Goal: Task Accomplishment & Management: Complete application form

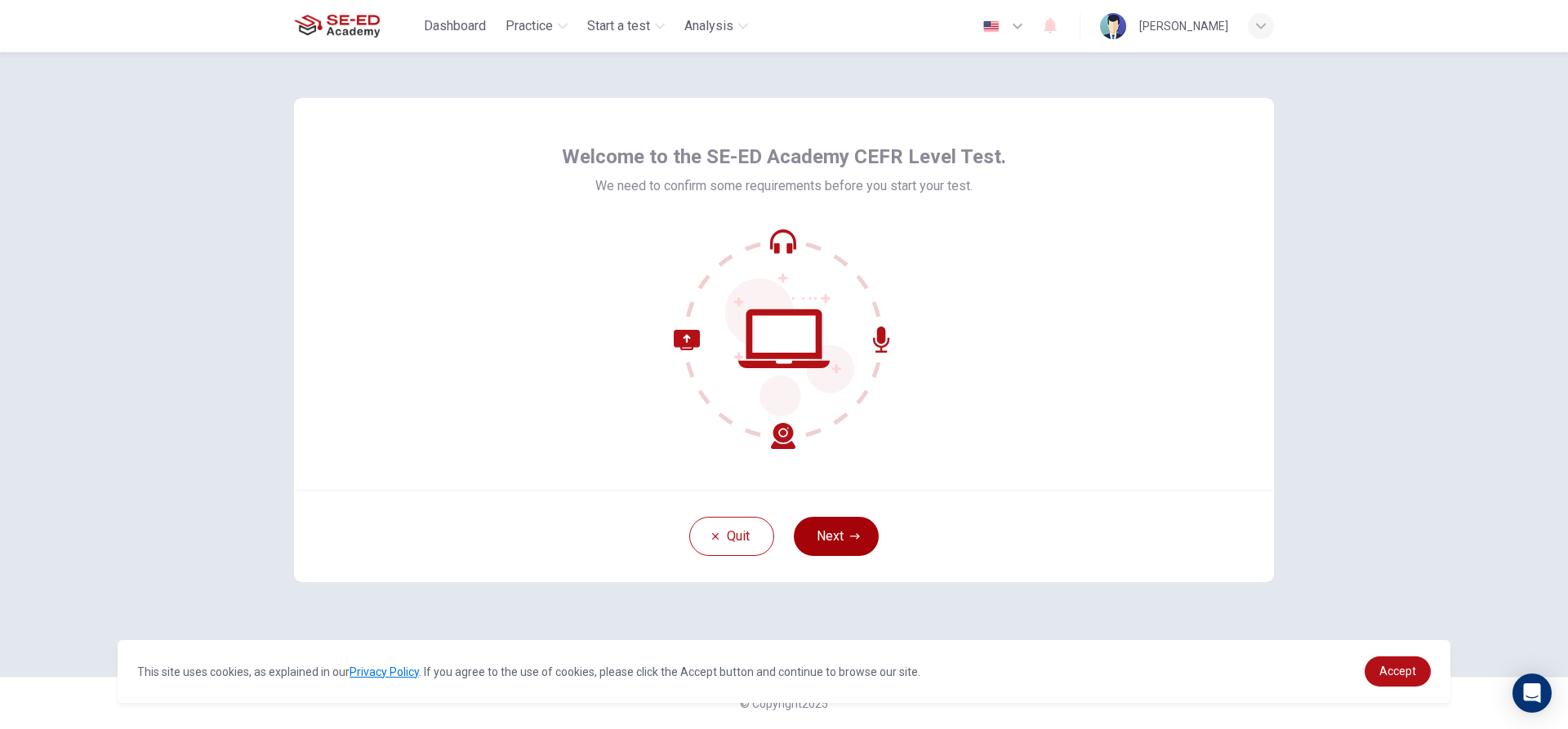
click at [842, 547] on button "Next" at bounding box center [836, 537] width 85 height 39
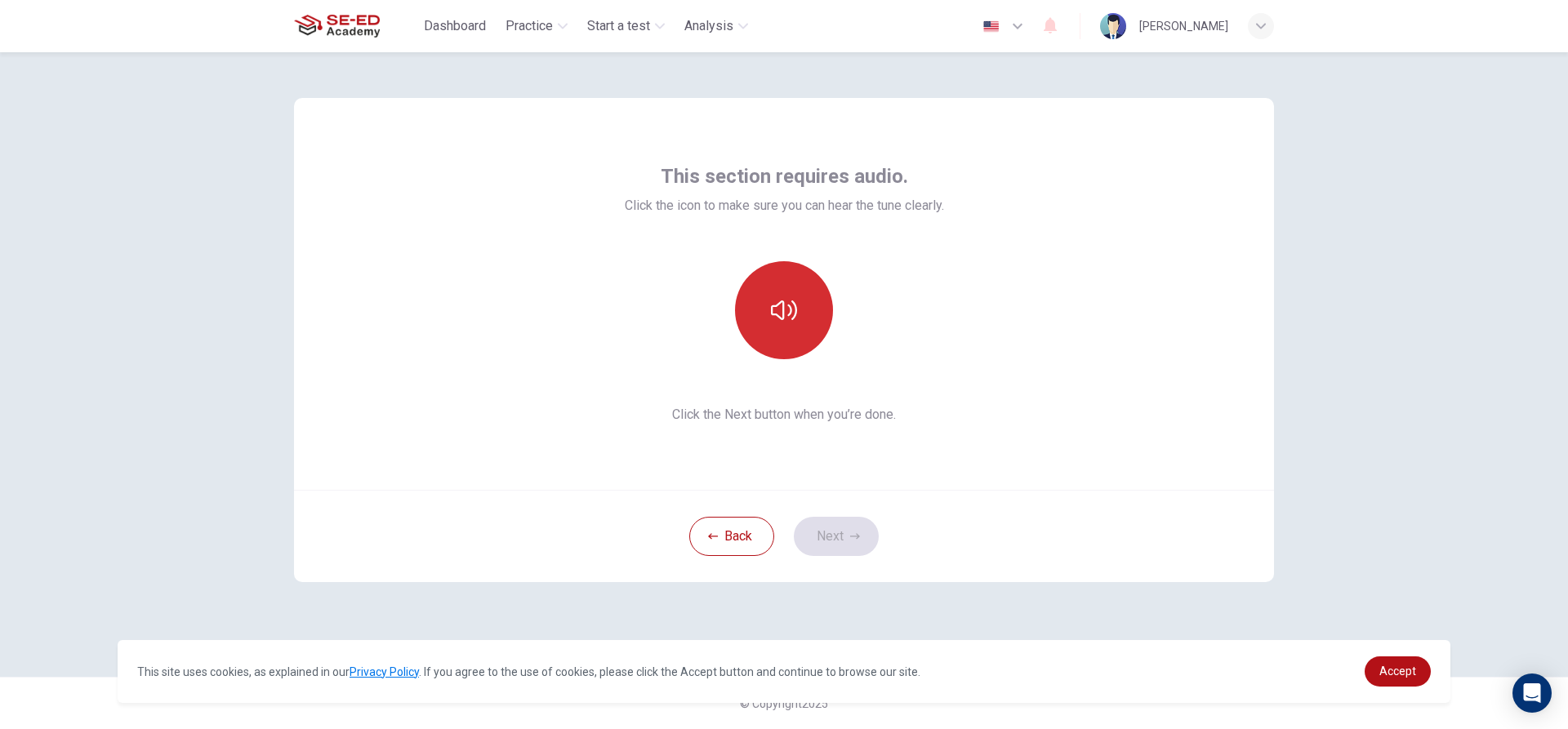
click at [792, 322] on icon "button" at bounding box center [783, 310] width 26 height 26
click at [850, 544] on button "Next" at bounding box center [836, 537] width 85 height 39
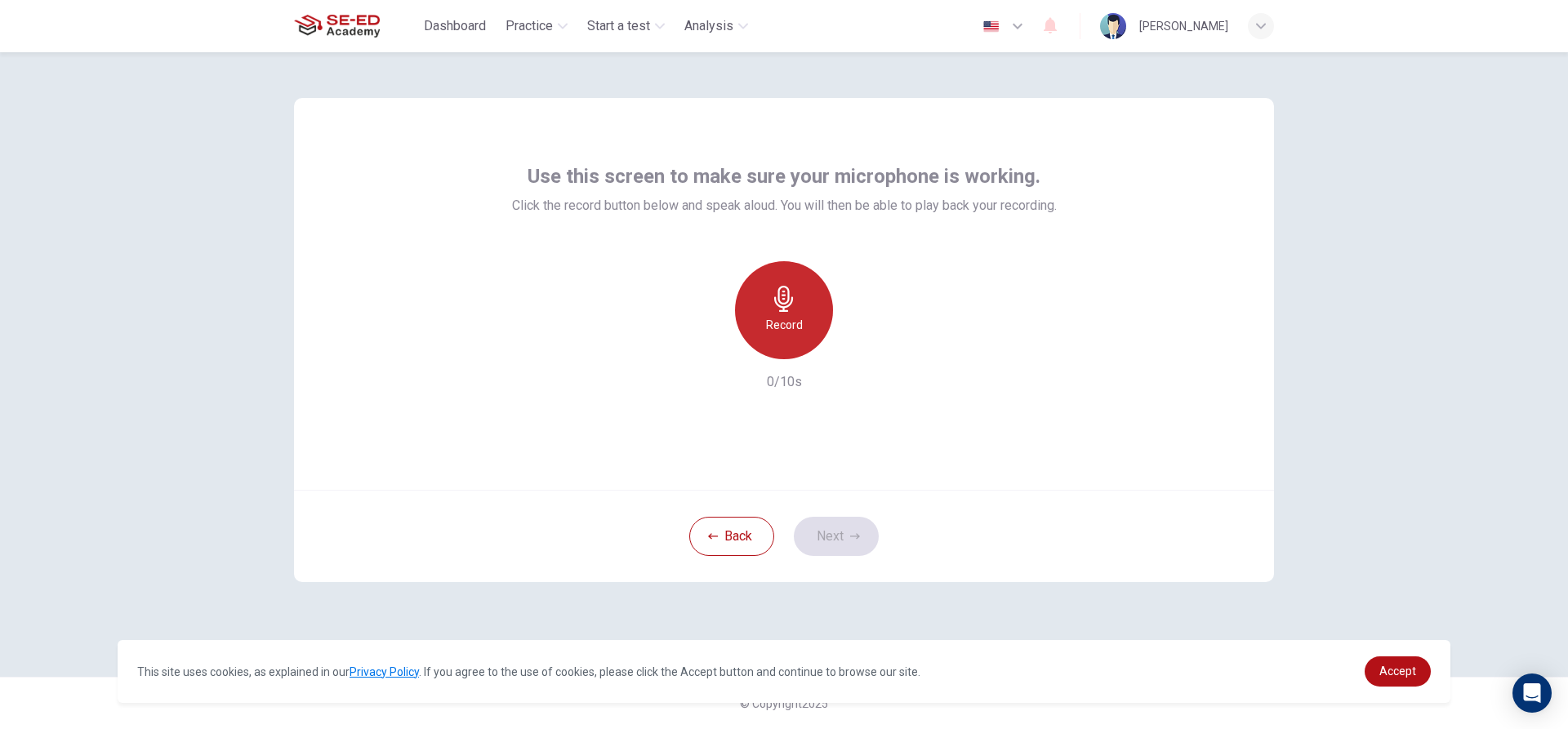
click at [787, 327] on h6 "Record" at bounding box center [784, 324] width 36 height 19
click at [856, 529] on button "Next" at bounding box center [836, 537] width 85 height 39
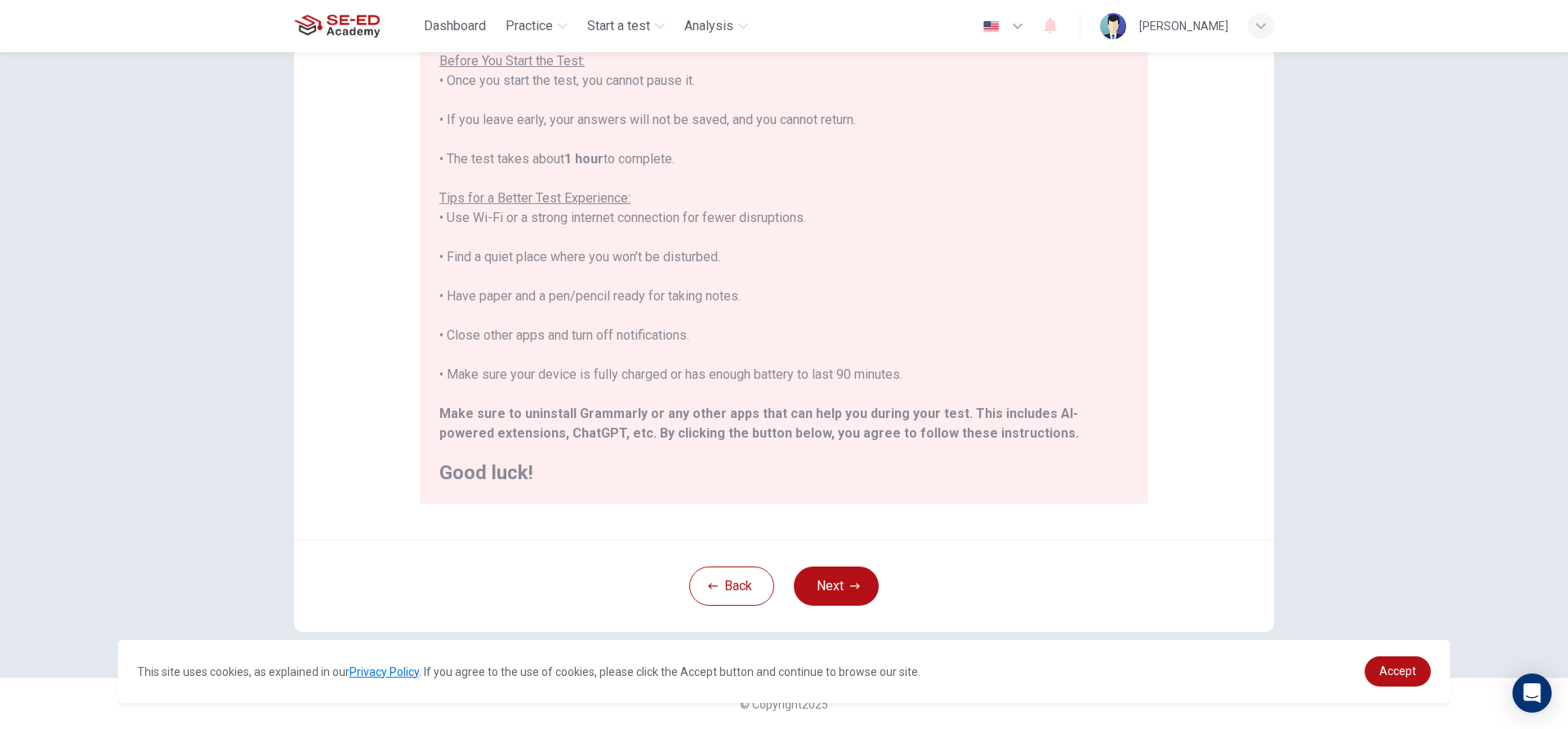
scroll to position [179, 0]
click at [857, 577] on button "Next" at bounding box center [836, 585] width 85 height 39
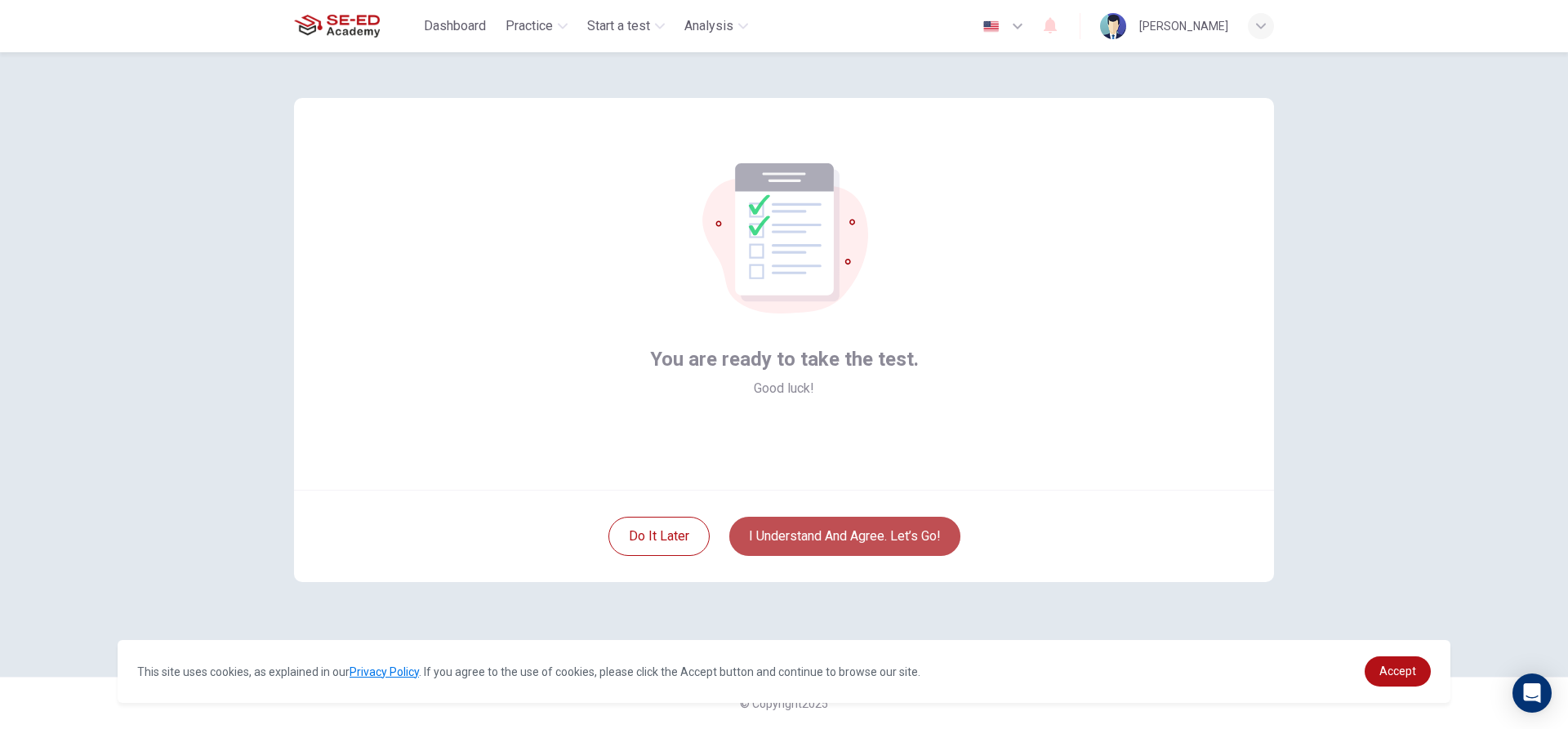
click at [881, 535] on button "I understand and agree. Let’s go!" at bounding box center [844, 537] width 231 height 39
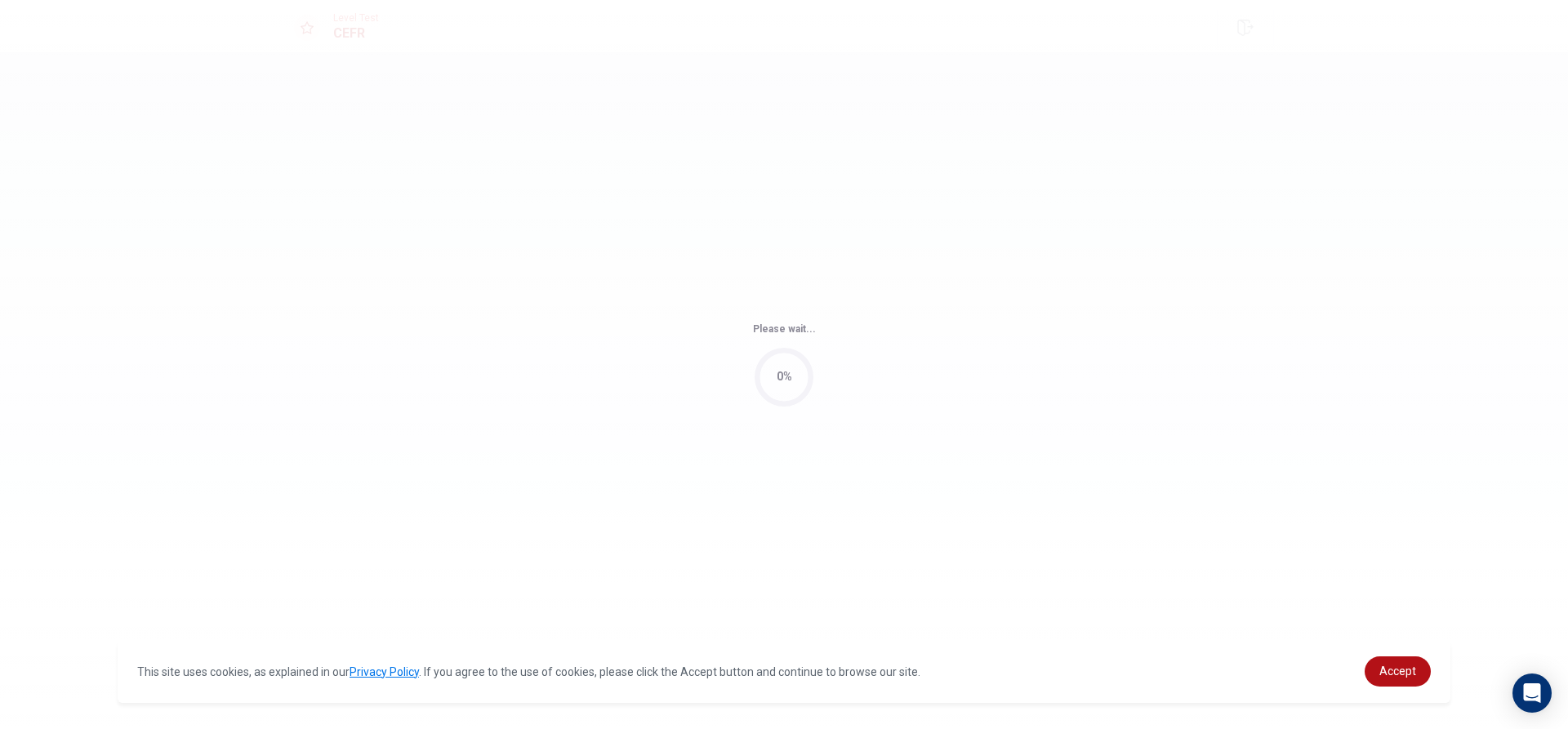
click at [872, 527] on body "This site uses cookies, as explained in our Privacy Policy . If you agree to th…" at bounding box center [784, 364] width 1568 height 729
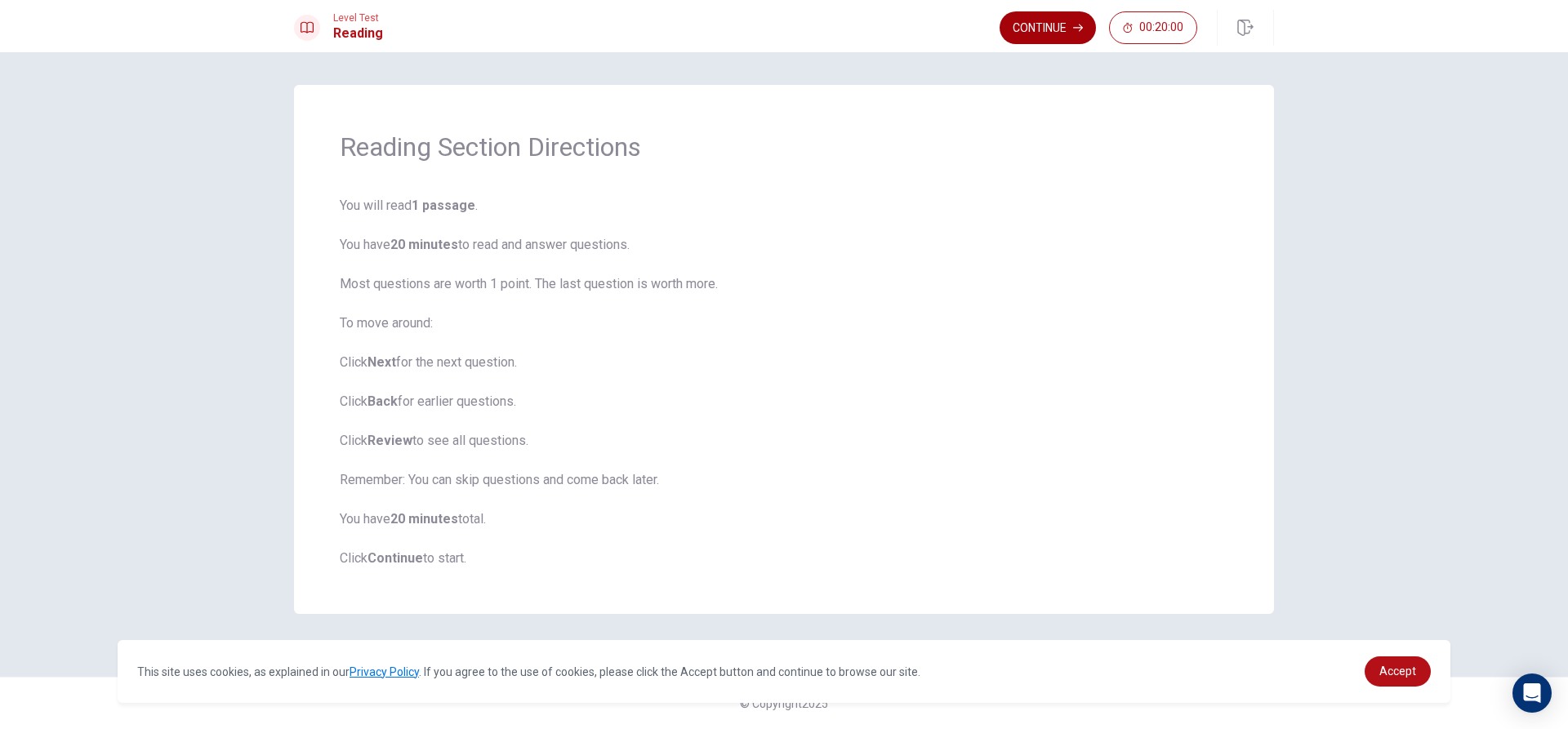
click at [1030, 29] on button "Continue" at bounding box center [1048, 28] width 97 height 33
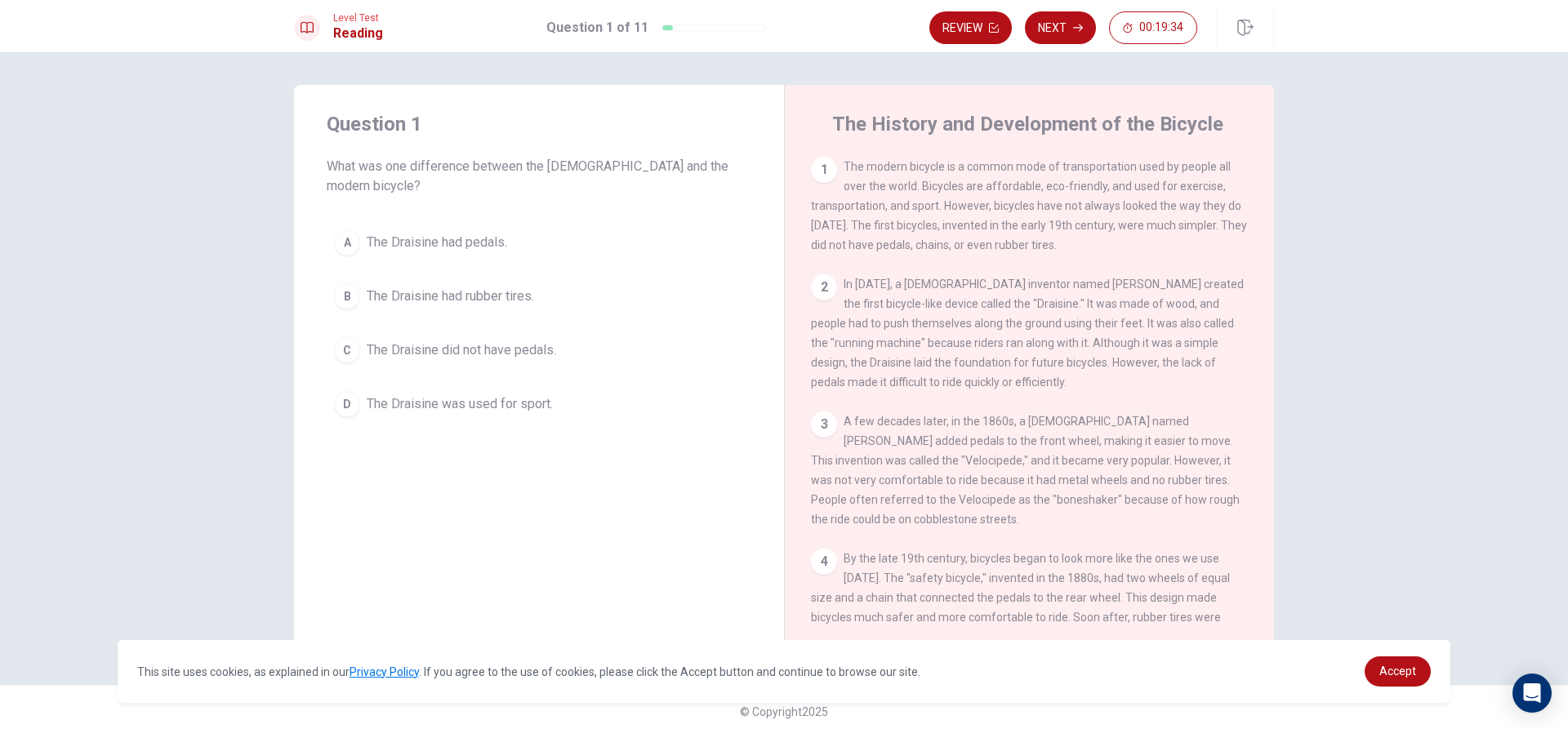
click at [342, 341] on div "C" at bounding box center [346, 350] width 26 height 26
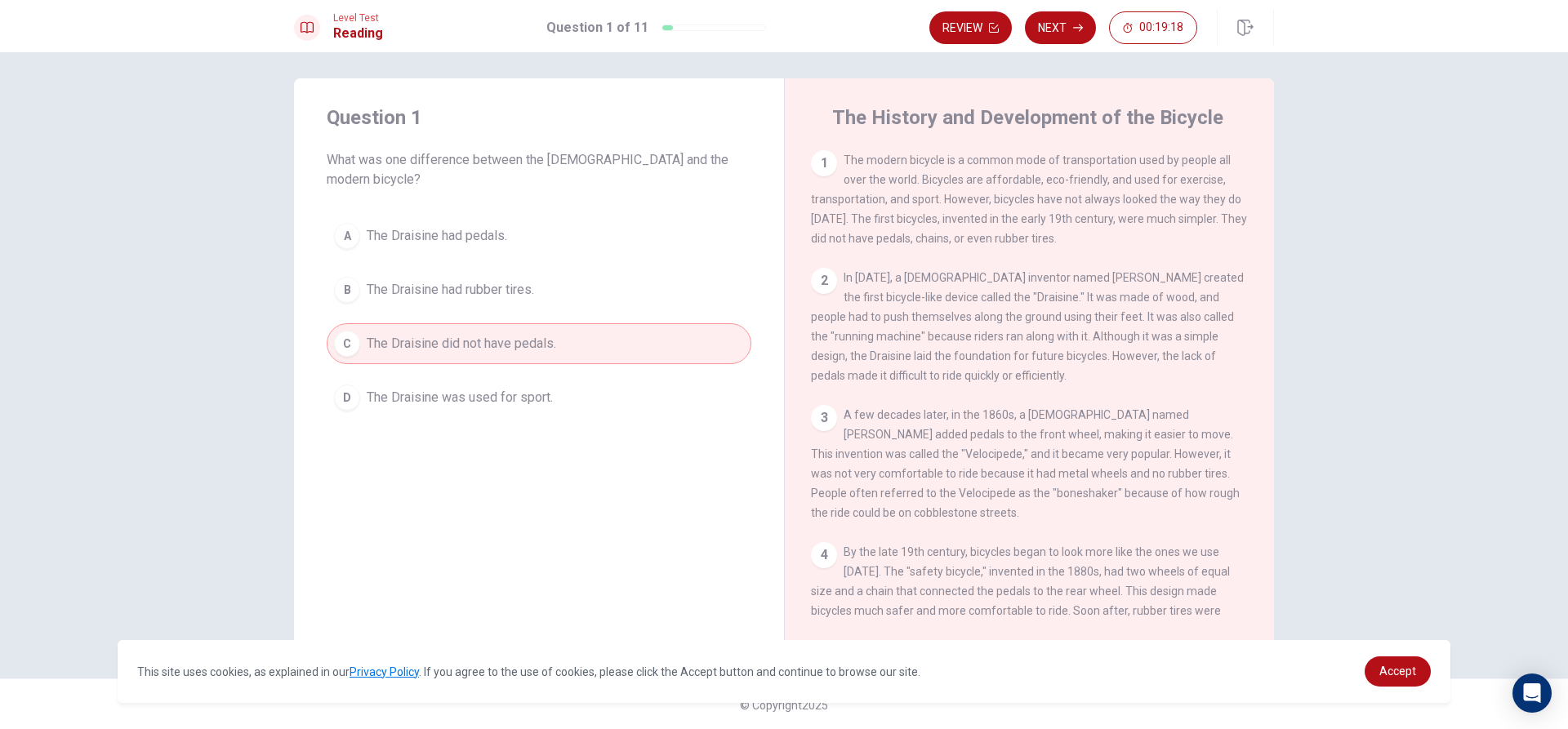
scroll to position [8, 0]
click at [1045, 27] on button "Next" at bounding box center [1060, 28] width 71 height 33
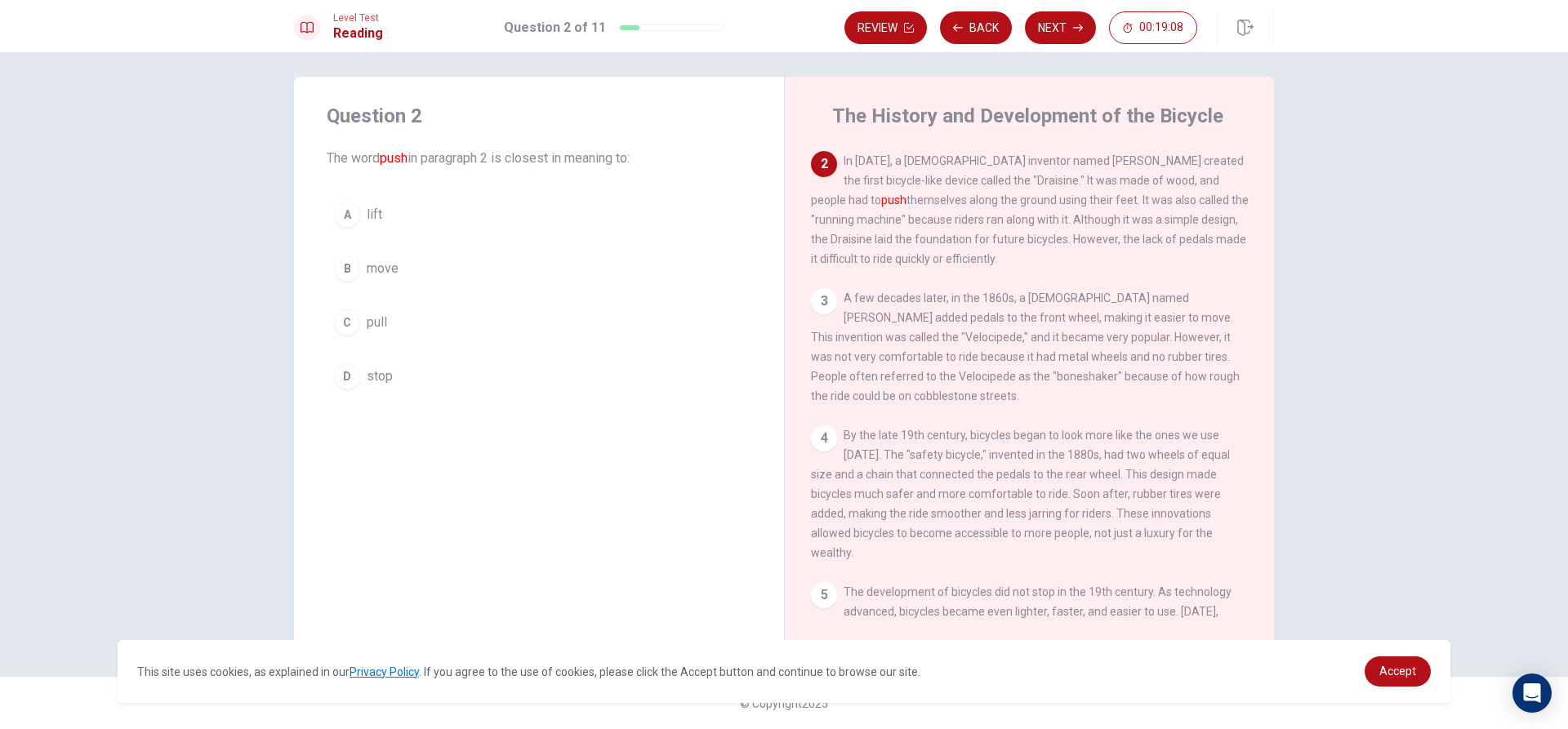
scroll to position [0, 0]
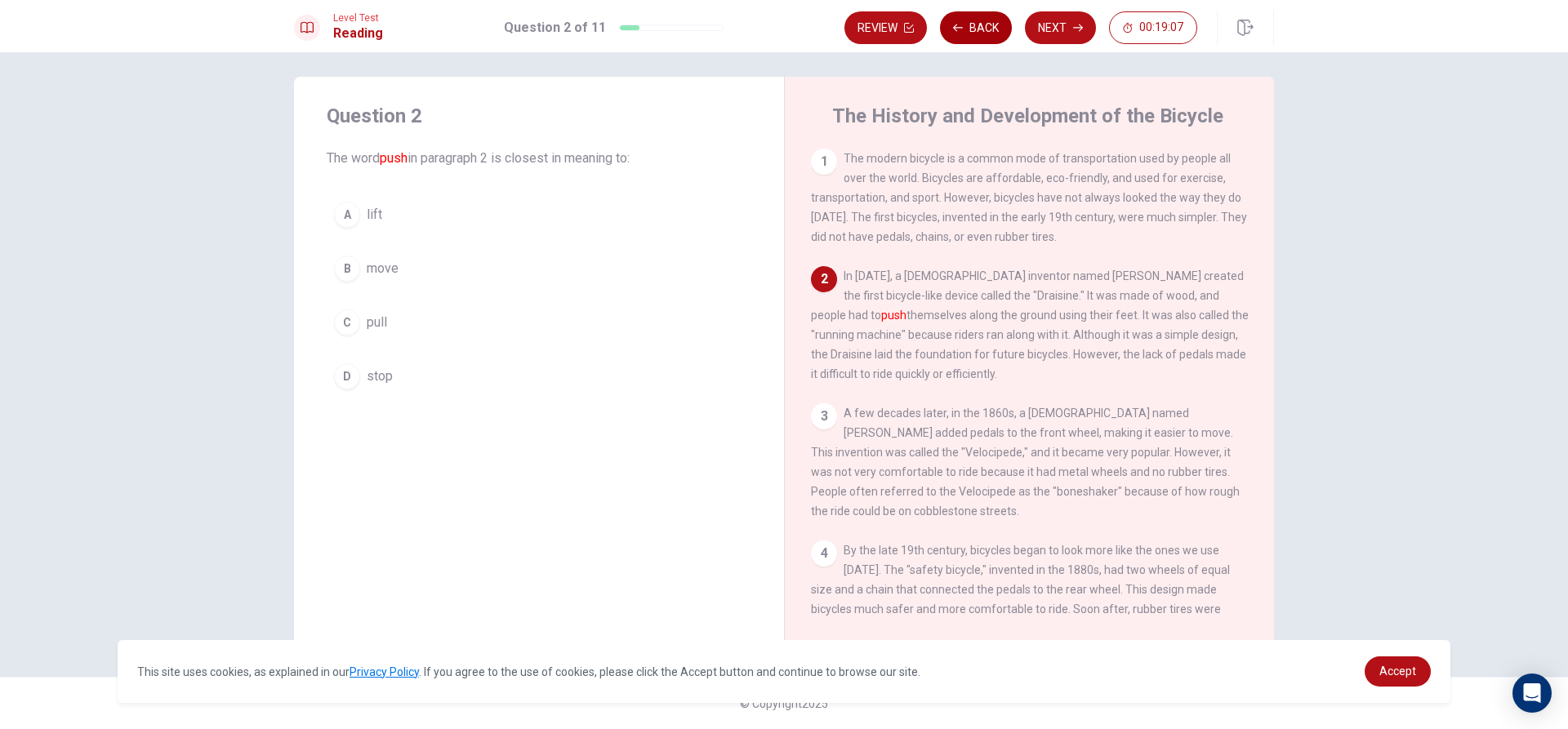
click at [980, 22] on button "Back" at bounding box center [975, 28] width 72 height 33
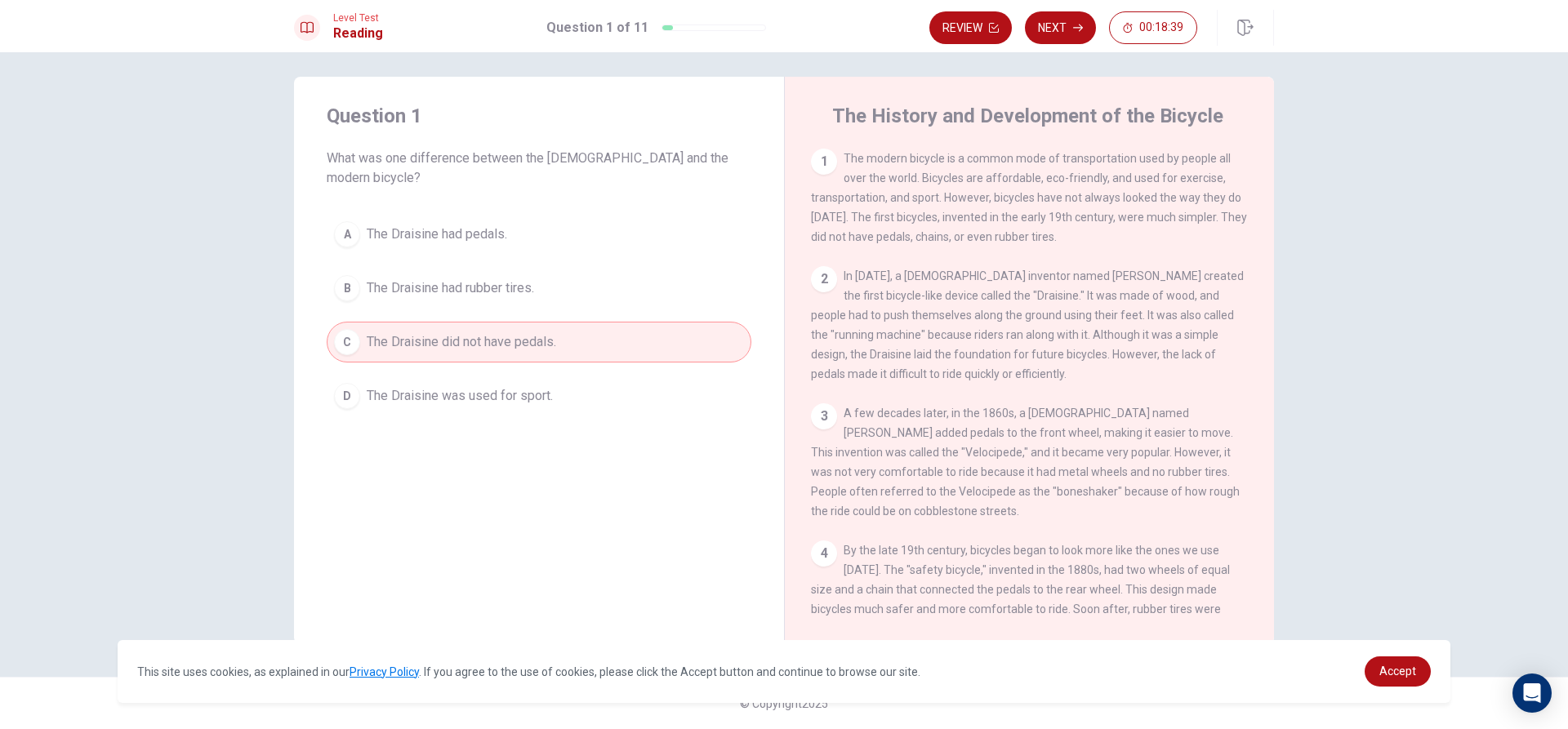
scroll to position [81, 0]
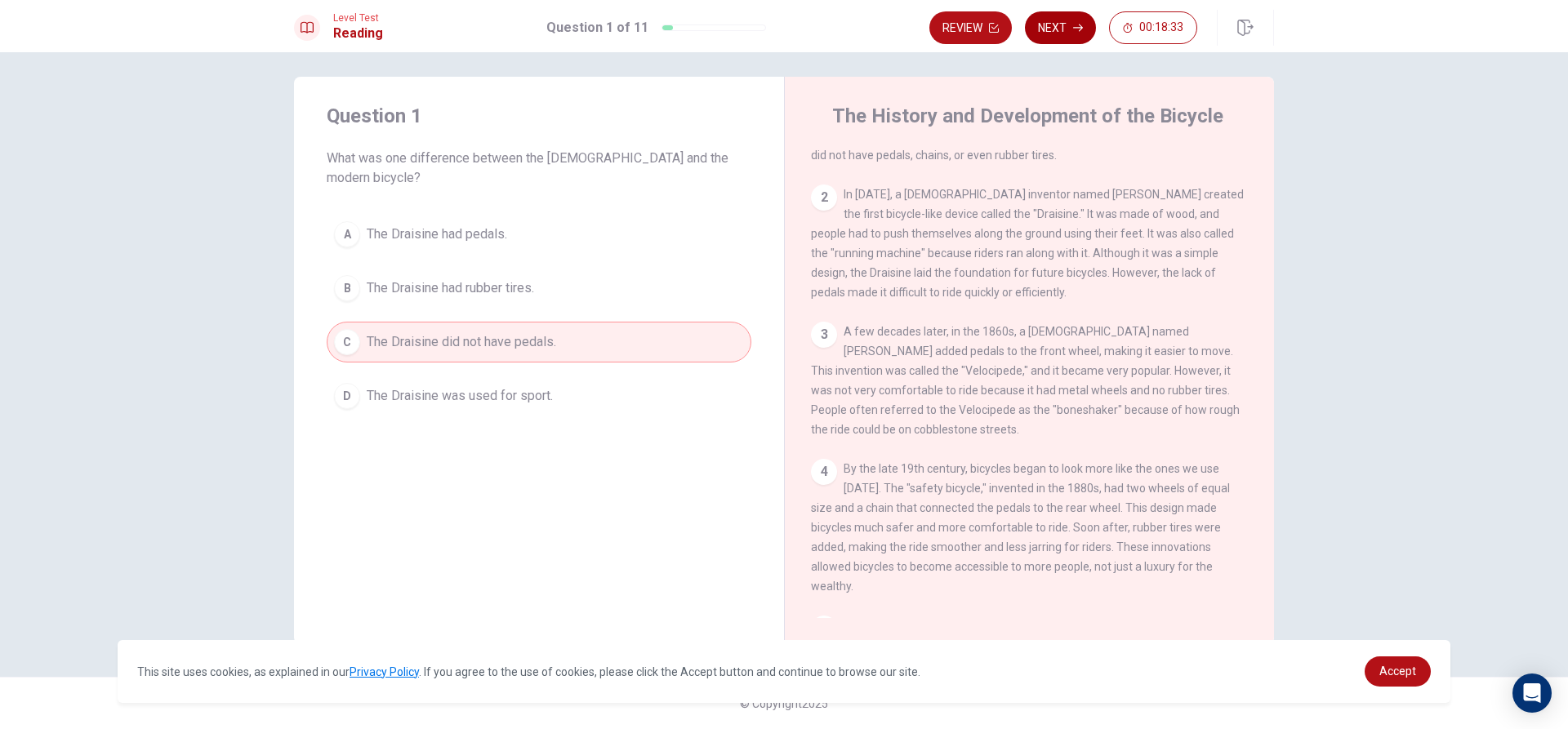
click at [1054, 26] on button "Next" at bounding box center [1060, 28] width 71 height 33
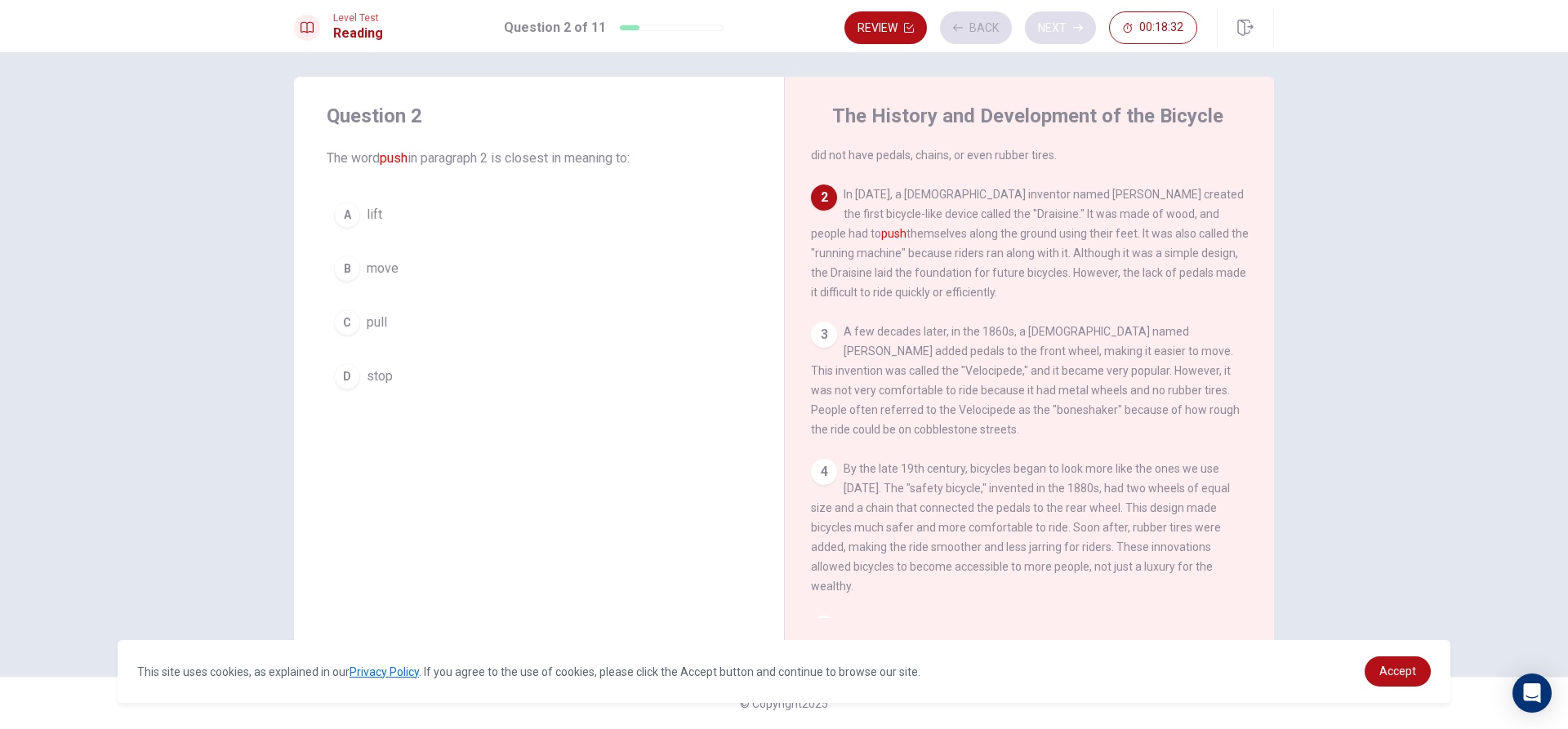
scroll to position [122, 0]
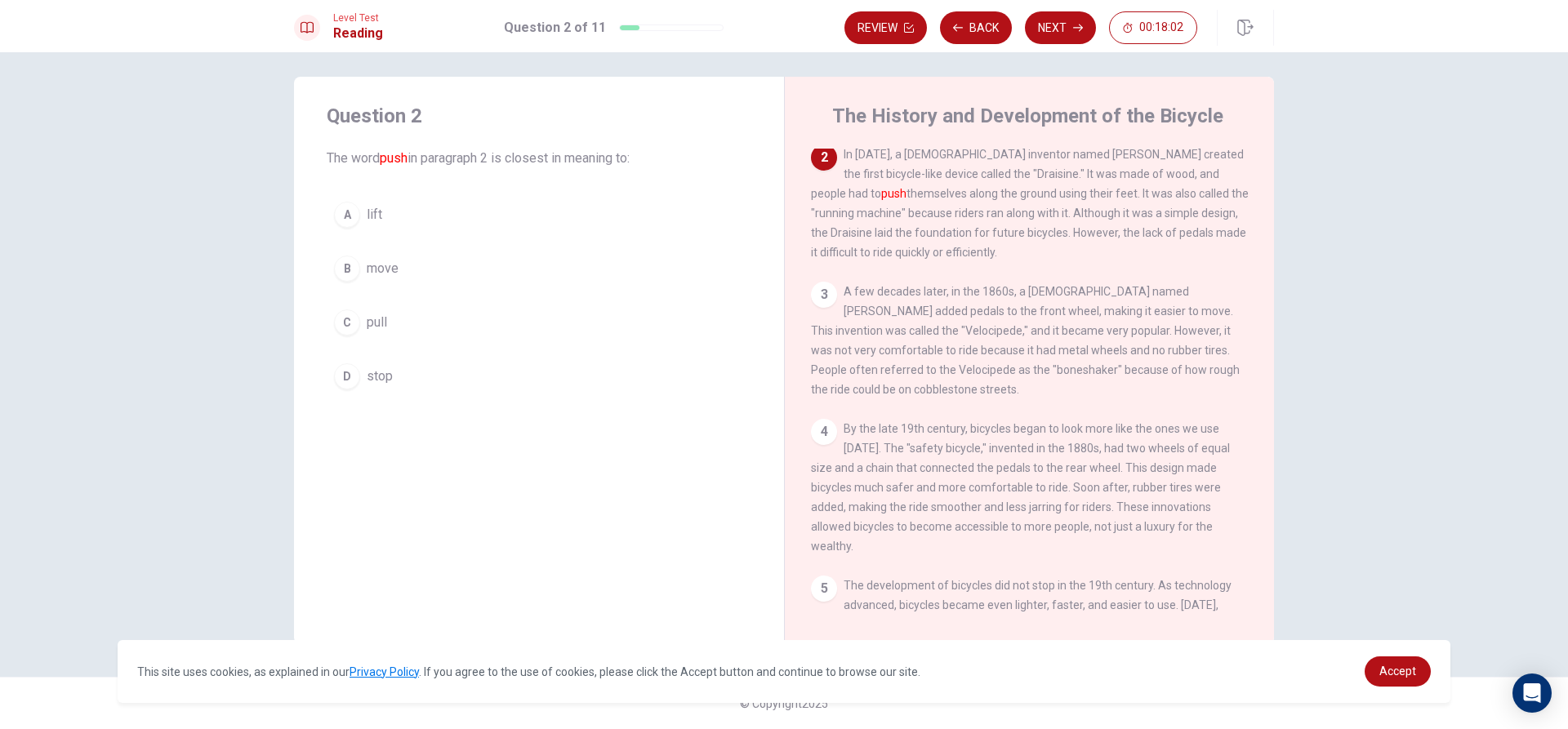
click at [340, 267] on div "B" at bounding box center [346, 268] width 26 height 26
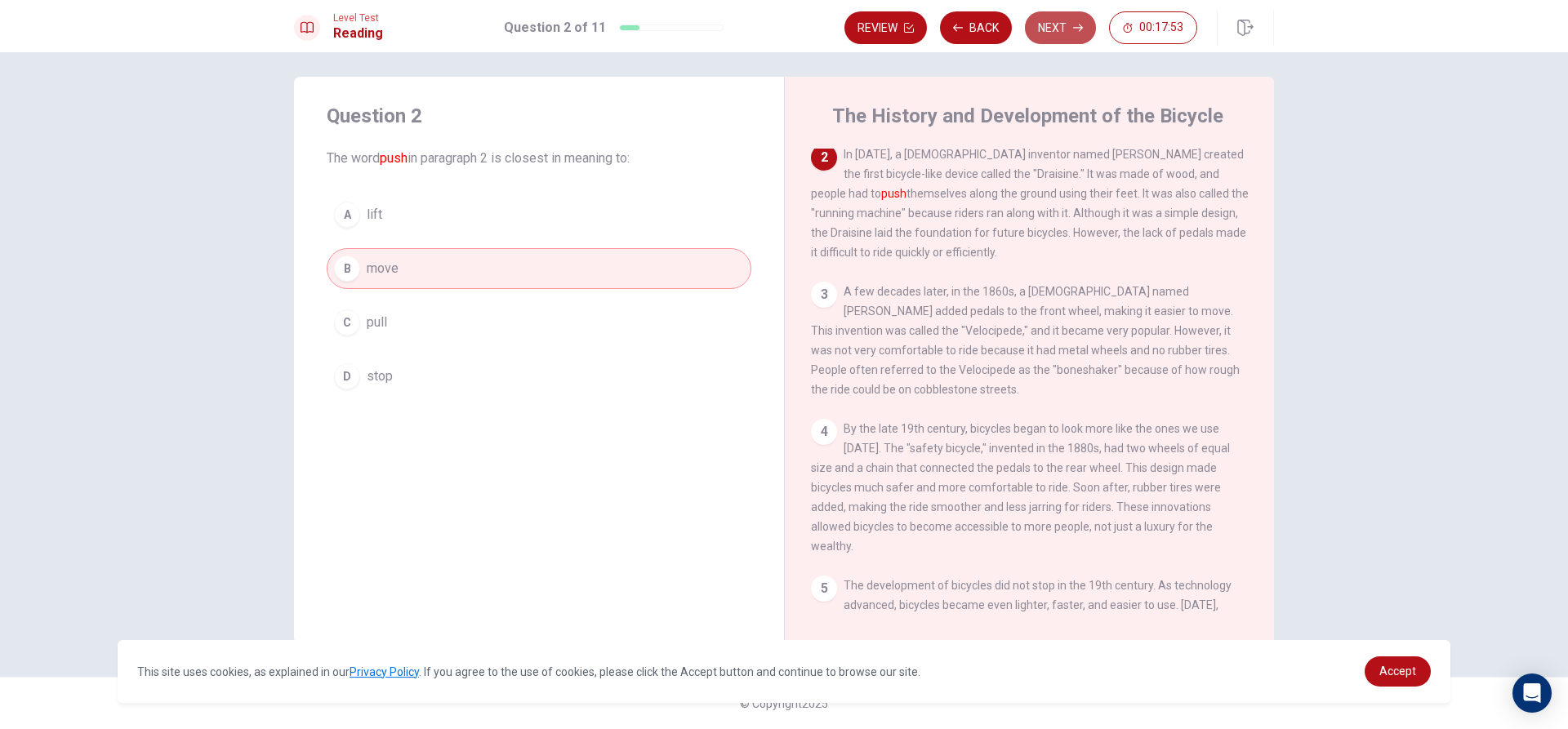
click at [1071, 32] on button "Next" at bounding box center [1060, 28] width 71 height 33
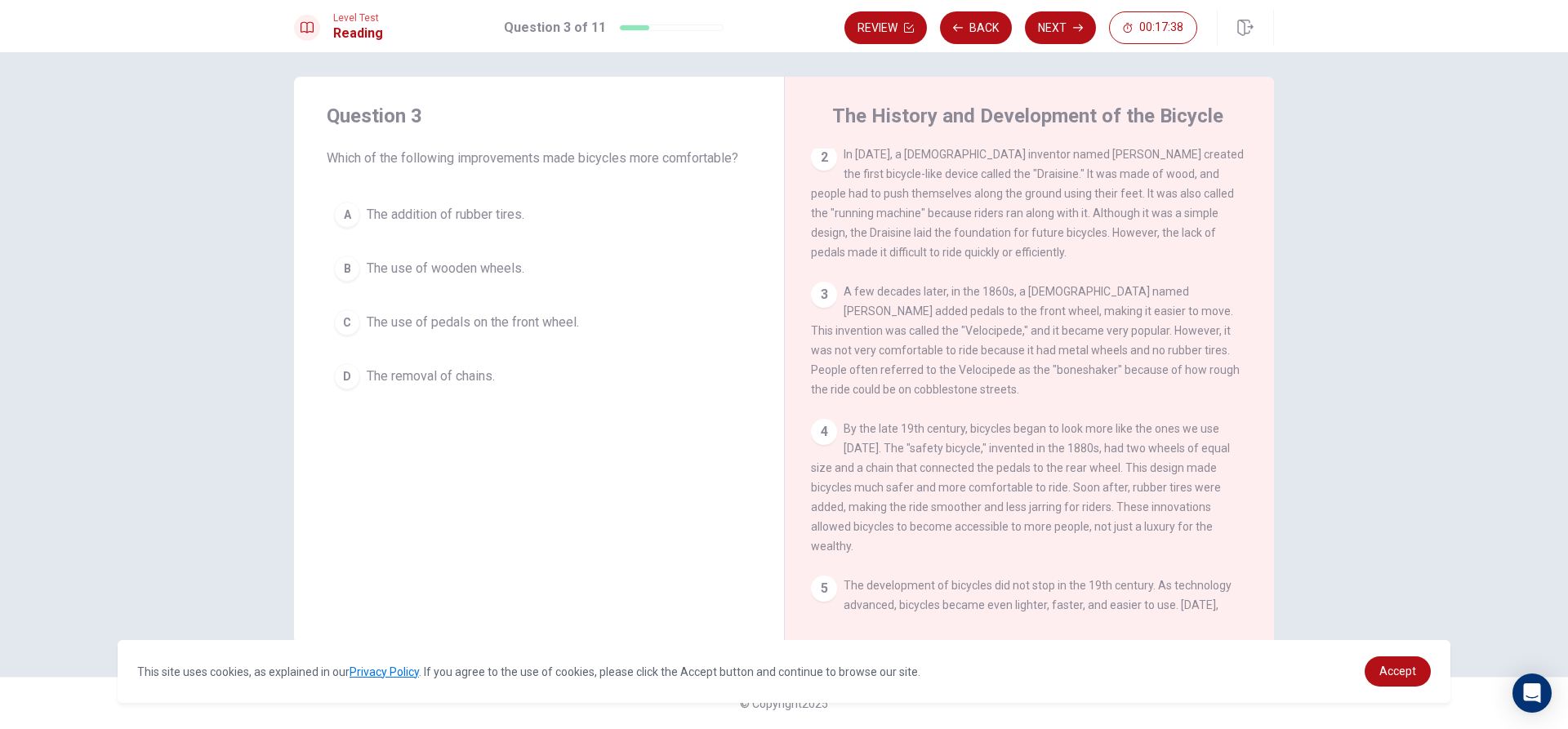
click at [334, 319] on div "C" at bounding box center [346, 323] width 26 height 26
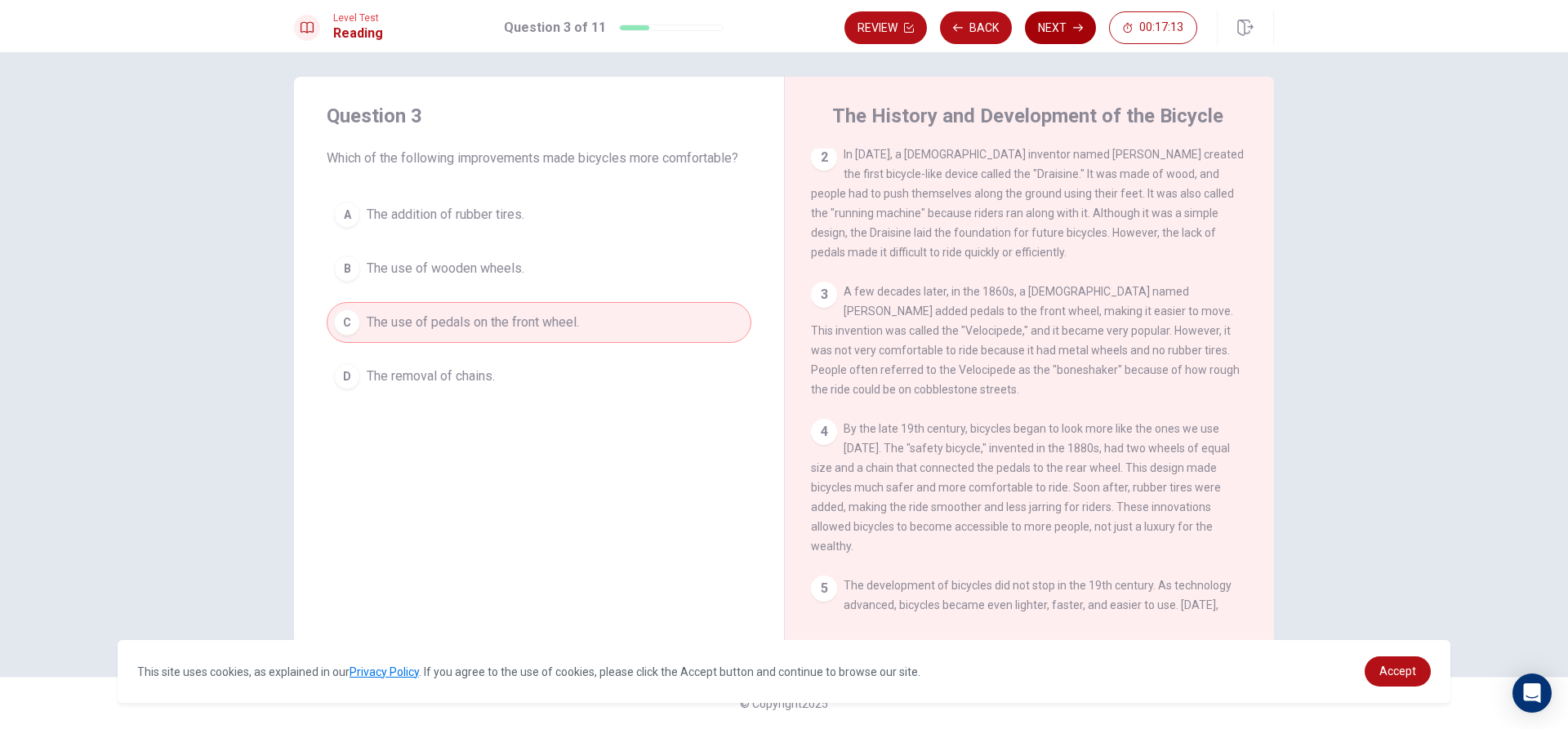
click at [1046, 19] on button "Next" at bounding box center [1060, 28] width 71 height 33
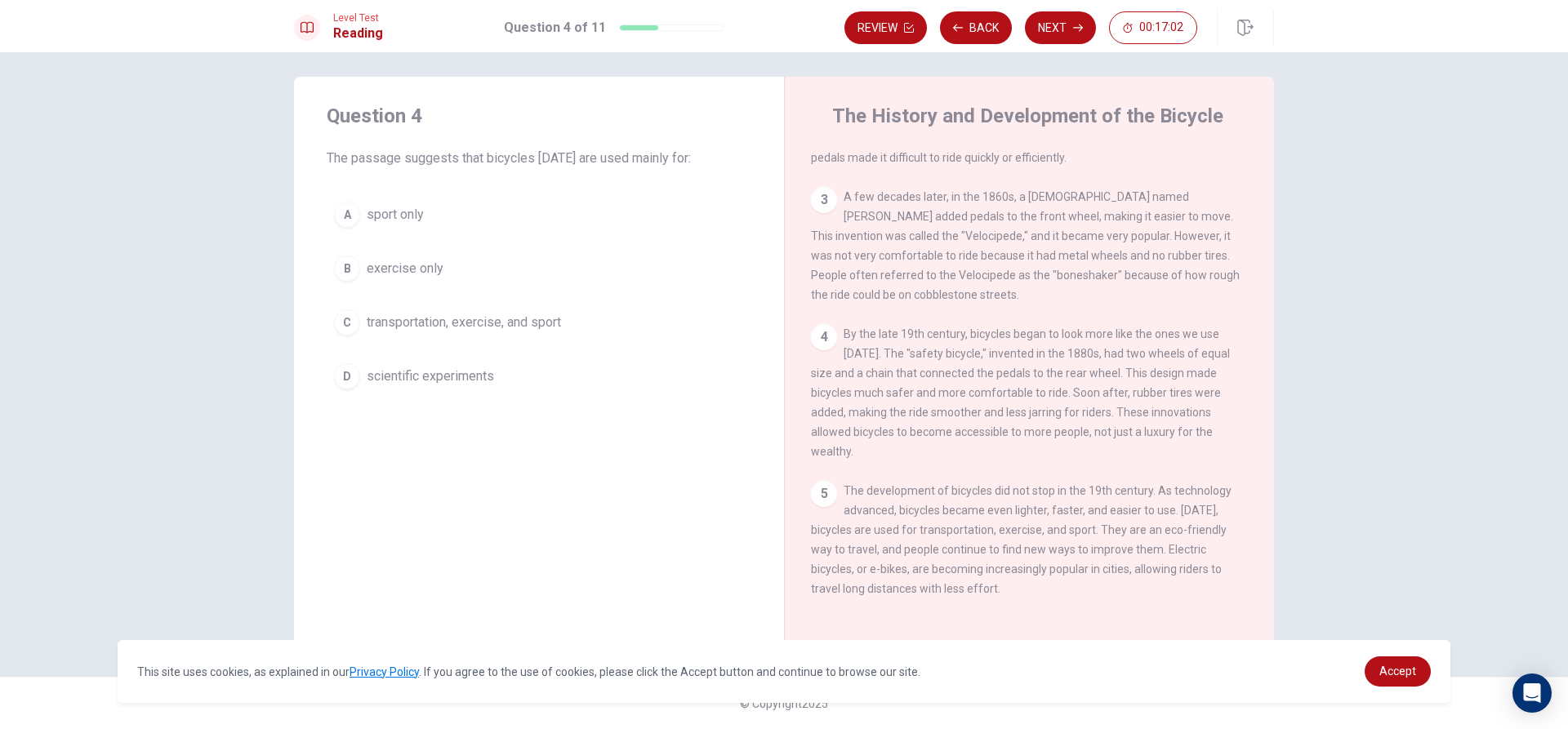
scroll to position [220, 0]
click at [989, 22] on button "Back" at bounding box center [975, 28] width 72 height 33
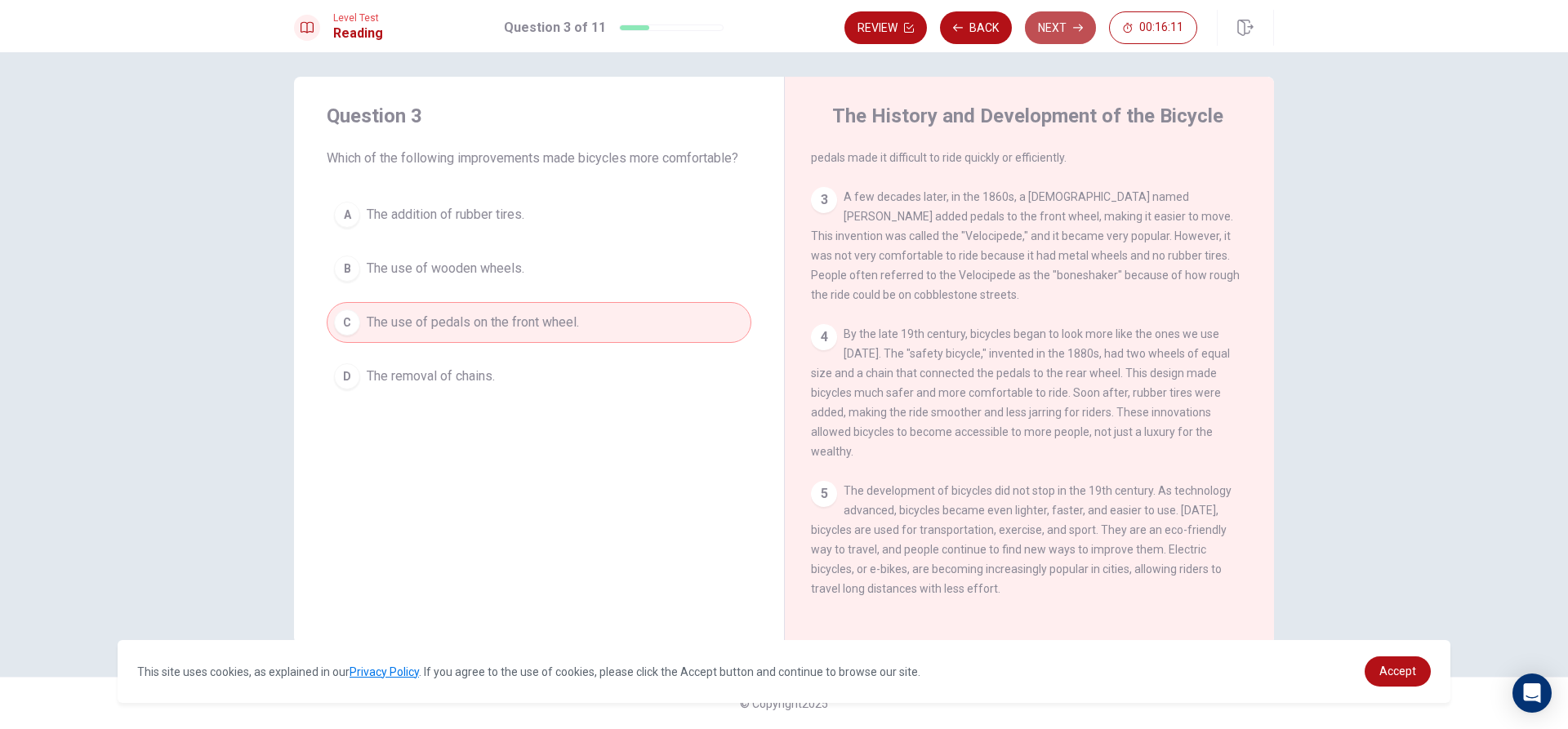
click at [1053, 27] on button "Next" at bounding box center [1060, 28] width 71 height 33
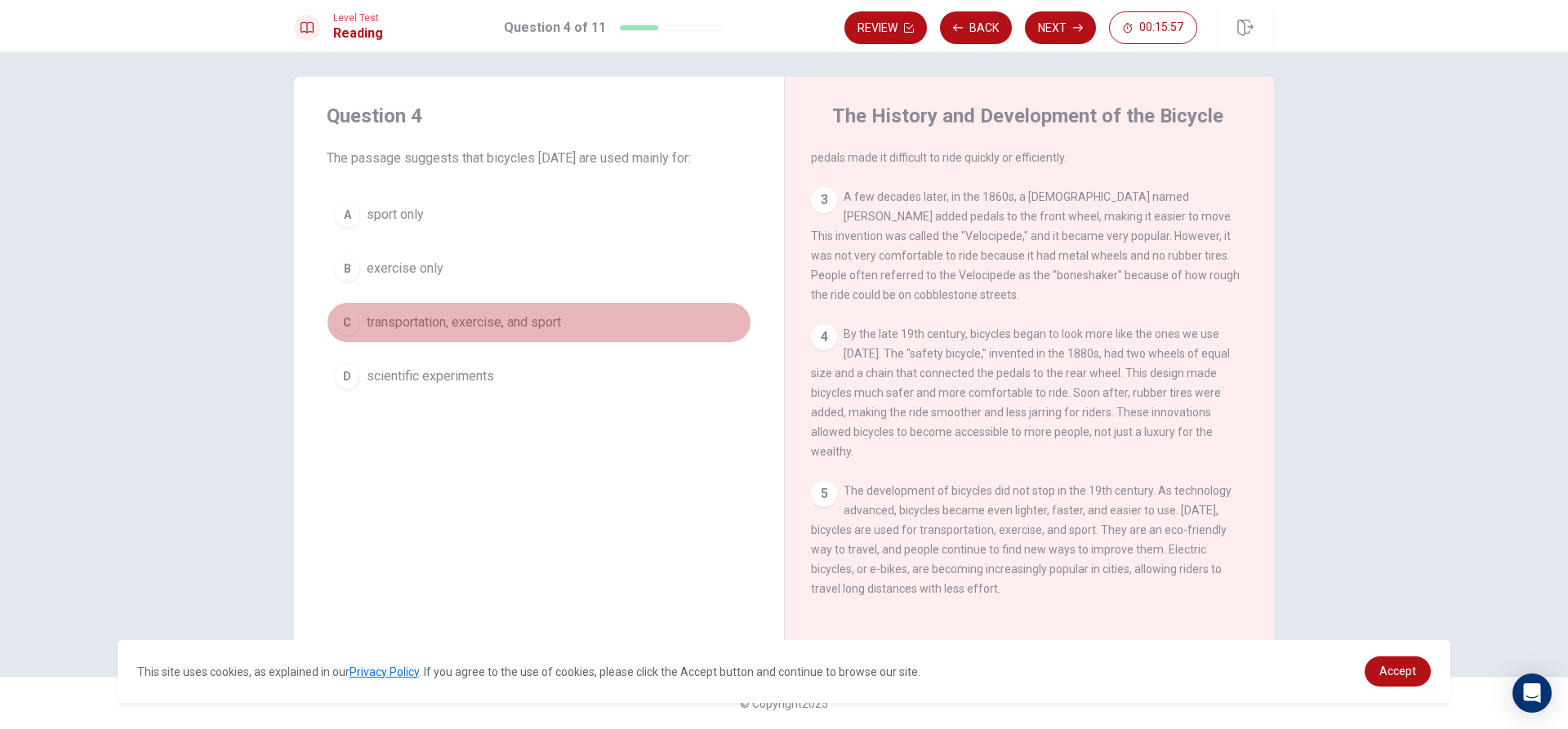
click at [356, 318] on button "C transportation, exercise, and sport" at bounding box center [539, 323] width 425 height 41
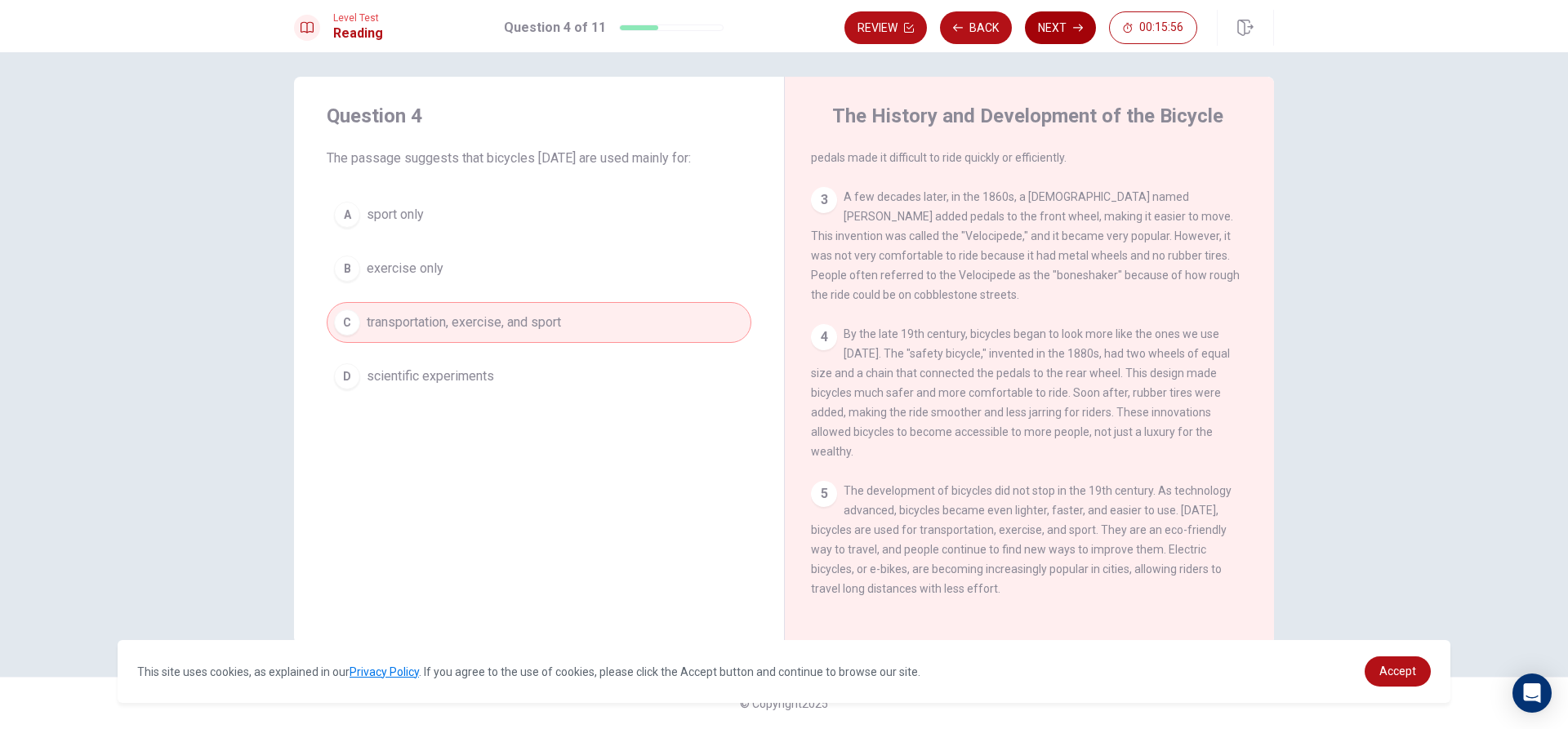
click at [1060, 23] on button "Next" at bounding box center [1060, 28] width 71 height 33
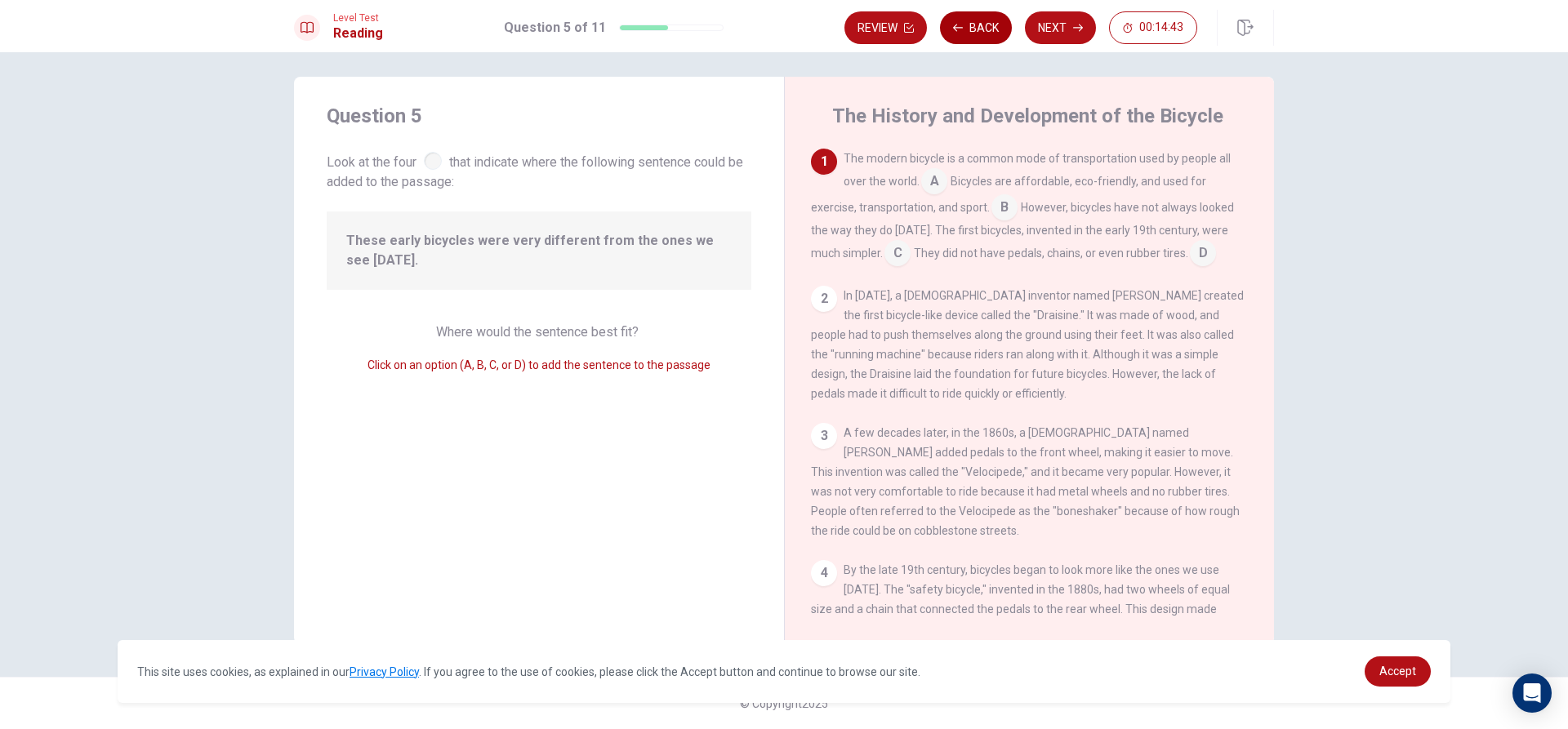
click at [972, 27] on button "Back" at bounding box center [975, 28] width 72 height 33
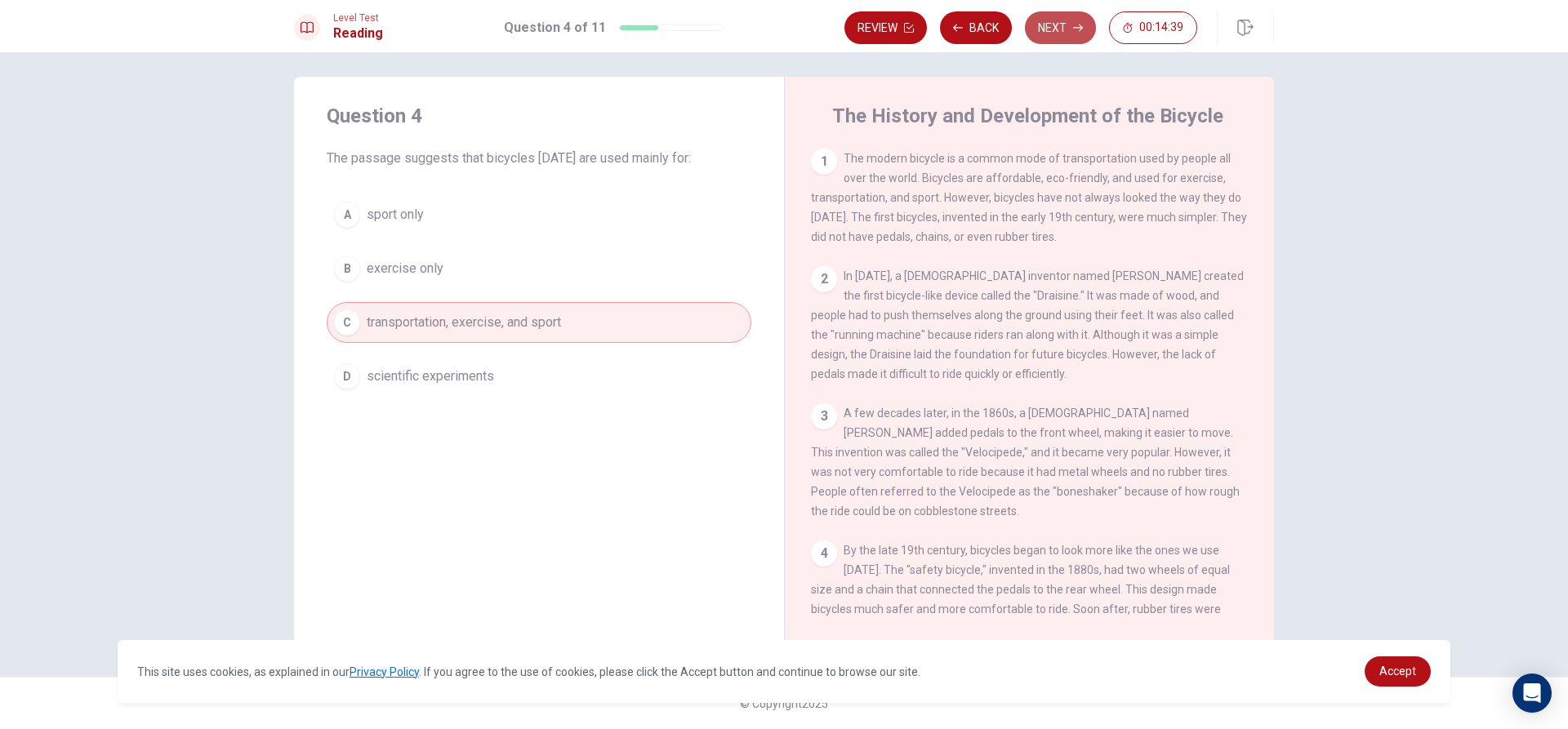
click at [1036, 16] on button "Next" at bounding box center [1060, 28] width 71 height 33
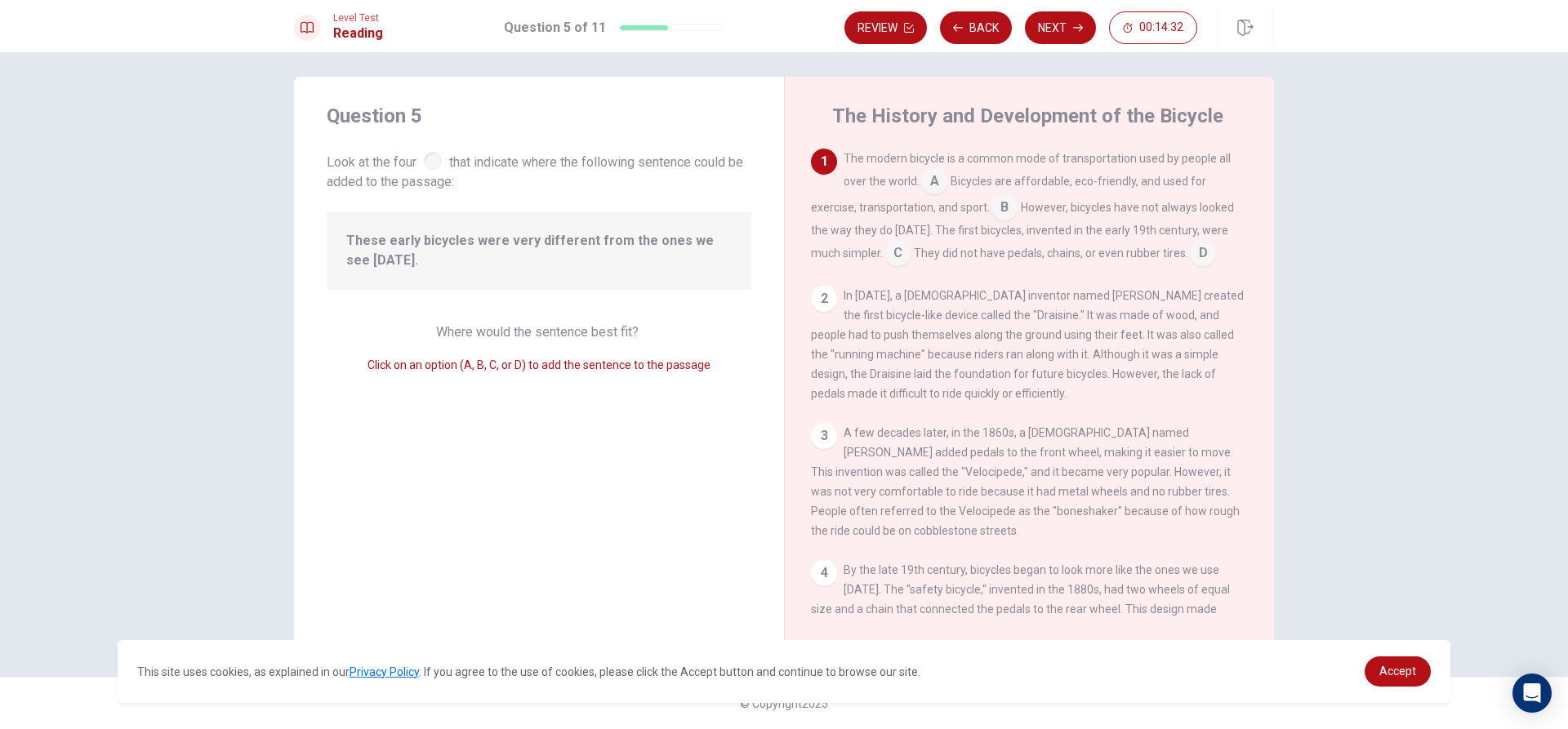
click at [897, 254] on input at bounding box center [897, 254] width 26 height 26
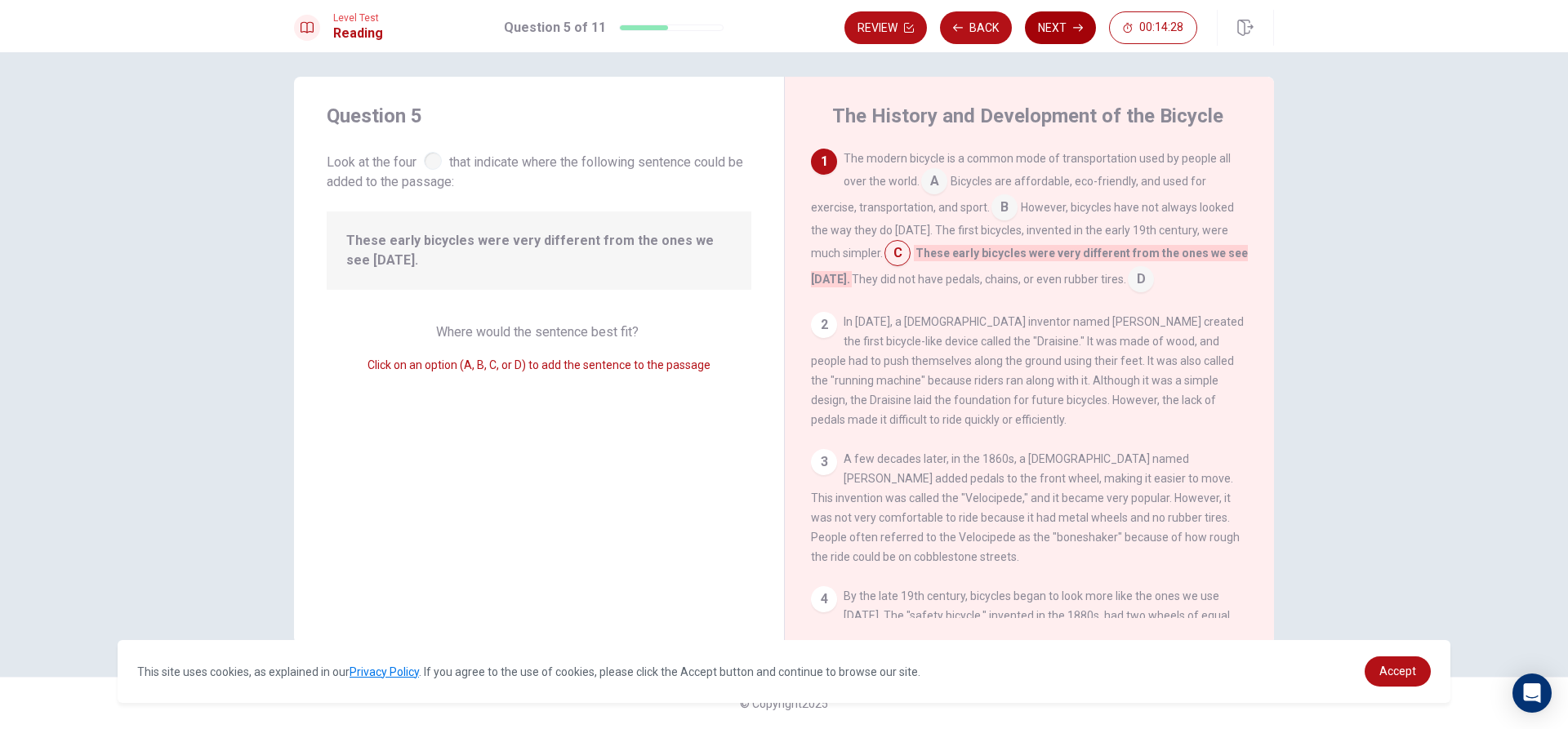
click at [1068, 30] on button "Next" at bounding box center [1060, 28] width 71 height 33
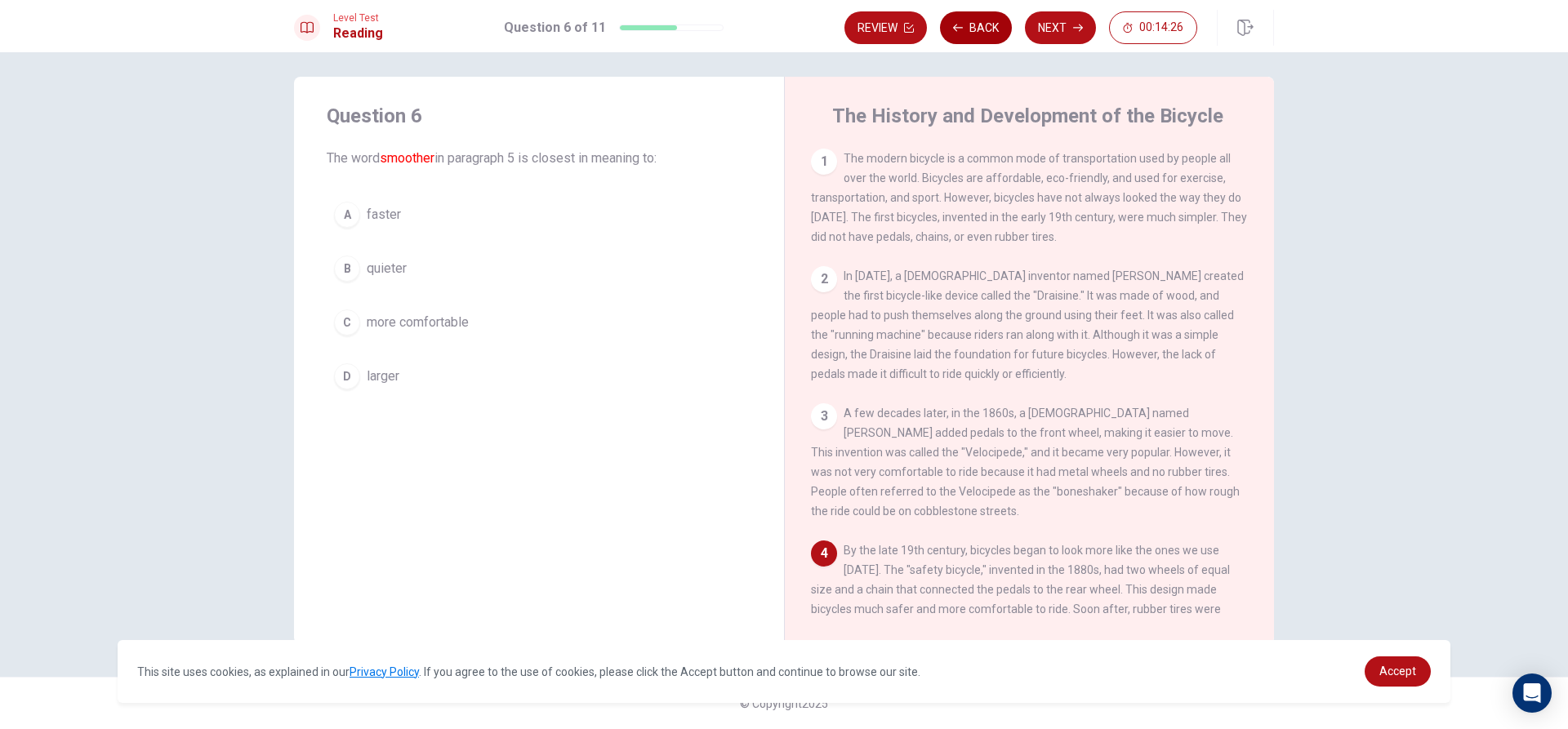
click at [979, 26] on button "Back" at bounding box center [975, 28] width 72 height 33
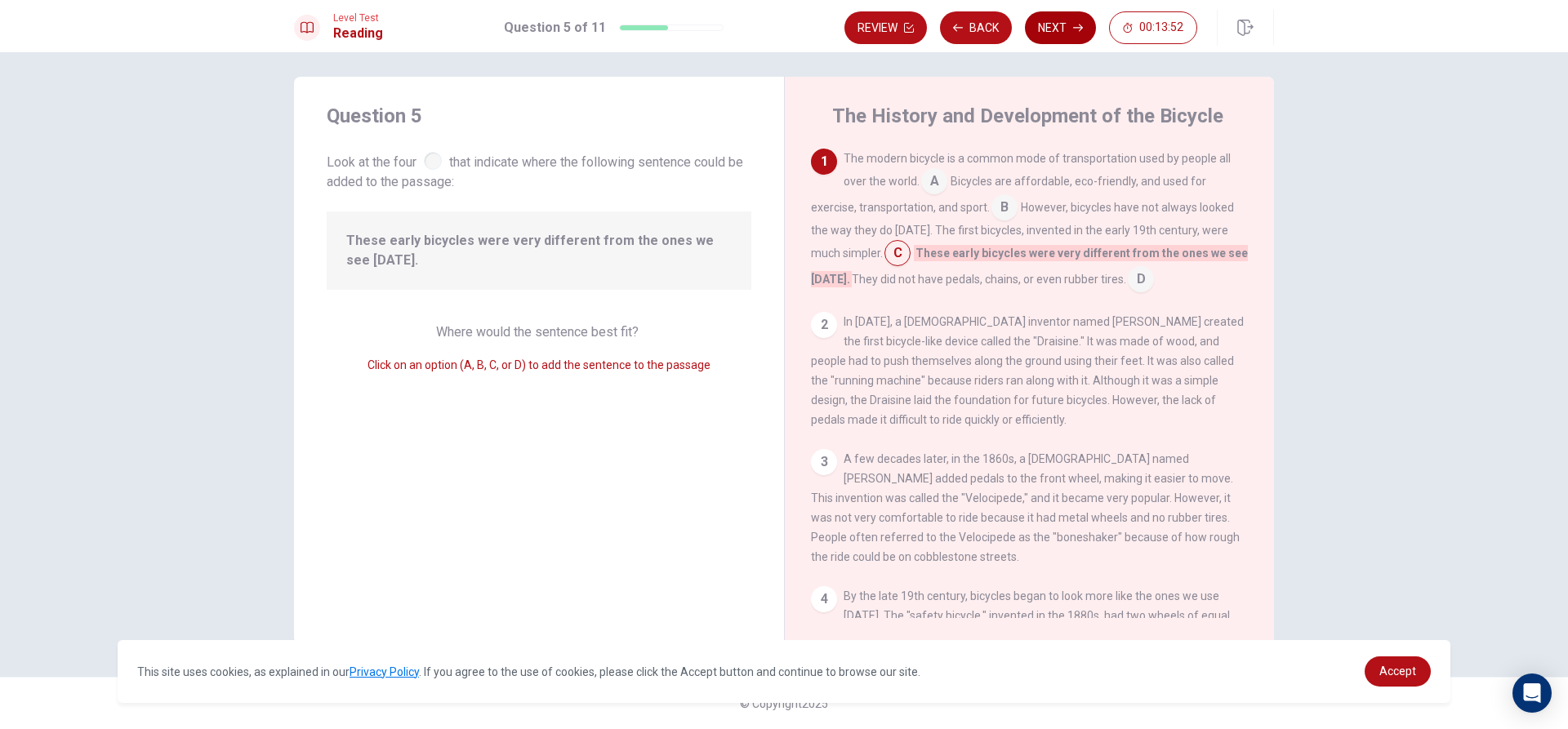
click at [1069, 21] on button "Next" at bounding box center [1060, 28] width 71 height 33
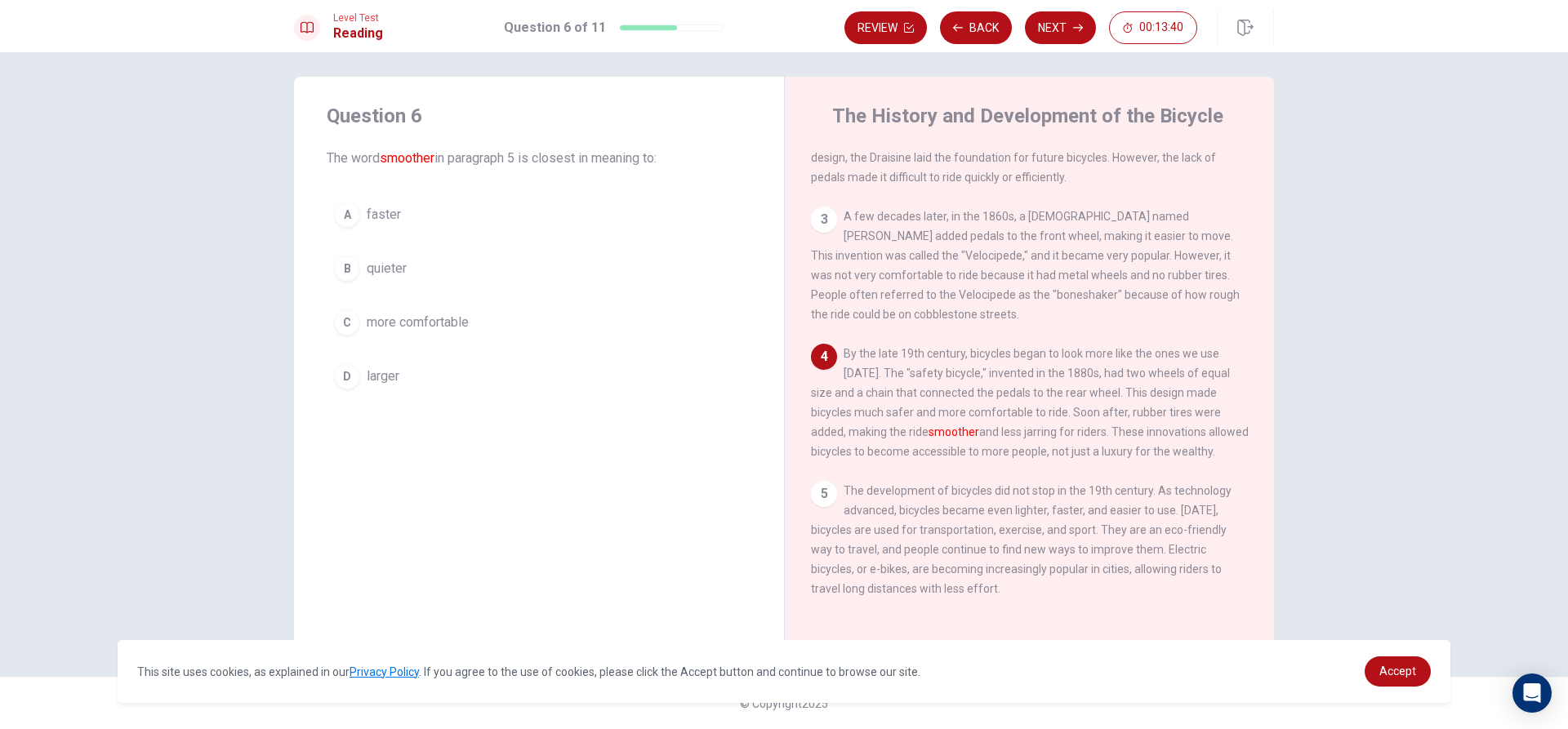
click at [348, 320] on div "C" at bounding box center [346, 323] width 26 height 26
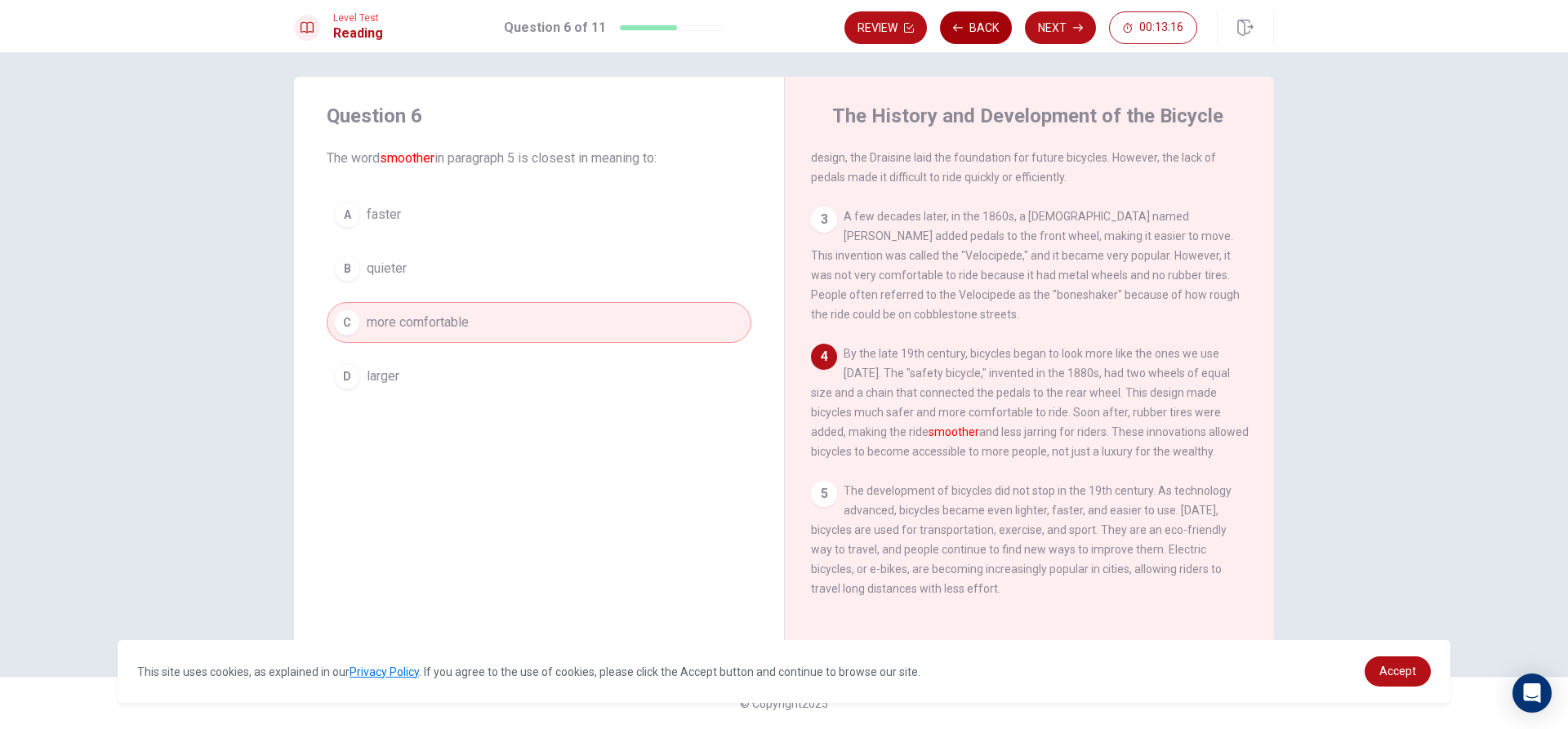
click at [958, 15] on button "Back" at bounding box center [975, 28] width 72 height 33
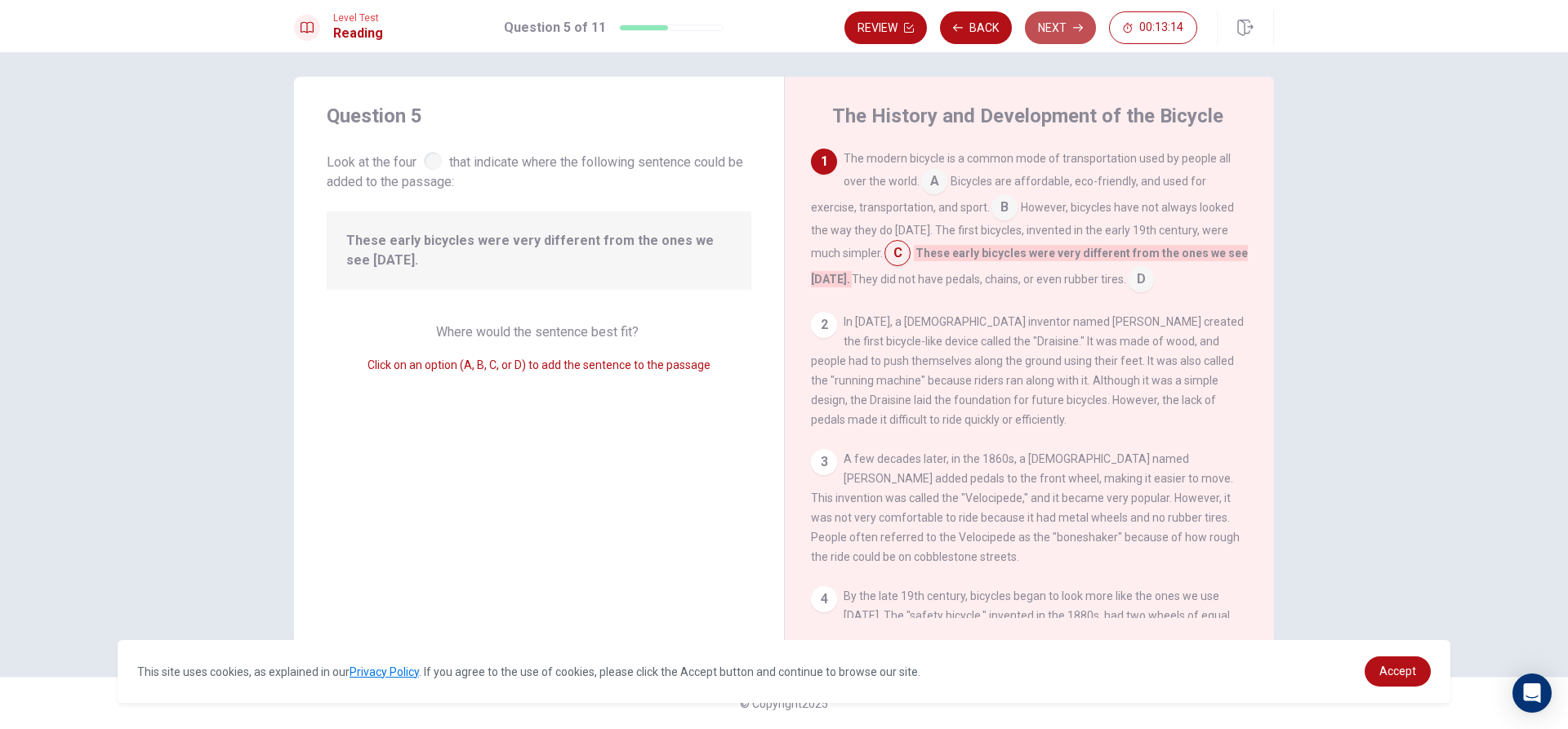
click at [1059, 26] on button "Next" at bounding box center [1060, 28] width 71 height 33
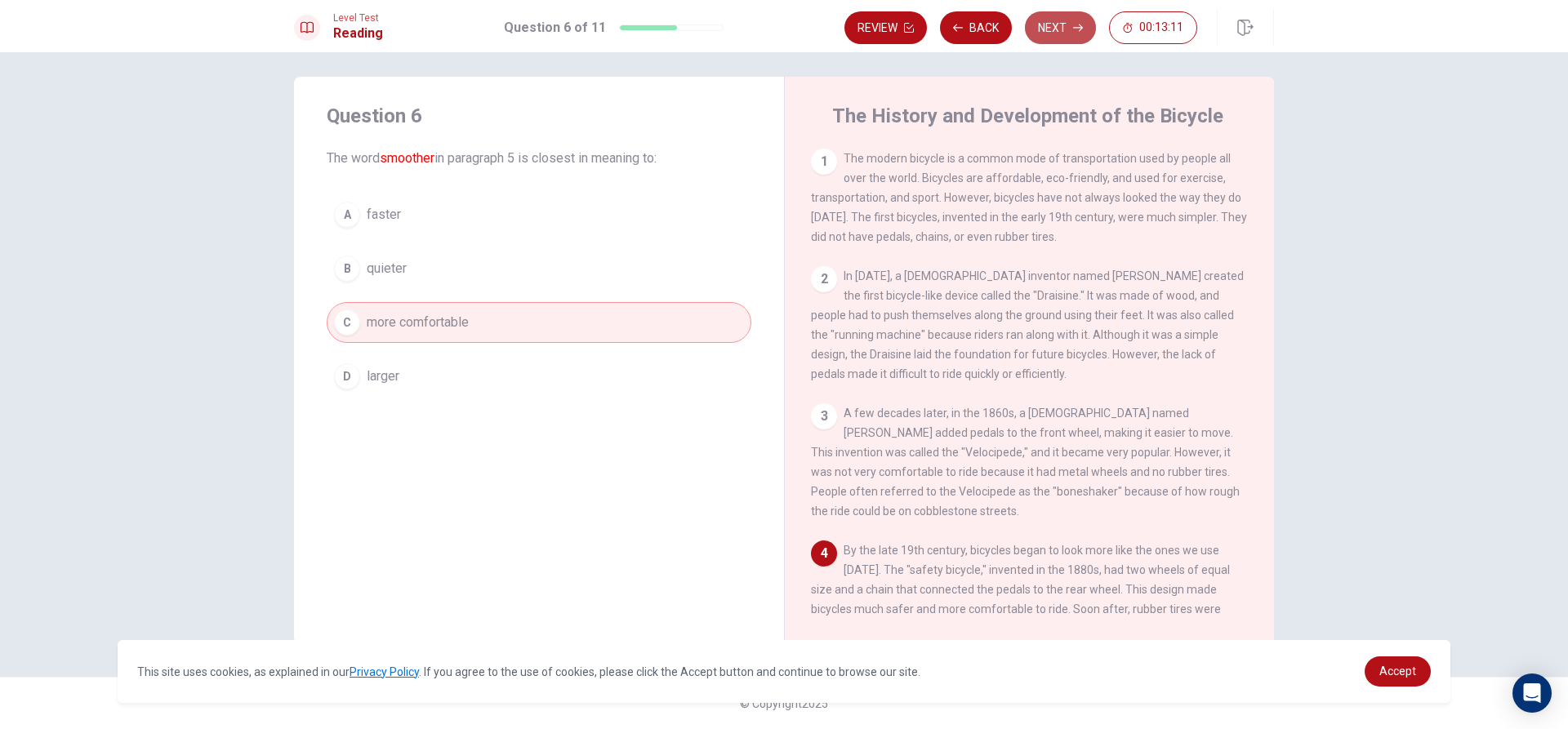
click at [1053, 21] on button "Next" at bounding box center [1060, 28] width 71 height 33
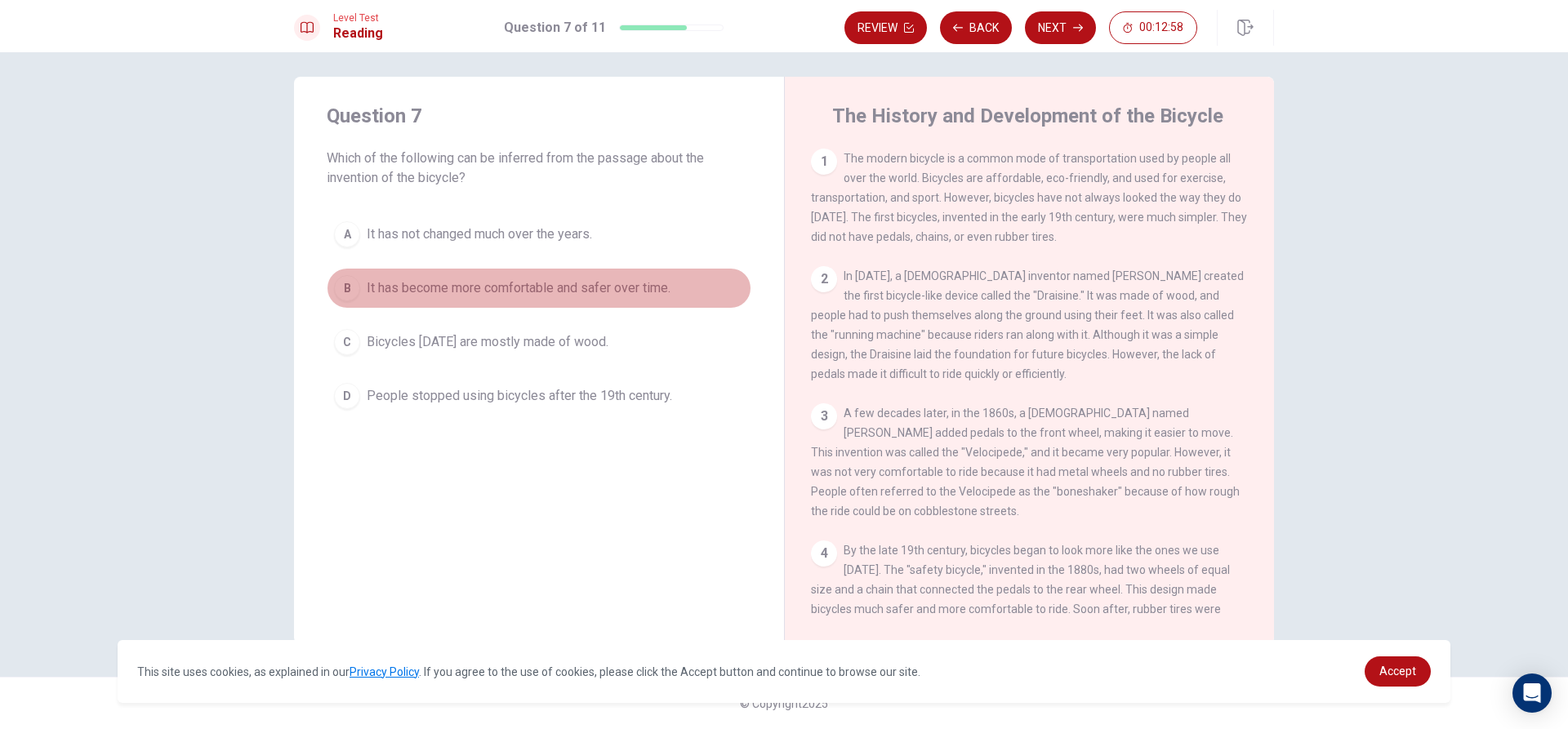
click at [343, 294] on div "B" at bounding box center [346, 288] width 26 height 26
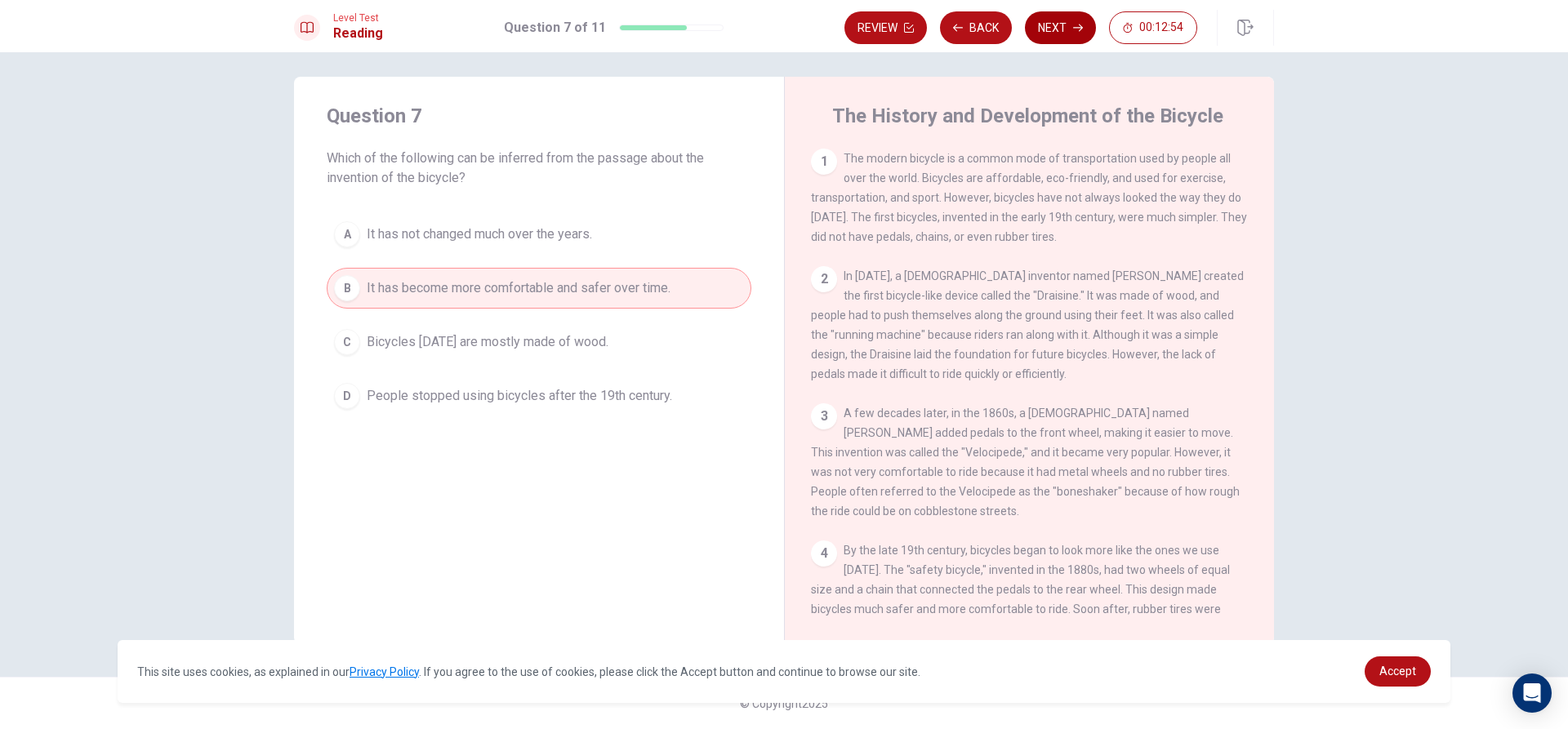
click at [1040, 21] on button "Next" at bounding box center [1060, 28] width 71 height 33
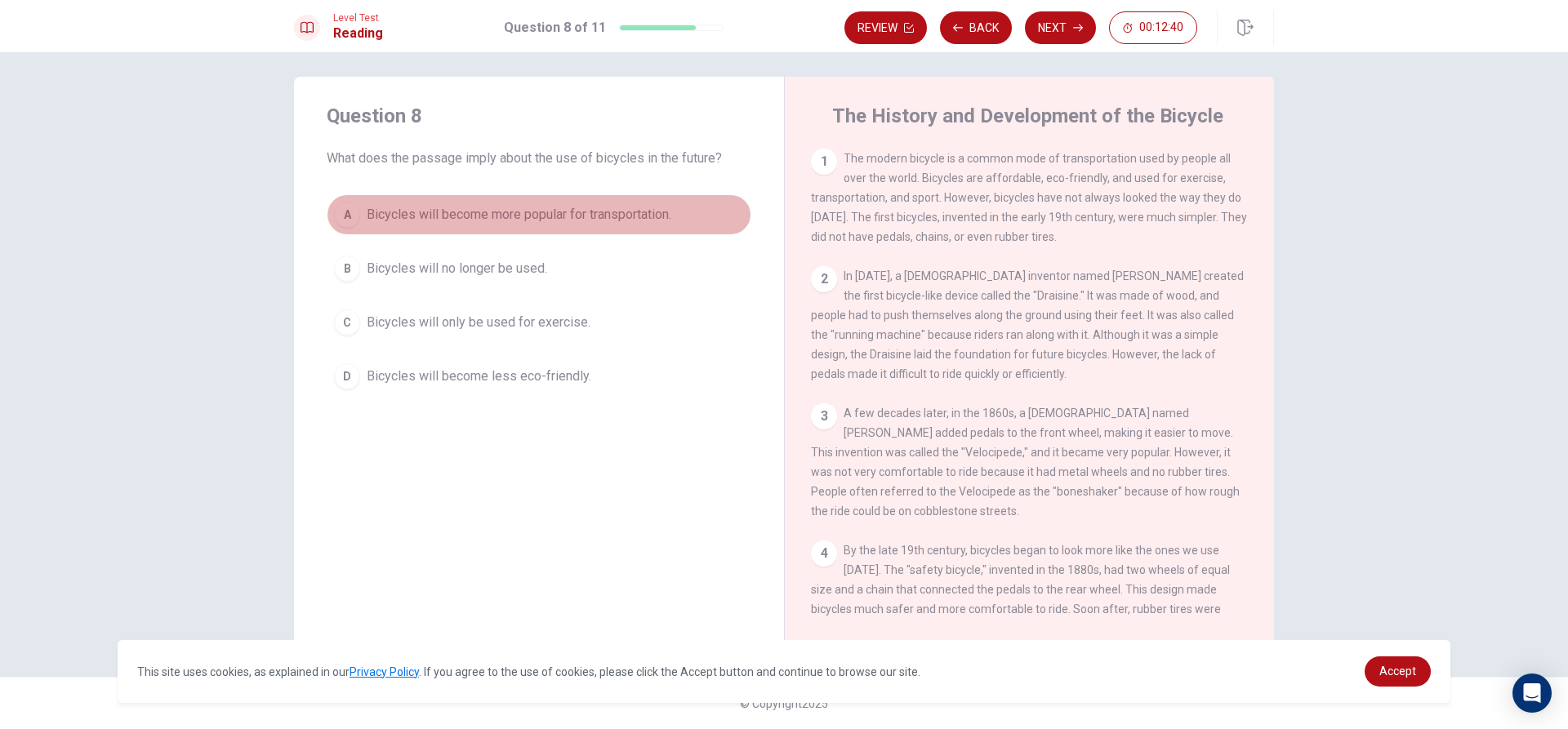
click at [346, 218] on div "A" at bounding box center [346, 214] width 26 height 26
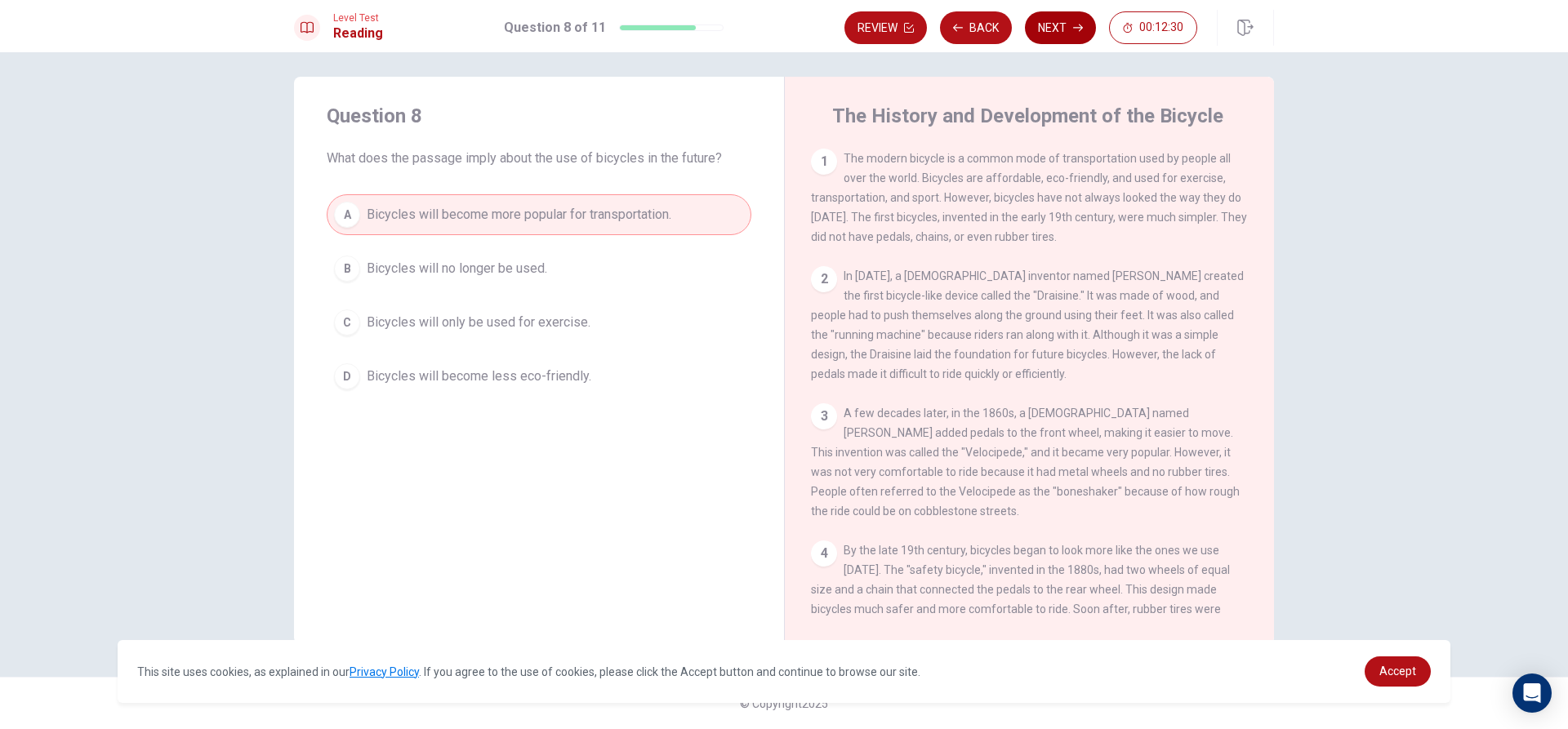
click at [1056, 30] on button "Next" at bounding box center [1060, 28] width 71 height 33
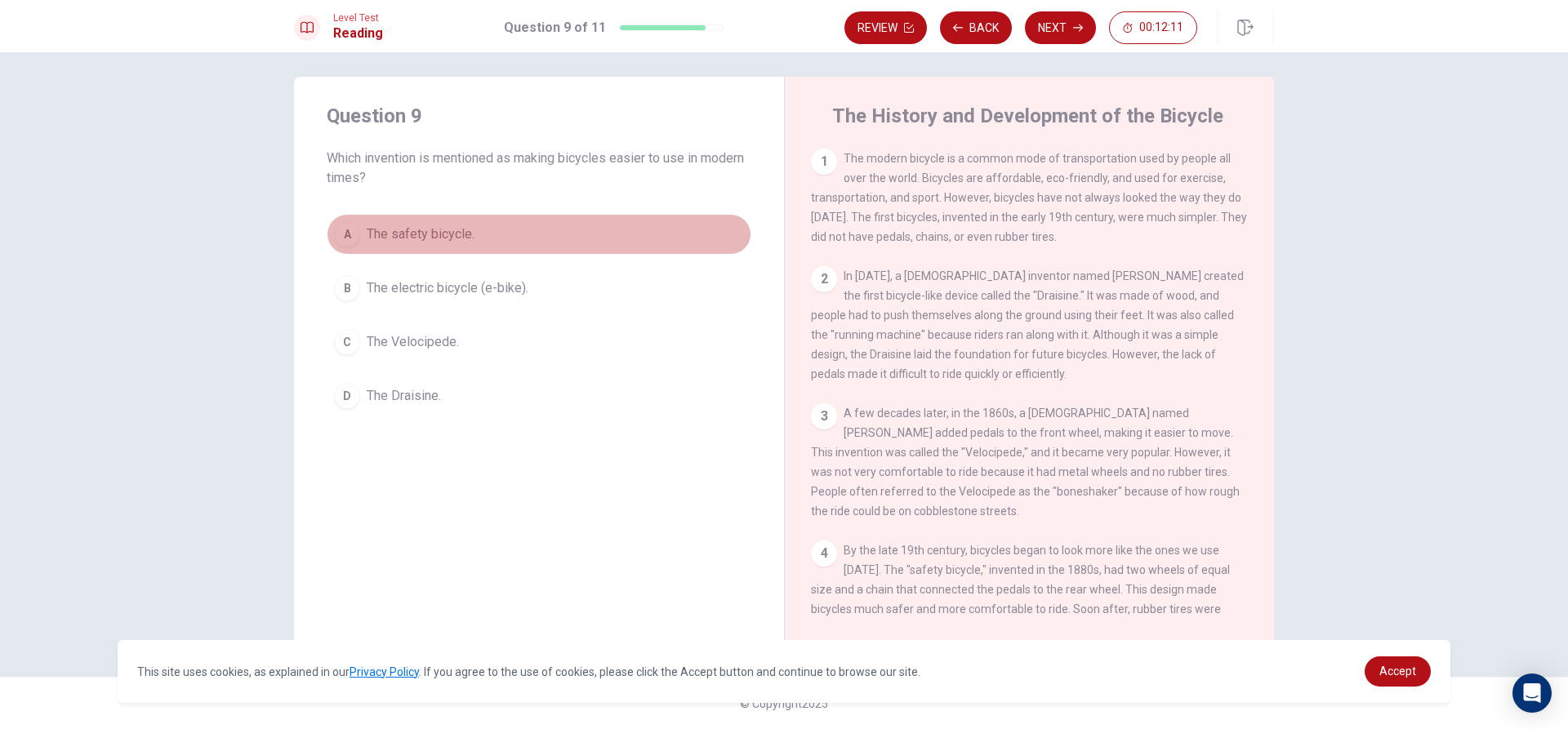
click at [351, 229] on div "A" at bounding box center [346, 234] width 26 height 26
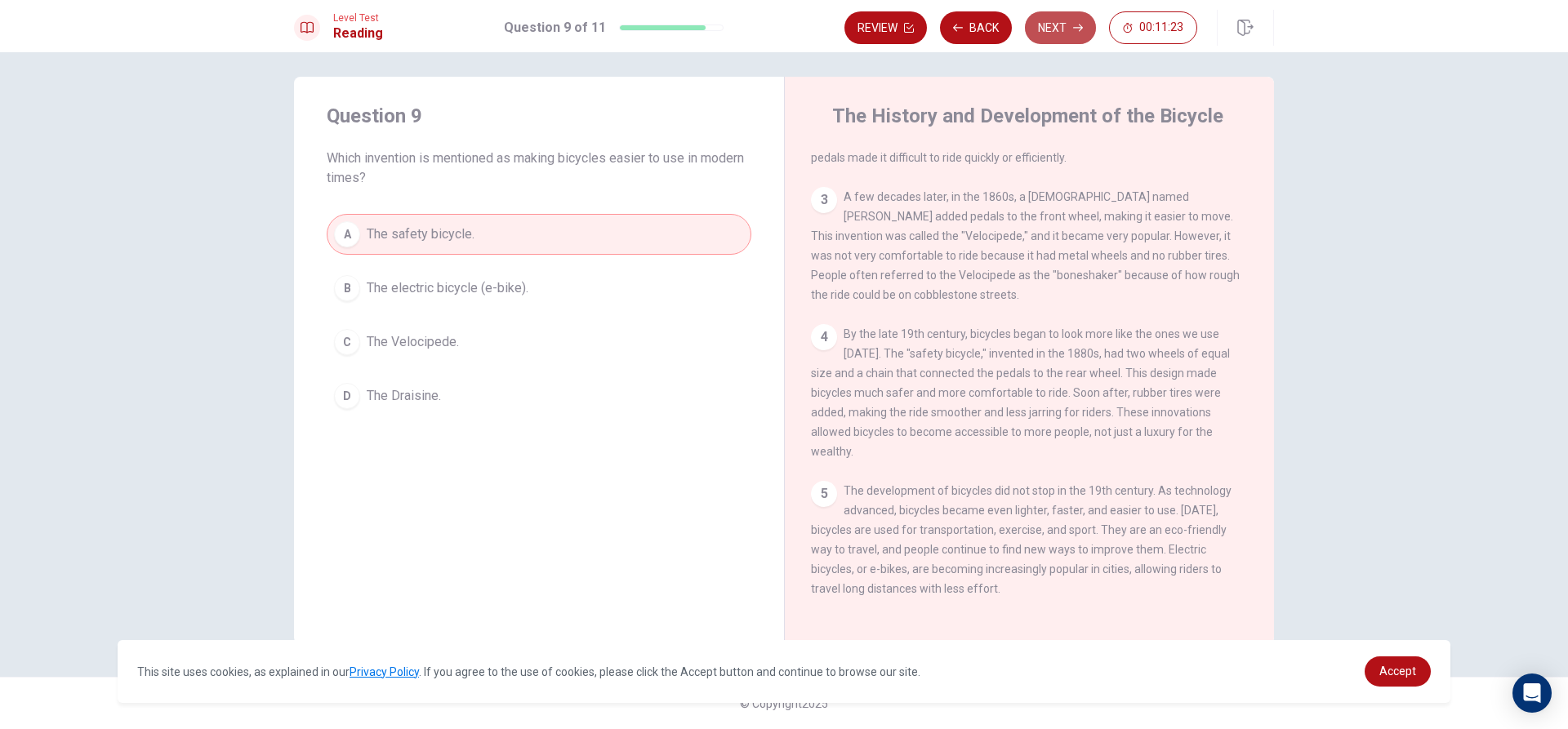
click at [1056, 32] on button "Next" at bounding box center [1060, 28] width 71 height 33
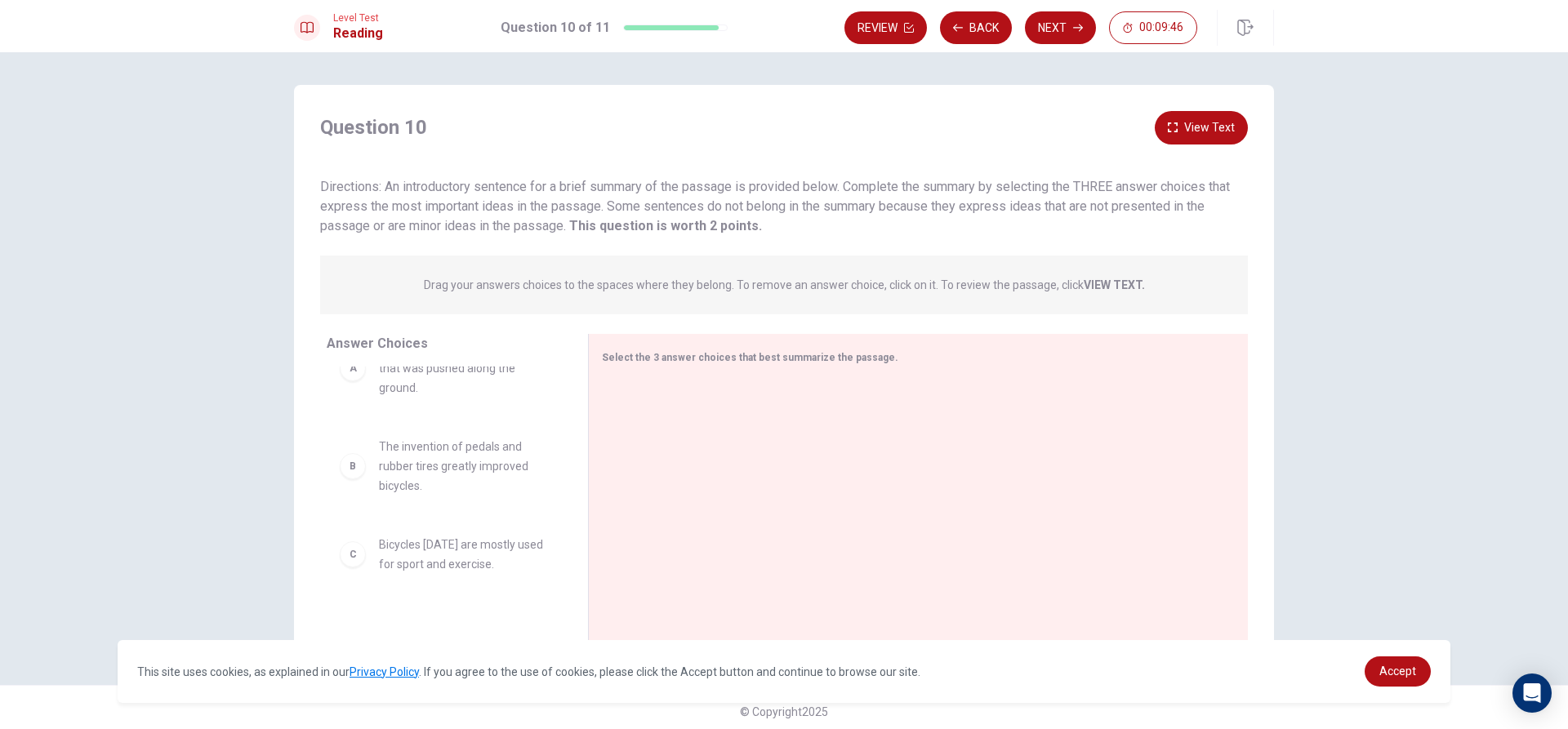
scroll to position [81, 0]
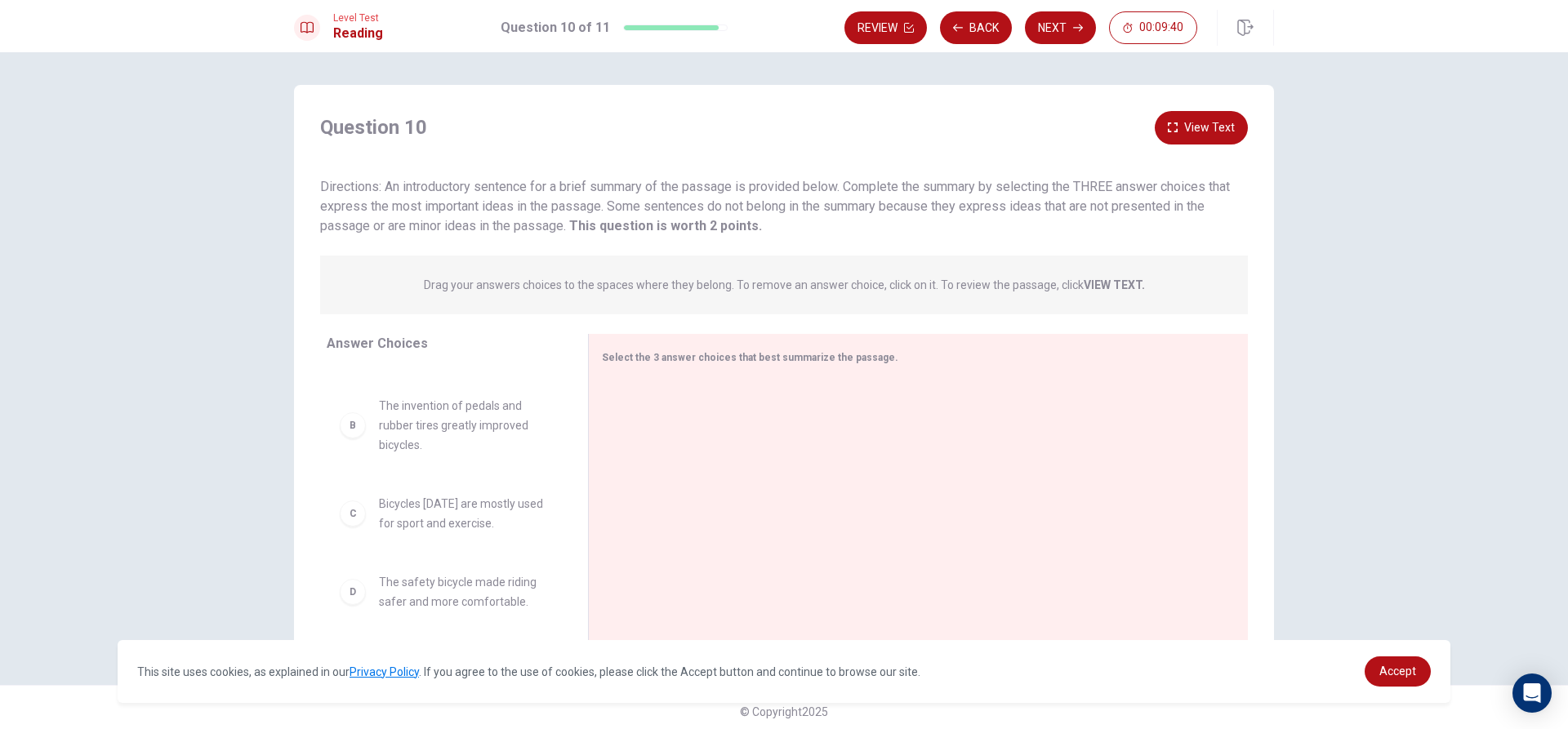
click at [356, 437] on div "B The invention of pedals and rubber tires greatly improved bicycles." at bounding box center [444, 425] width 209 height 58
click at [351, 423] on div "B" at bounding box center [352, 425] width 26 height 26
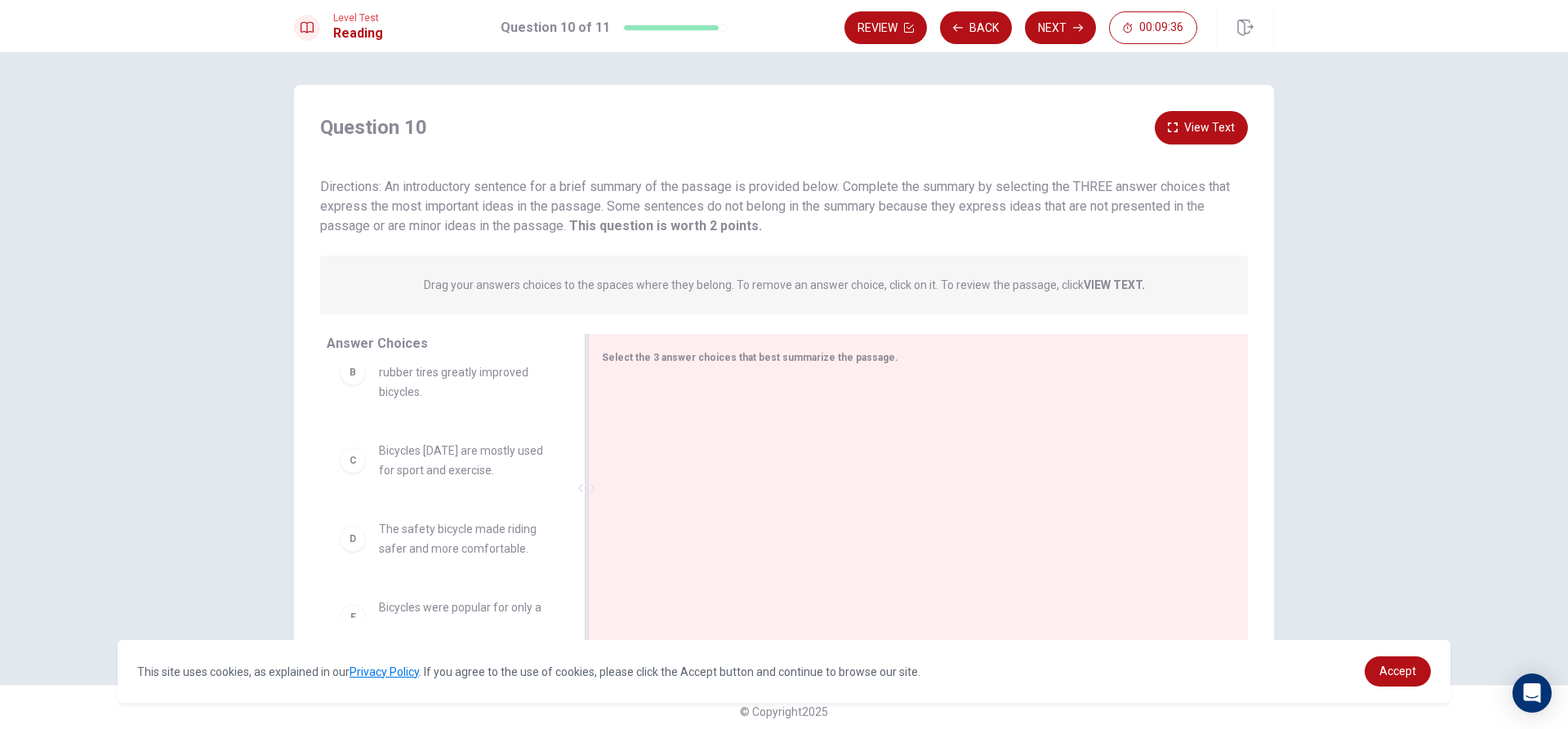
scroll to position [163, 0]
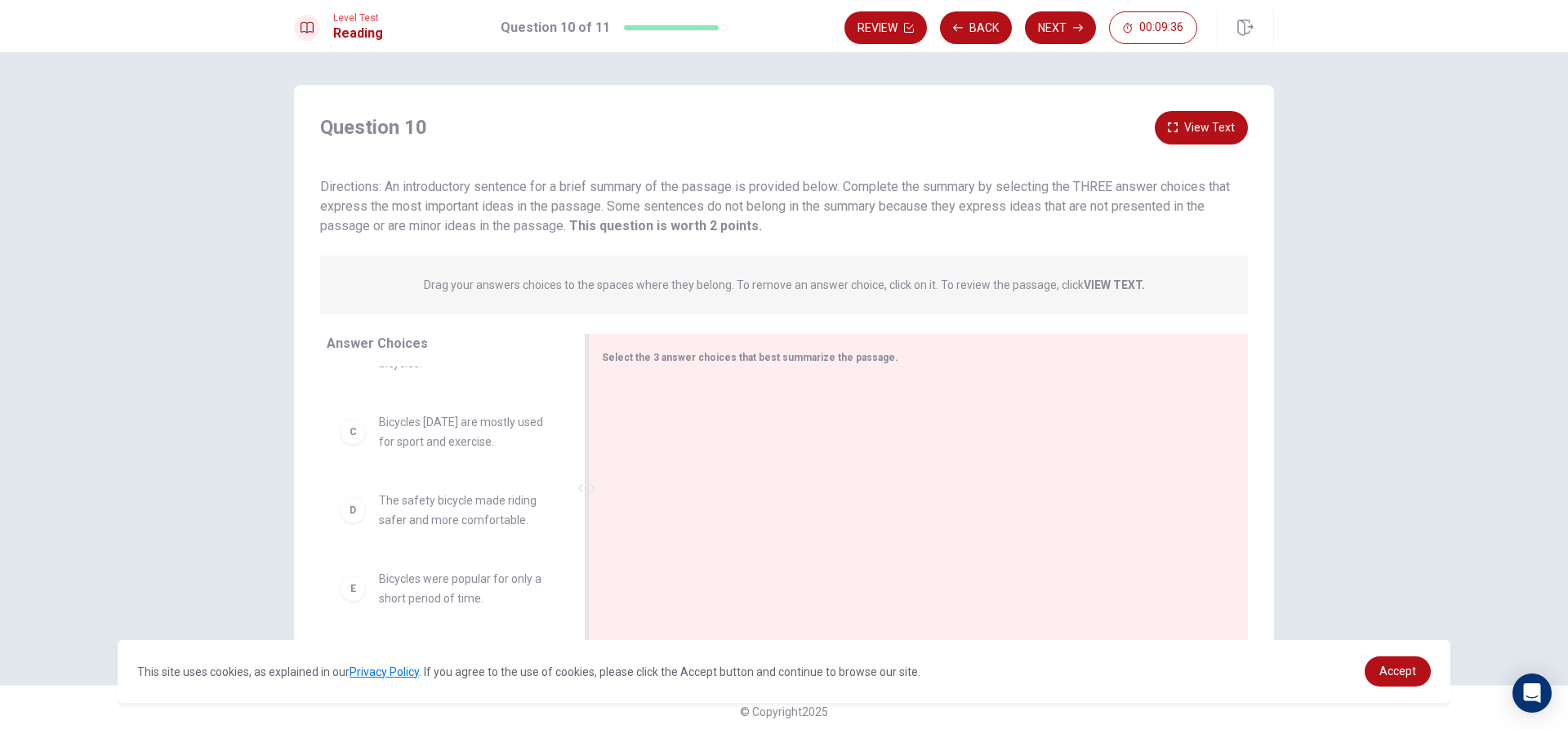
click at [620, 405] on div at bounding box center [912, 489] width 620 height 218
click at [366, 517] on div "B The invention of pedals and rubber tires greatly improved bicycles." at bounding box center [444, 506] width 209 height 58
click at [408, 500] on span "The invention of pedals and rubber tires greatly improved bicycles." at bounding box center [464, 506] width 170 height 58
click at [340, 498] on div "B" at bounding box center [352, 507] width 26 height 26
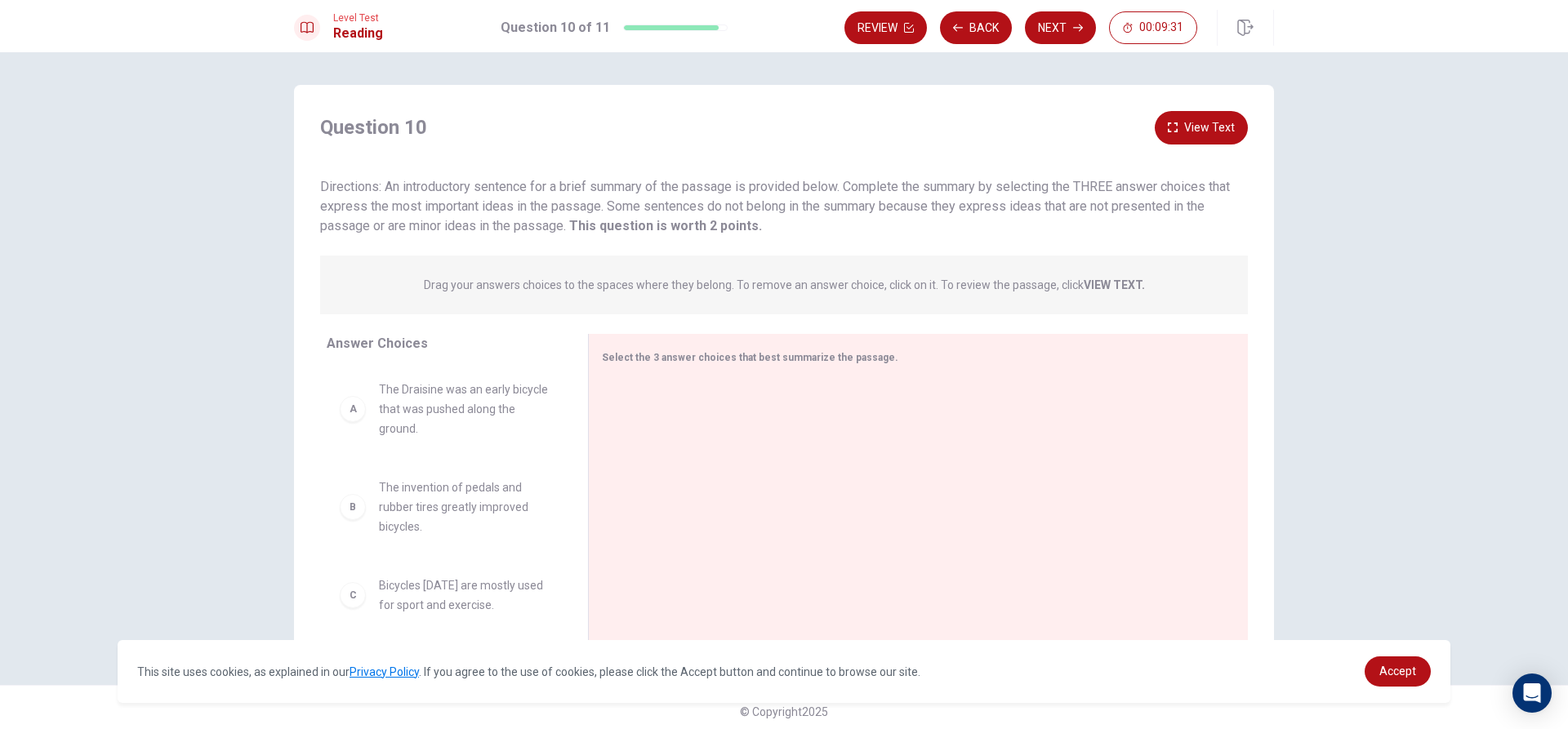
click at [345, 518] on div "B" at bounding box center [352, 507] width 26 height 26
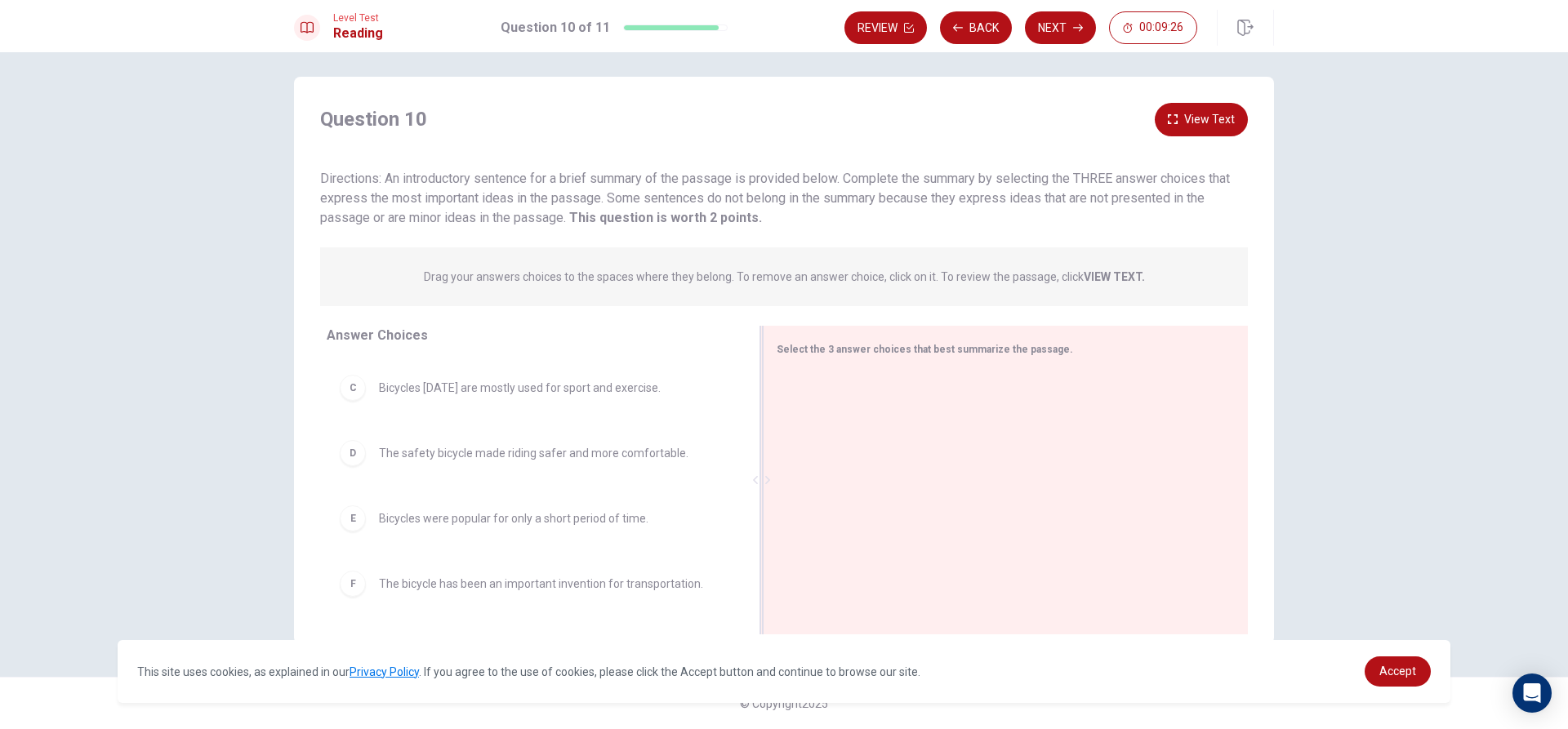
scroll to position [141, 0]
drag, startPoint x: 590, startPoint y: 477, endPoint x: 798, endPoint y: 457, distance: 209.0
click at [798, 457] on div "Select the 3 answer choices that best summarize the passage." at bounding box center [1006, 480] width 483 height 309
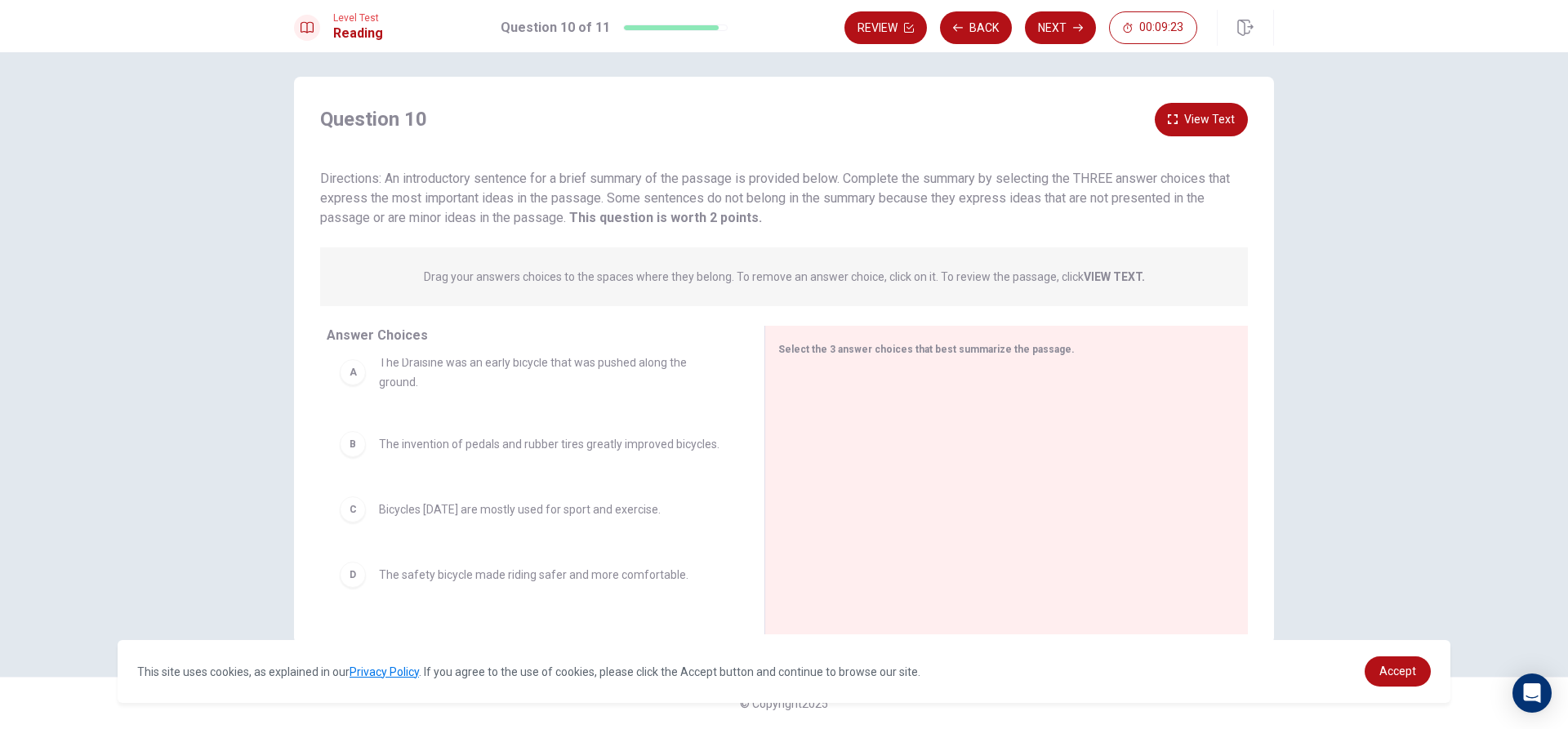
scroll to position [0, 0]
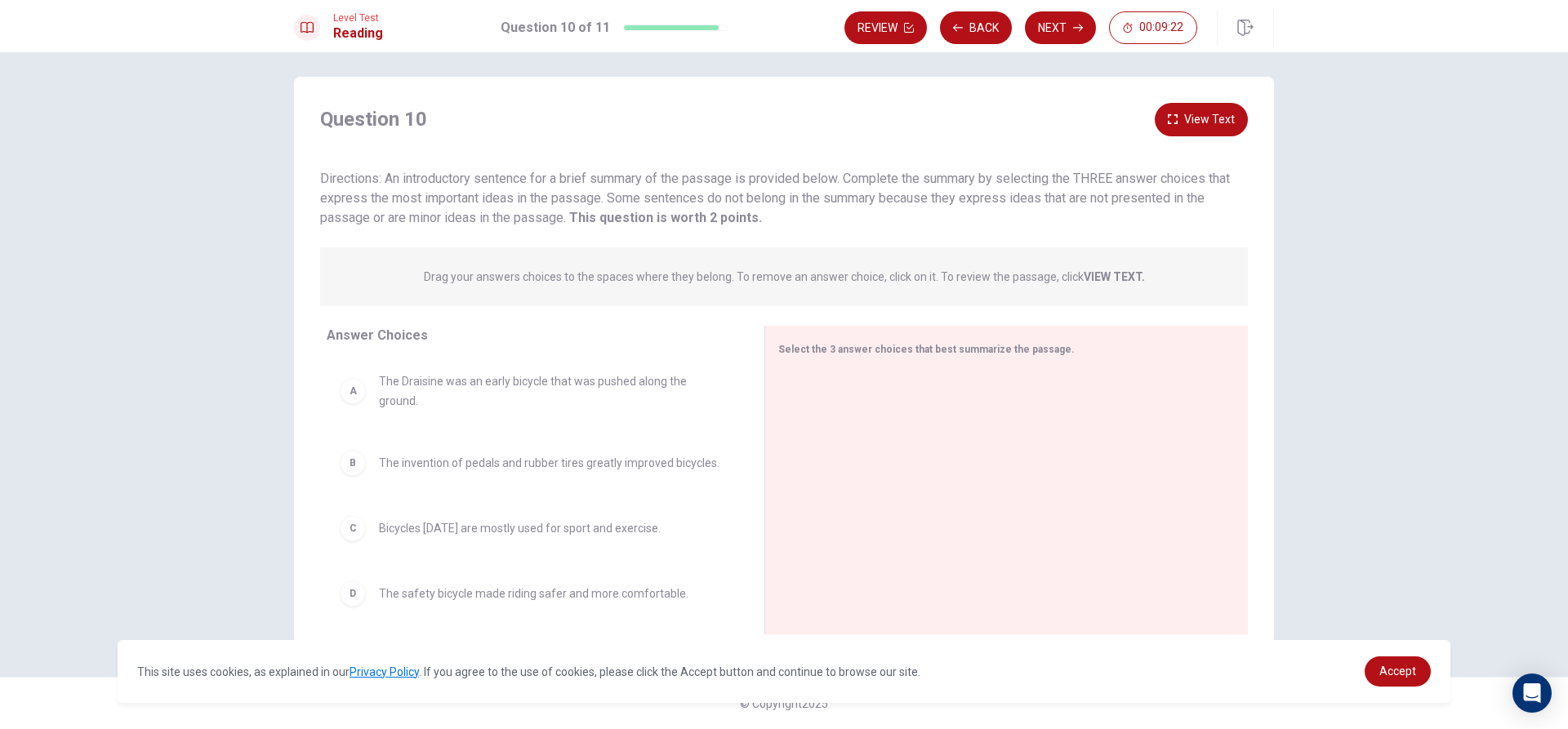
click at [345, 466] on div "B" at bounding box center [352, 462] width 26 height 26
click at [351, 538] on div "C" at bounding box center [352, 528] width 26 height 26
click at [355, 590] on div "D" at bounding box center [352, 594] width 26 height 26
click at [771, 371] on div "Select the 3 answer choices that best summarize the passage." at bounding box center [1006, 480] width 483 height 309
drag, startPoint x: 776, startPoint y: 455, endPoint x: 722, endPoint y: 477, distance: 58.3
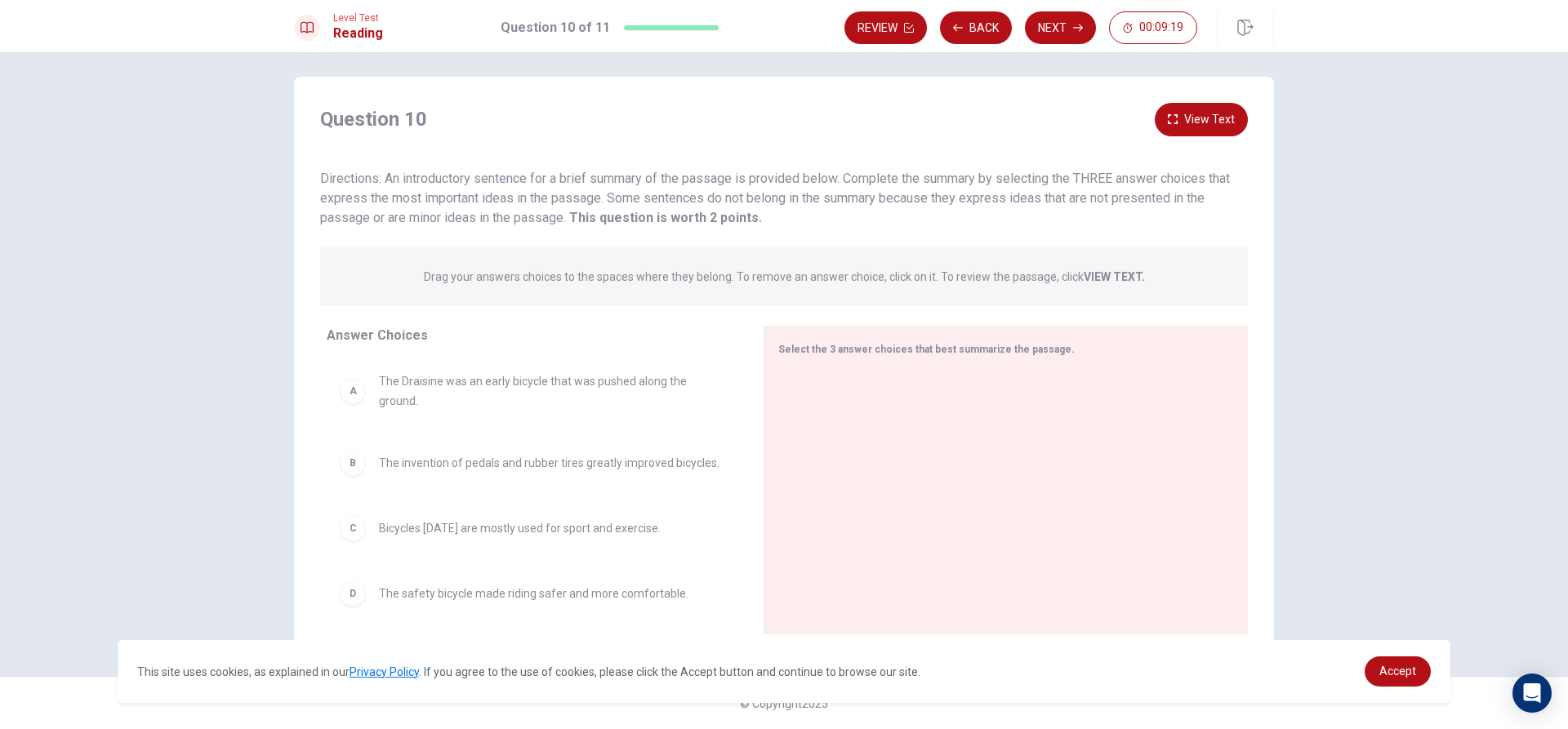
click at [778, 456] on div at bounding box center [1000, 482] width 444 height 218
click at [748, 481] on div "Answer Choices A The Draisine was an early bicycle that was pushed along the gr…" at bounding box center [529, 484] width 471 height 317
drag, startPoint x: 490, startPoint y: 327, endPoint x: 359, endPoint y: 327, distance: 131.0
click at [461, 327] on div "Answer Choices" at bounding box center [539, 335] width 425 height 19
click at [459, 388] on span "The Draisine was an early bicycle that was pushed along the ground." at bounding box center [552, 391] width 346 height 39
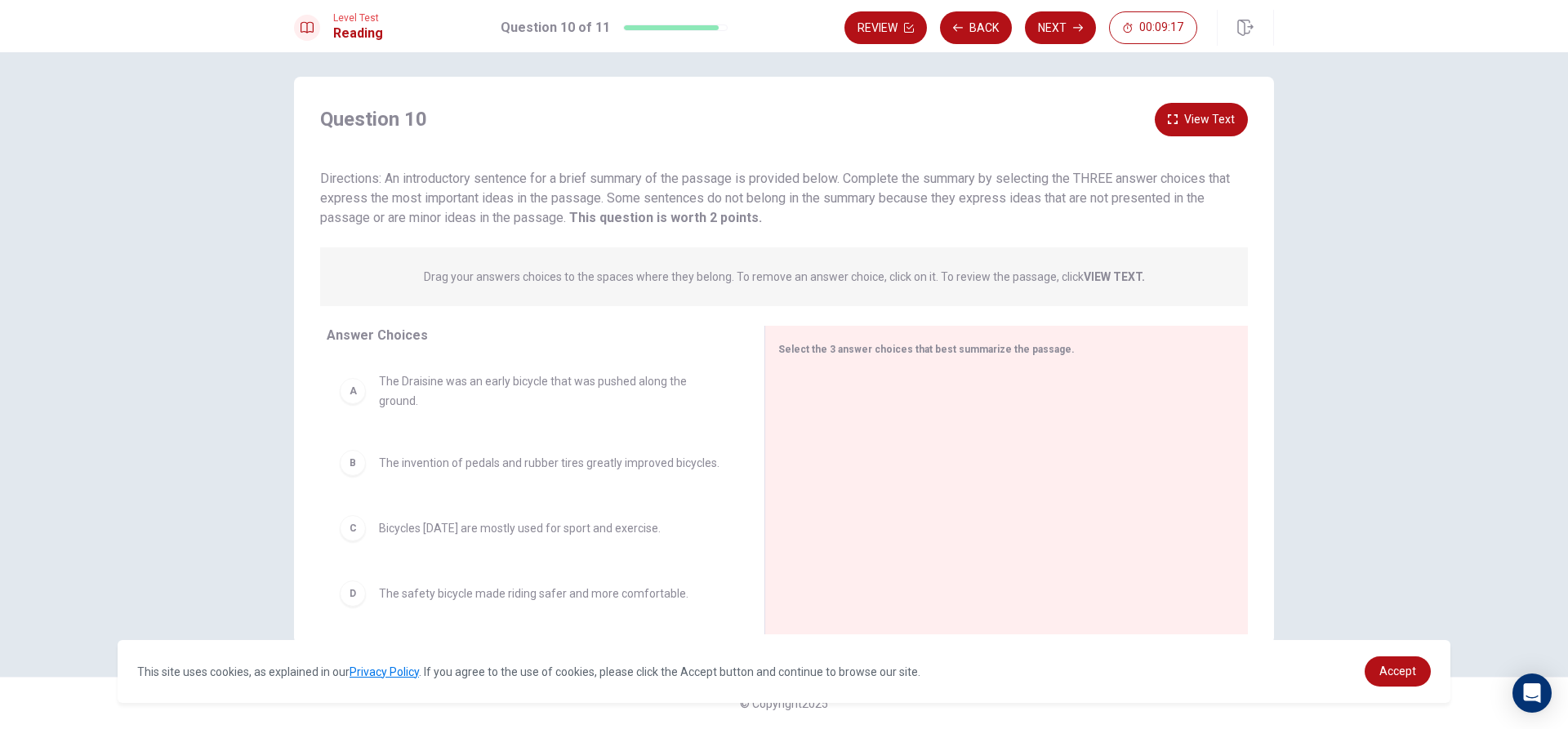
drag, startPoint x: 458, startPoint y: 452, endPoint x: 460, endPoint y: 491, distance: 39.1
click at [458, 456] on span "The invention of pedals and rubber tires greatly improved bicycles." at bounding box center [549, 462] width 340 height 19
click at [461, 505] on div "C Bicycles [DATE] are mostly used for sport and exercise." at bounding box center [533, 528] width 411 height 52
click at [1068, 19] on button "Next" at bounding box center [1060, 28] width 71 height 33
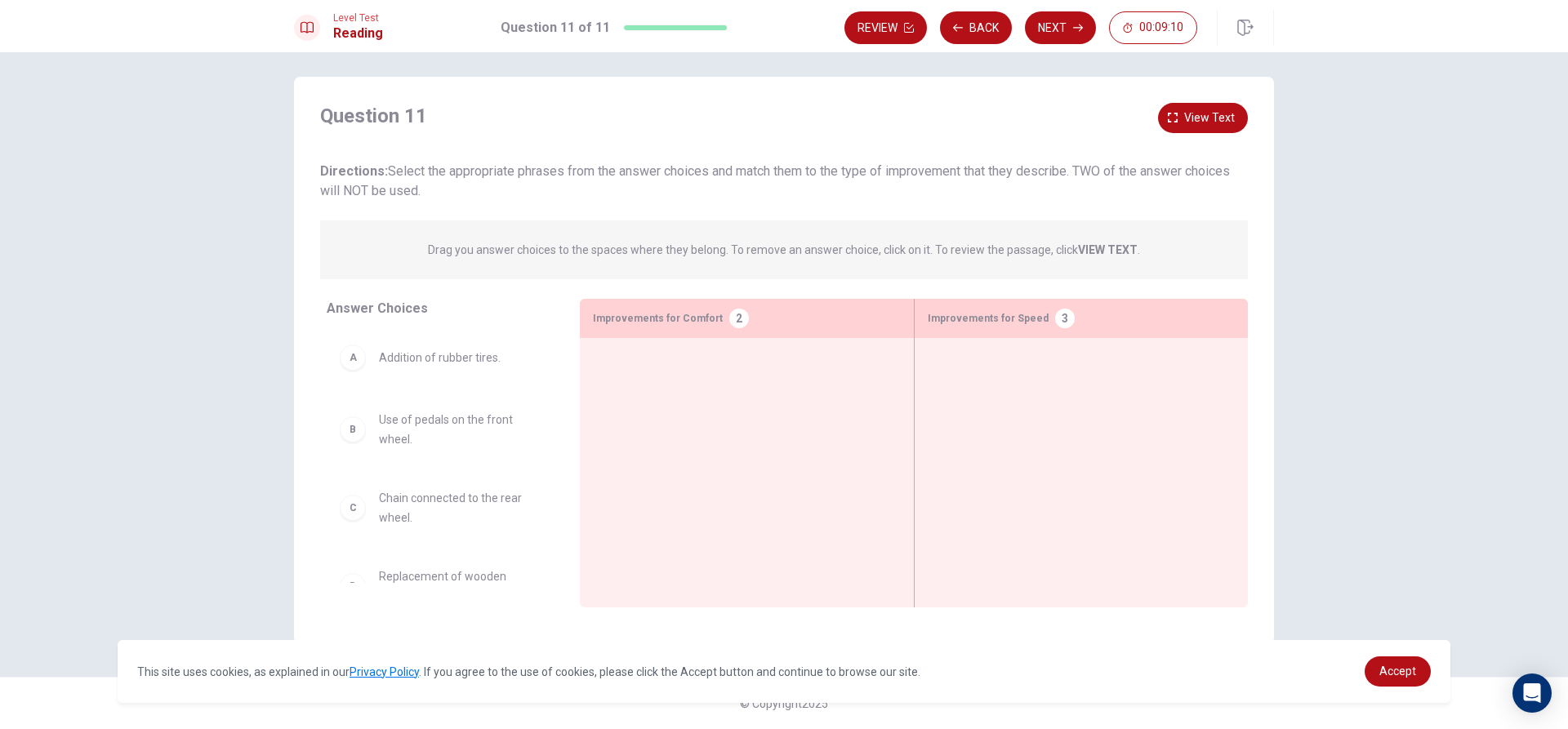
click at [964, 10] on div "Review Back Next 00:09:10" at bounding box center [1058, 28] width 429 height 36
click at [977, 22] on button "Back" at bounding box center [975, 28] width 72 height 33
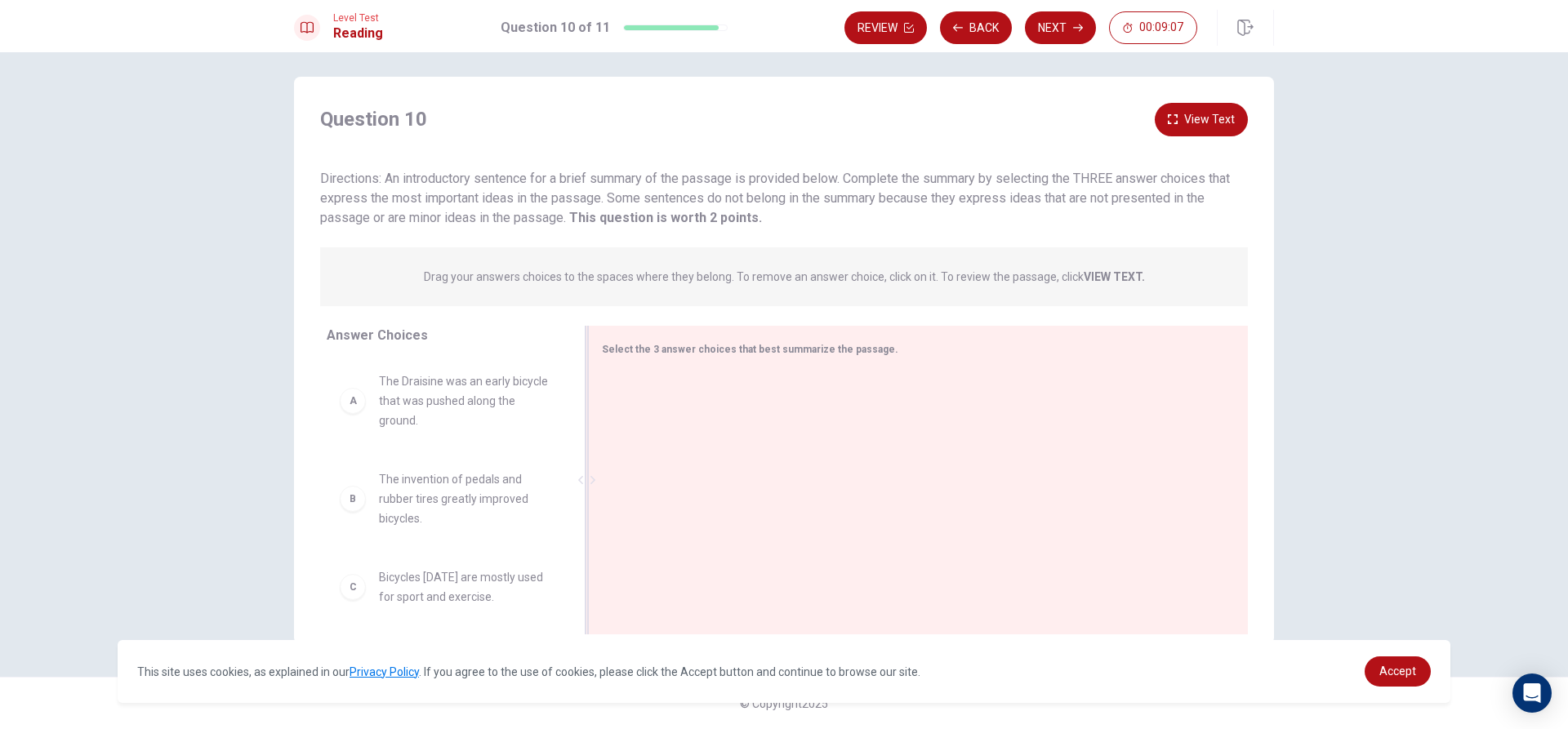
click at [701, 395] on div at bounding box center [912, 482] width 620 height 218
click at [728, 278] on p "Drag your answers choices to the spaces where they belong. To remove an answer …" at bounding box center [785, 276] width 721 height 13
click at [364, 428] on div "A The Draisine was an early bicycle that was pushed along the ground." at bounding box center [444, 400] width 209 height 58
click at [340, 394] on div "A" at bounding box center [352, 400] width 26 height 26
click at [984, 26] on button "Back" at bounding box center [975, 28] width 72 height 33
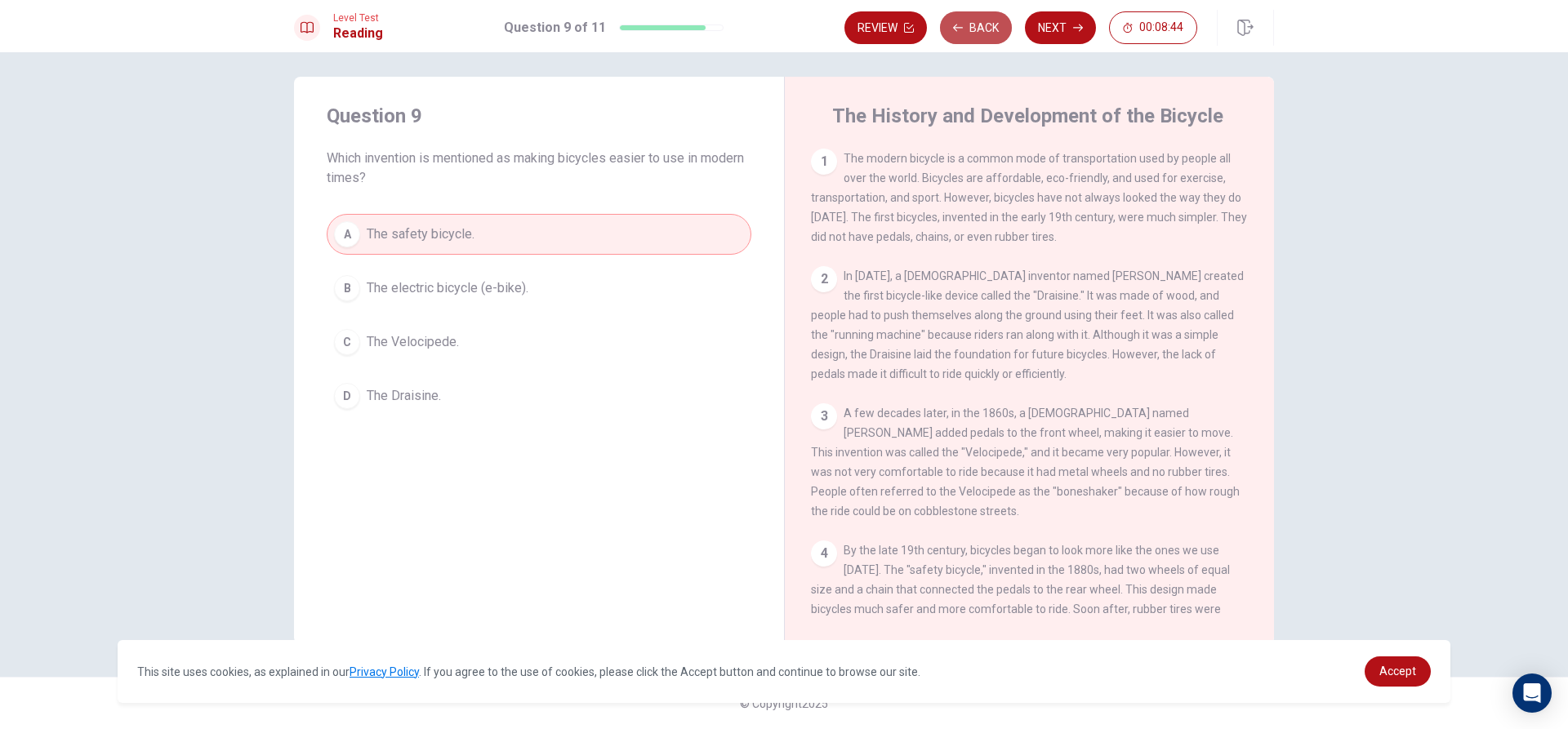
click at [984, 26] on button "Back" at bounding box center [975, 28] width 72 height 33
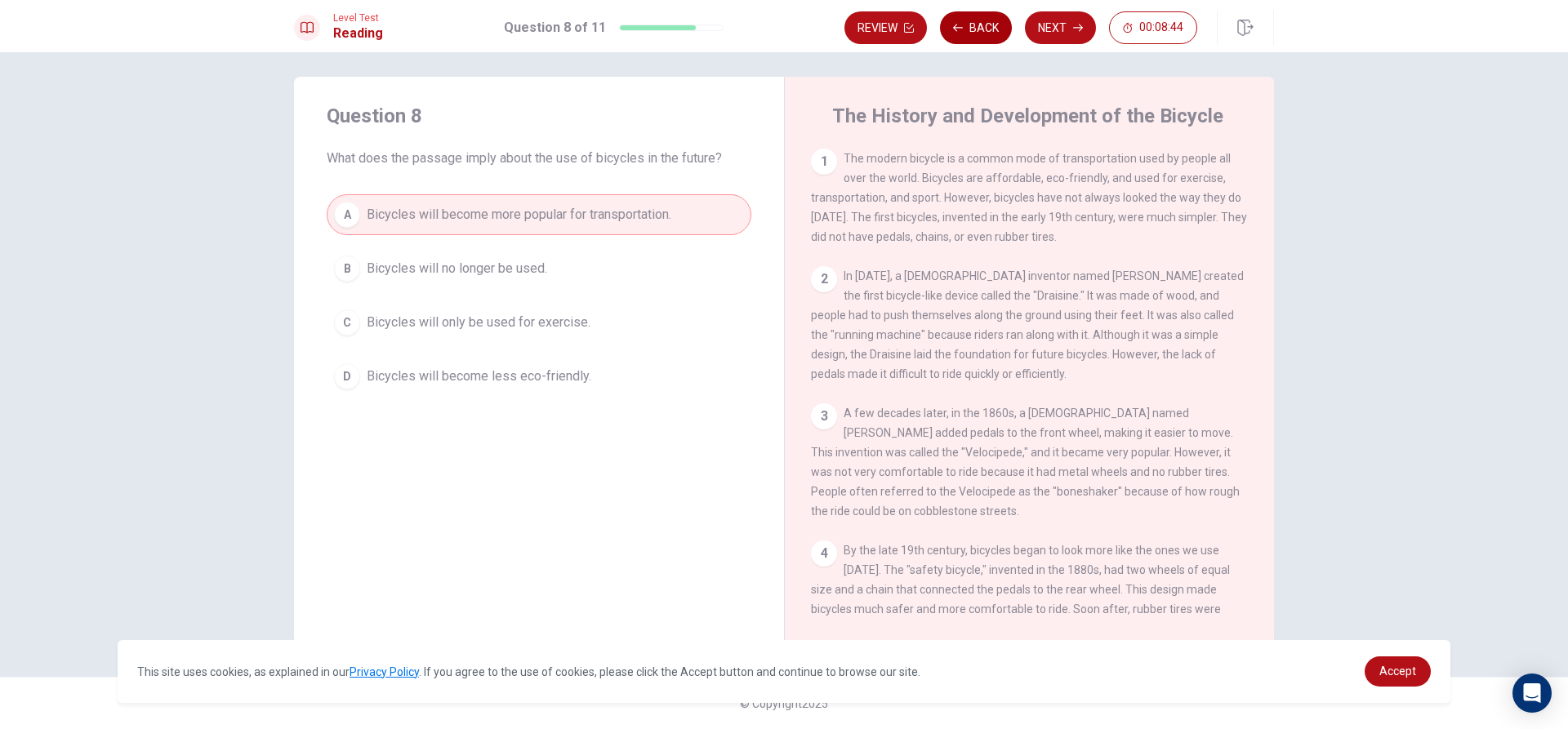
click at [984, 26] on button "Back" at bounding box center [975, 28] width 72 height 33
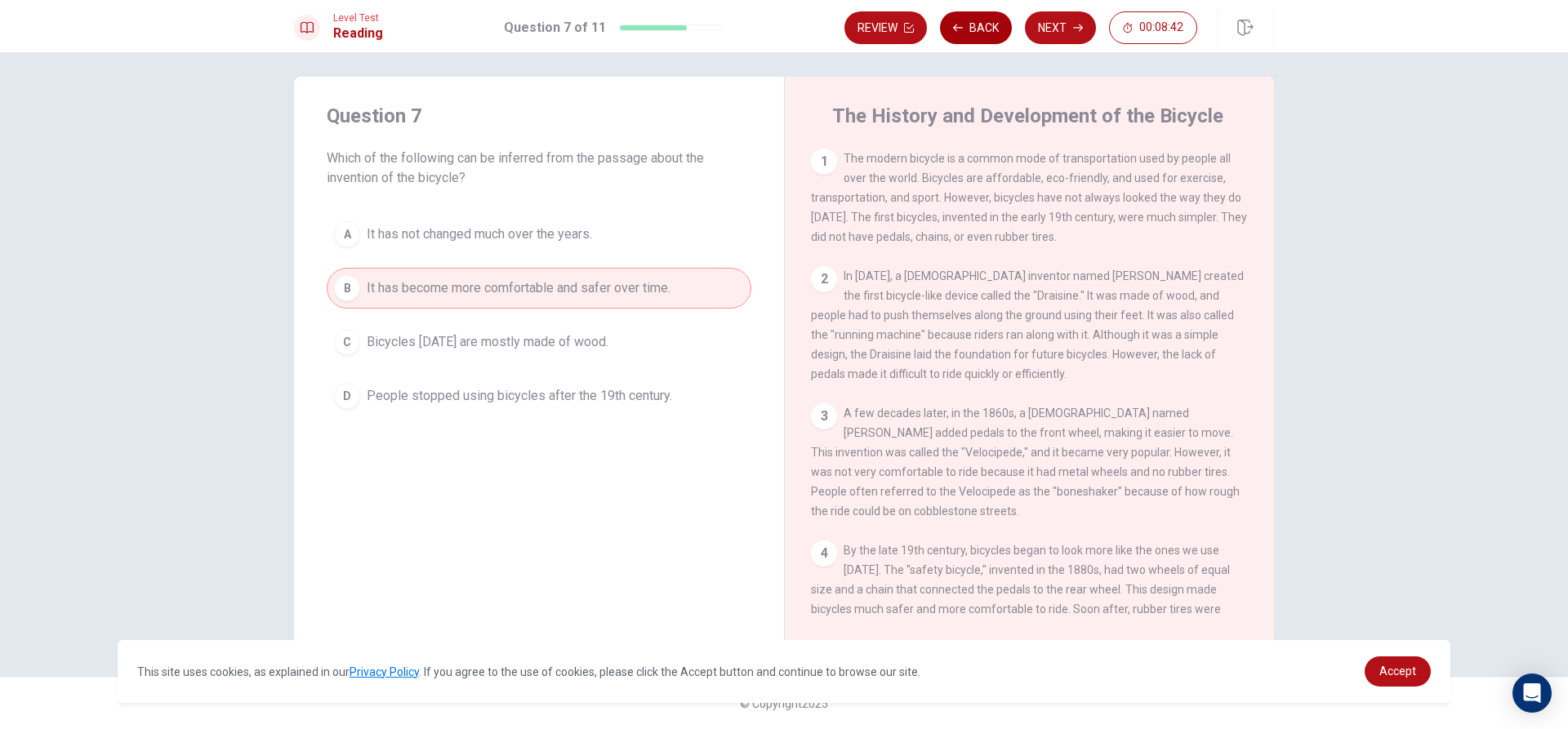
click at [984, 26] on button "Back" at bounding box center [975, 28] width 72 height 33
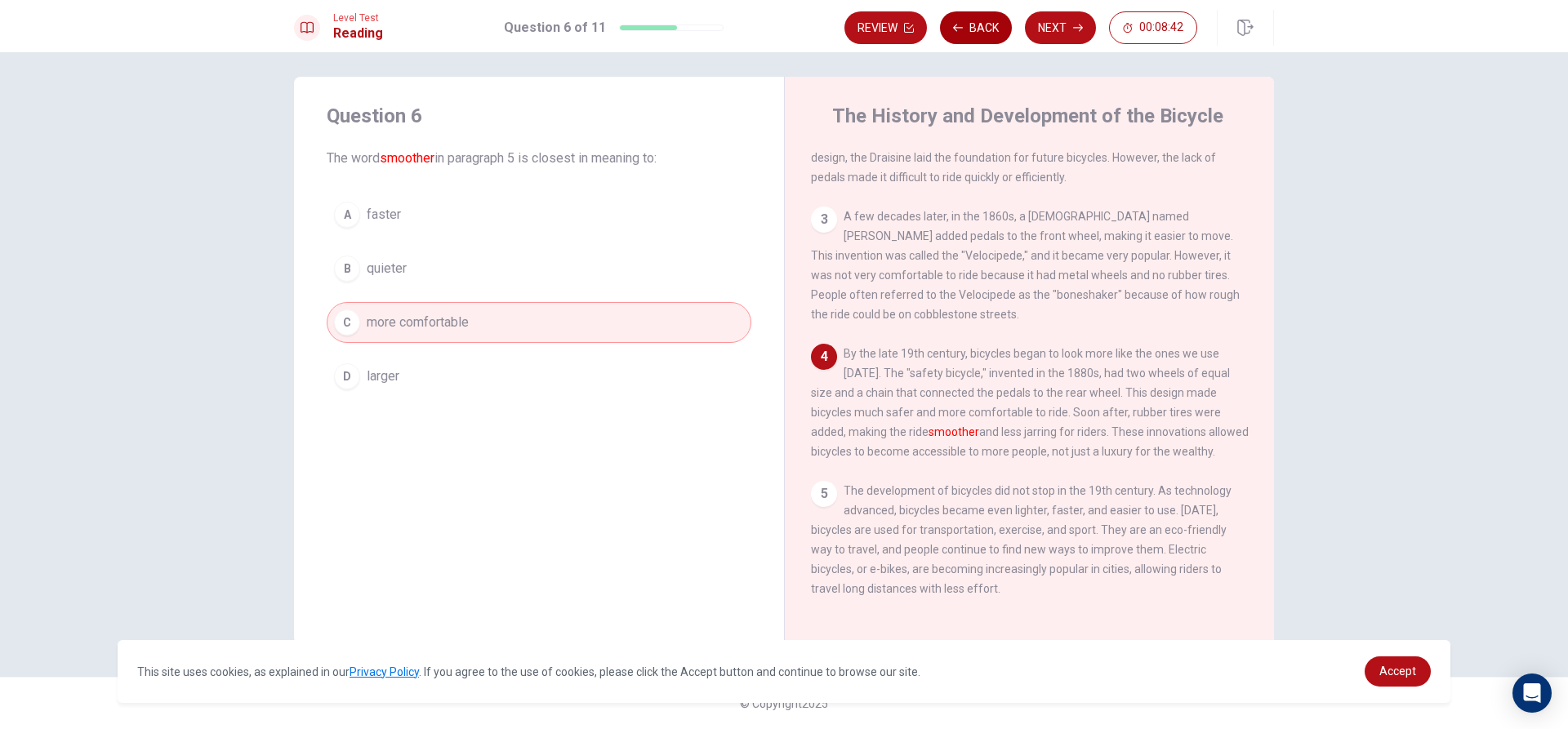
scroll to position [220, 0]
click at [984, 26] on button "Back" at bounding box center [975, 28] width 72 height 33
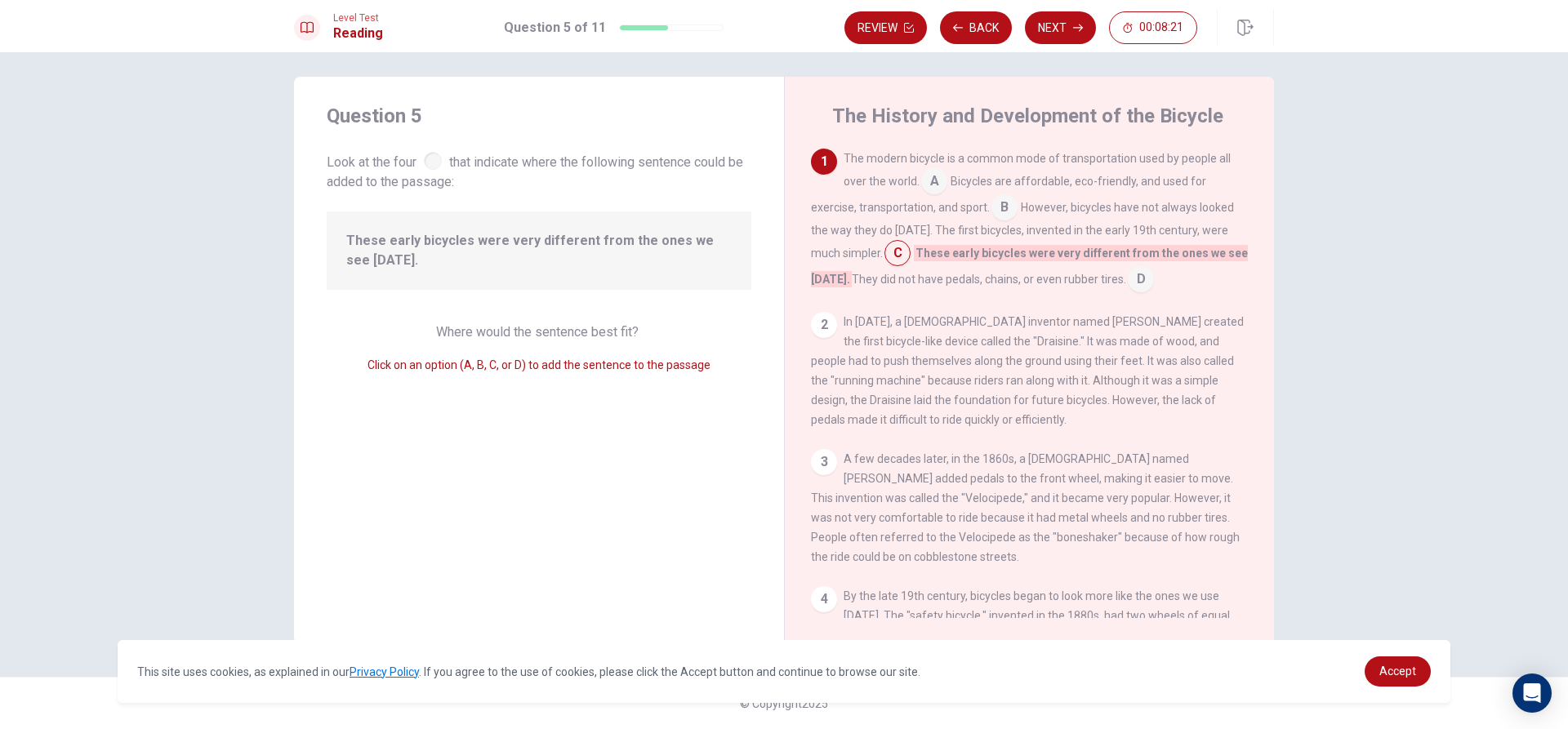
click at [999, 207] on input at bounding box center [1004, 208] width 26 height 26
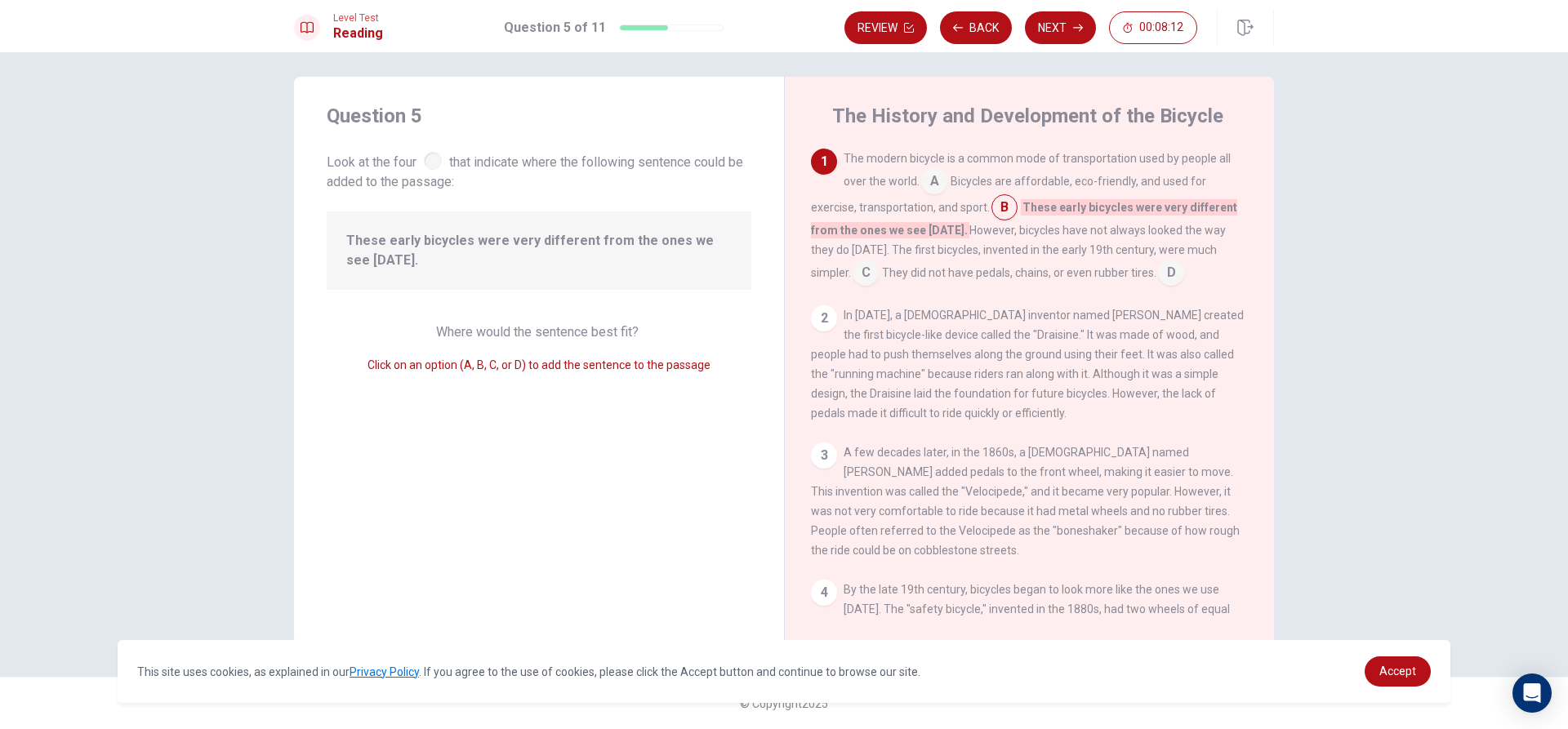
click at [853, 268] on input at bounding box center [865, 274] width 26 height 26
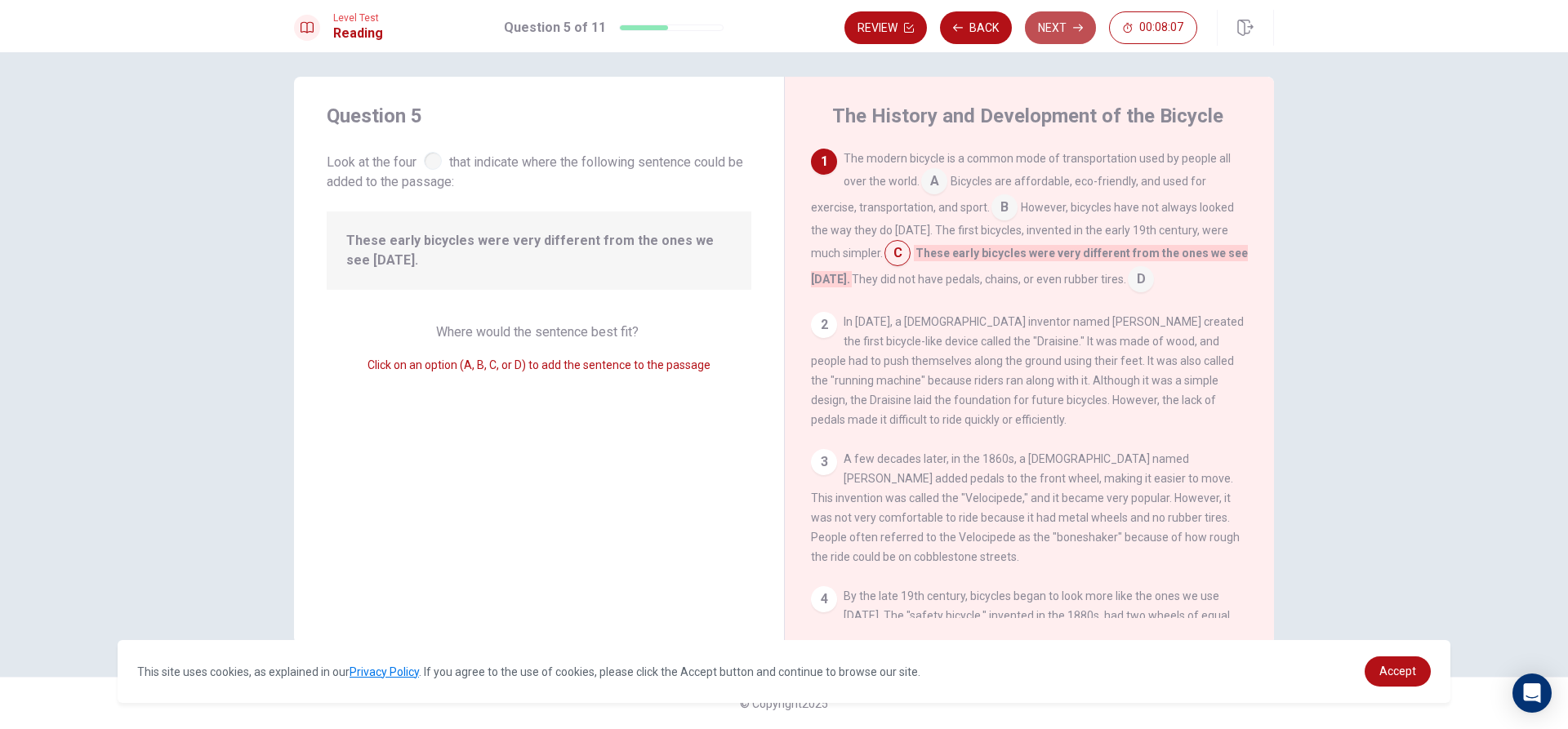
click at [1061, 27] on button "Next" at bounding box center [1060, 28] width 71 height 33
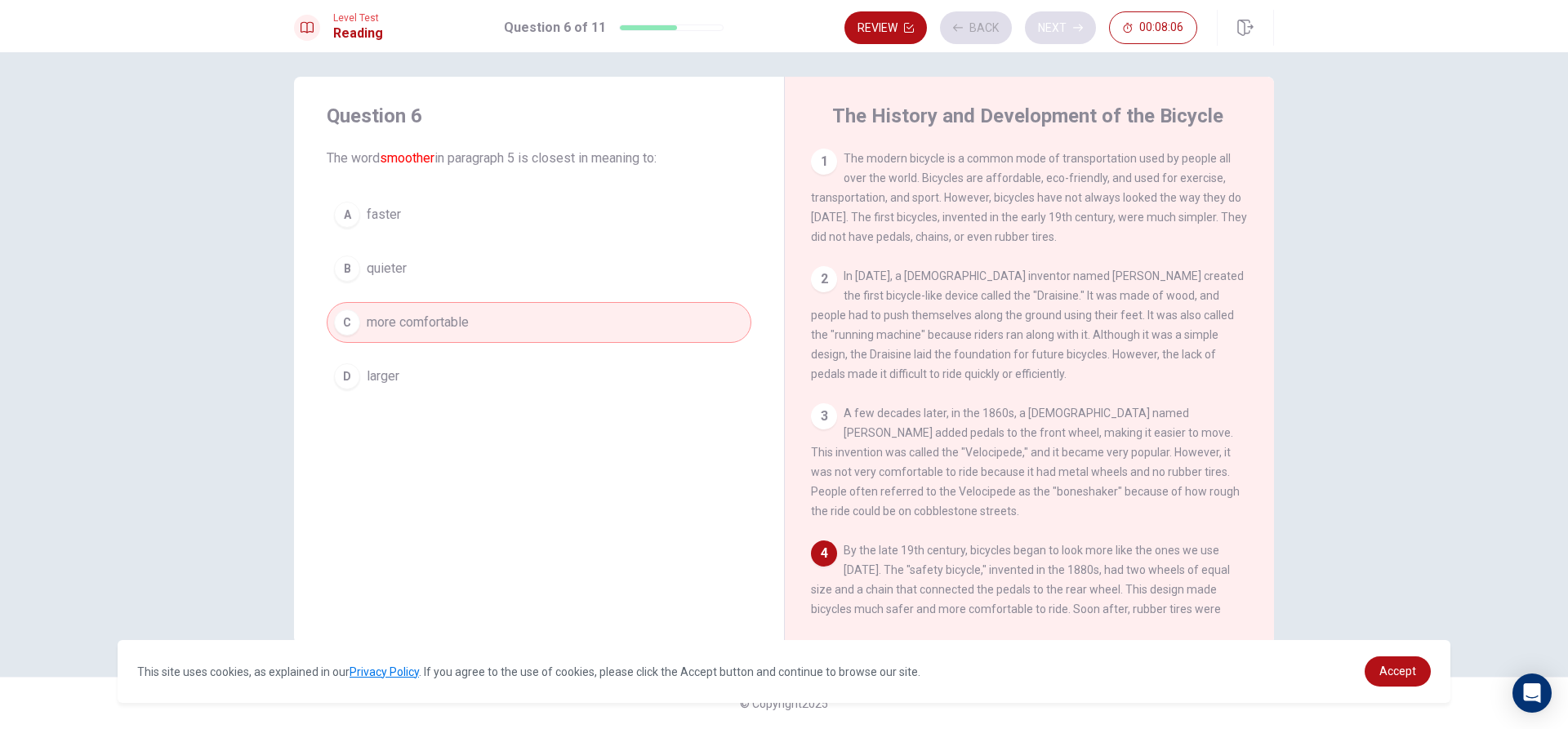
click at [1061, 27] on div "Review Back Next 00:08:06" at bounding box center [1020, 28] width 353 height 33
click at [1057, 31] on button "Next" at bounding box center [1060, 28] width 71 height 33
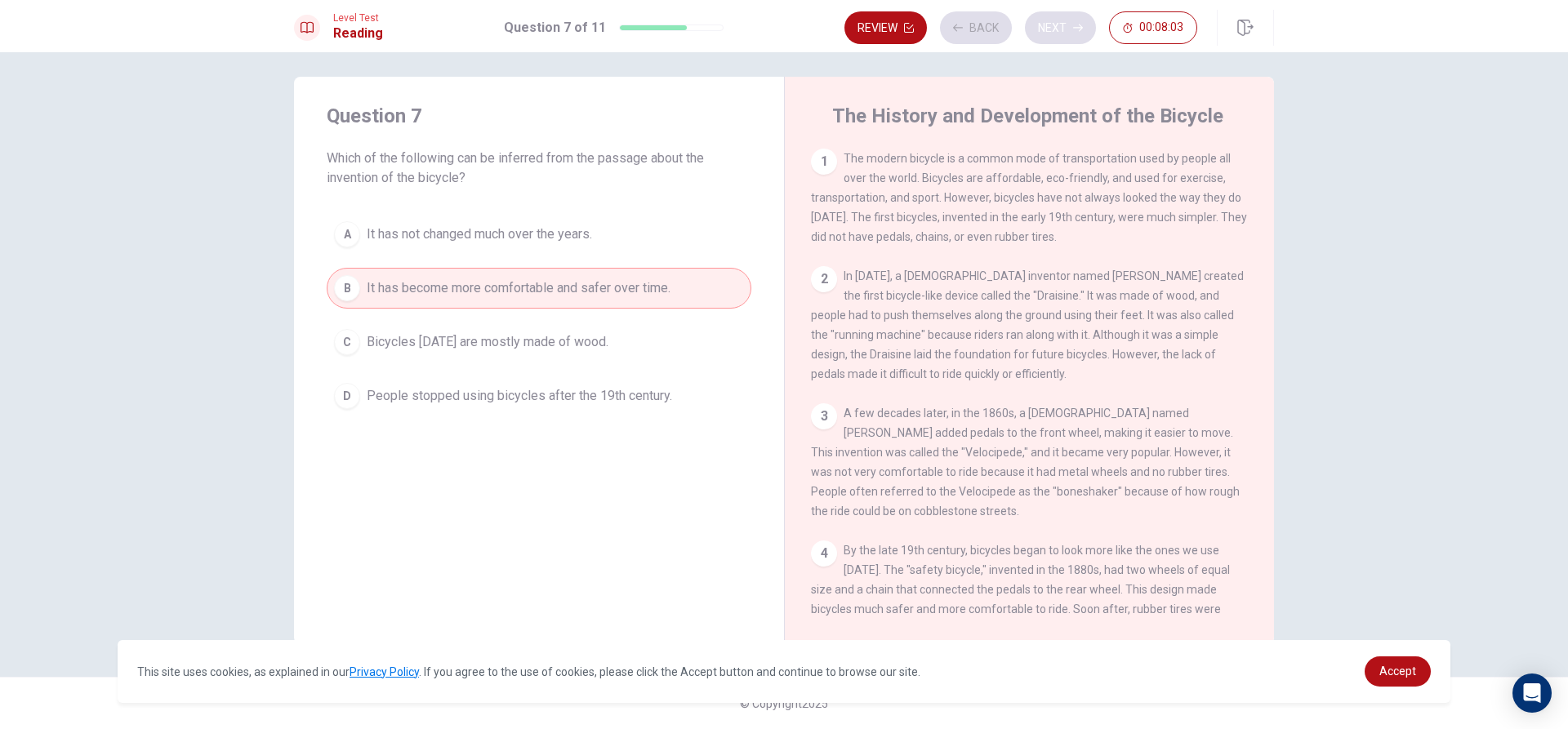
click at [1057, 31] on div "Review Back Next 00:08:03" at bounding box center [1020, 28] width 353 height 33
click at [1057, 31] on button "Next" at bounding box center [1060, 28] width 71 height 33
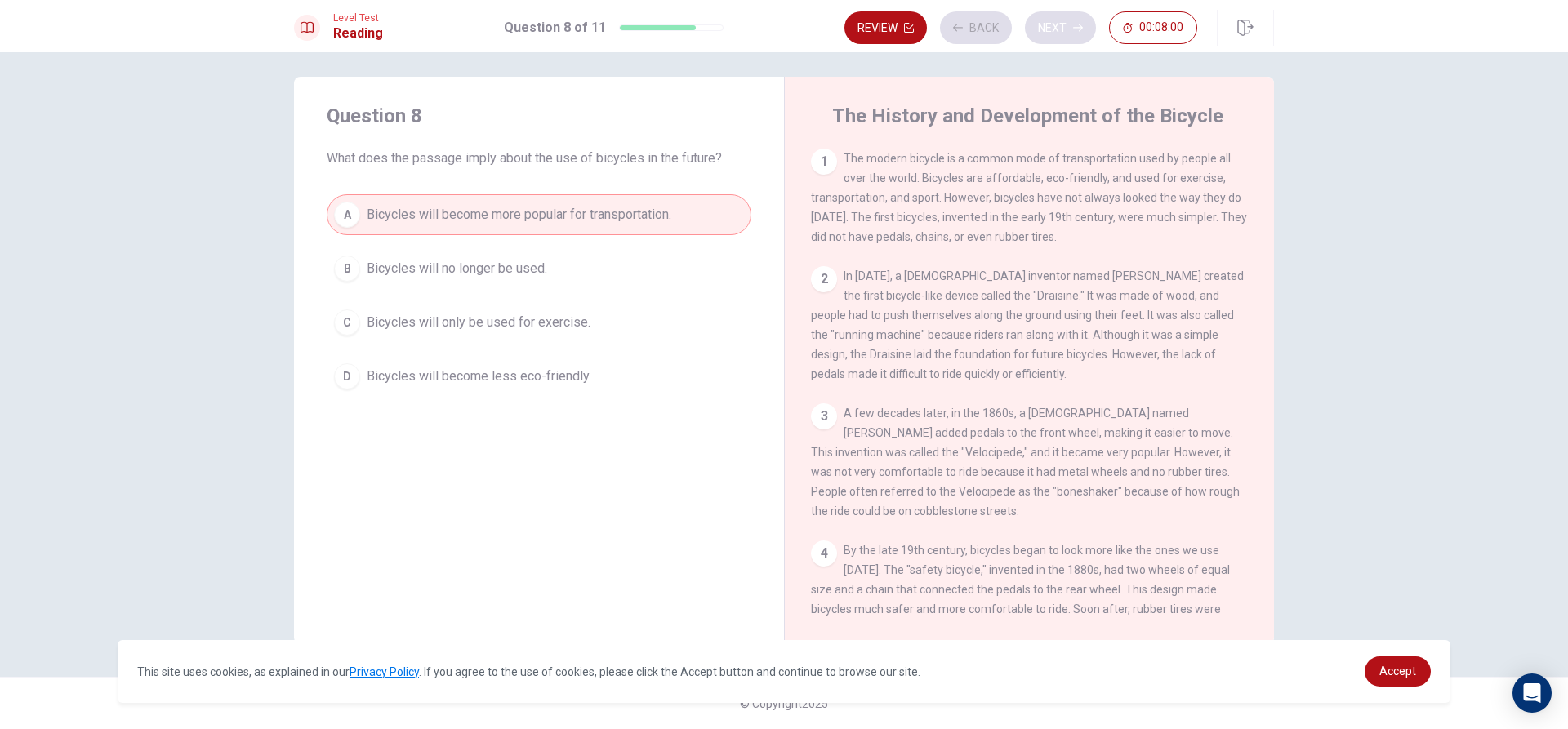
click at [1057, 31] on div "Review Back Next 00:08:00" at bounding box center [1020, 28] width 353 height 33
click at [1057, 31] on button "Next" at bounding box center [1060, 28] width 71 height 33
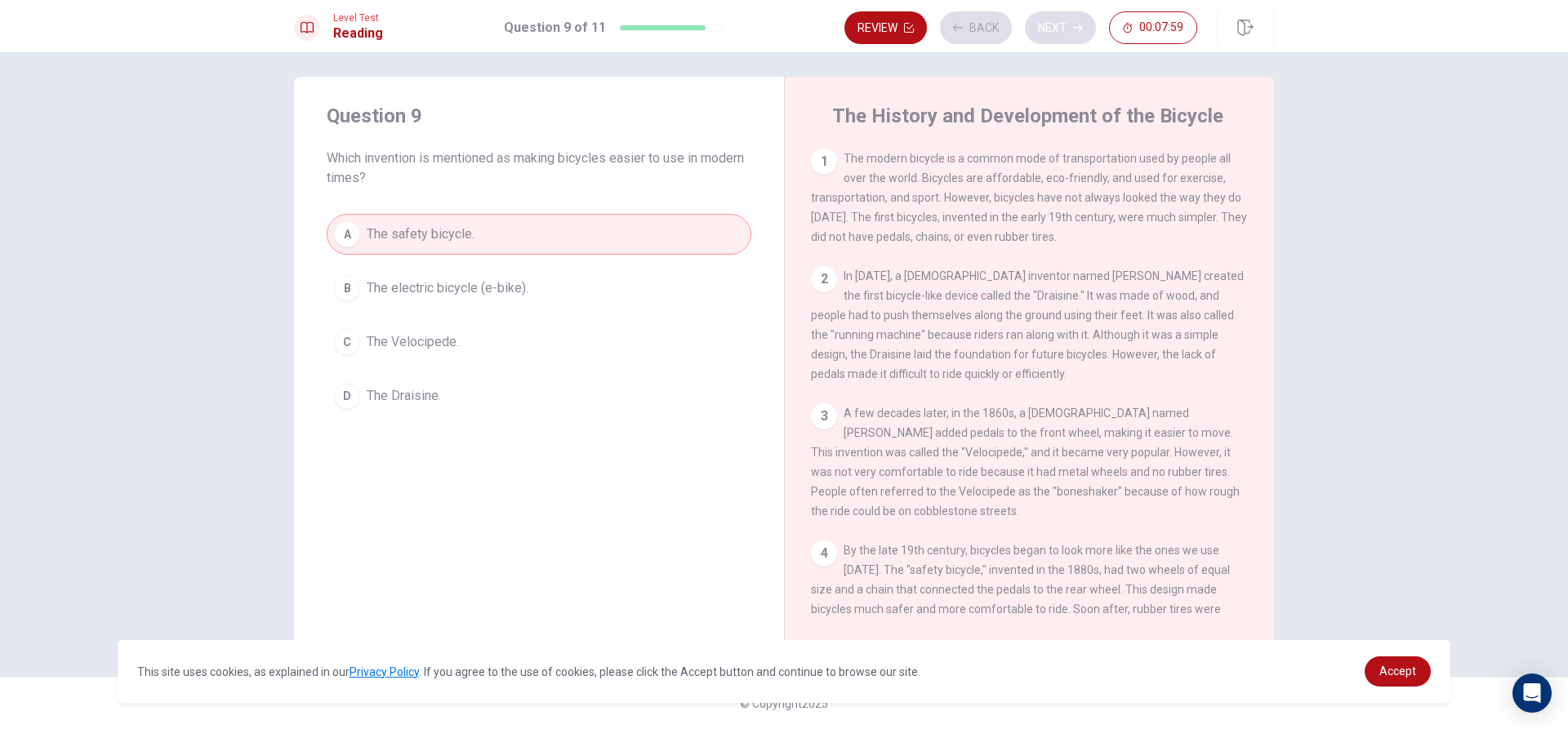
click at [1057, 31] on div "Review Back Next 00:07:59" at bounding box center [1020, 28] width 353 height 33
click at [1081, 31] on icon "button" at bounding box center [1078, 28] width 10 height 10
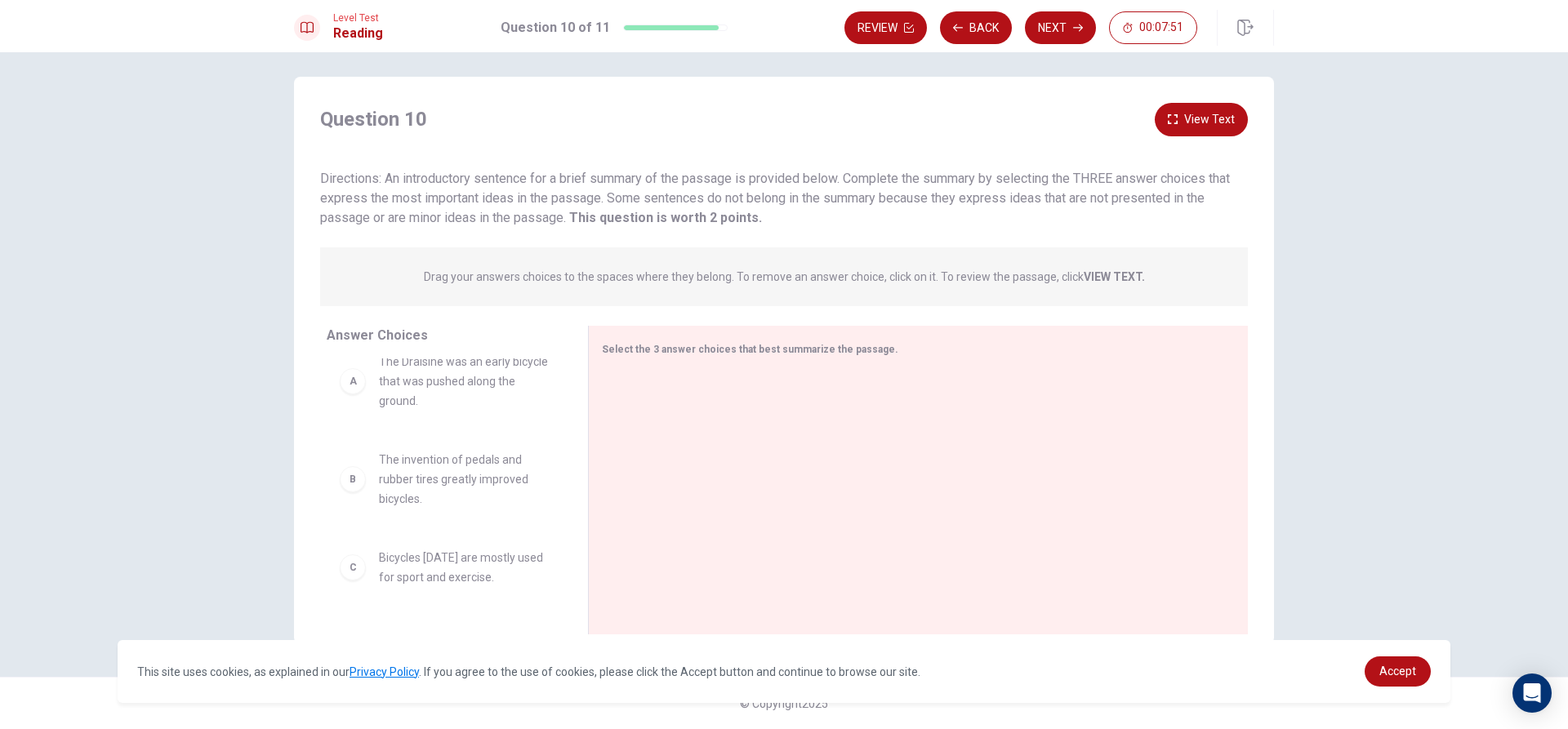
scroll to position [0, 0]
click at [348, 503] on div "B" at bounding box center [352, 499] width 26 height 26
drag, startPoint x: 351, startPoint y: 595, endPoint x: 352, endPoint y: 557, distance: 38.0
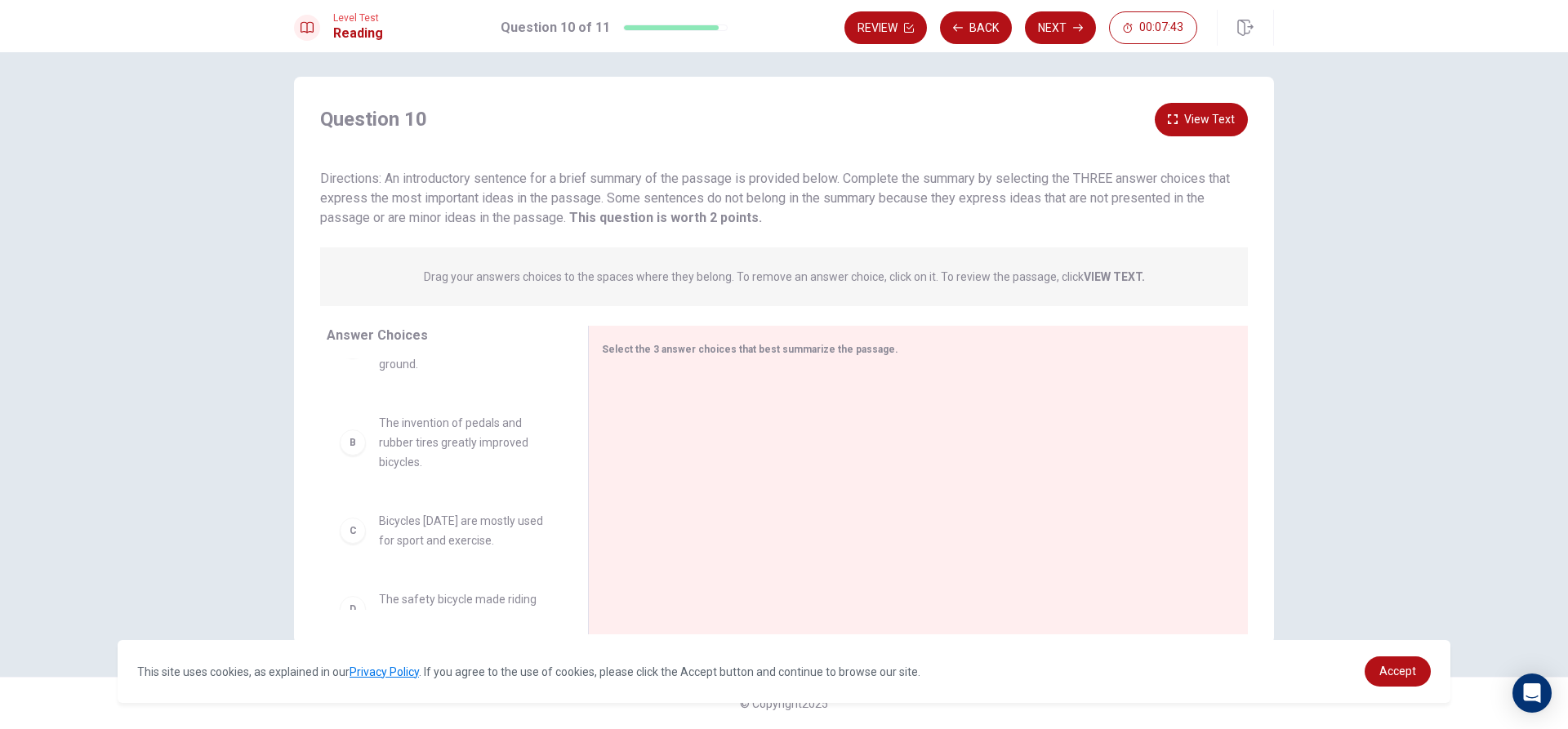
scroll to position [19, 0]
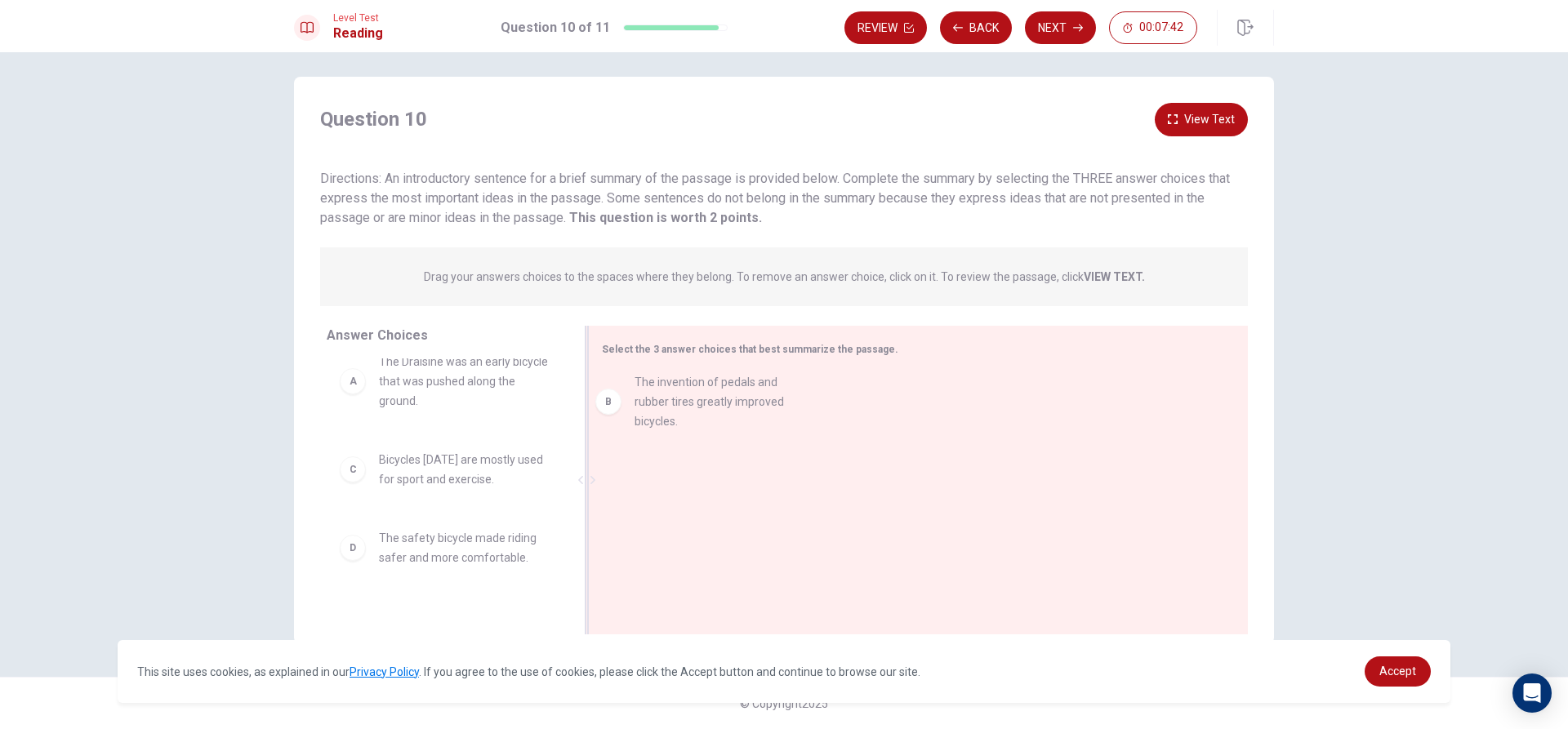
drag, startPoint x: 391, startPoint y: 479, endPoint x: 661, endPoint y: 402, distance: 280.8
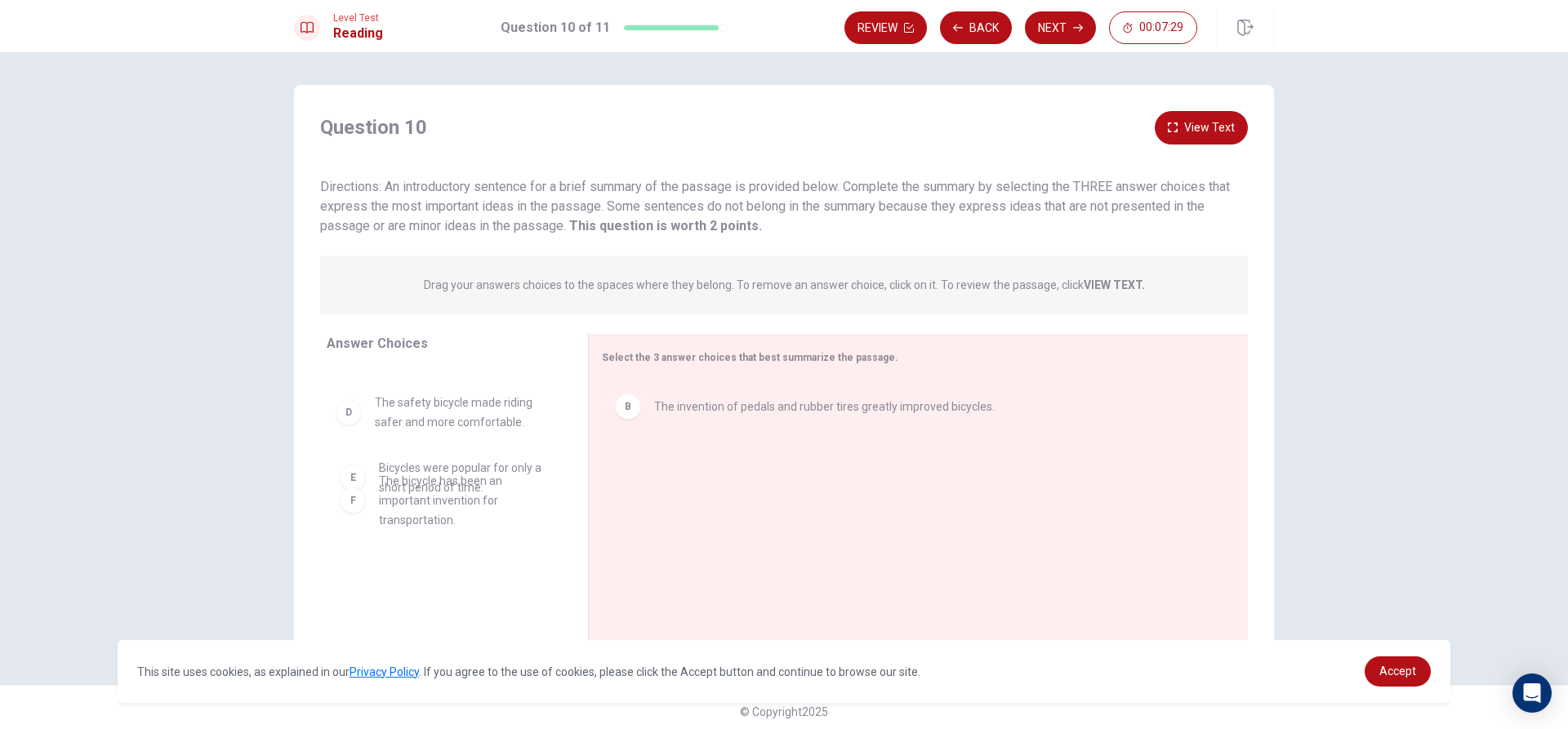
scroll to position [157, 0]
drag, startPoint x: 430, startPoint y: 424, endPoint x: 747, endPoint y: 455, distance: 318.5
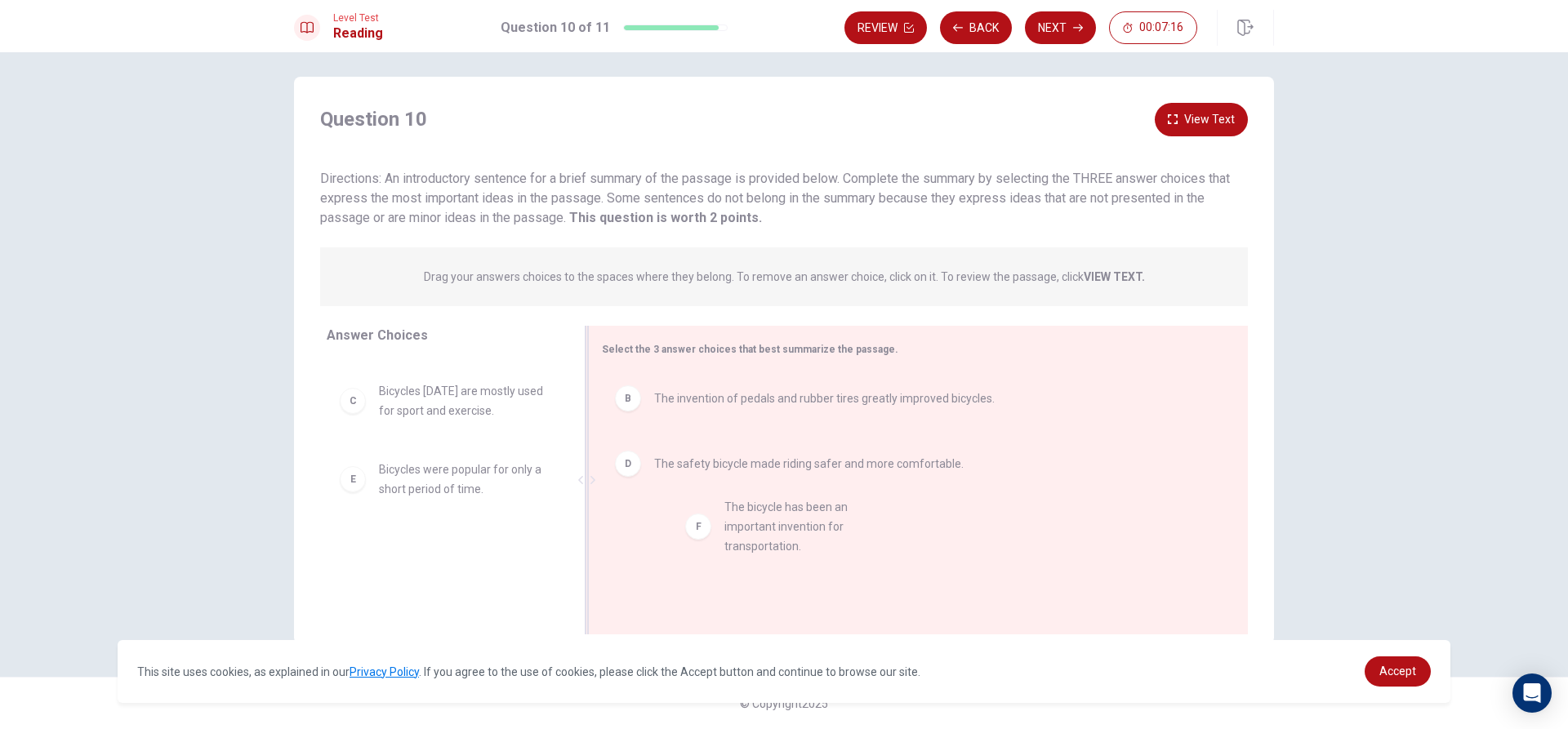
drag, startPoint x: 428, startPoint y: 571, endPoint x: 793, endPoint y: 524, distance: 368.0
click at [1056, 34] on button "Next" at bounding box center [1060, 28] width 71 height 33
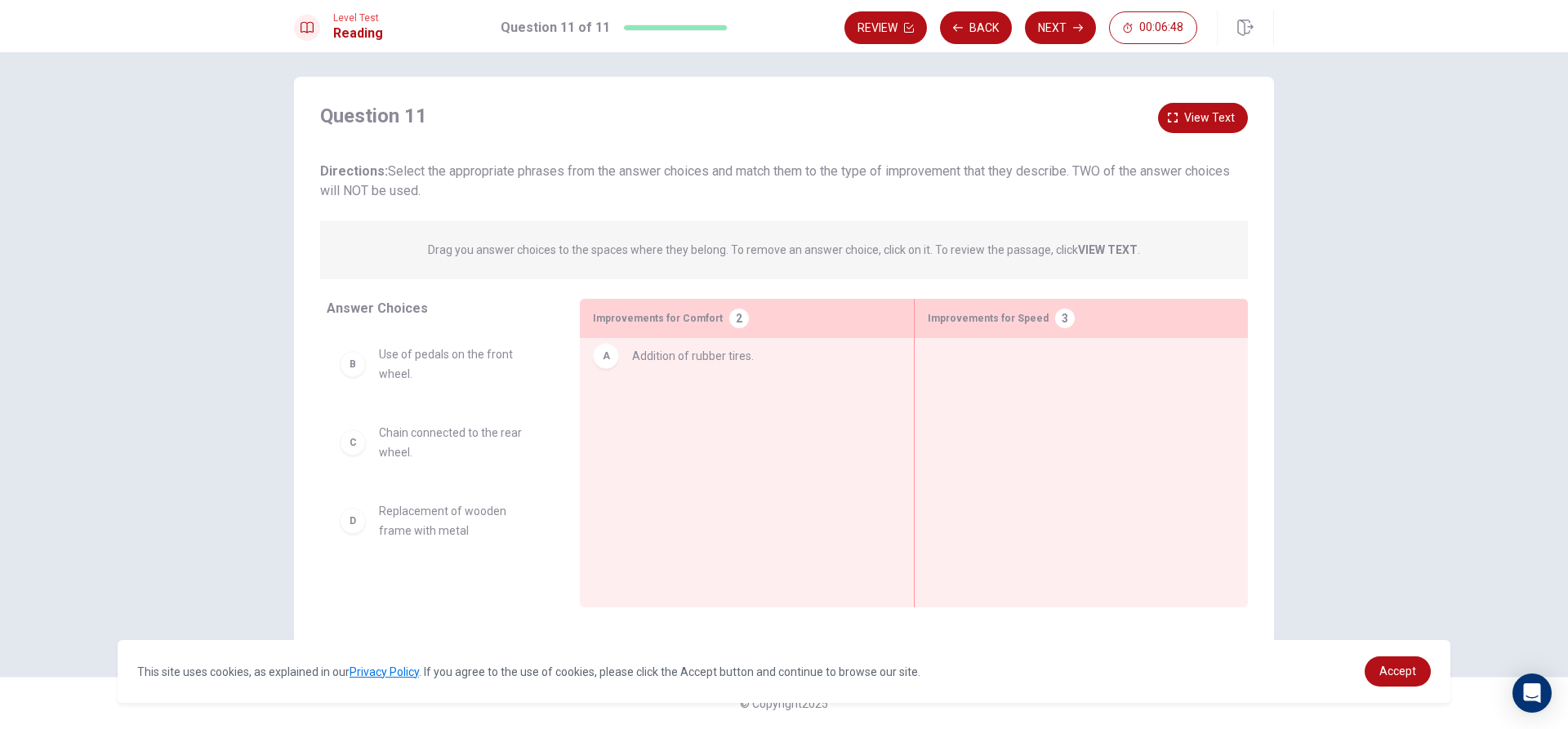
drag, startPoint x: 472, startPoint y: 361, endPoint x: 741, endPoint y: 360, distance: 269.0
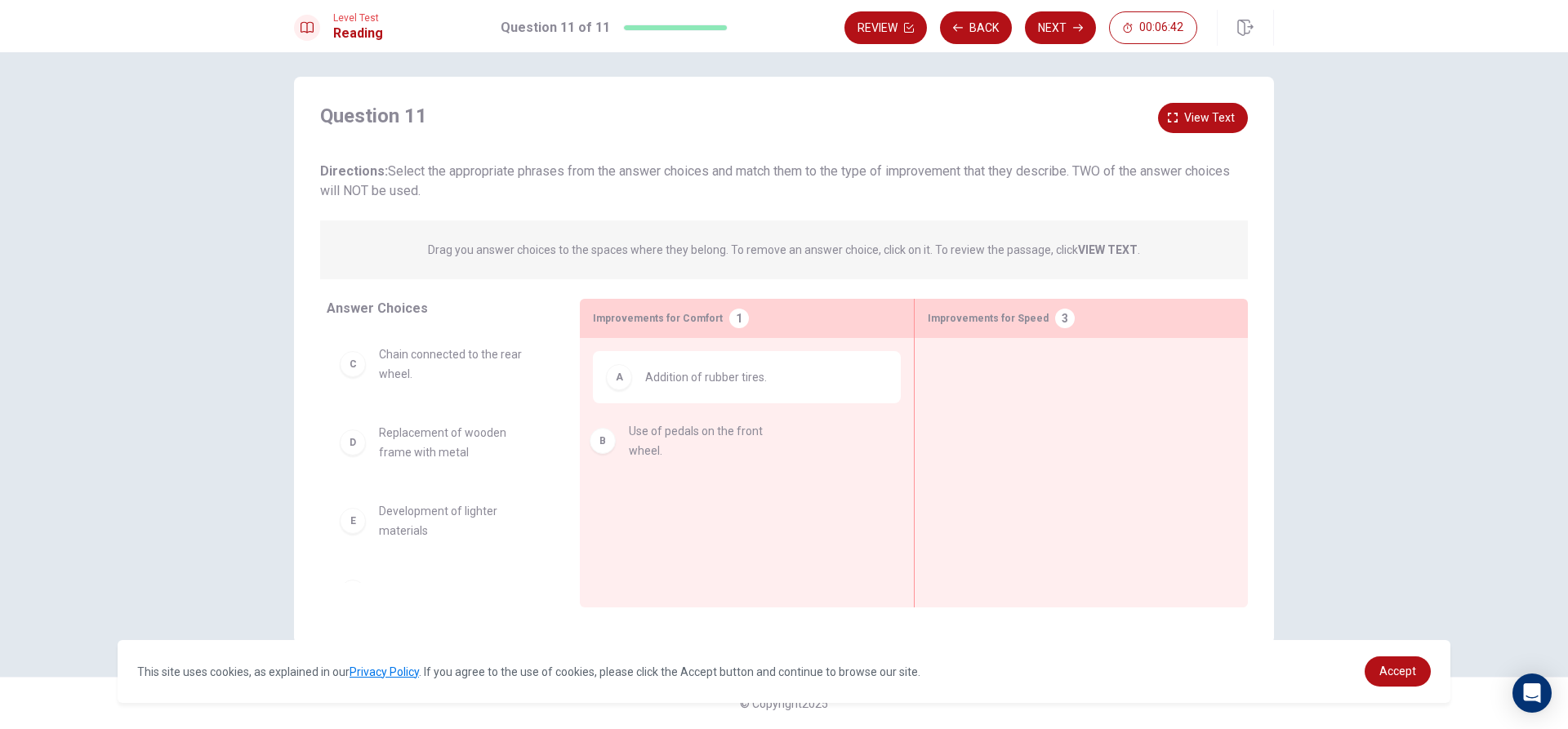
drag, startPoint x: 452, startPoint y: 366, endPoint x: 711, endPoint y: 445, distance: 270.8
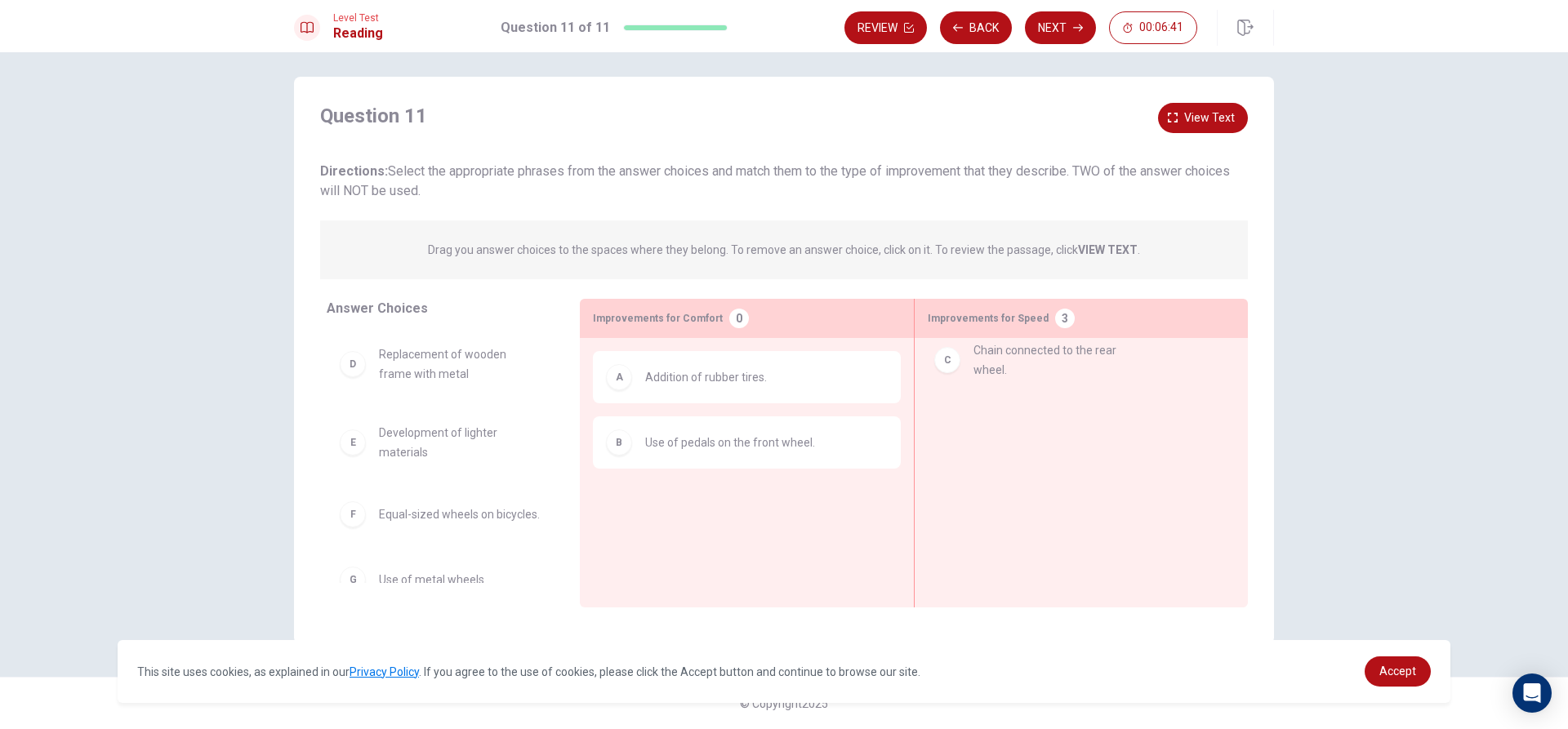
drag, startPoint x: 478, startPoint y: 360, endPoint x: 1089, endPoint y: 352, distance: 611.1
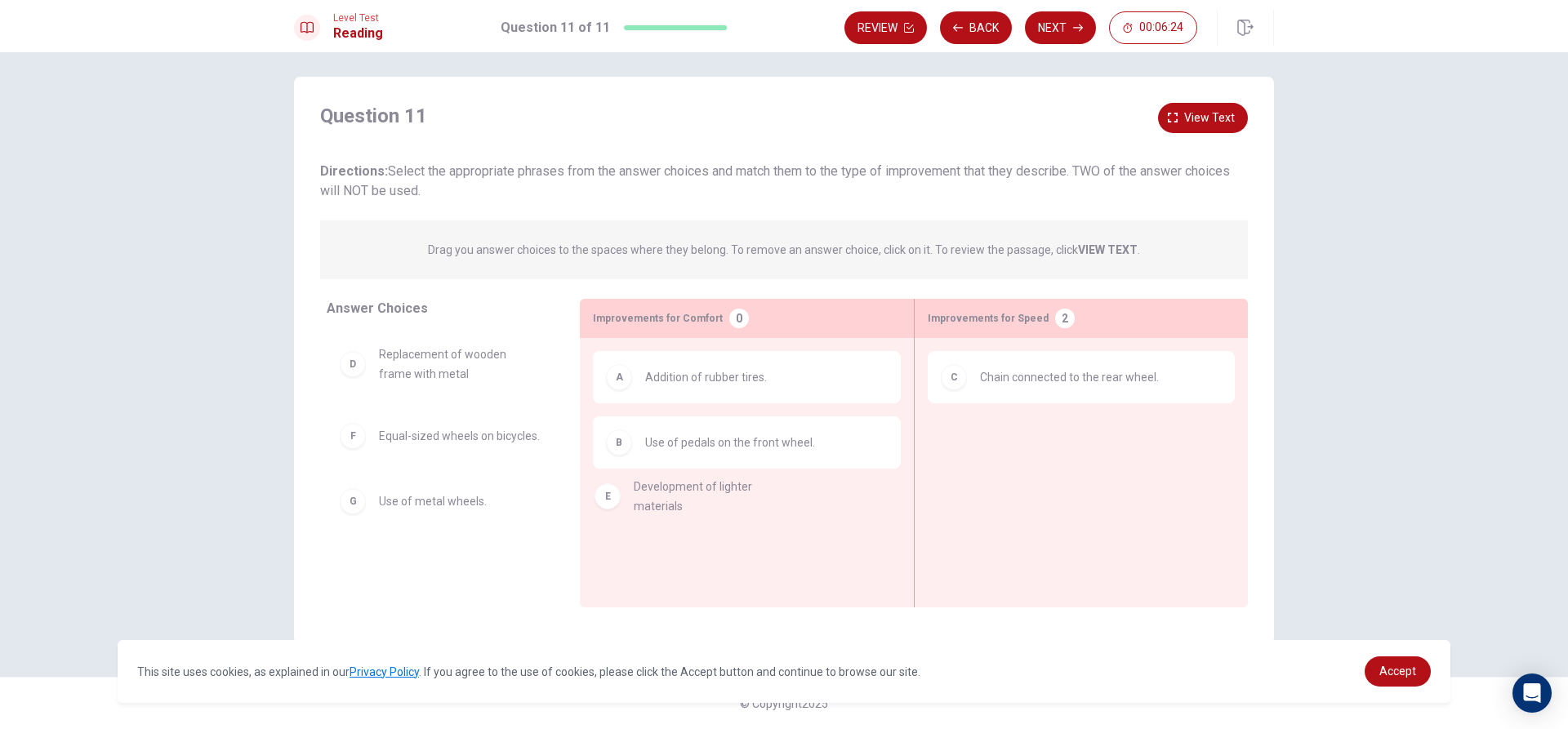
drag, startPoint x: 447, startPoint y: 447, endPoint x: 717, endPoint y: 500, distance: 275.2
drag, startPoint x: 420, startPoint y: 439, endPoint x: 703, endPoint y: 506, distance: 290.8
drag, startPoint x: 465, startPoint y: 441, endPoint x: 791, endPoint y: 513, distance: 333.9
drag, startPoint x: 451, startPoint y: 356, endPoint x: 1095, endPoint y: 456, distance: 651.7
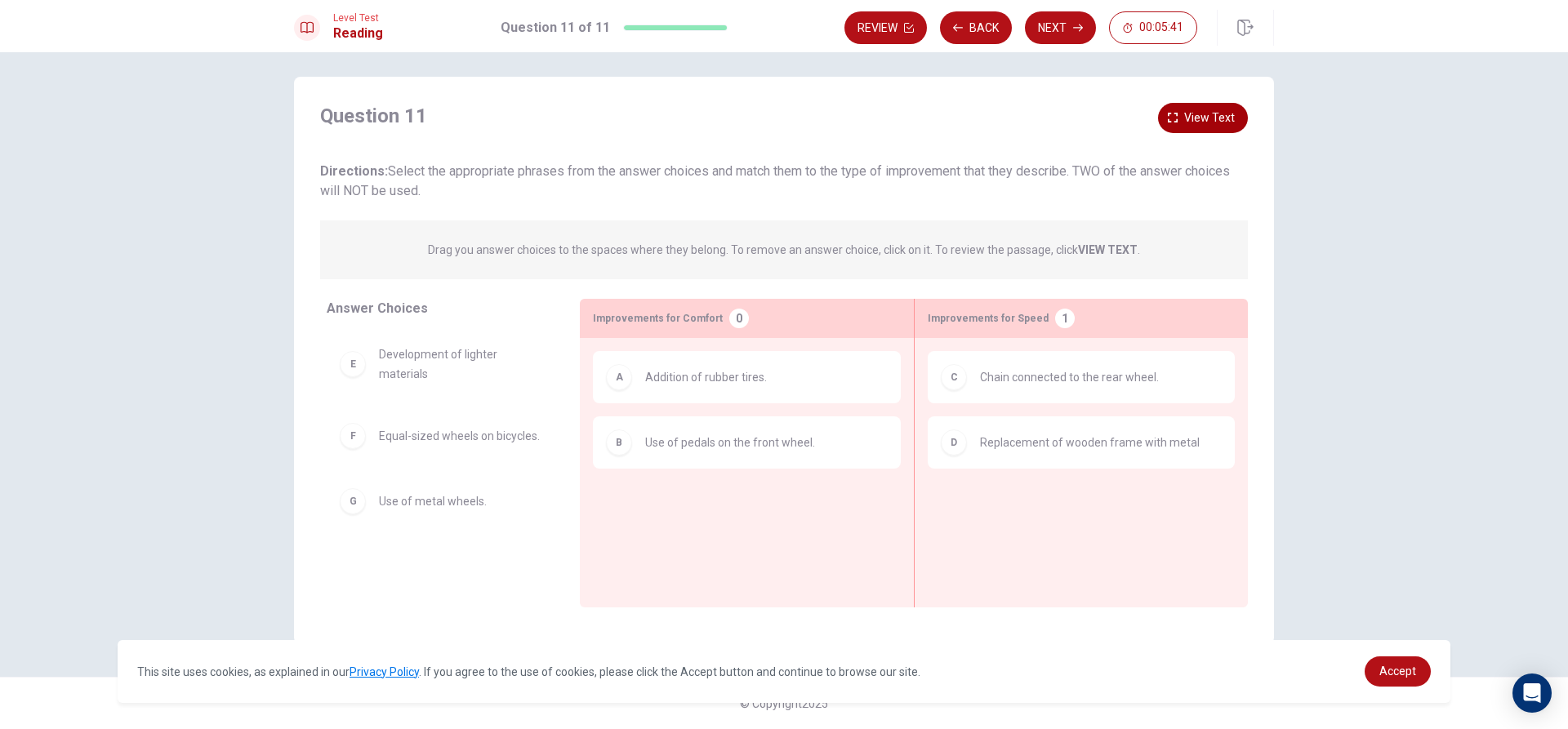
click at [1184, 109] on span "View text" at bounding box center [1209, 118] width 51 height 20
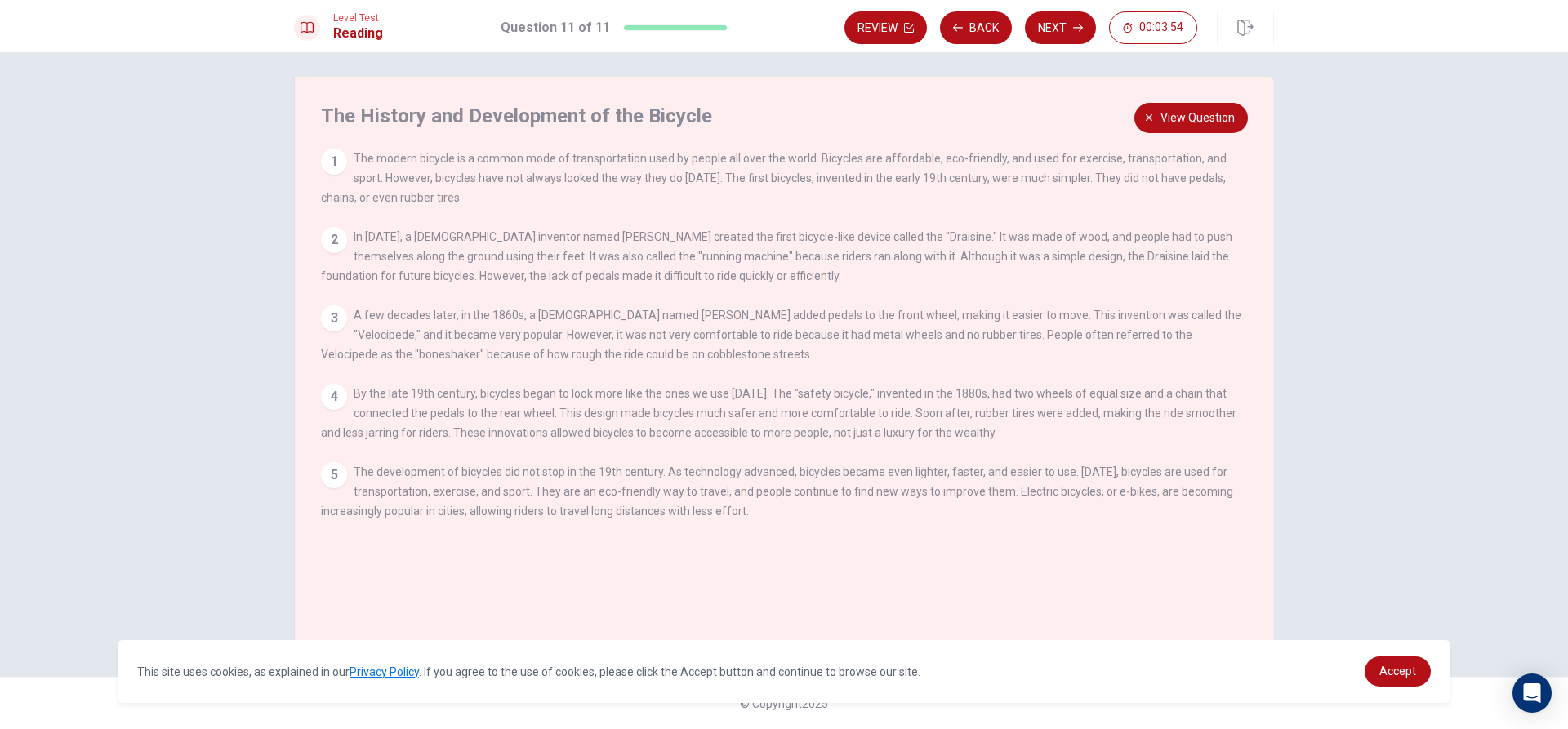
click at [1182, 101] on div "The History and Development of the Bicycle 1 The modern bicycle is a common mod…" at bounding box center [783, 361] width 980 height 567
click at [1184, 105] on button "View question" at bounding box center [1191, 119] width 113 height 30
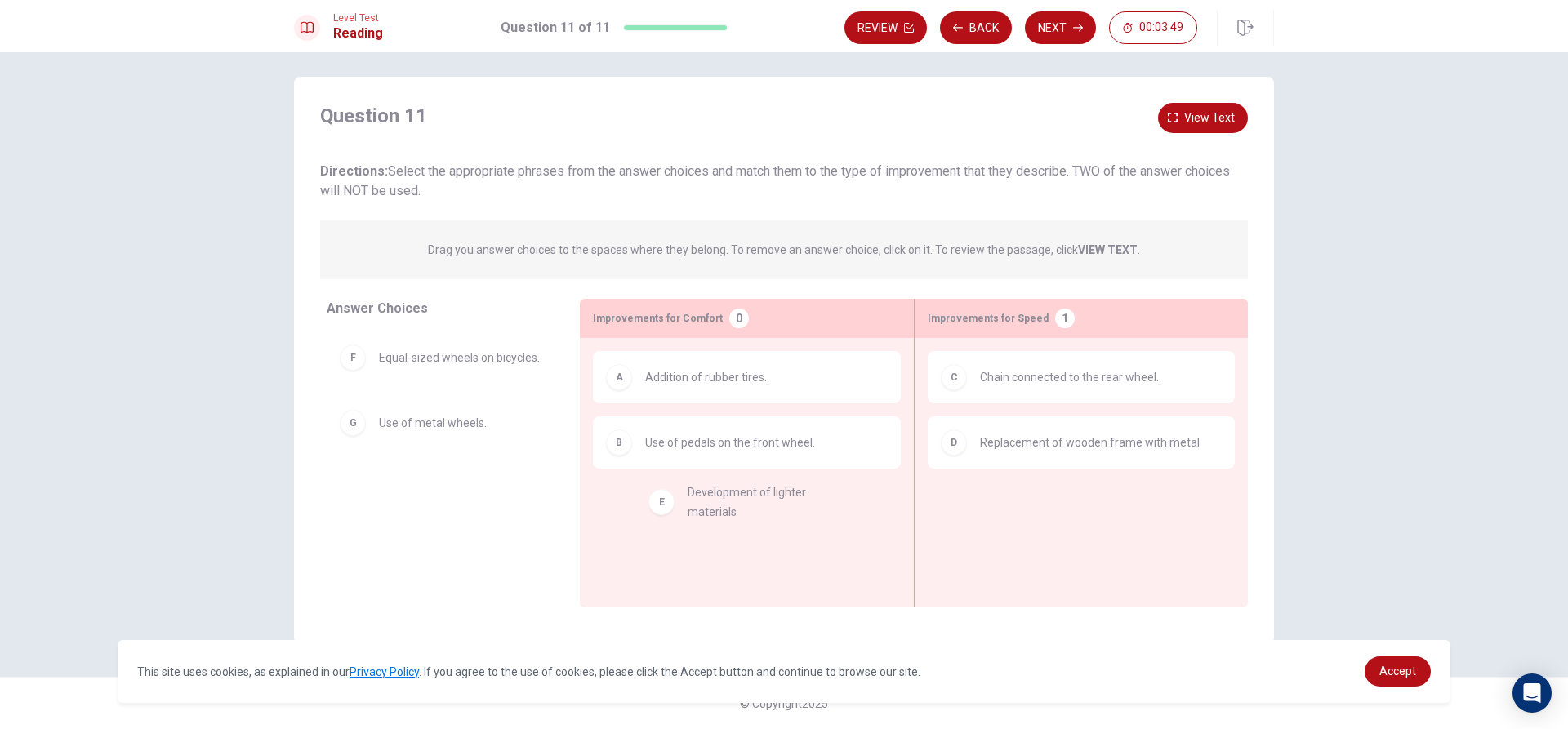
drag, startPoint x: 454, startPoint y: 361, endPoint x: 766, endPoint y: 507, distance: 344.5
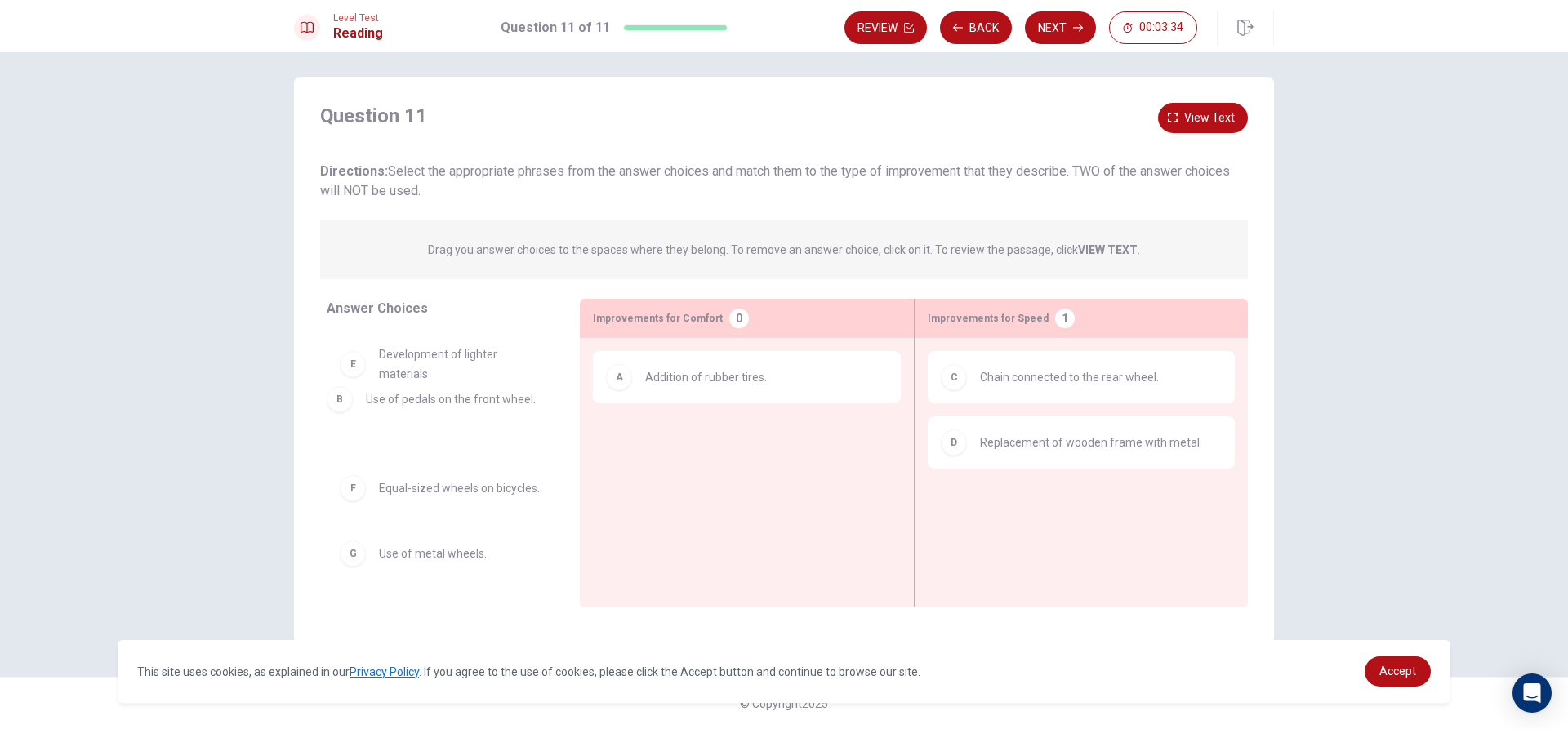
drag, startPoint x: 760, startPoint y: 450, endPoint x: 466, endPoint y: 407, distance: 297.1
drag, startPoint x: 472, startPoint y: 456, endPoint x: 512, endPoint y: 450, distance: 40.4
drag, startPoint x: 439, startPoint y: 362, endPoint x: 698, endPoint y: 435, distance: 269.1
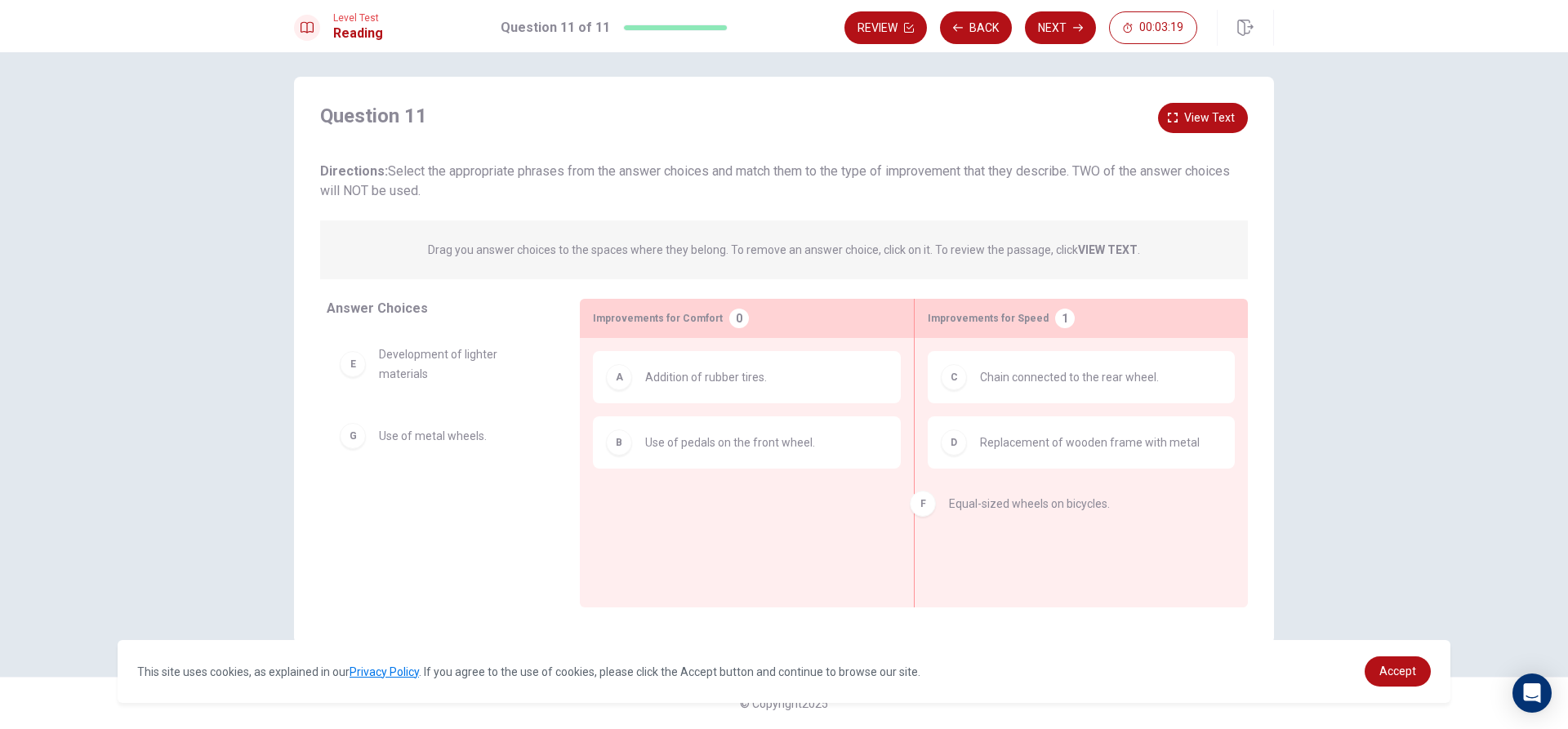
drag, startPoint x: 454, startPoint y: 443, endPoint x: 1029, endPoint y: 507, distance: 578.6
click at [1071, 24] on button "Next" at bounding box center [1060, 28] width 71 height 33
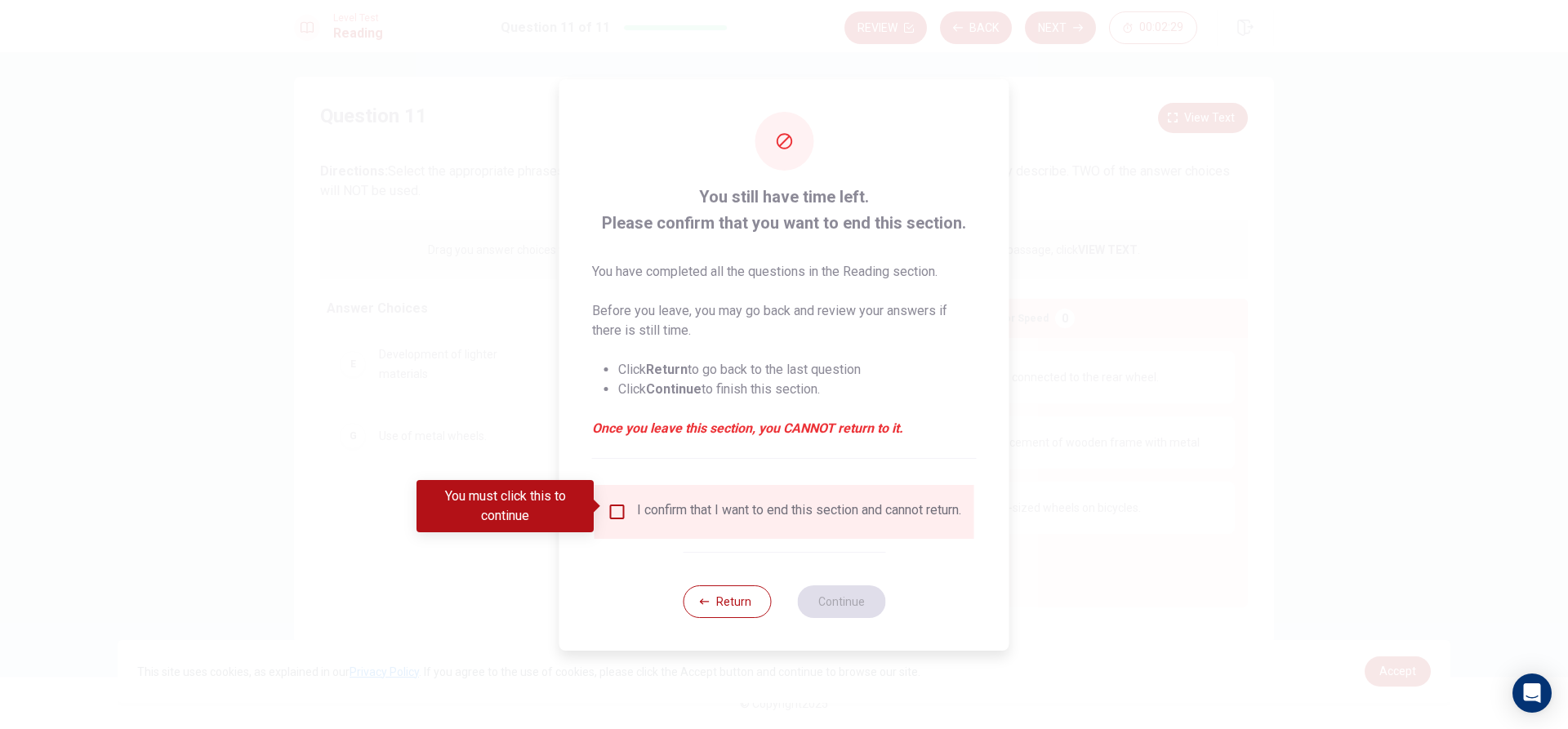
click at [620, 509] on input "You must click this to continue" at bounding box center [617, 511] width 19 height 19
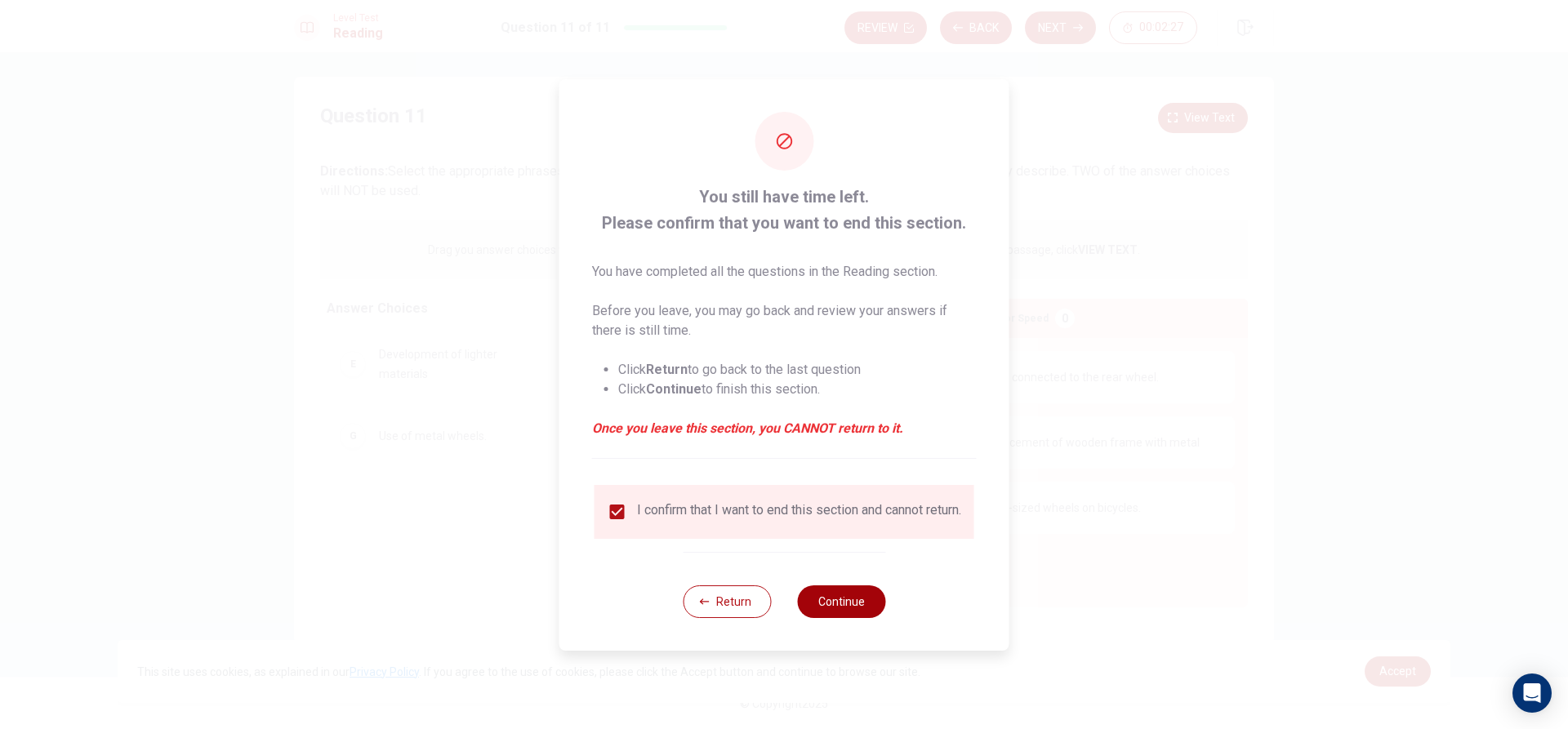
click at [828, 610] on button "Continue" at bounding box center [841, 602] width 88 height 33
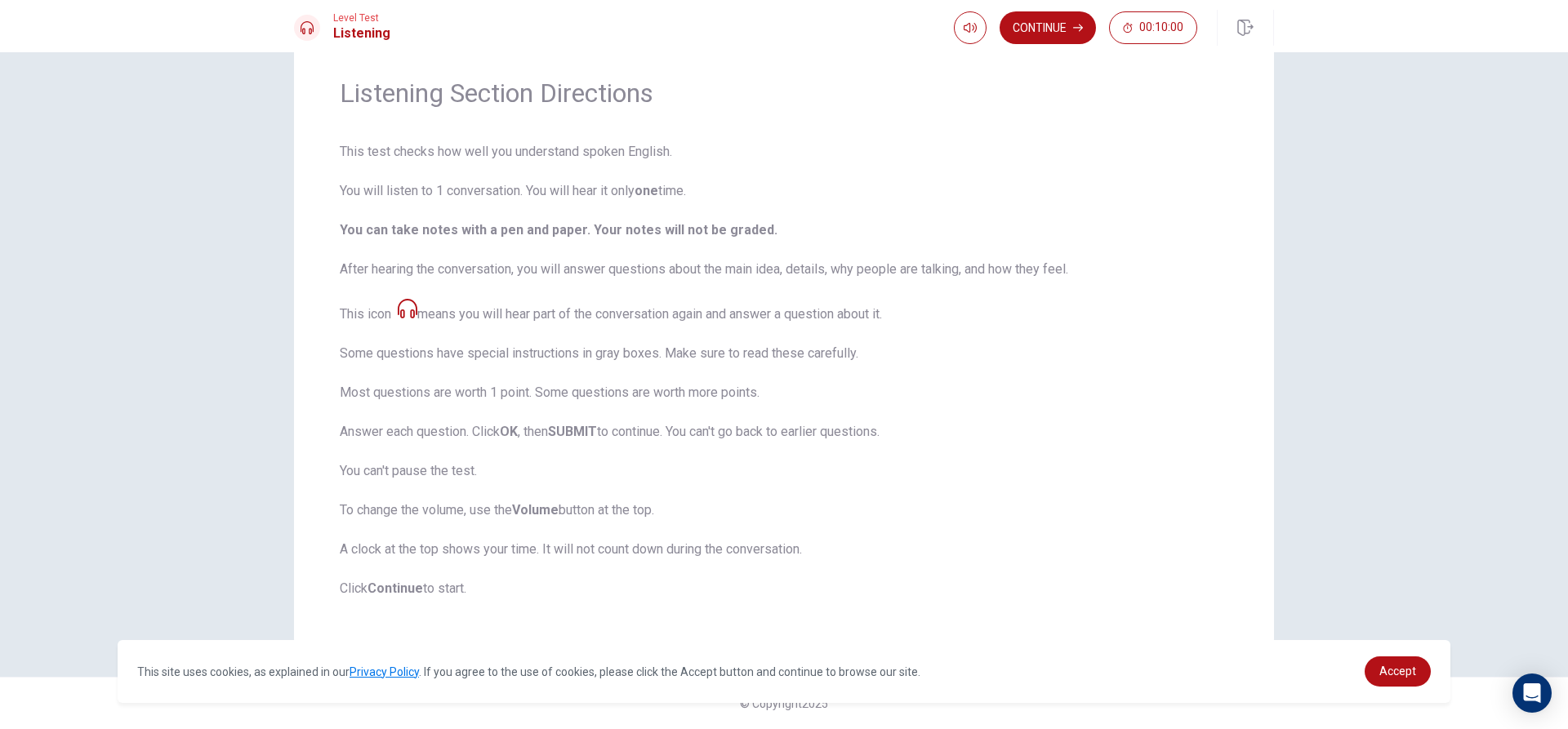
scroll to position [0, 0]
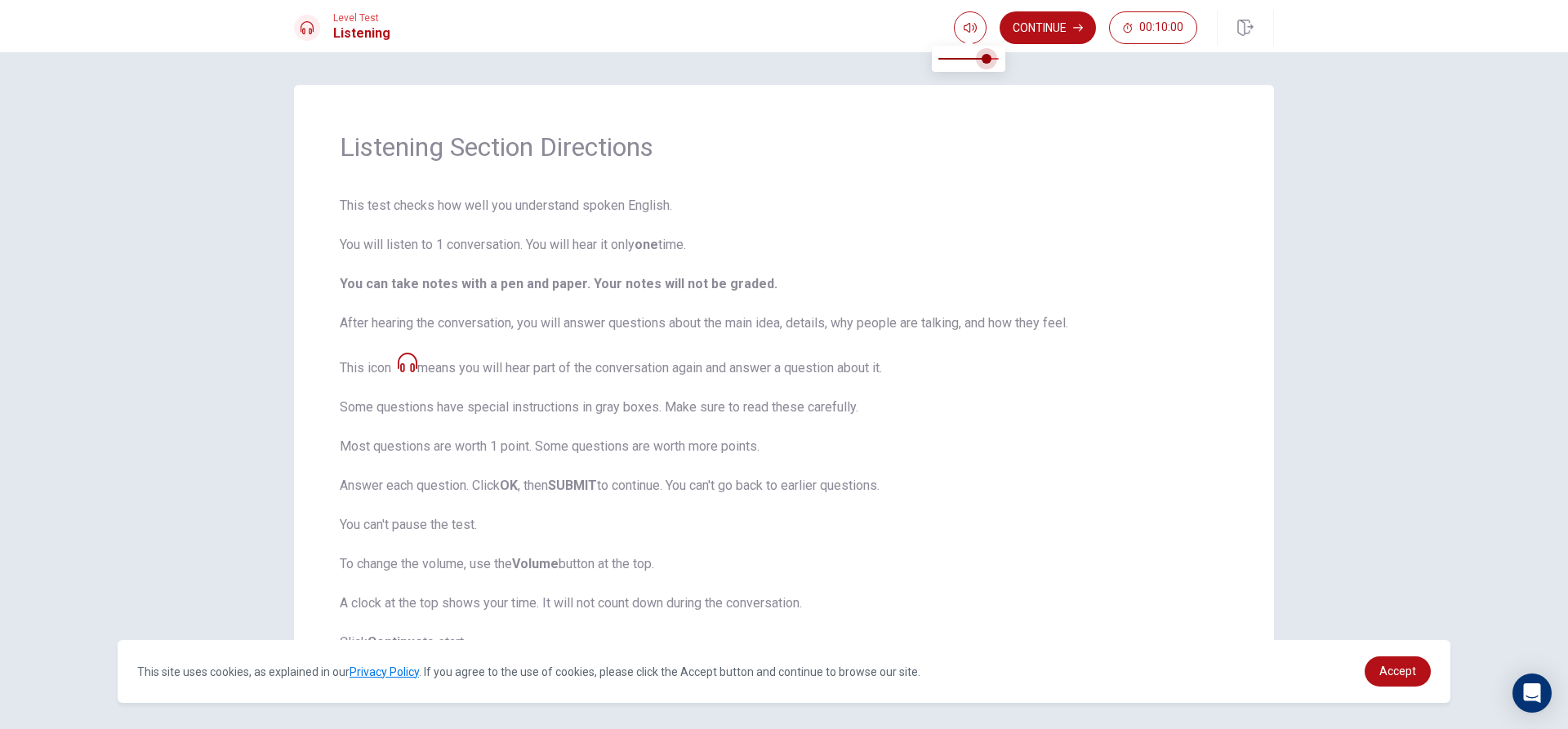
type input "0.9"
click at [990, 60] on span at bounding box center [993, 59] width 10 height 10
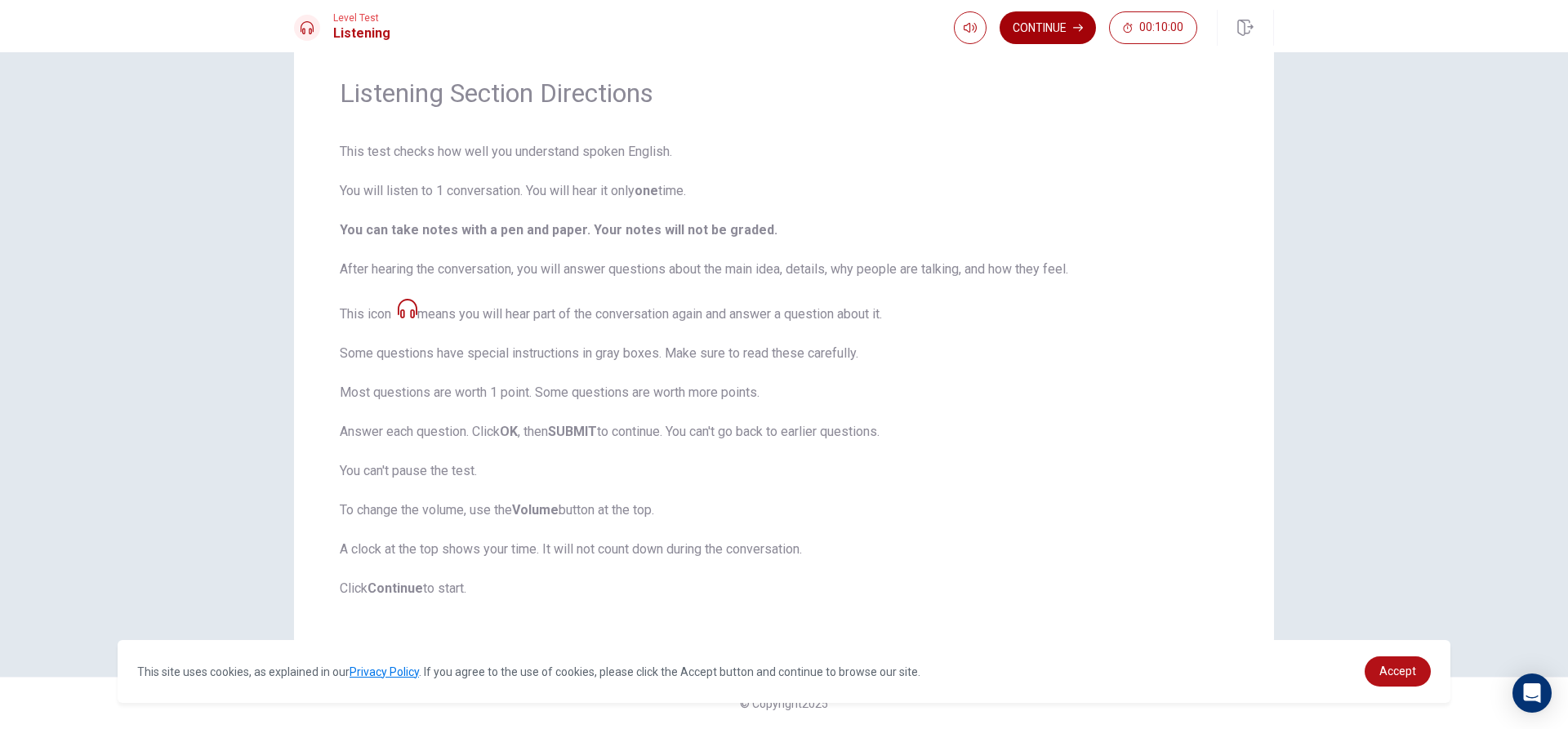
click at [1048, 23] on button "Continue" at bounding box center [1048, 28] width 97 height 33
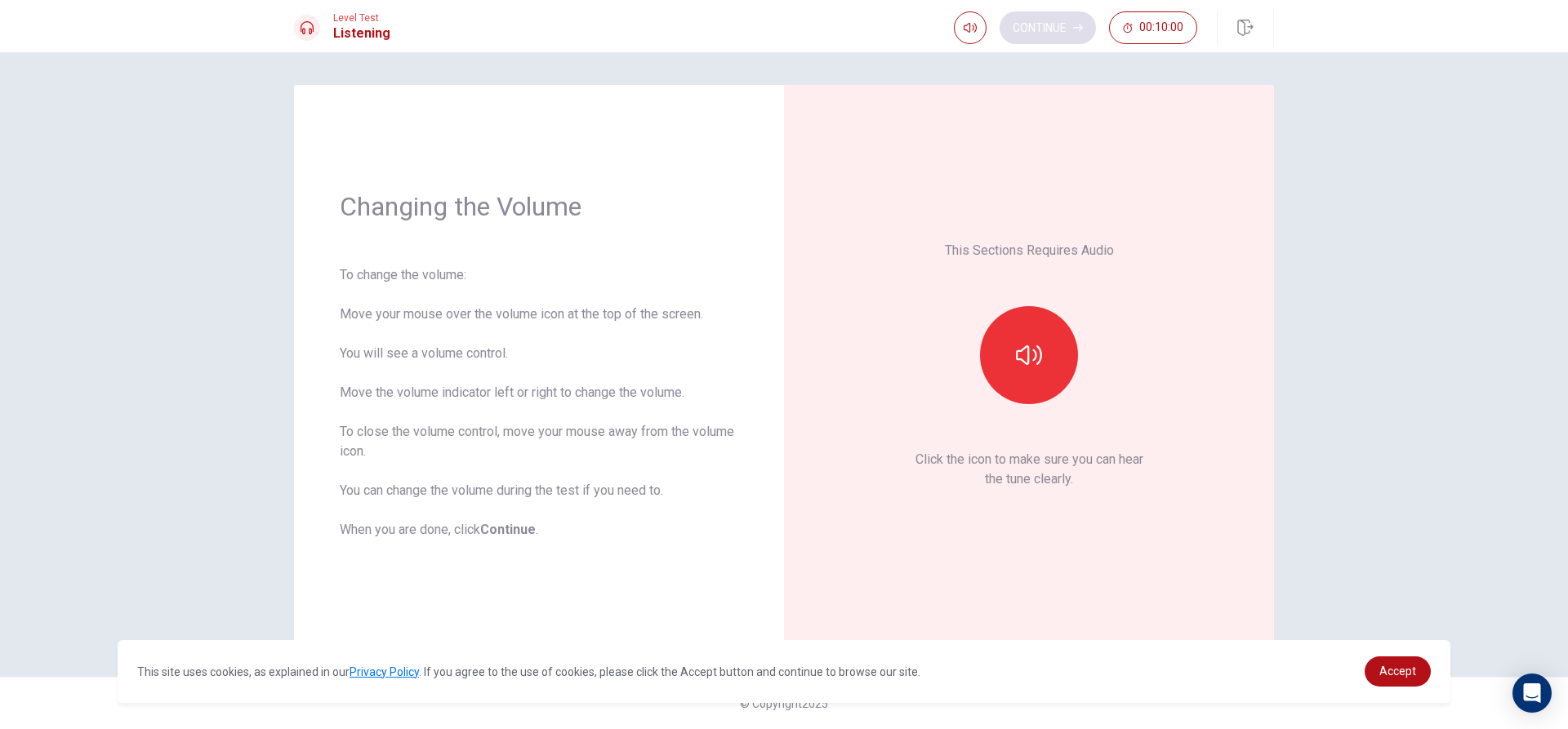
scroll to position [0, 0]
click at [1025, 373] on button "button" at bounding box center [1029, 356] width 98 height 98
click at [977, 30] on button "button" at bounding box center [970, 28] width 33 height 33
type input "0.8"
click at [988, 58] on span at bounding box center [993, 59] width 10 height 10
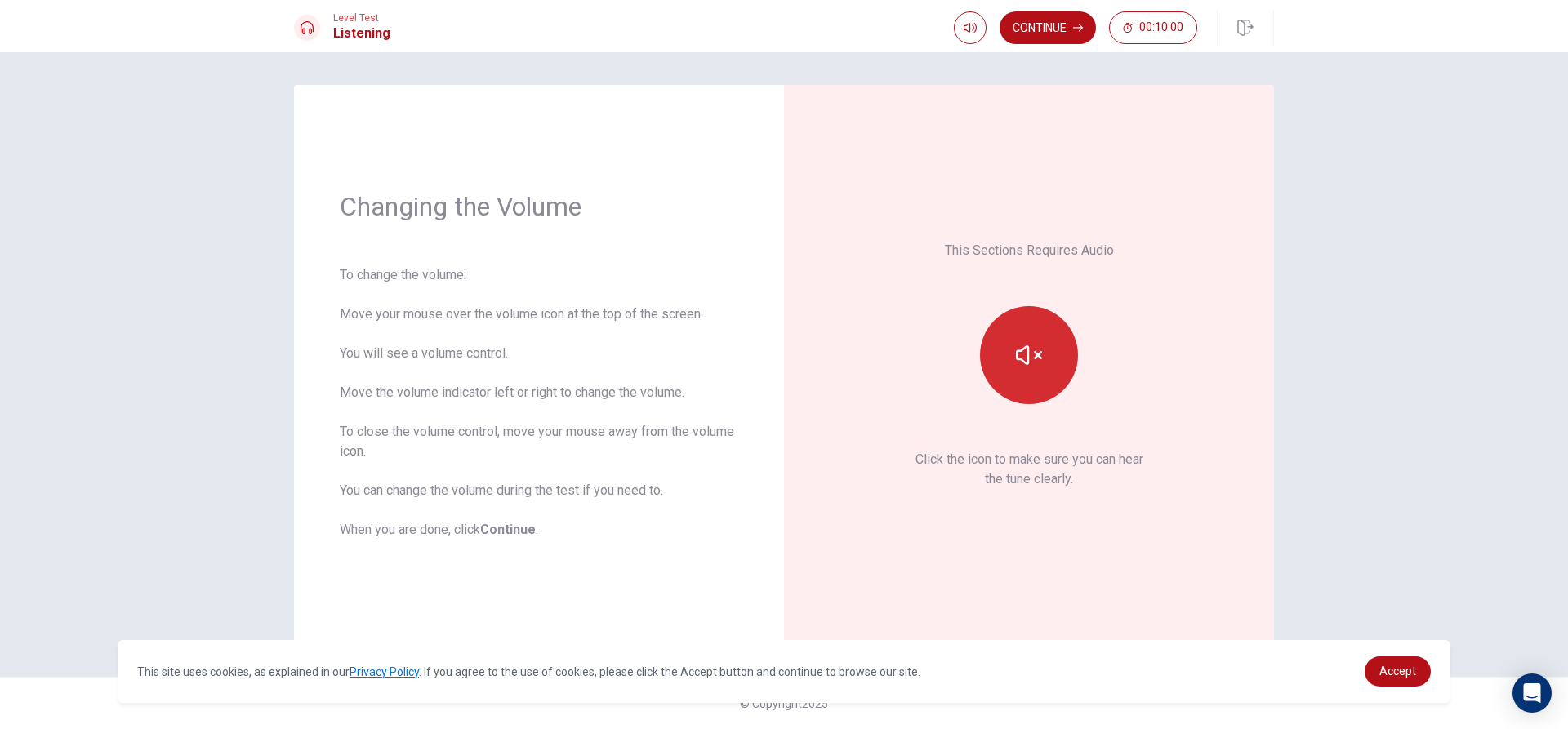
click at [1054, 354] on button "button" at bounding box center [1029, 356] width 98 height 98
click at [963, 29] on icon "button" at bounding box center [969, 27] width 13 height 13
click at [1007, 360] on button "button" at bounding box center [1029, 356] width 98 height 98
click at [1032, 35] on button "Continue" at bounding box center [1048, 28] width 97 height 33
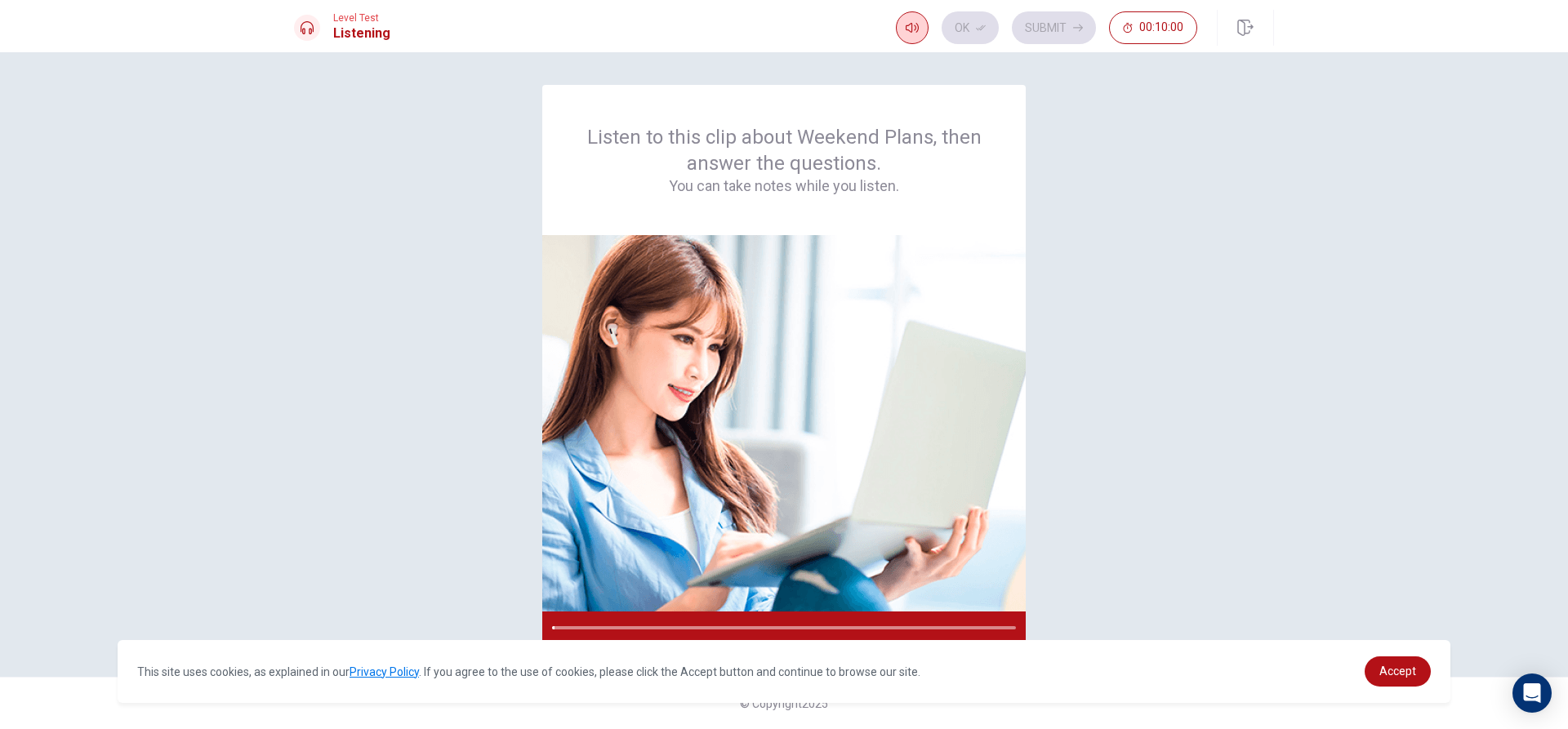
click at [917, 26] on icon "button" at bounding box center [912, 27] width 13 height 13
click at [925, 58] on span at bounding box center [930, 59] width 10 height 10
click at [926, 57] on span at bounding box center [925, 59] width 10 height 10
type input "0.7"
click at [927, 58] on span at bounding box center [925, 59] width 10 height 10
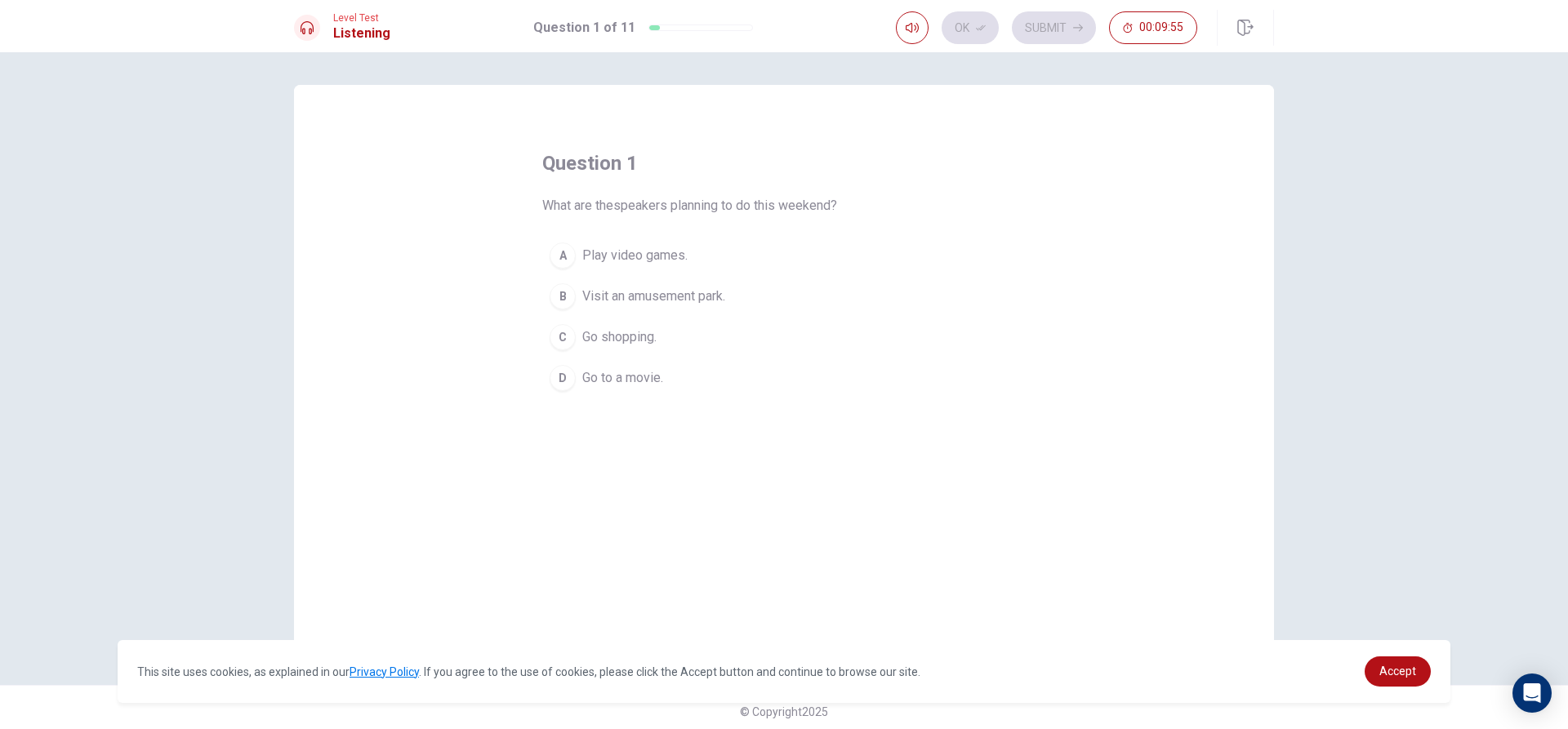
click at [552, 296] on div "B" at bounding box center [562, 296] width 26 height 26
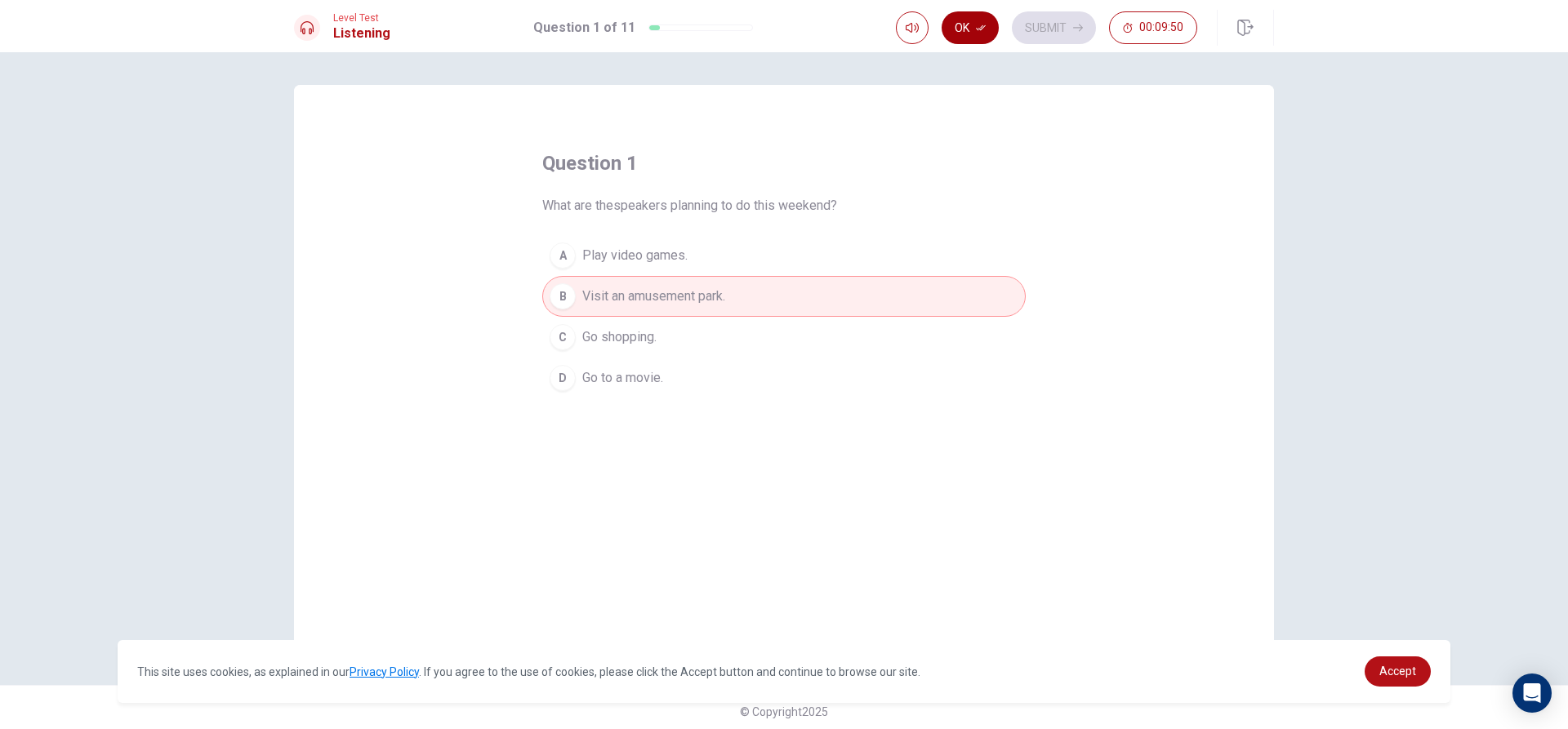
click at [969, 26] on button "Ok" at bounding box center [970, 28] width 58 height 33
click at [1028, 26] on button "Submit" at bounding box center [1053, 28] width 84 height 33
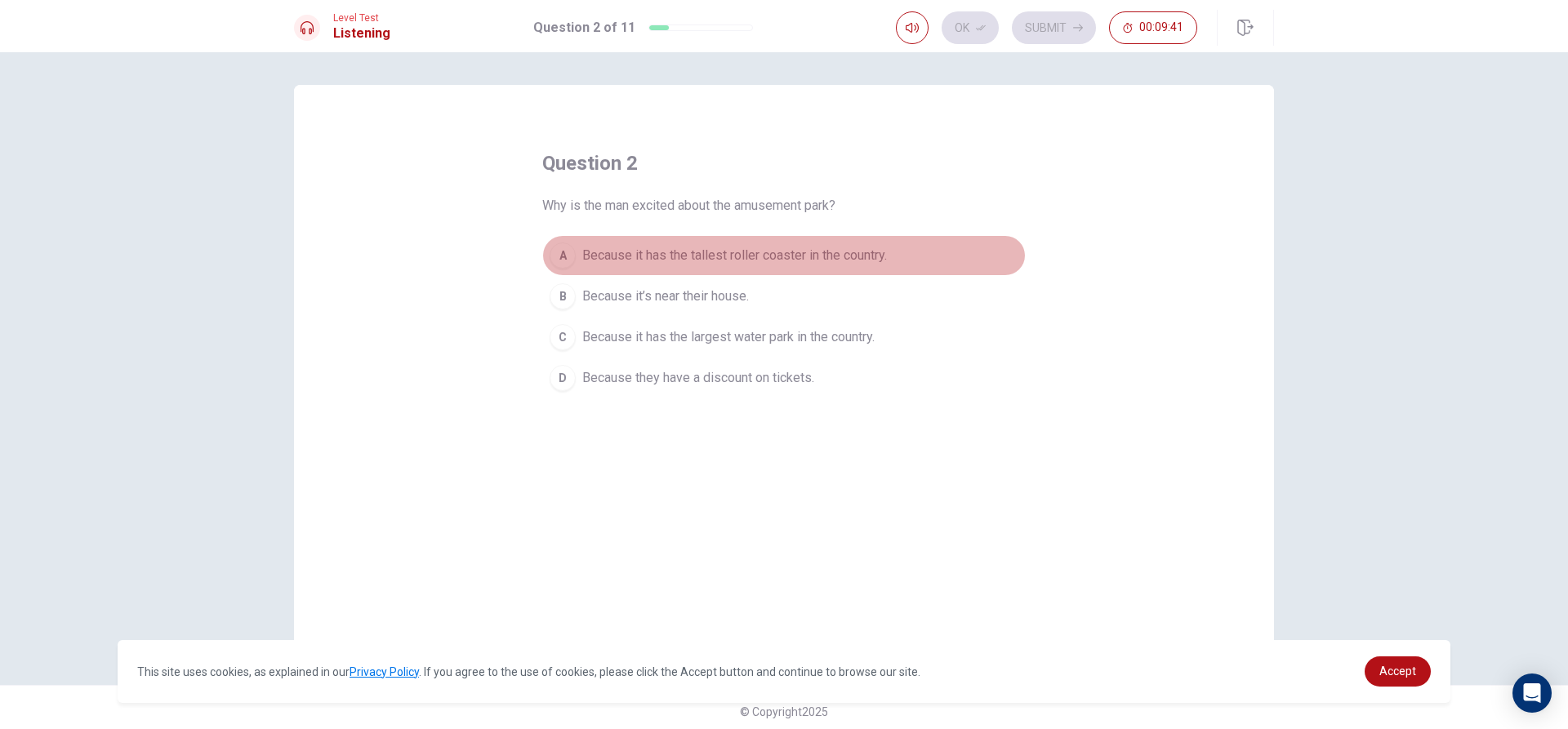
click at [575, 260] on button "A Because it has the tallest roller coaster in the country." at bounding box center [783, 256] width 483 height 41
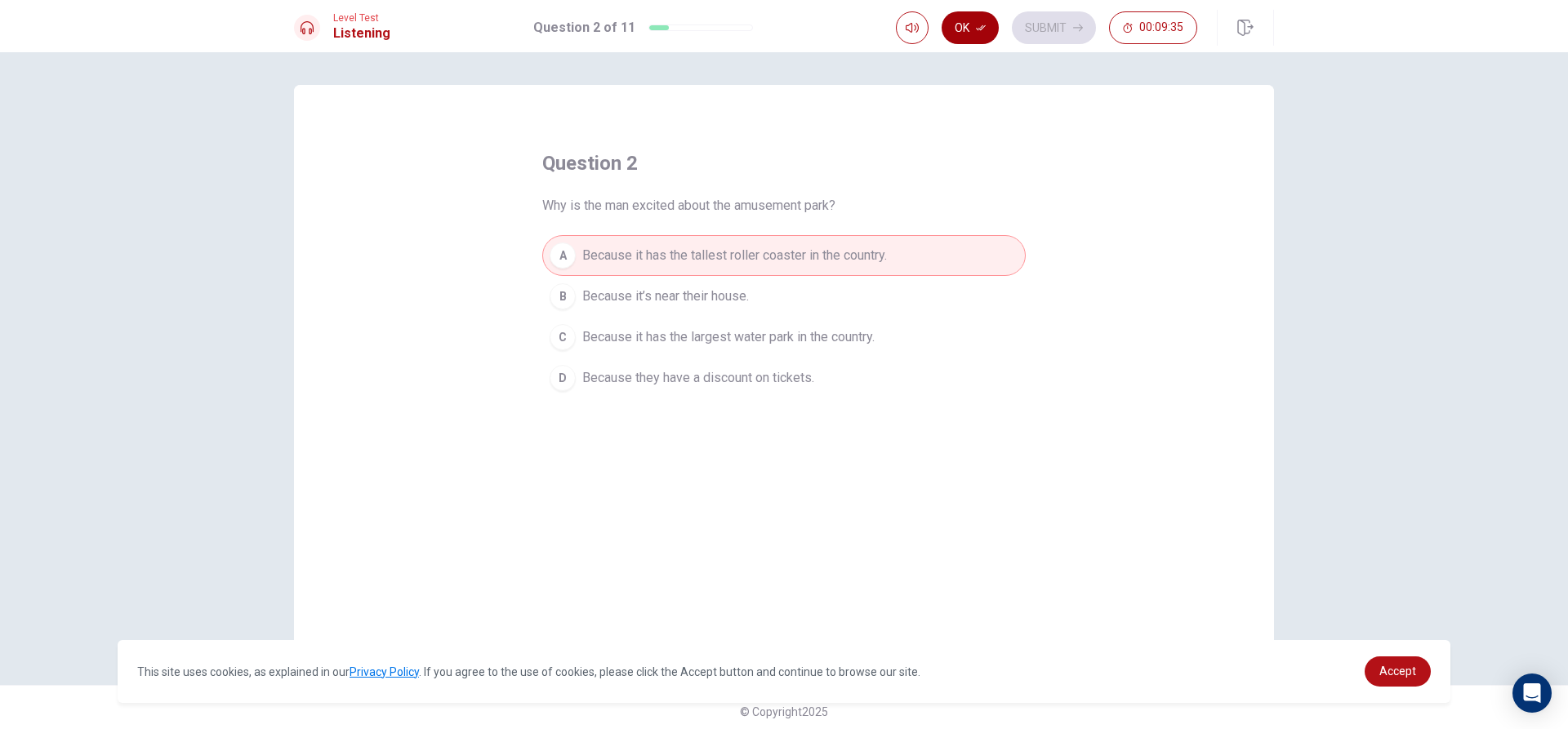
click at [964, 24] on button "Ok" at bounding box center [970, 28] width 58 height 33
click at [1040, 19] on button "Submit" at bounding box center [1053, 28] width 84 height 33
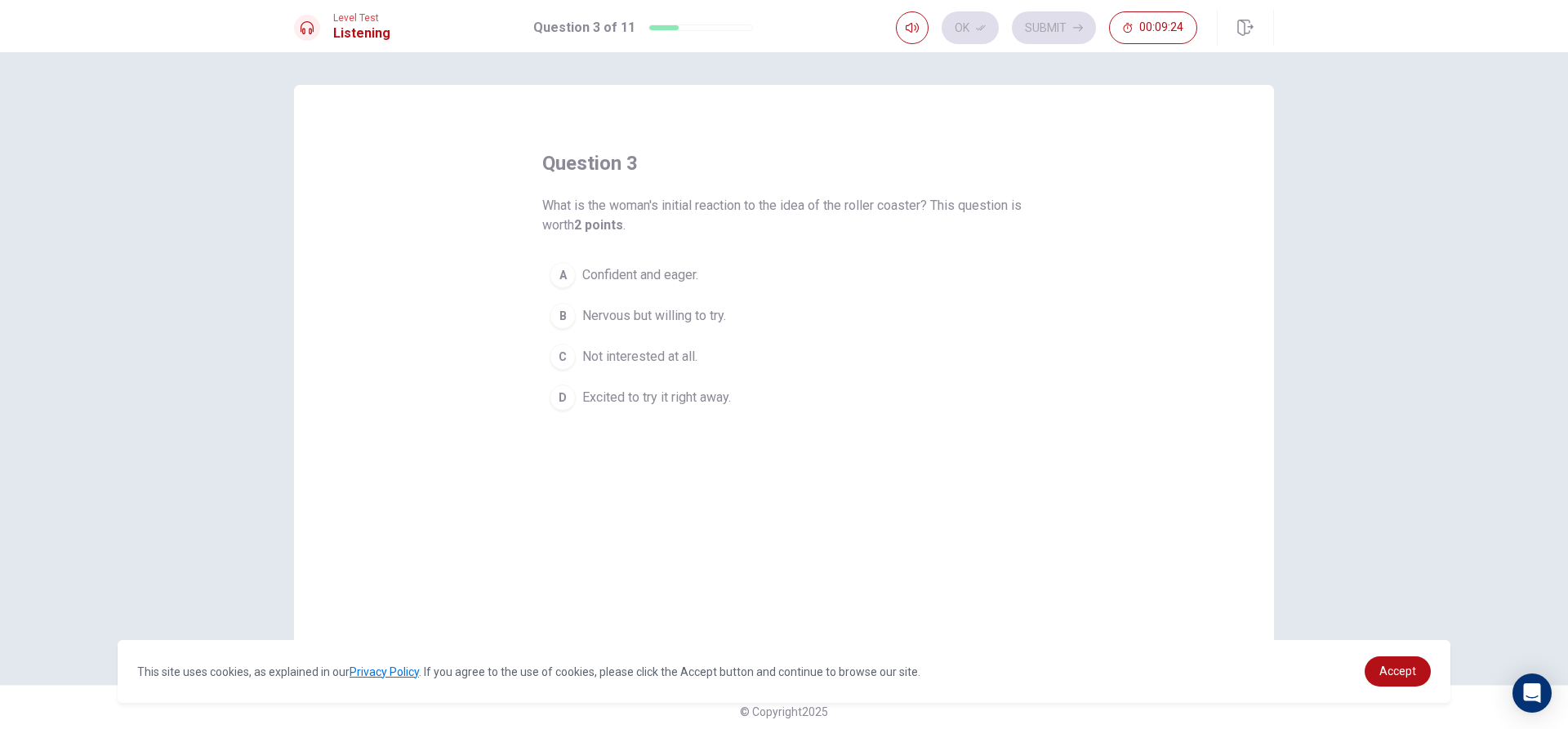
click at [569, 315] on div "B" at bounding box center [562, 316] width 26 height 26
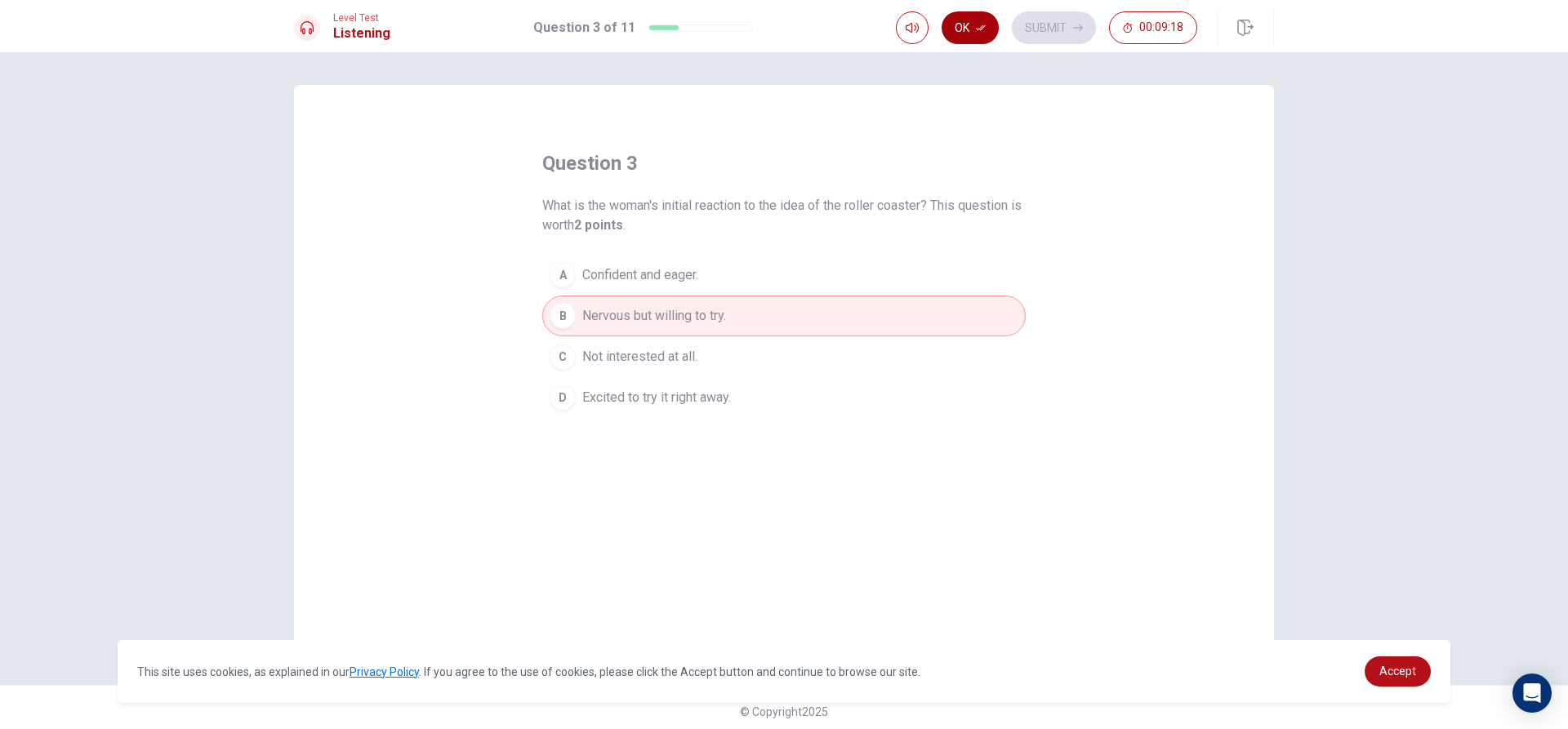
click at [977, 23] on icon "button" at bounding box center [981, 28] width 10 height 10
click at [1035, 21] on button "Submit" at bounding box center [1053, 28] width 84 height 33
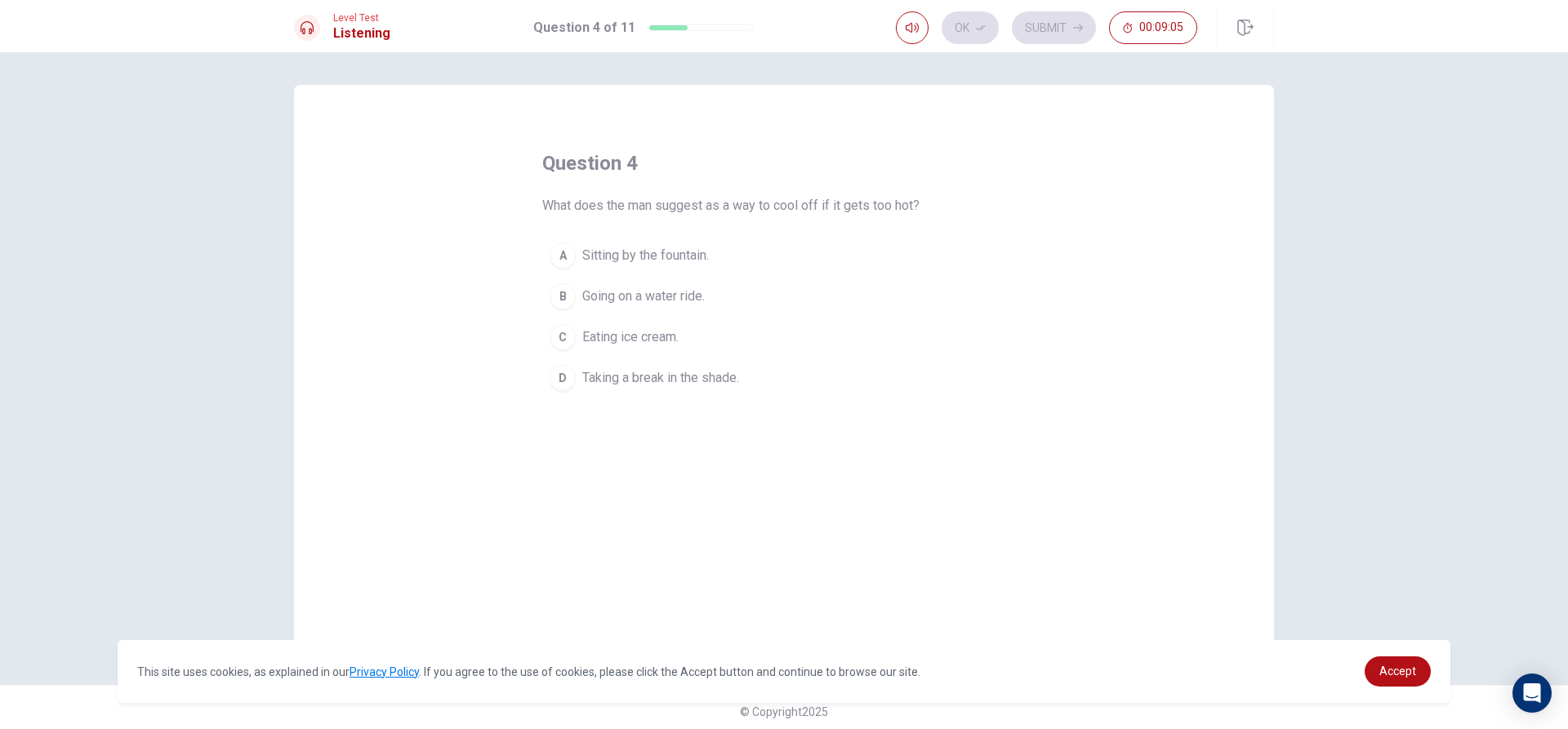
click at [566, 288] on div "B" at bounding box center [562, 296] width 26 height 26
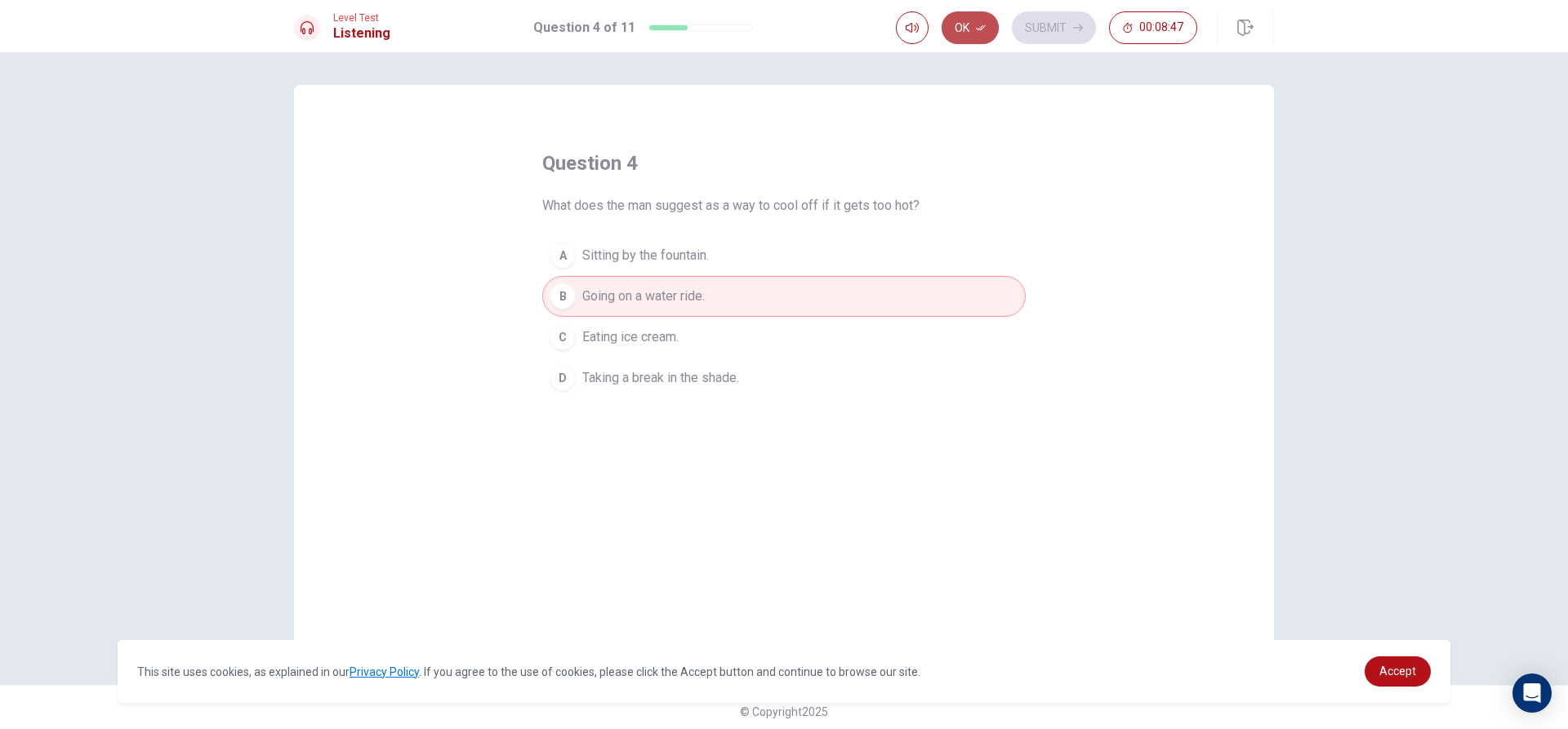
click at [969, 25] on button "Ok" at bounding box center [970, 28] width 58 height 33
click at [1033, 25] on button "Submit" at bounding box center [1053, 28] width 84 height 33
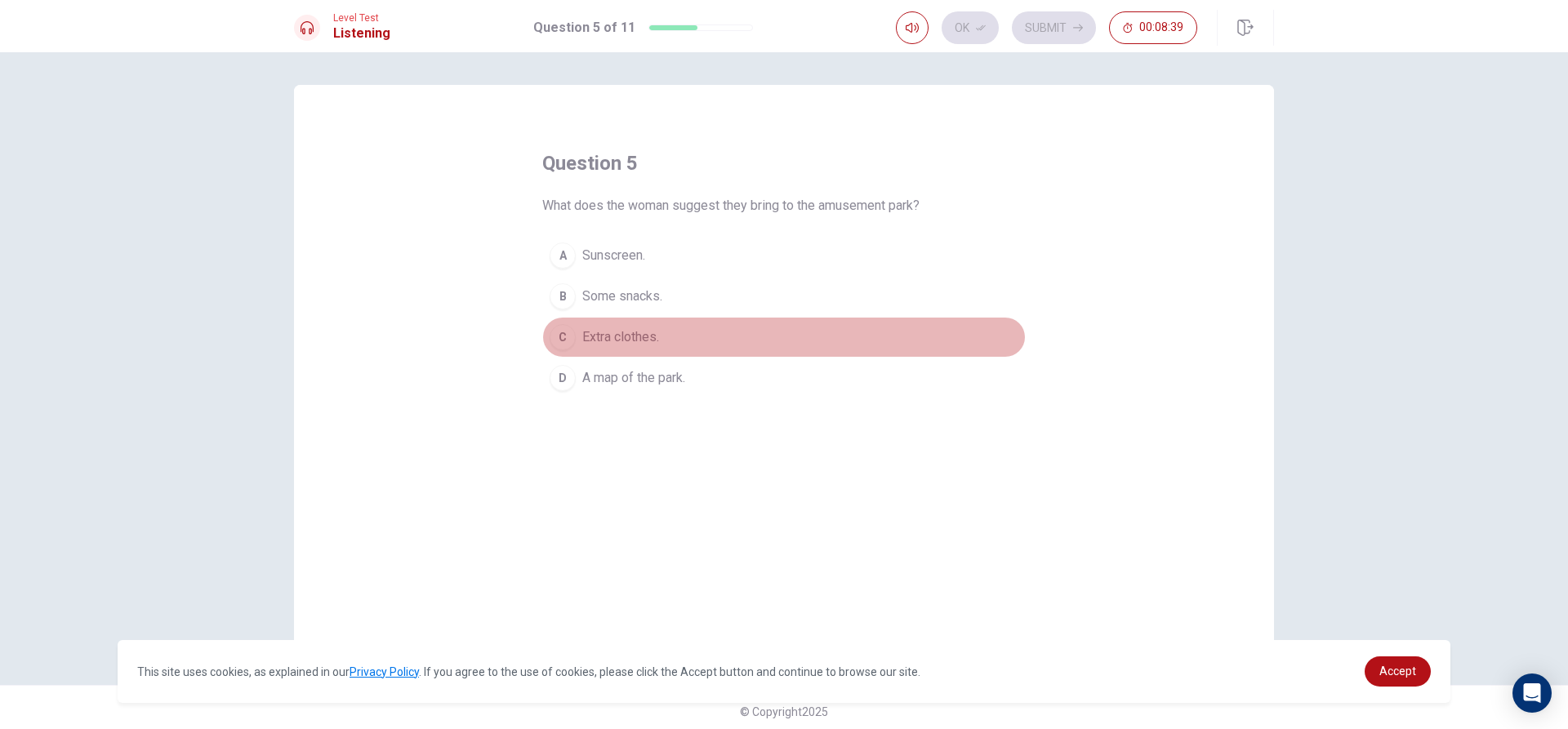
click at [567, 340] on div "C" at bounding box center [562, 337] width 26 height 26
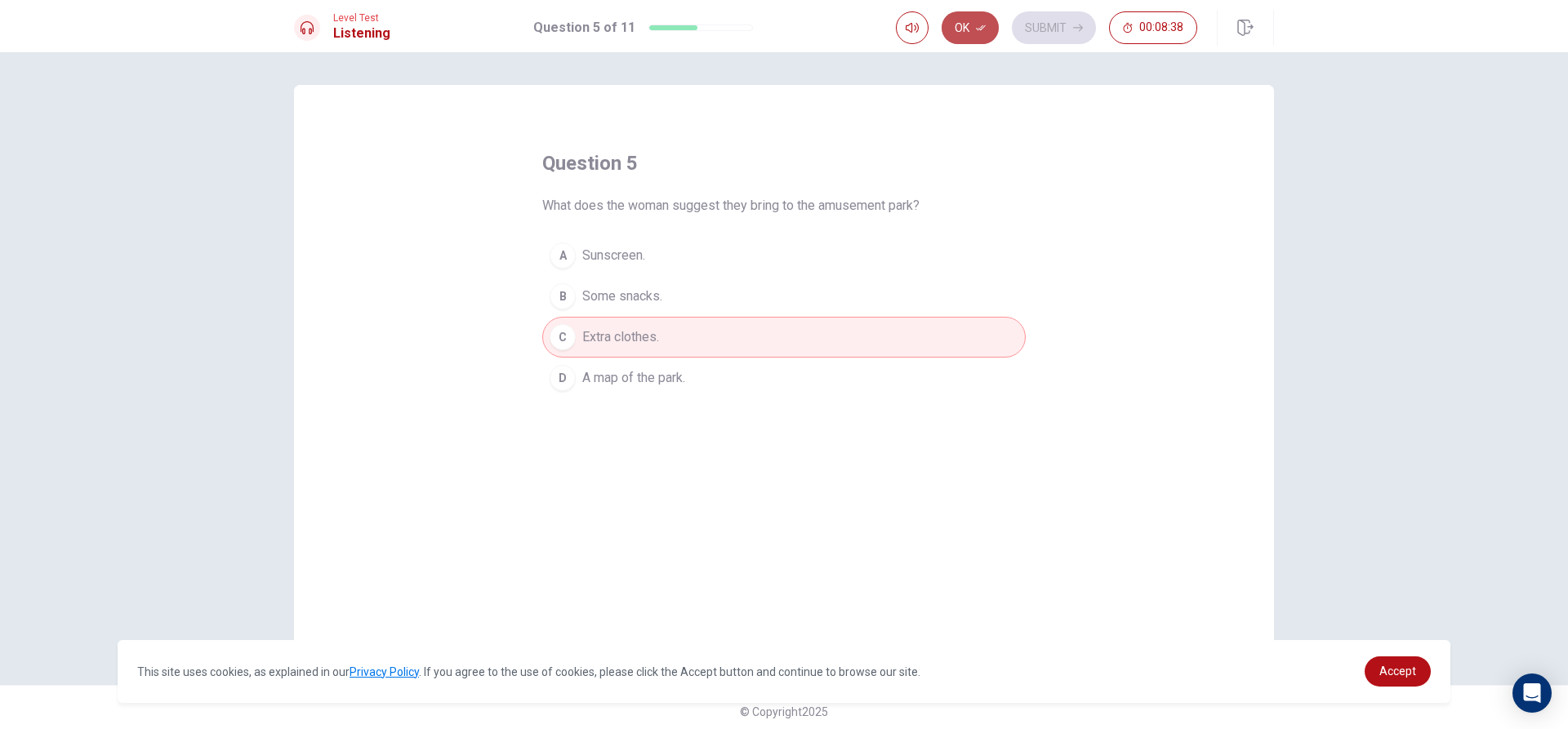
click at [981, 31] on icon "button" at bounding box center [981, 28] width 10 height 10
click at [1028, 22] on button "Submit" at bounding box center [1053, 28] width 84 height 33
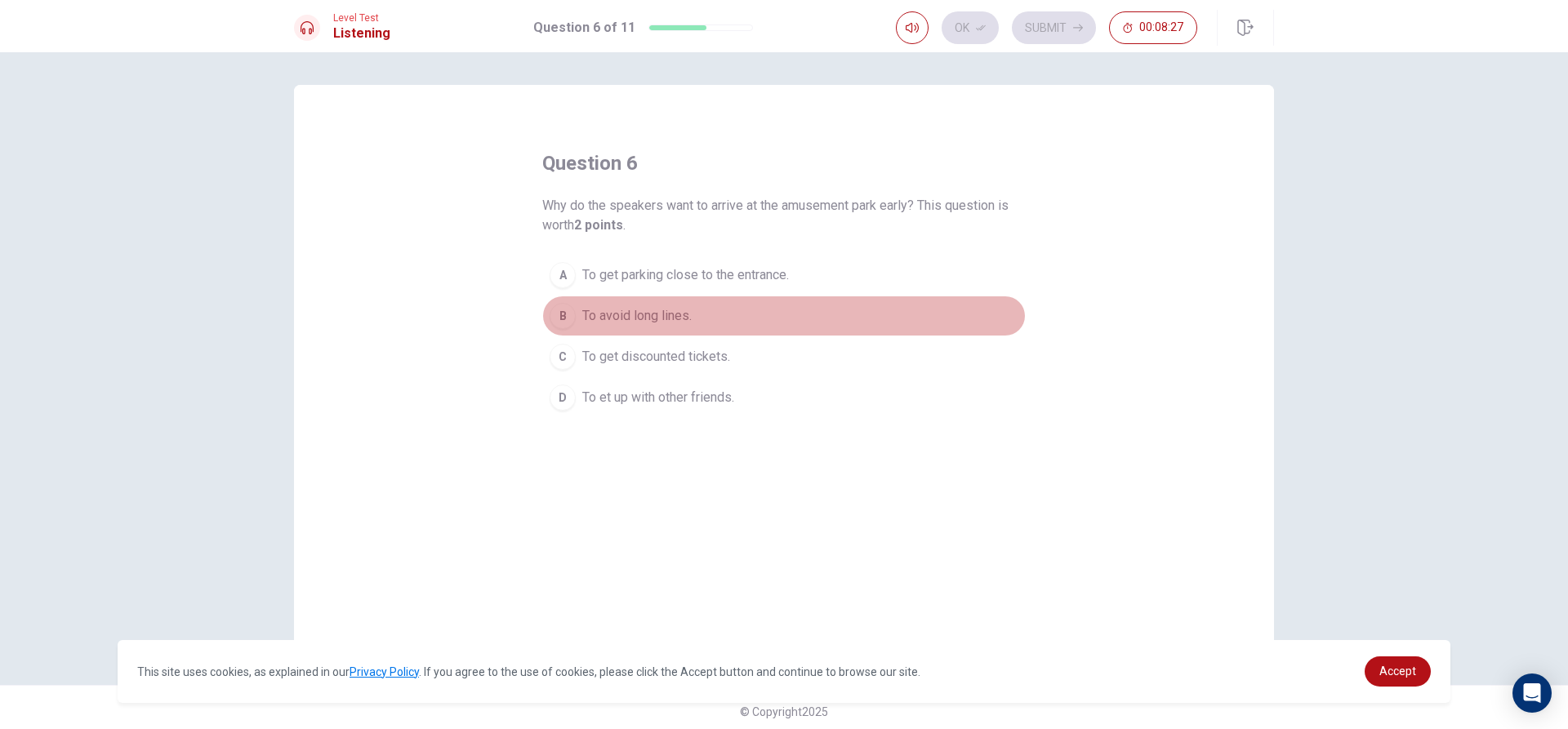
click at [566, 316] on div "B" at bounding box center [562, 316] width 26 height 26
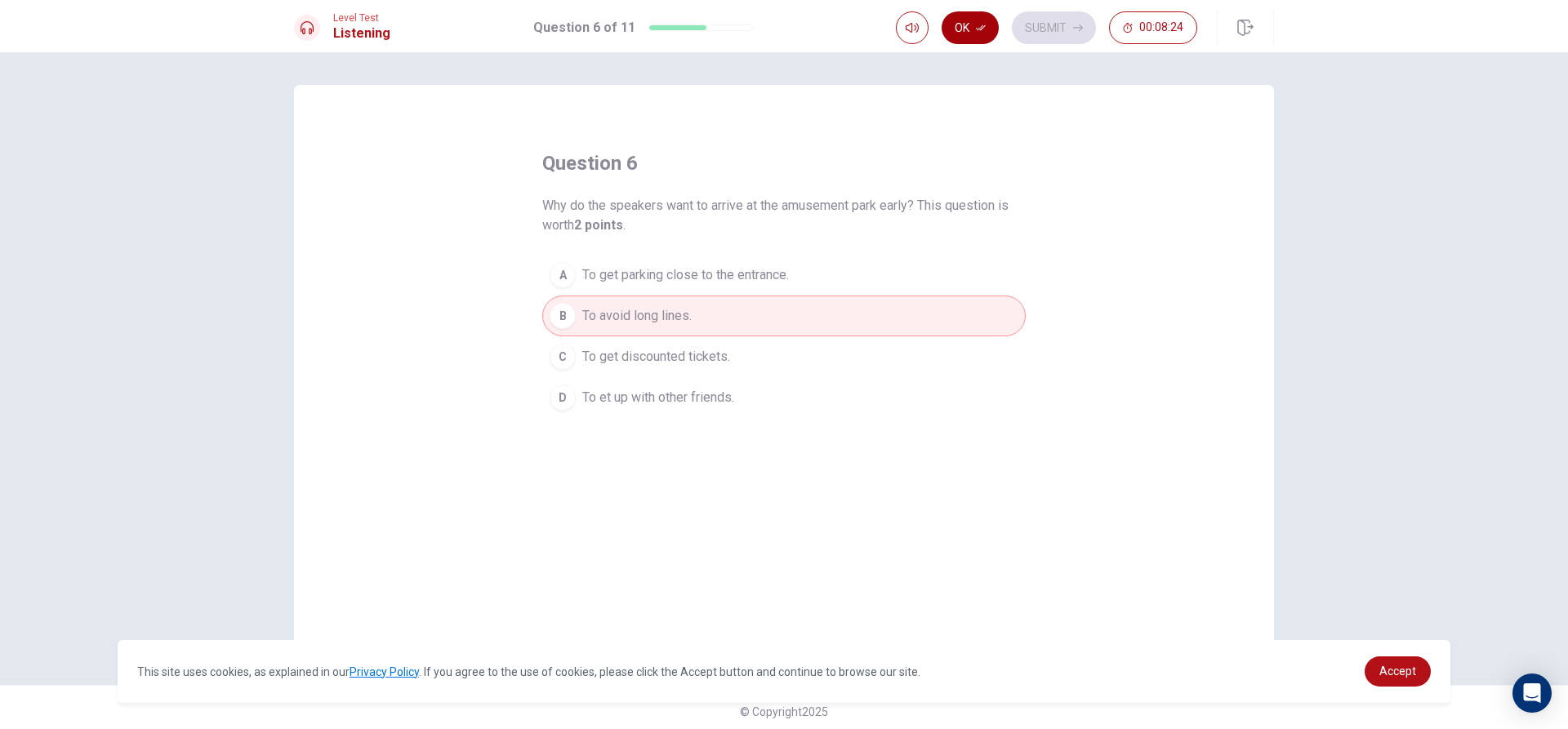
click at [980, 33] on button "Ok" at bounding box center [970, 28] width 58 height 33
click at [1044, 27] on button "Submit" at bounding box center [1053, 28] width 84 height 33
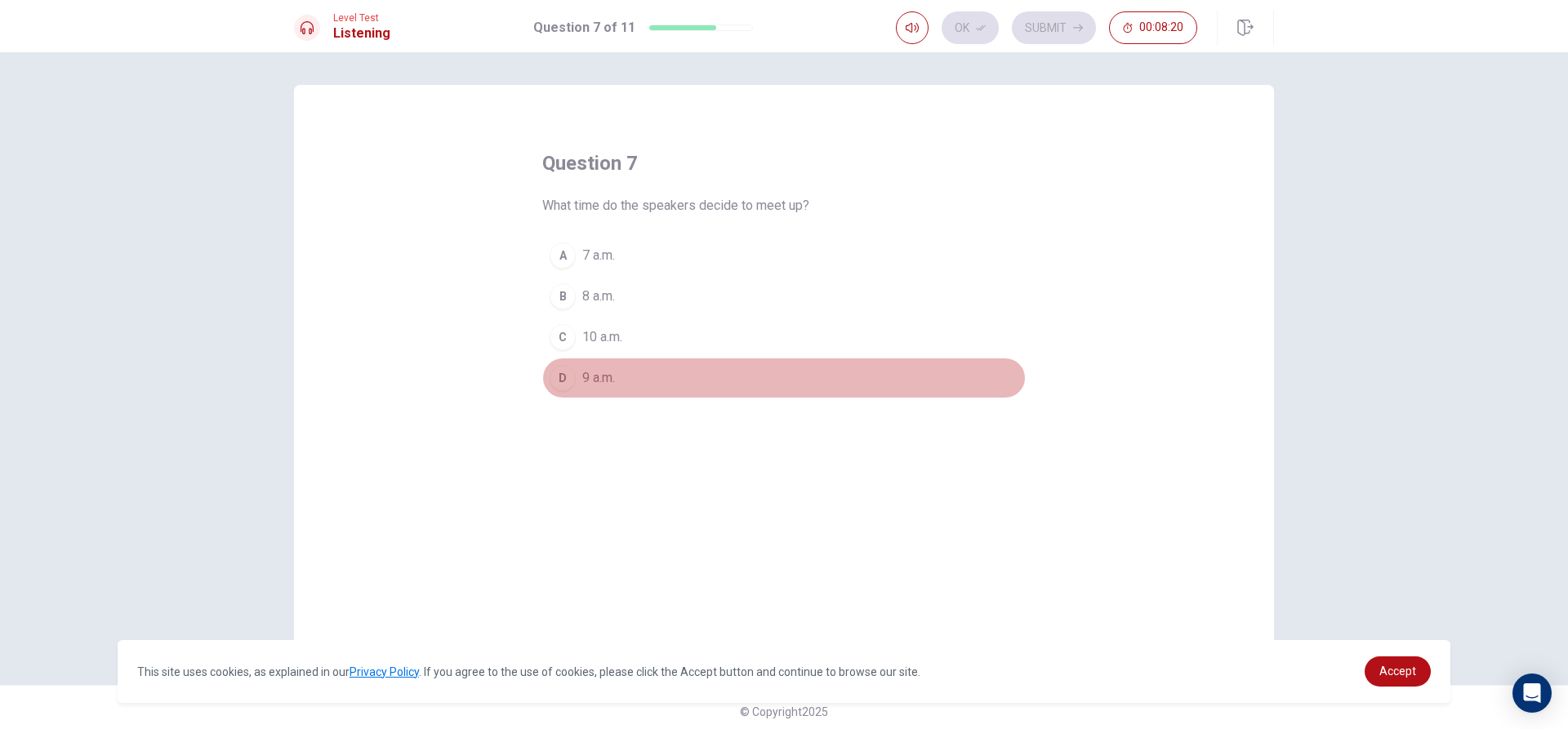
click at [562, 377] on div "D" at bounding box center [562, 378] width 26 height 26
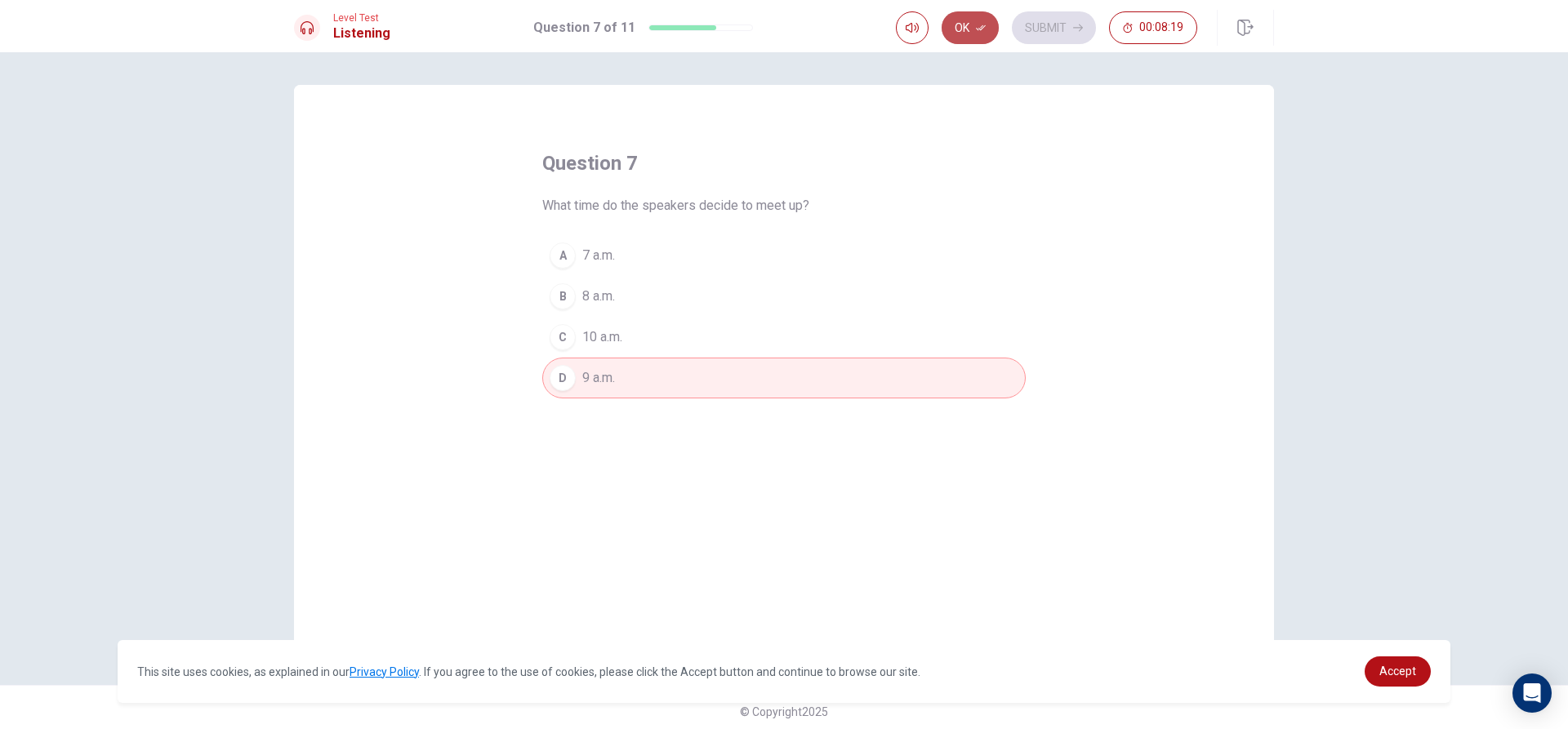
click at [988, 36] on button "Ok" at bounding box center [970, 28] width 58 height 33
click at [1029, 24] on button "Submit" at bounding box center [1053, 28] width 84 height 33
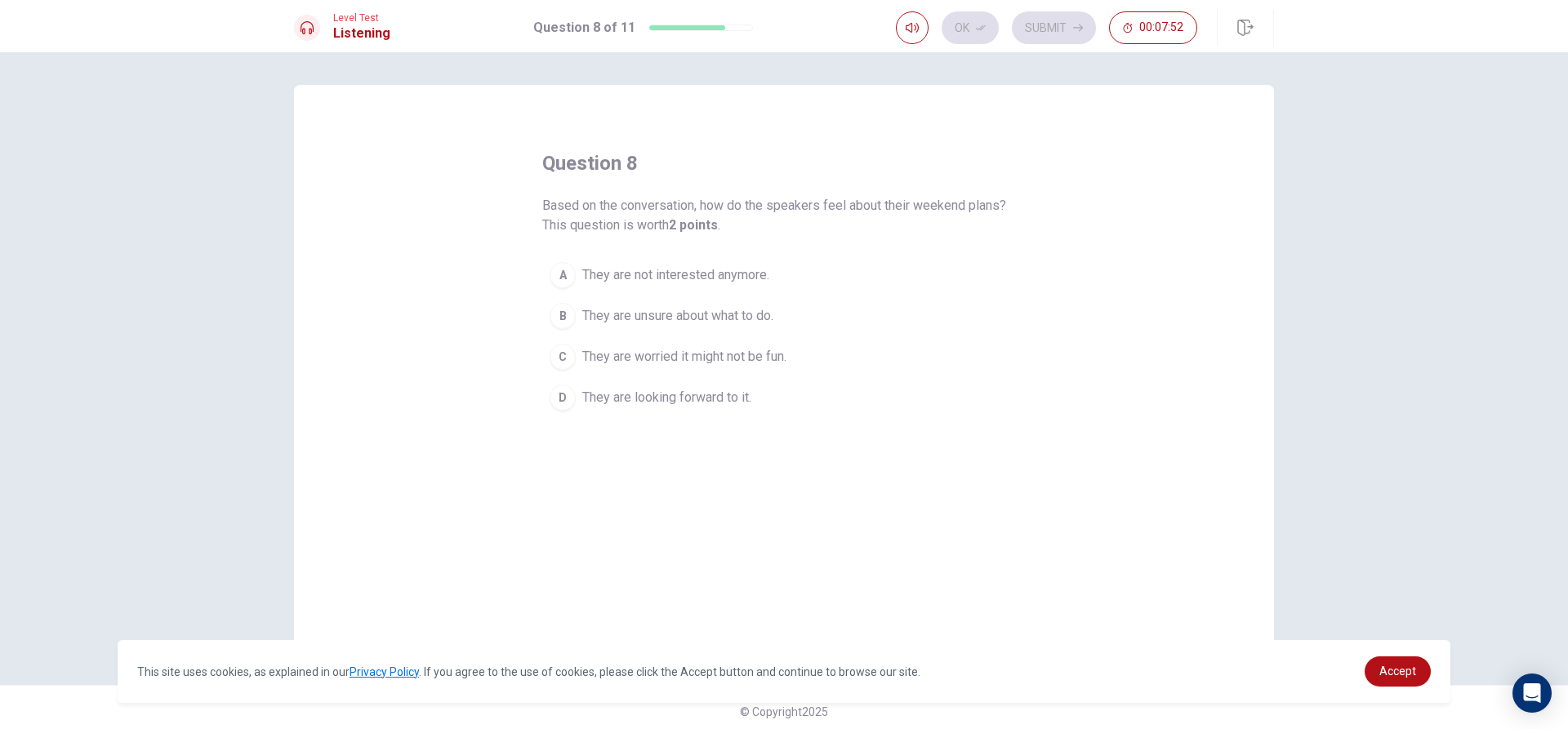
click at [562, 395] on div "D" at bounding box center [562, 397] width 26 height 26
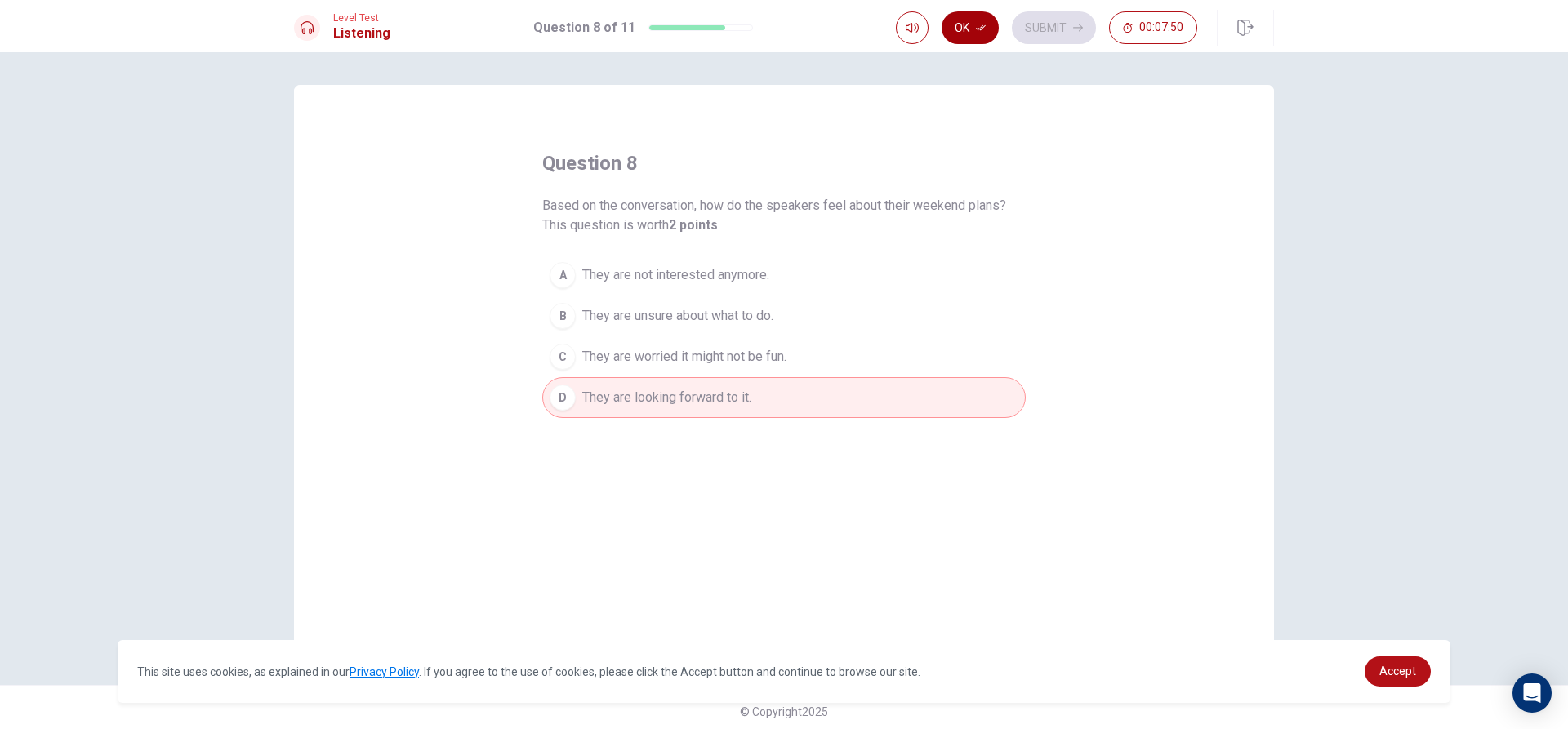
click at [980, 28] on icon "button" at bounding box center [981, 28] width 10 height 6
click at [1022, 20] on button "Submit" at bounding box center [1053, 28] width 84 height 33
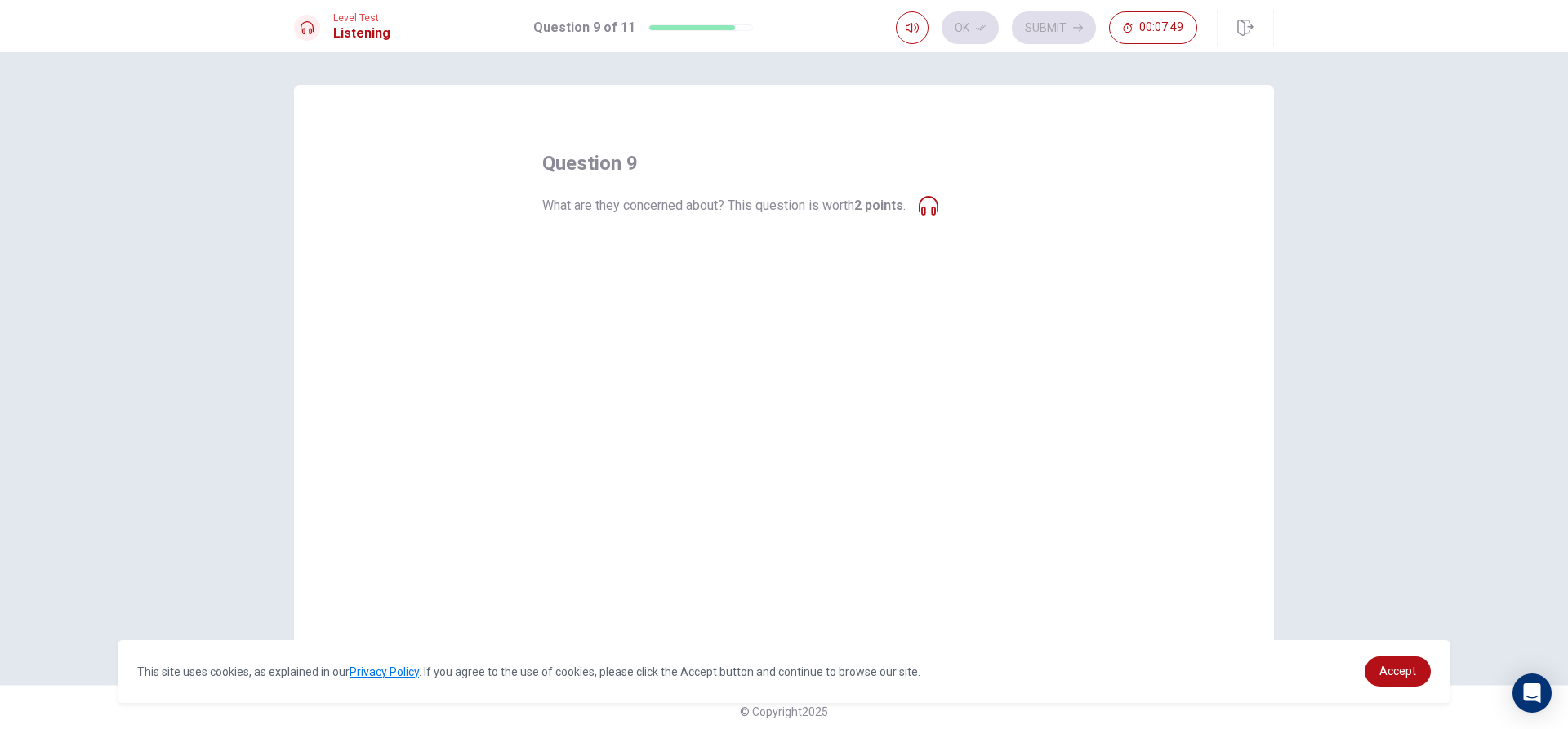
click at [602, 268] on button "A The park might be too crowded." at bounding box center [783, 256] width 483 height 41
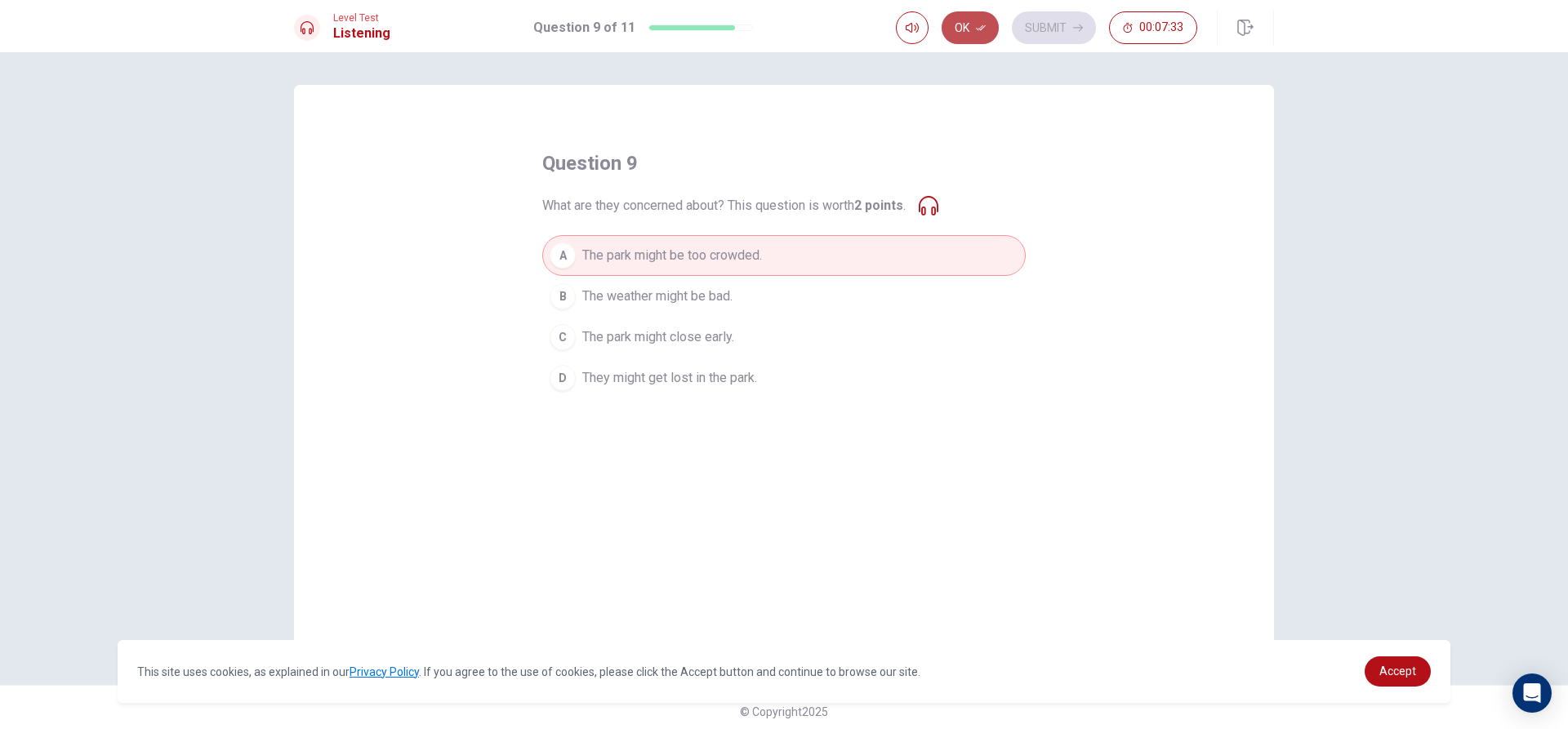
click at [974, 24] on button "Ok" at bounding box center [970, 28] width 58 height 33
click at [1043, 20] on button "Submit" at bounding box center [1053, 28] width 84 height 33
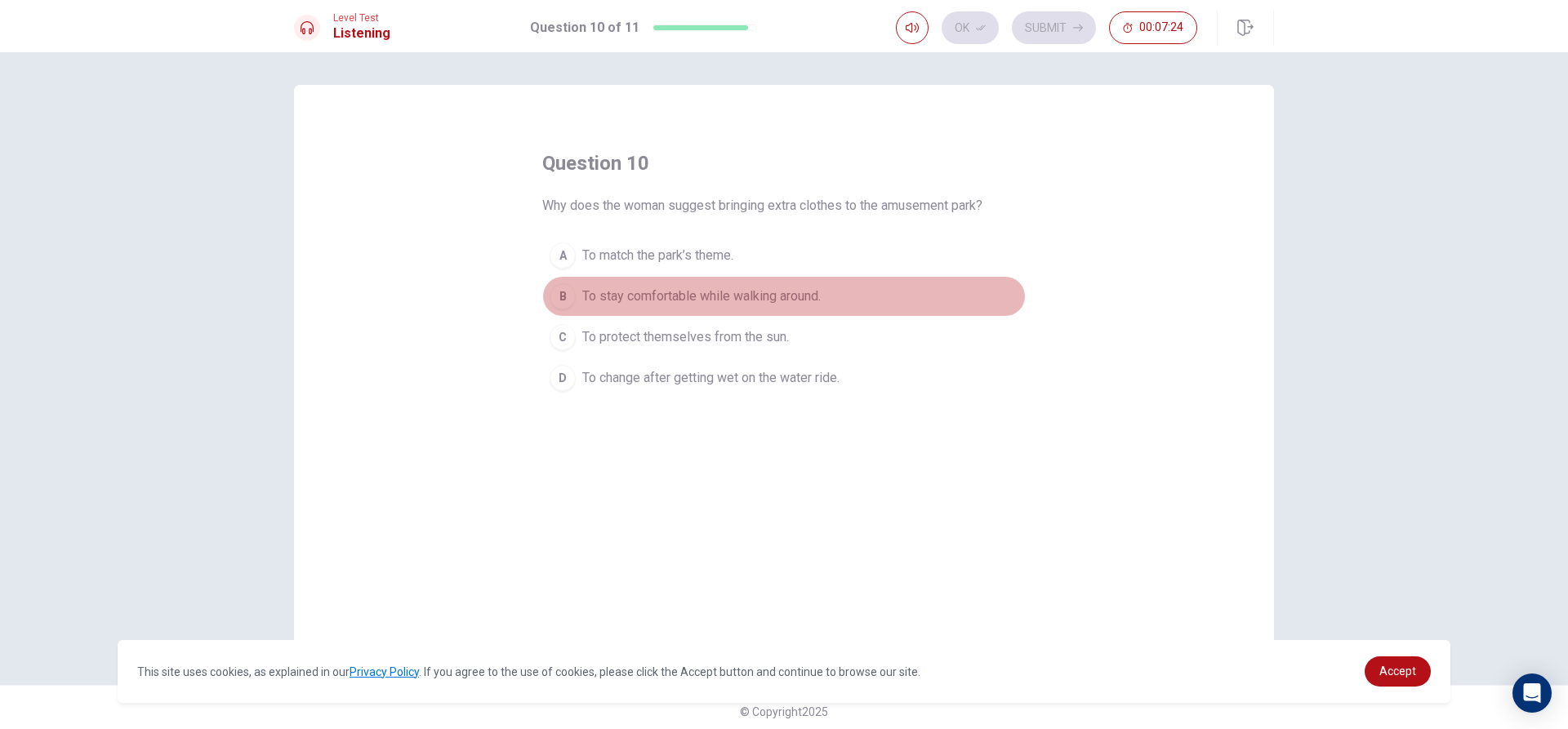
click at [561, 291] on div "B" at bounding box center [562, 296] width 26 height 26
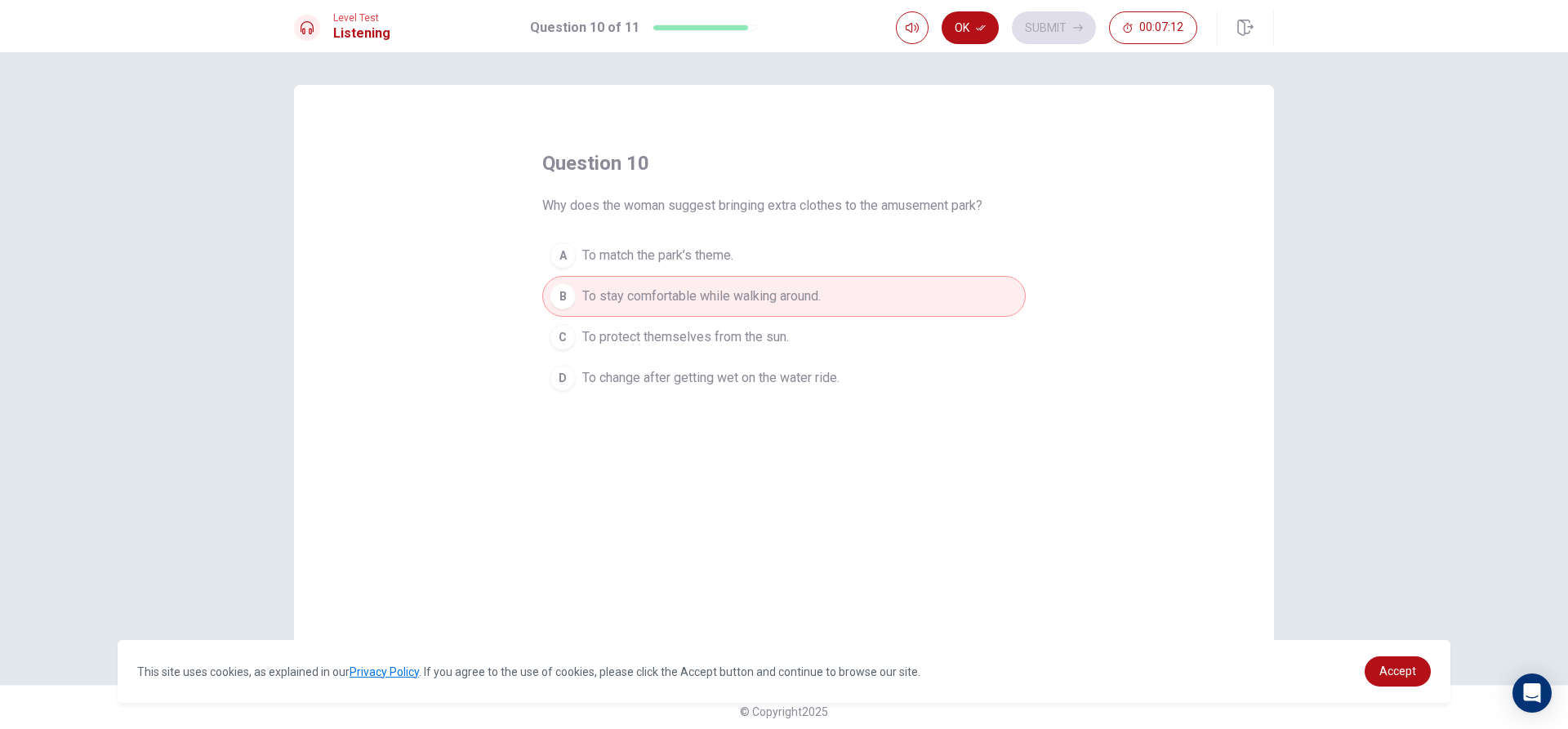
click at [573, 370] on button "D To change after getting wet on the water ride." at bounding box center [783, 378] width 483 height 41
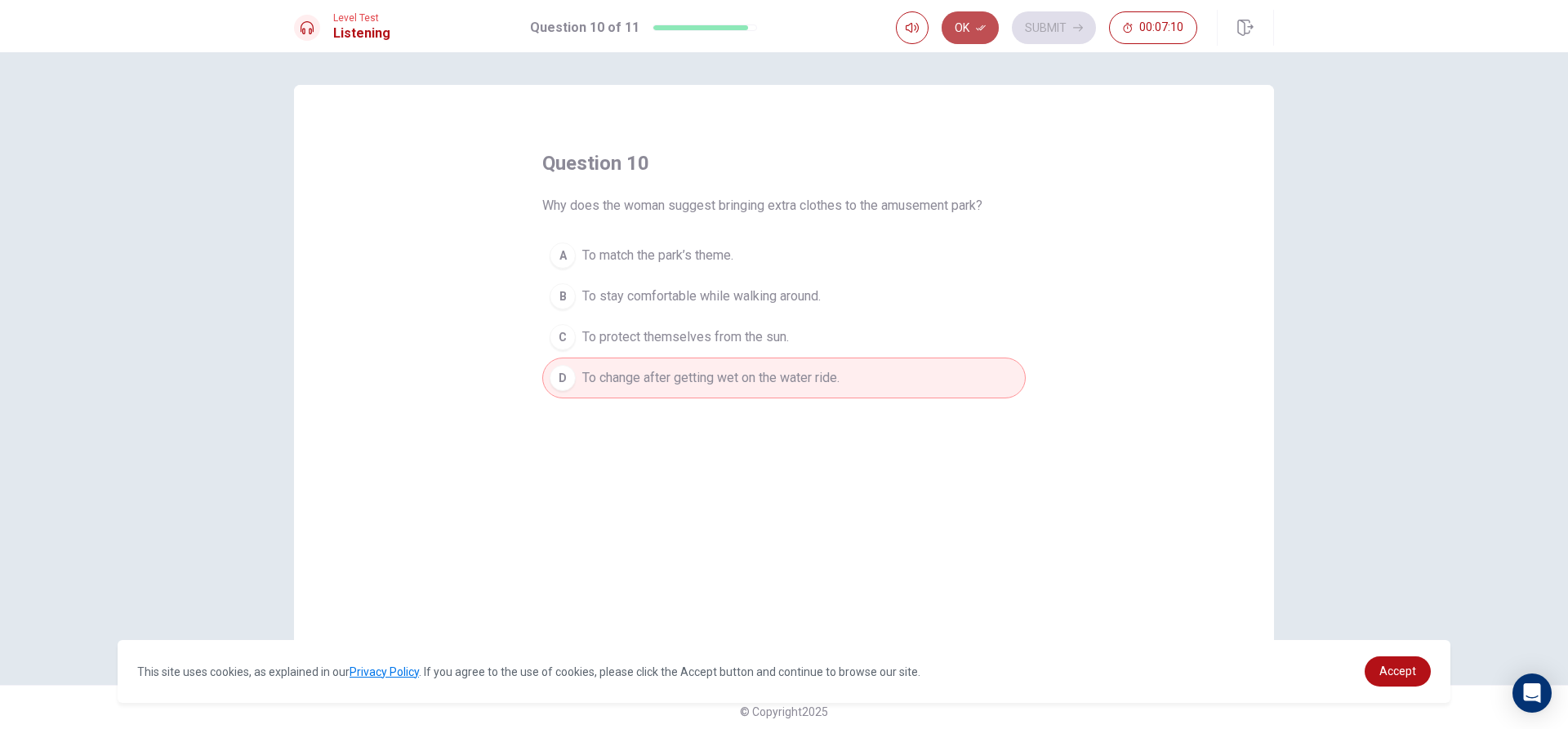
click at [952, 34] on button "Ok" at bounding box center [970, 28] width 58 height 33
click at [1041, 23] on button "Submit" at bounding box center [1053, 28] width 84 height 33
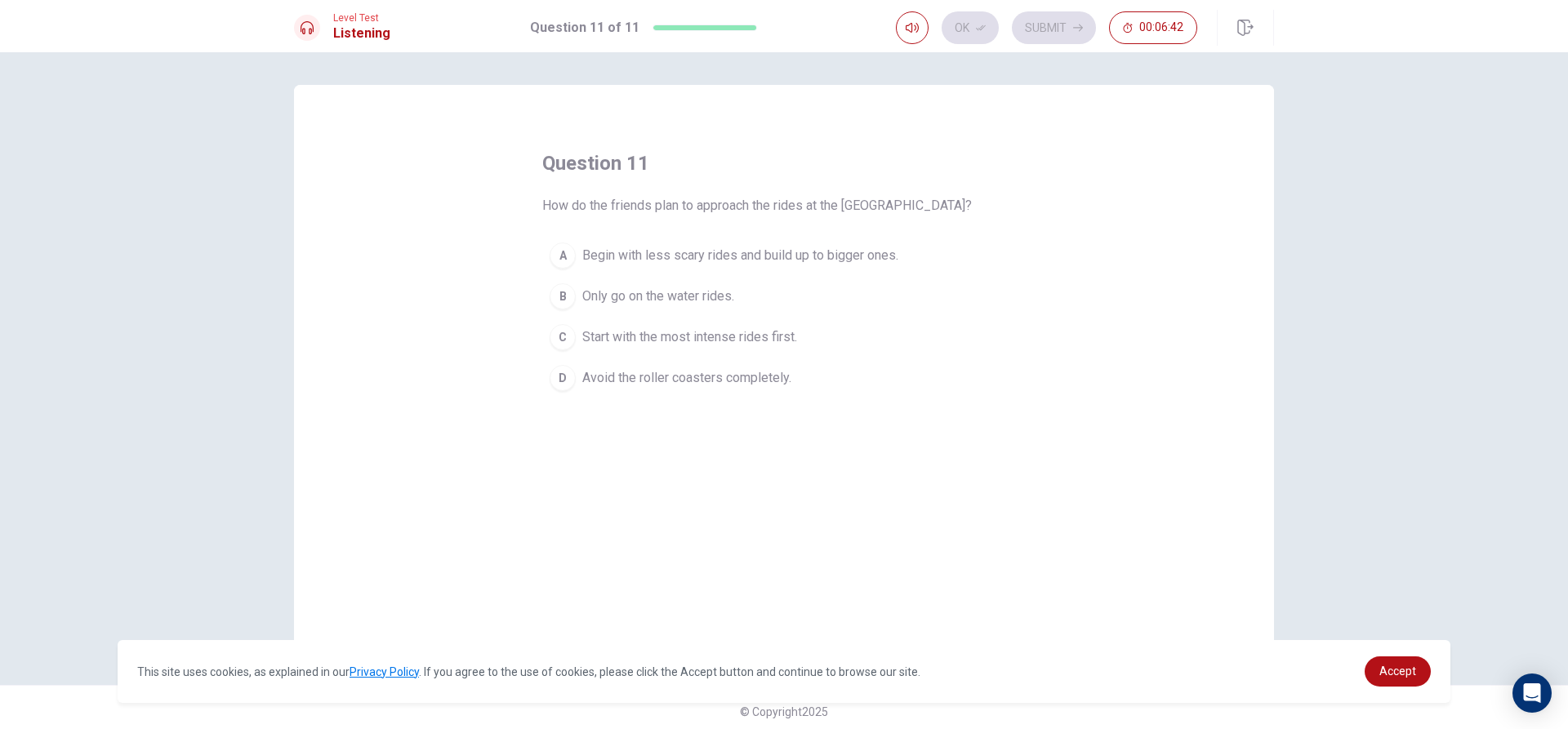
click at [556, 331] on div "C" at bounding box center [562, 337] width 26 height 26
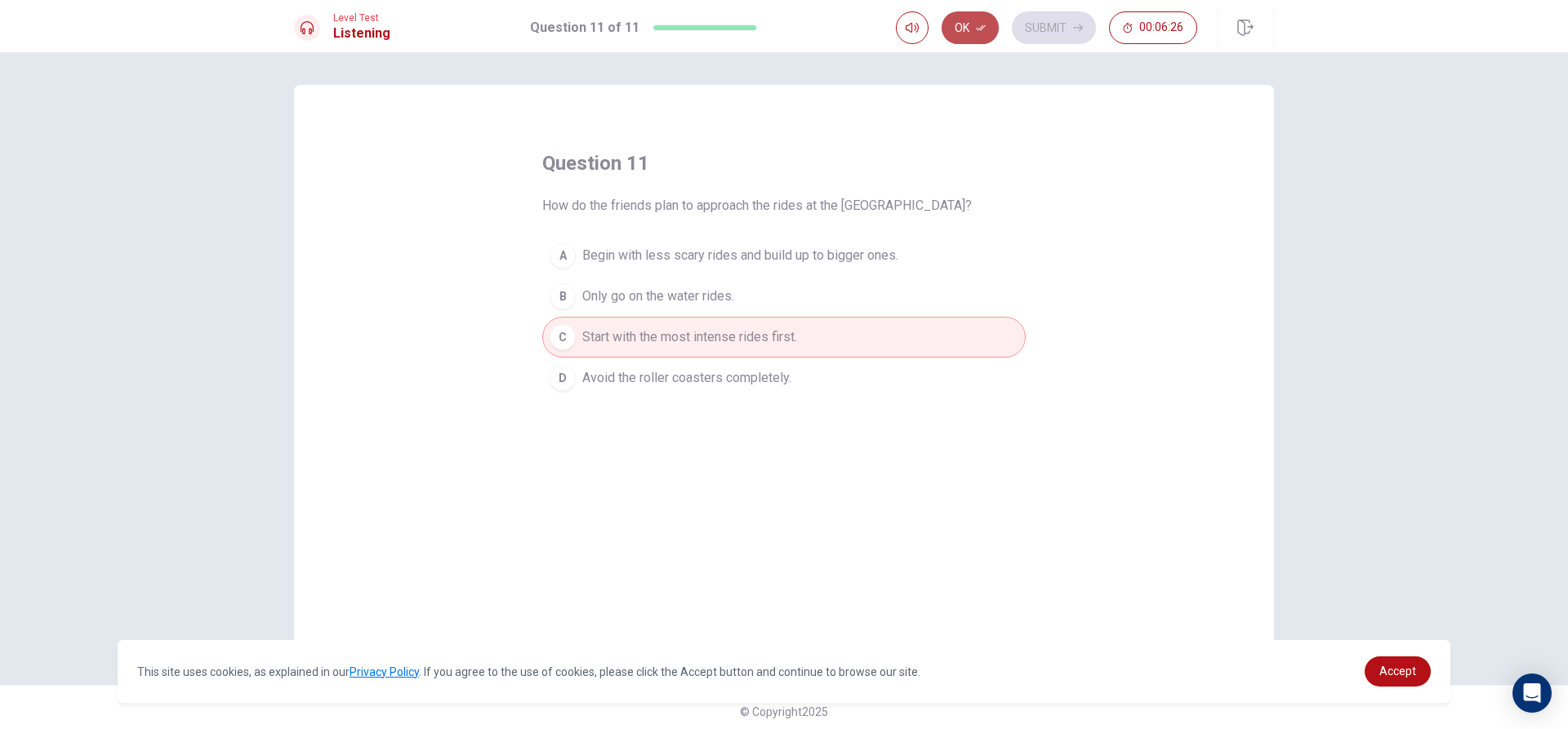
click at [970, 27] on button "Ok" at bounding box center [970, 28] width 58 height 33
click at [1035, 23] on button "Submit" at bounding box center [1053, 28] width 84 height 33
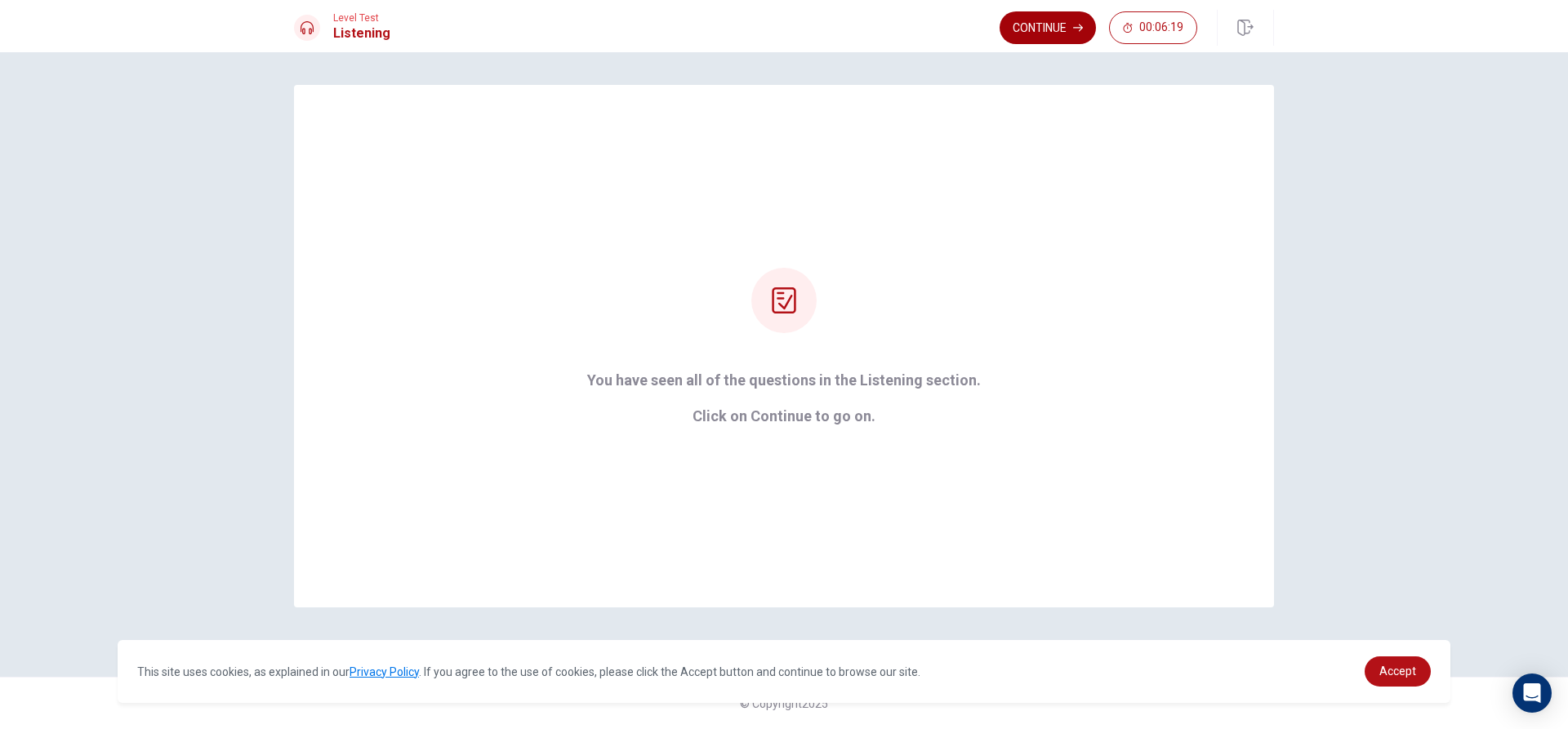
click at [1024, 31] on button "Continue" at bounding box center [1048, 28] width 97 height 33
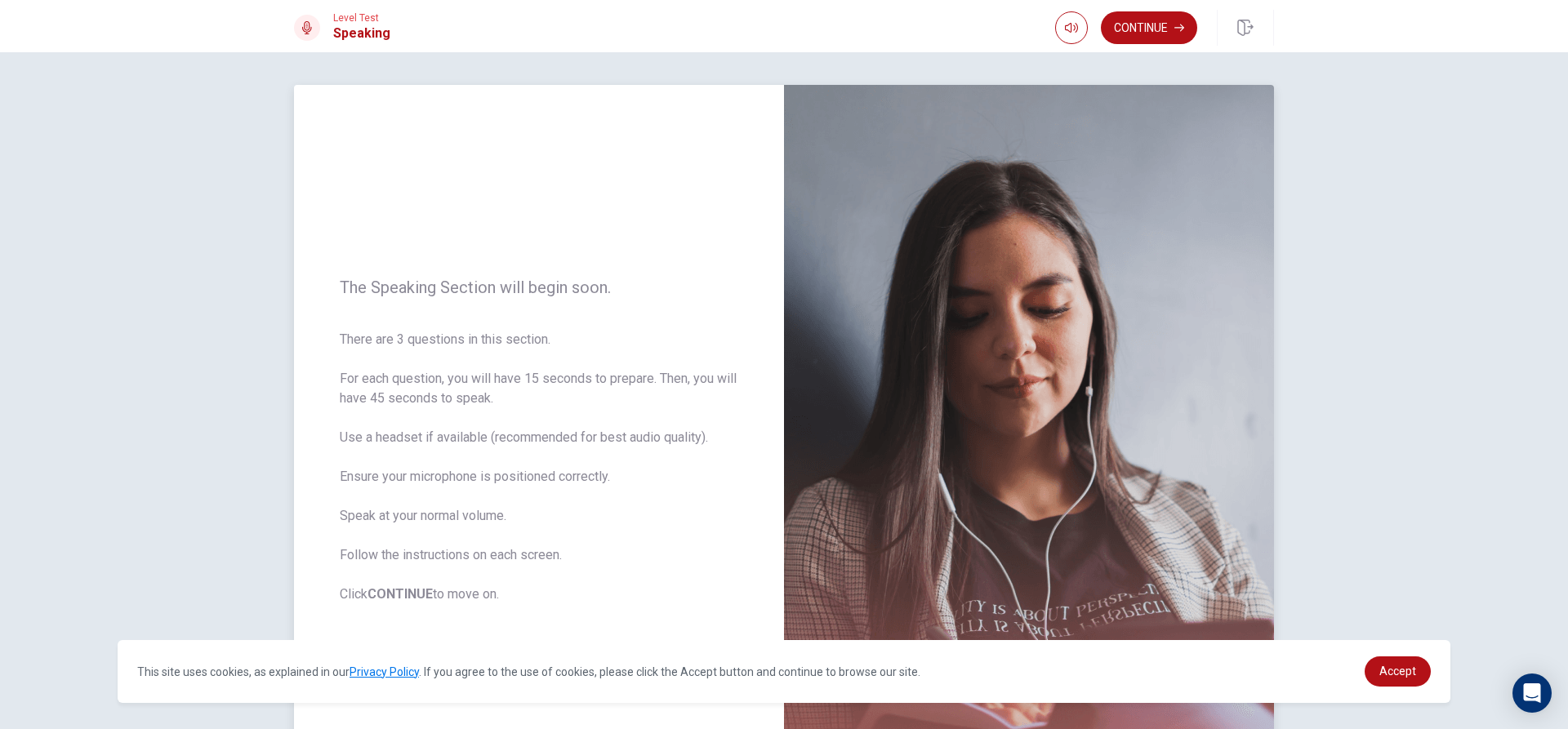
scroll to position [81, 0]
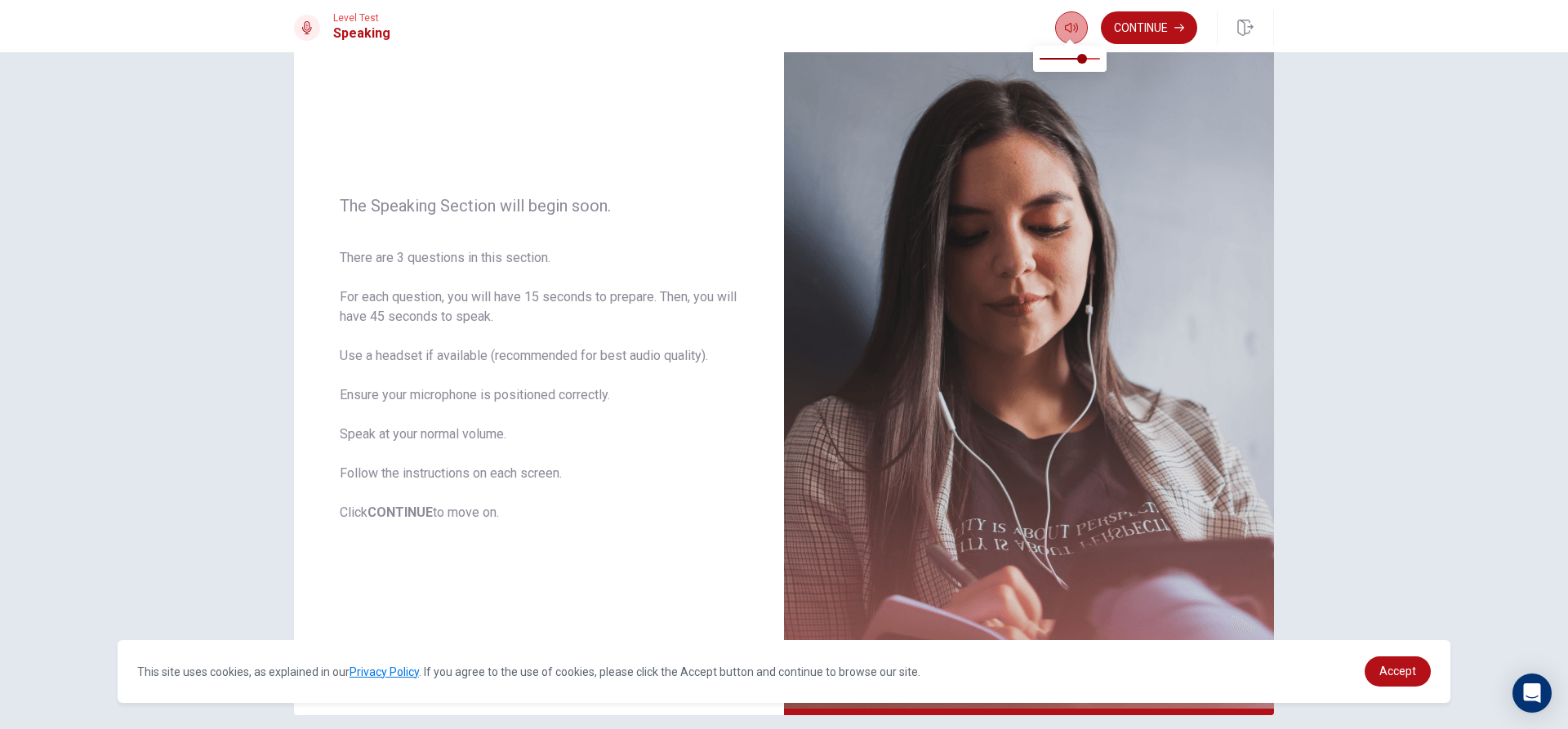
click at [1069, 25] on icon "button" at bounding box center [1071, 28] width 13 height 10
type input "0.8"
click at [1087, 58] on span at bounding box center [1082, 59] width 10 height 10
click at [1121, 25] on button "Continue" at bounding box center [1149, 28] width 97 height 33
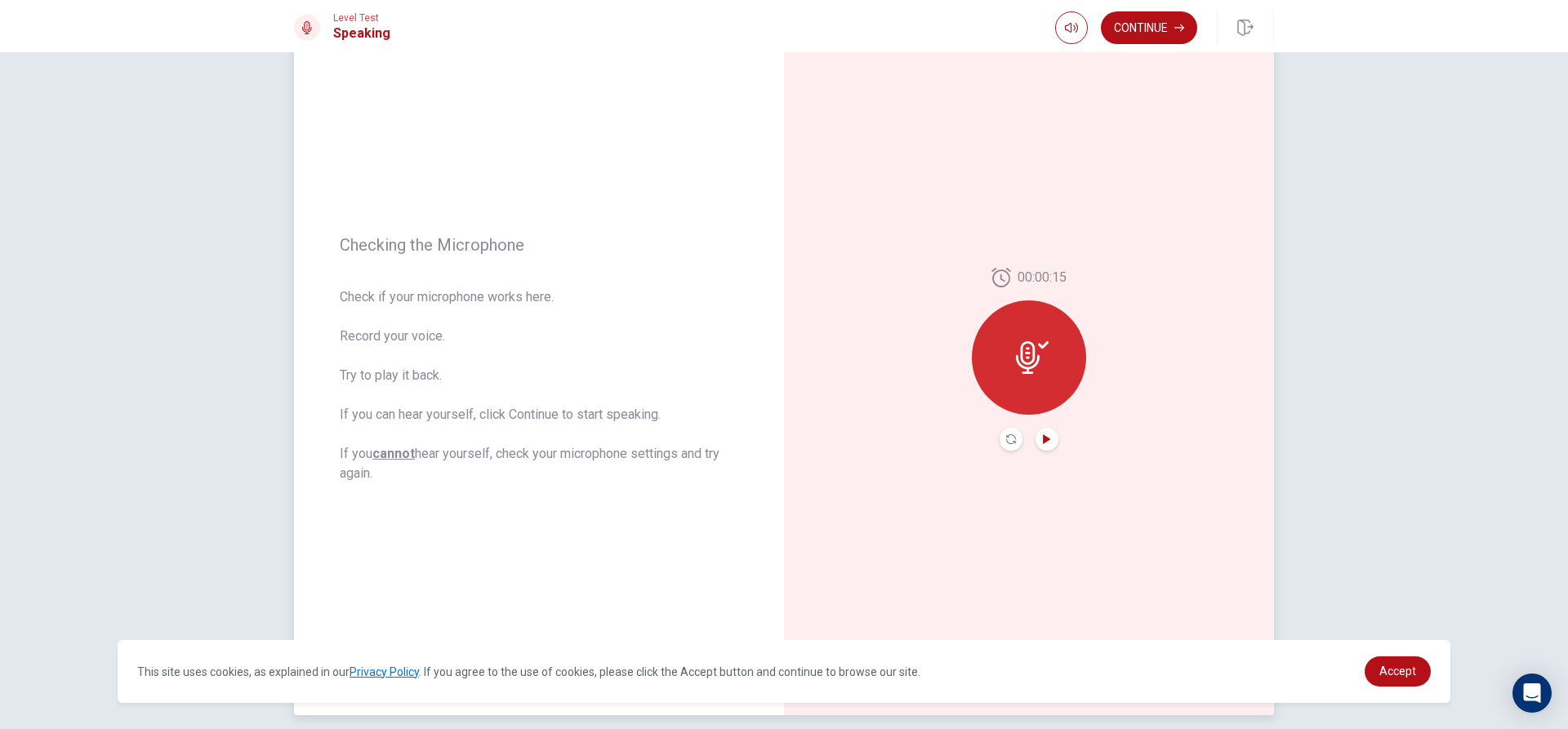
click at [1045, 444] on icon "Play Audio" at bounding box center [1047, 439] width 10 height 10
click at [1155, 23] on button "Continue" at bounding box center [1149, 28] width 97 height 33
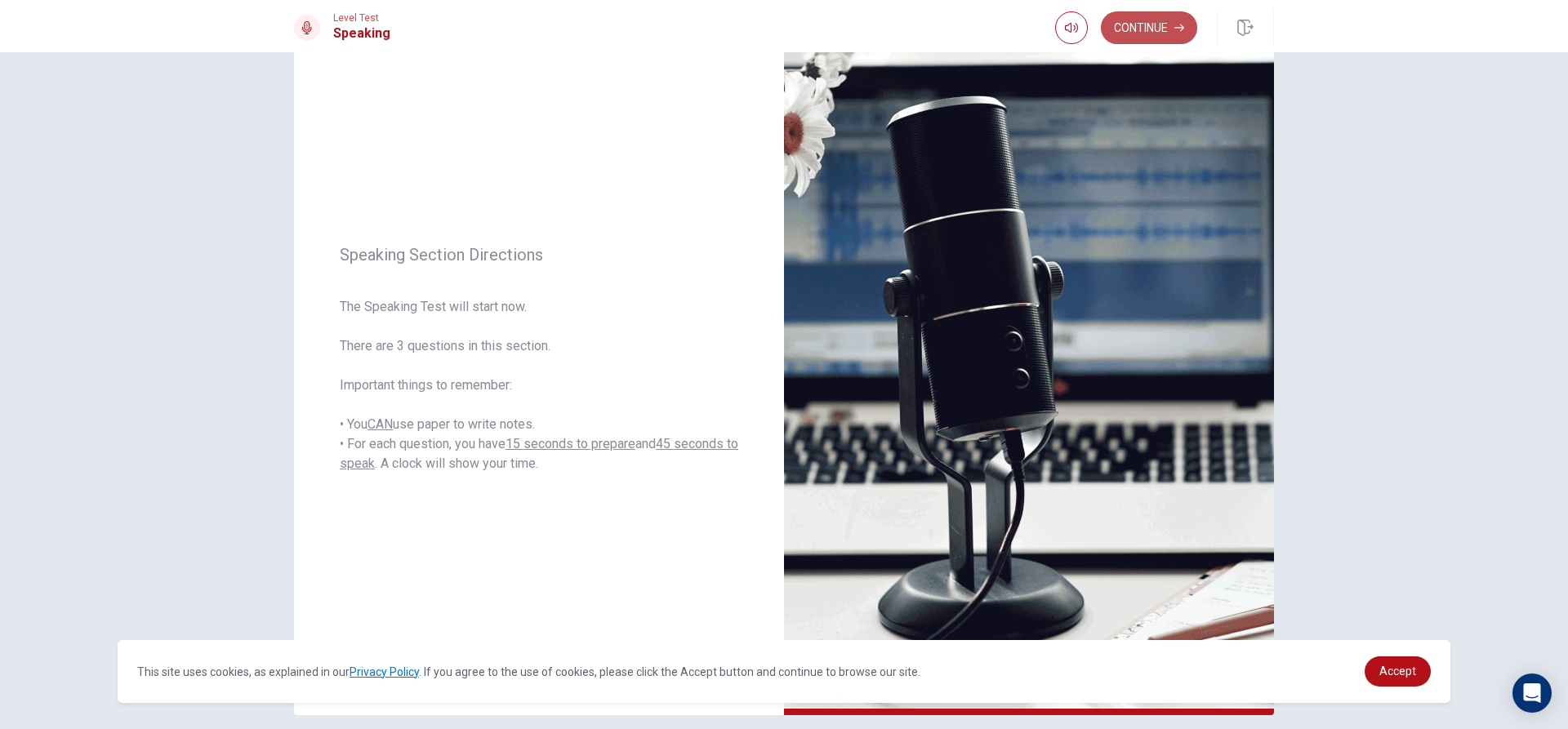
click at [1157, 23] on button "Continue" at bounding box center [1149, 28] width 97 height 33
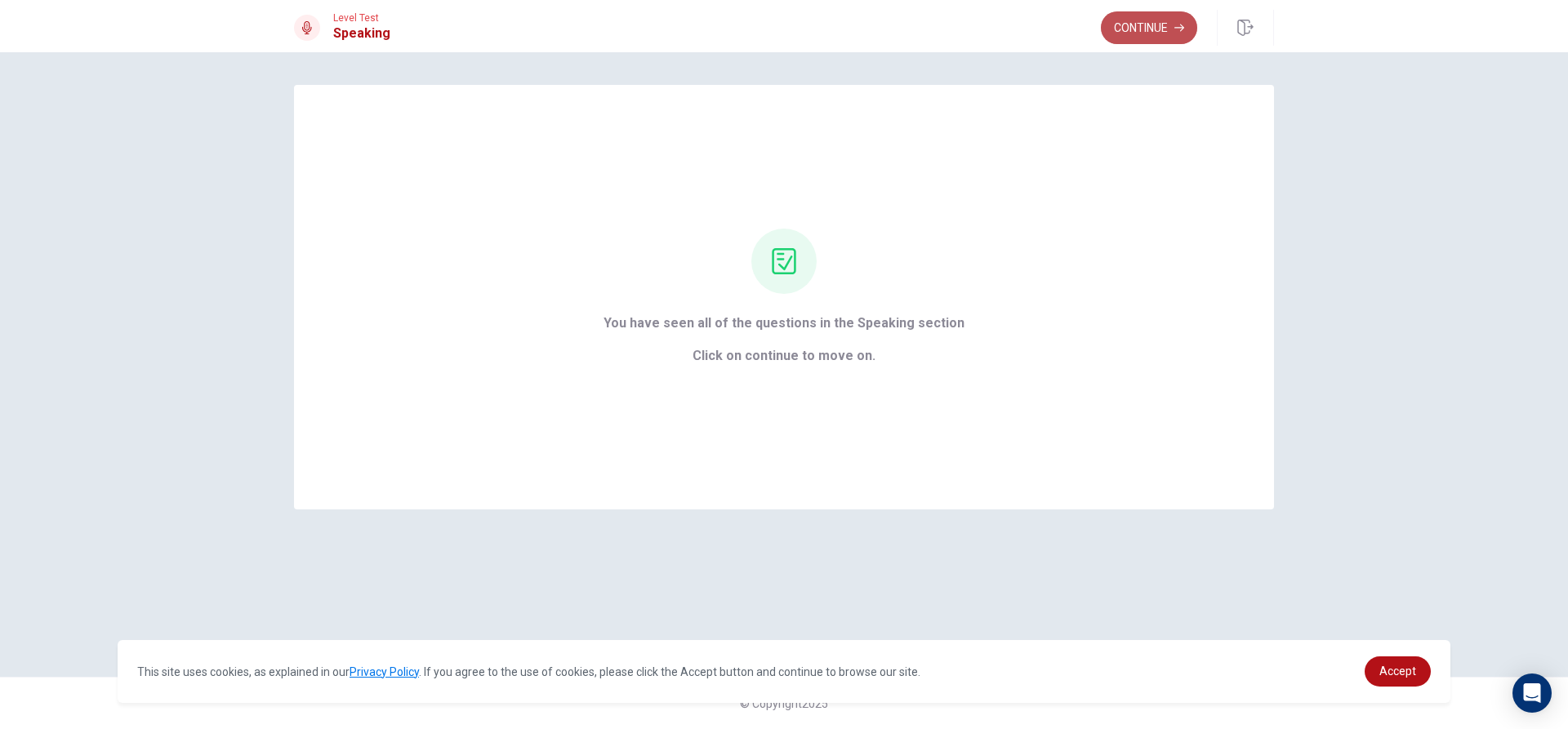
click at [1138, 14] on button "Continue" at bounding box center [1149, 28] width 97 height 33
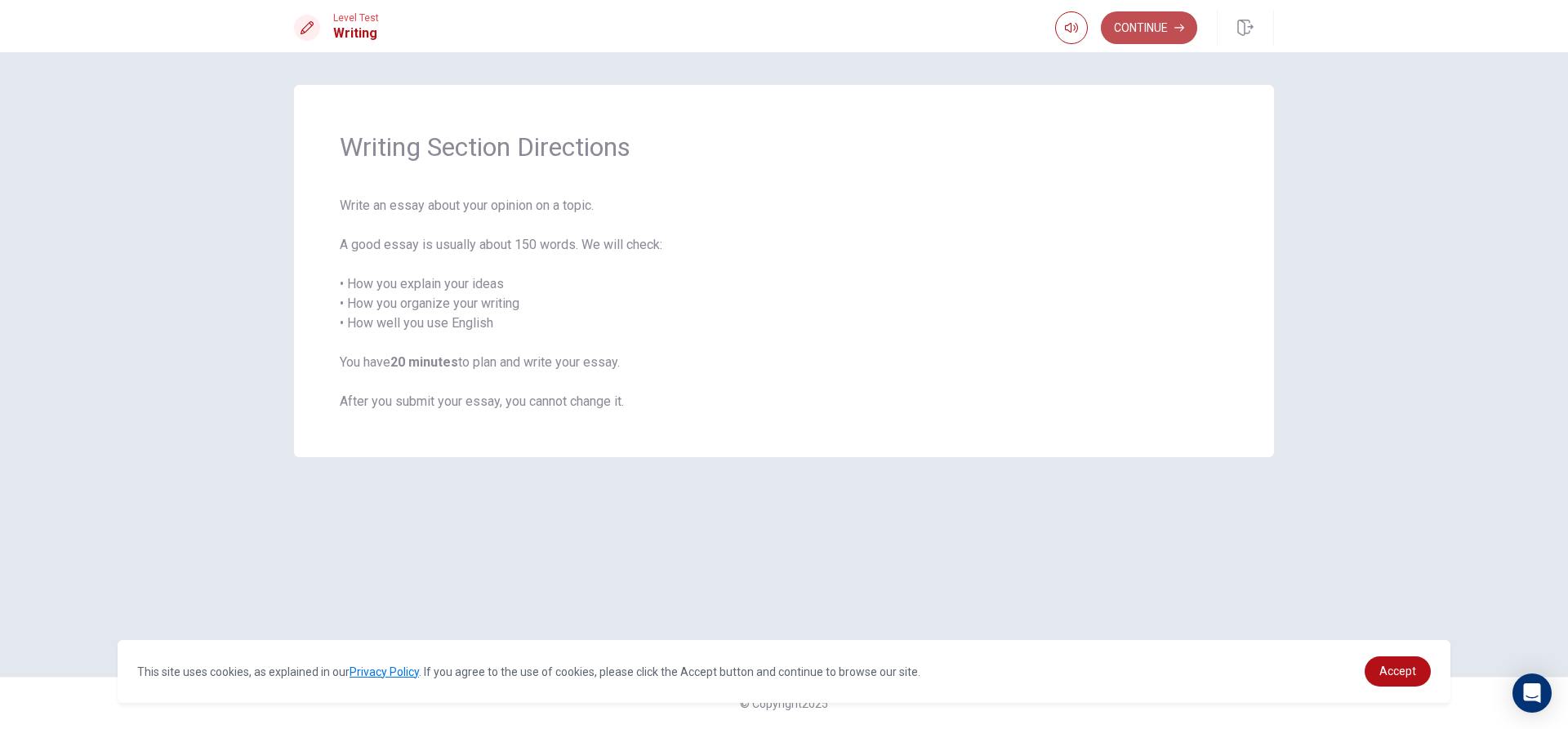
click at [1150, 33] on button "Continue" at bounding box center [1149, 28] width 97 height 33
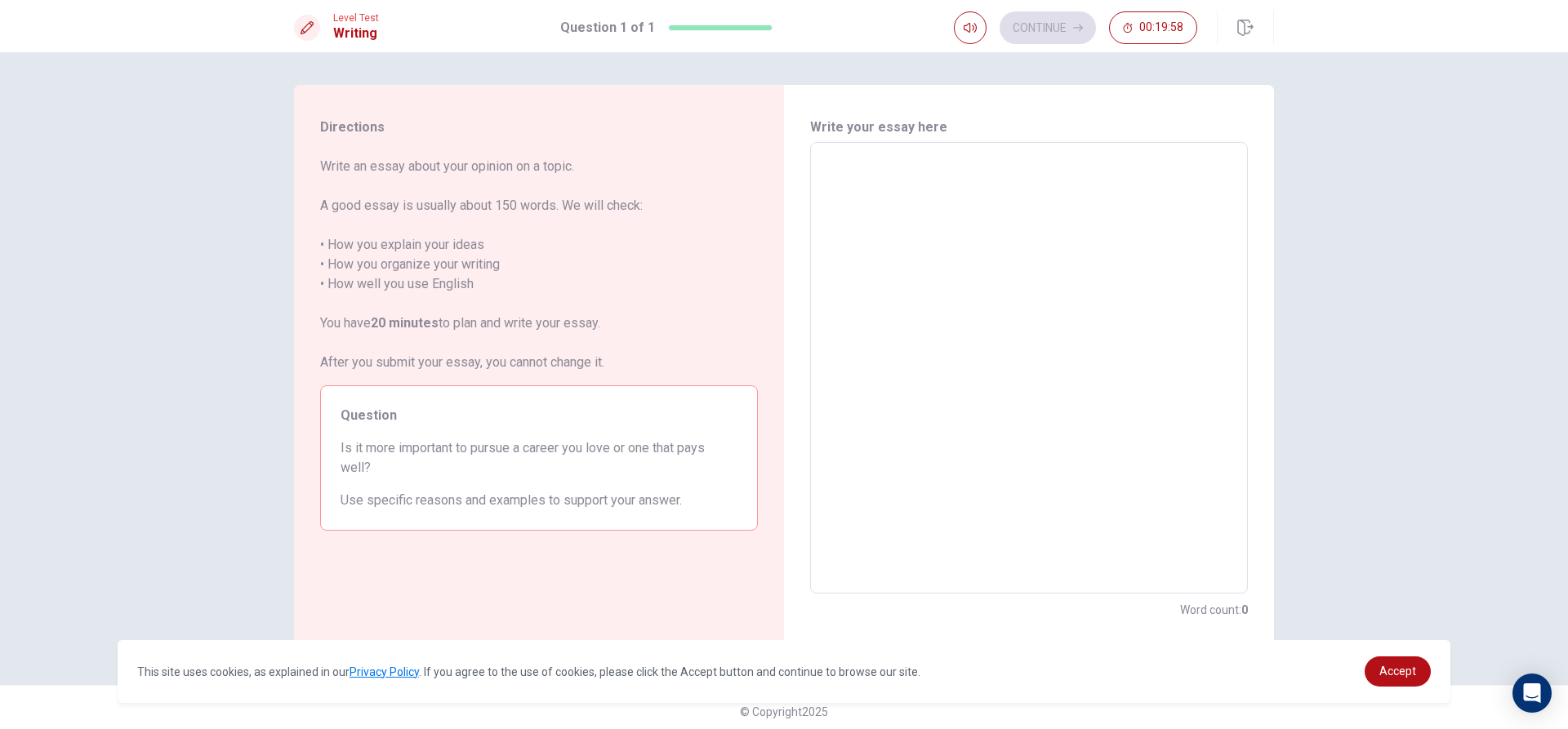
click at [857, 200] on textarea at bounding box center [1029, 368] width 415 height 425
type textarea "f"
type textarea "x"
type textarea "fo"
type textarea "x"
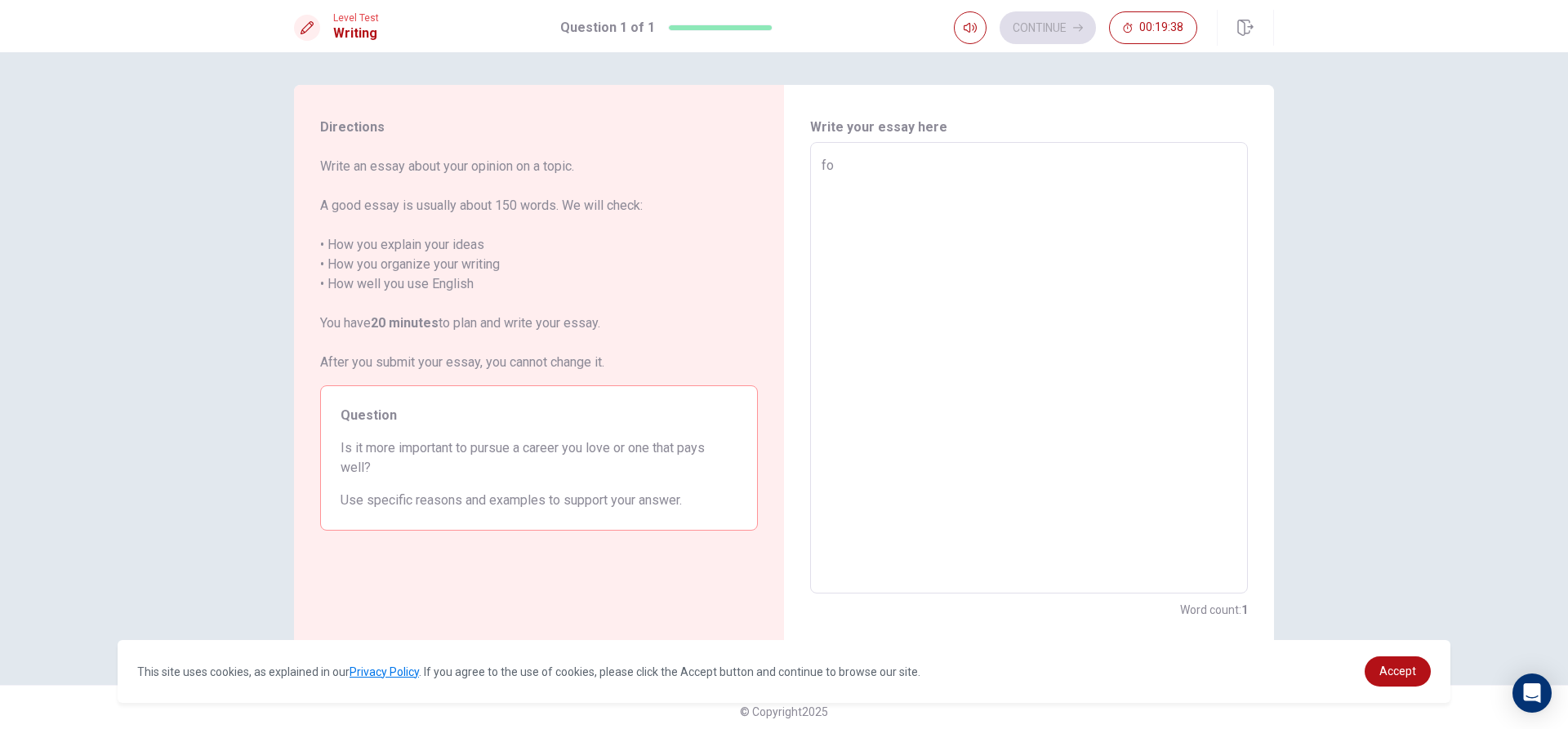
type textarea "for"
type textarea "x"
type textarea "fo"
type textarea "x"
type textarea "f"
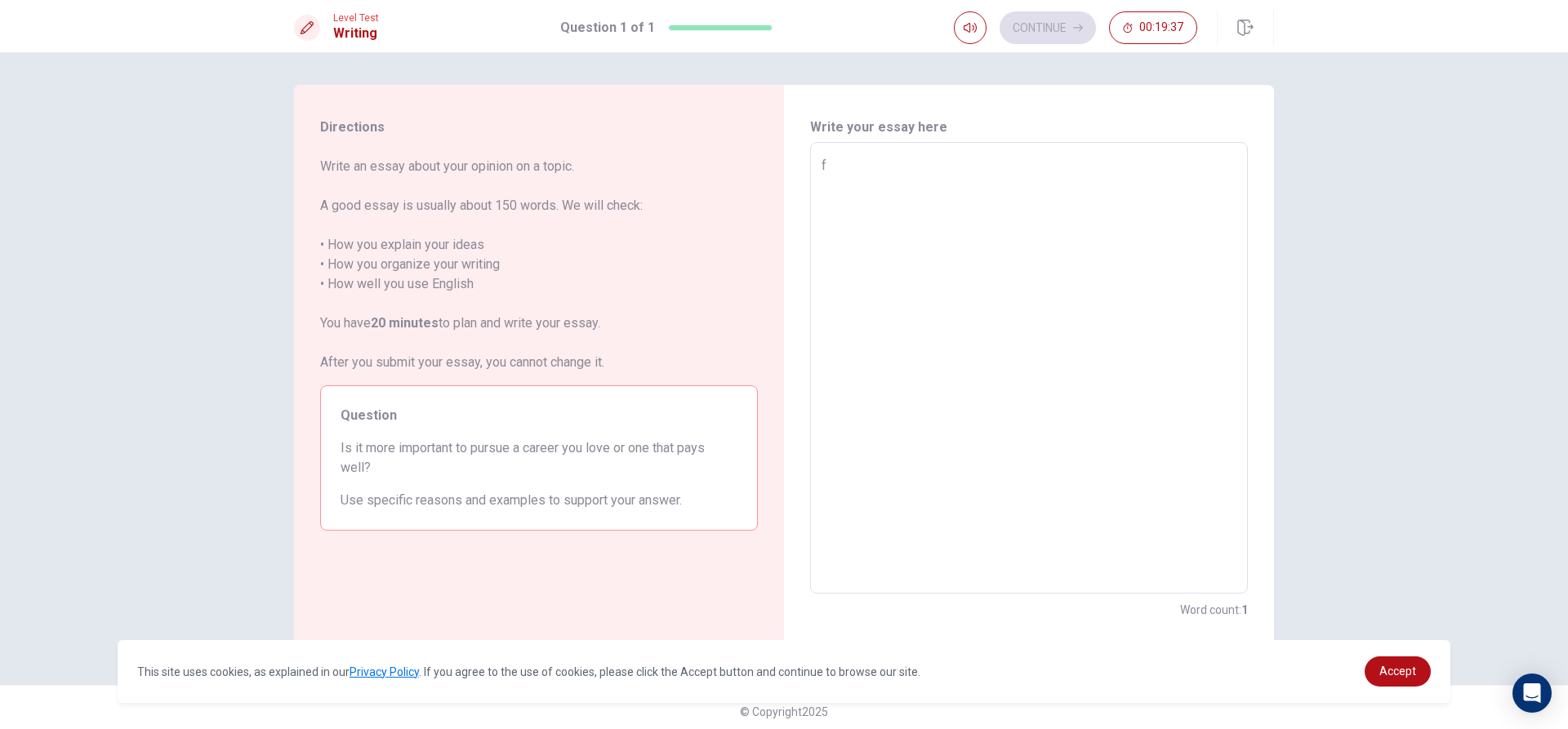
type textarea "x"
type textarea "F"
type textarea "x"
type textarea "Fo"
type textarea "x"
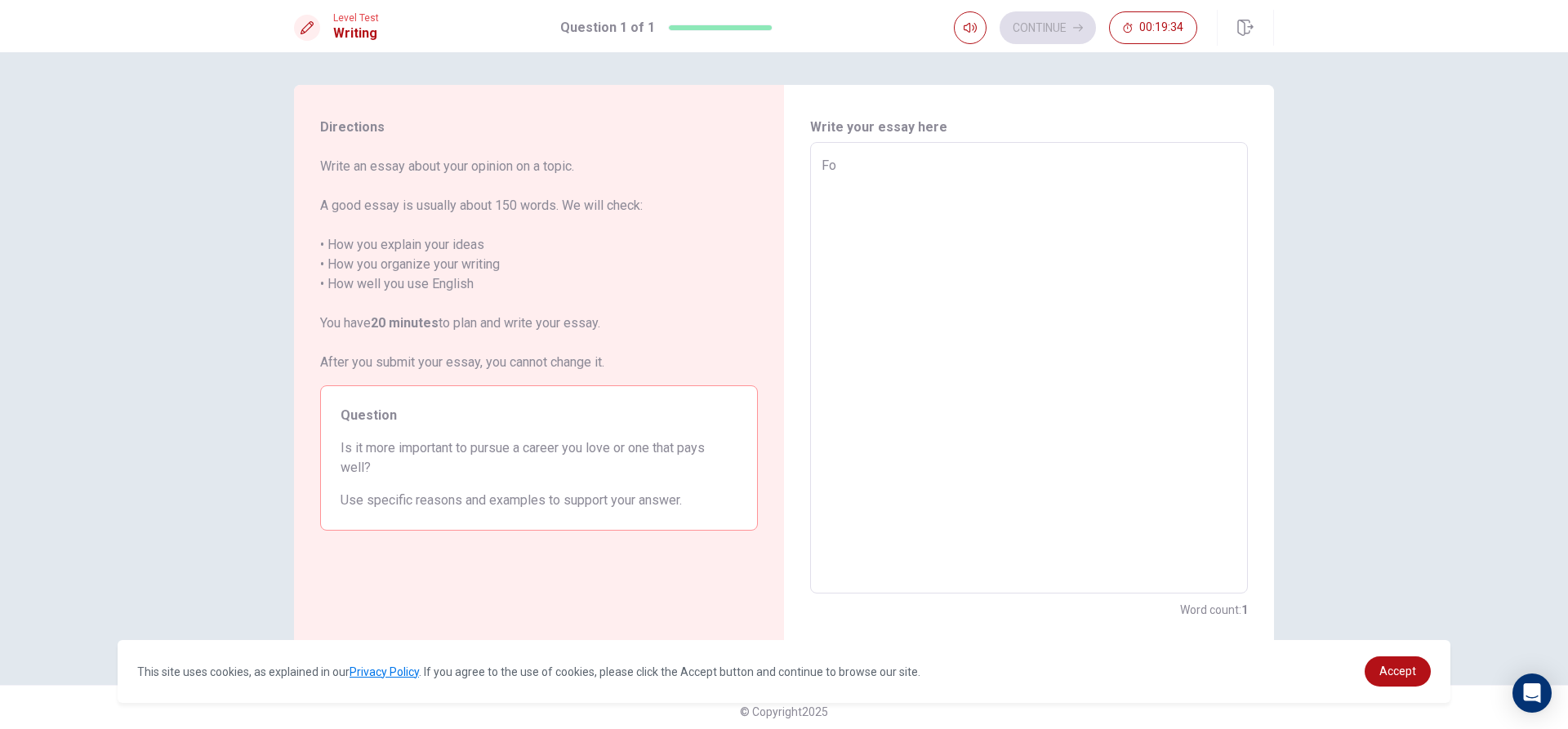
type textarea "For"
type textarea "x"
type textarea "For"
type textarea "x"
type textarea "For m"
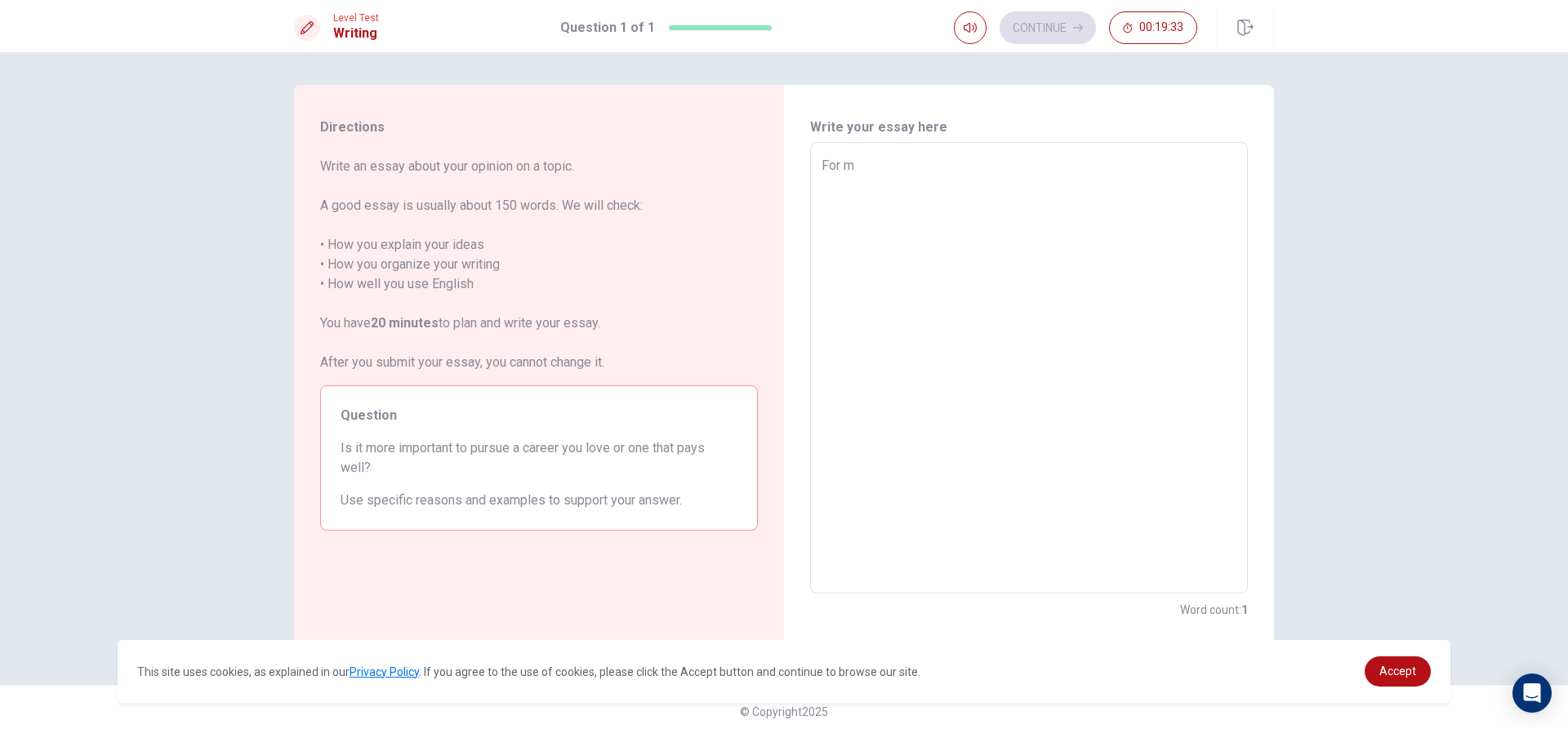
type textarea "x"
type textarea "For me"
type textarea "x"
type textarea "For me"
type textarea "x"
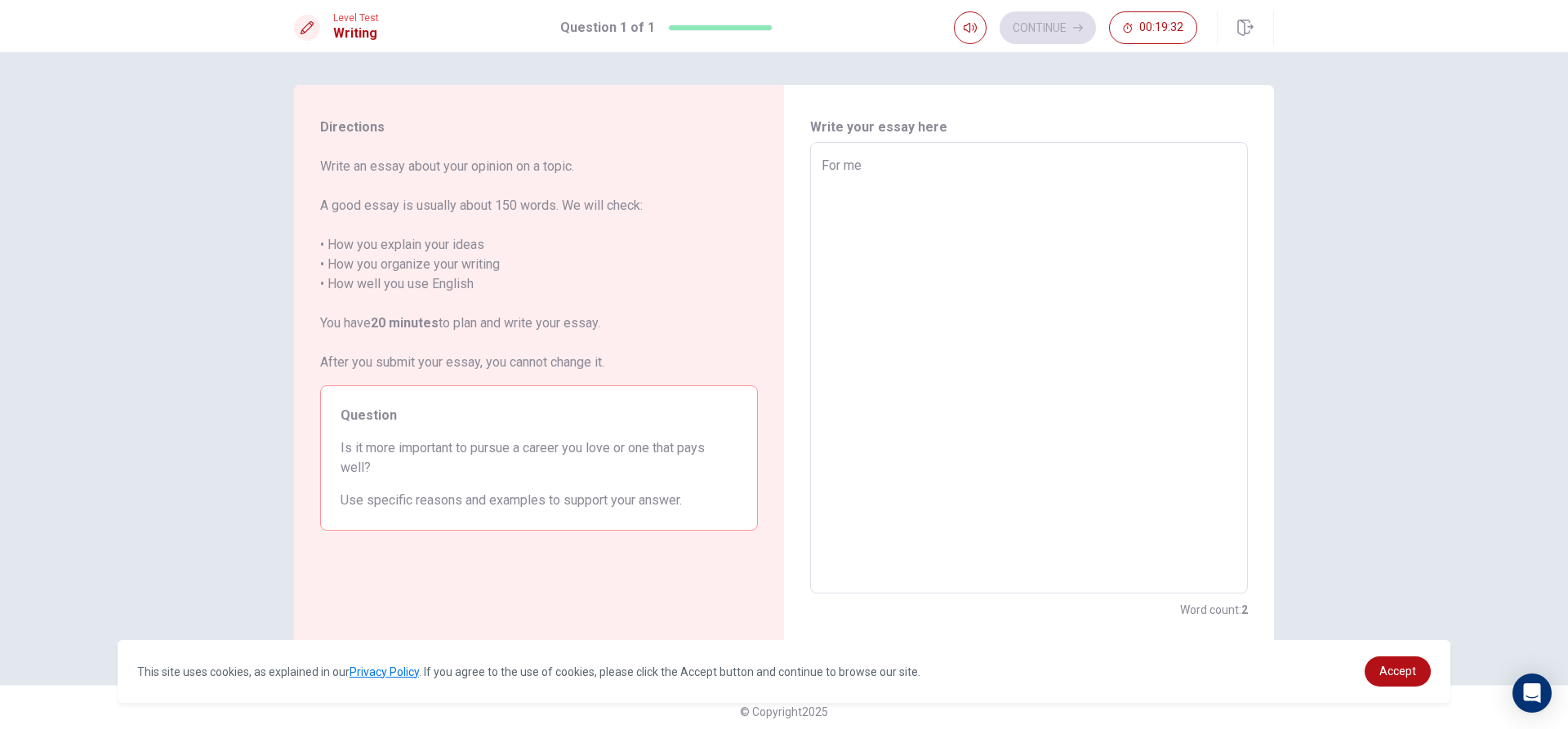
type textarea "For me t"
type textarea "x"
type textarea "For me th"
type textarea "x"
type textarea "For me thi"
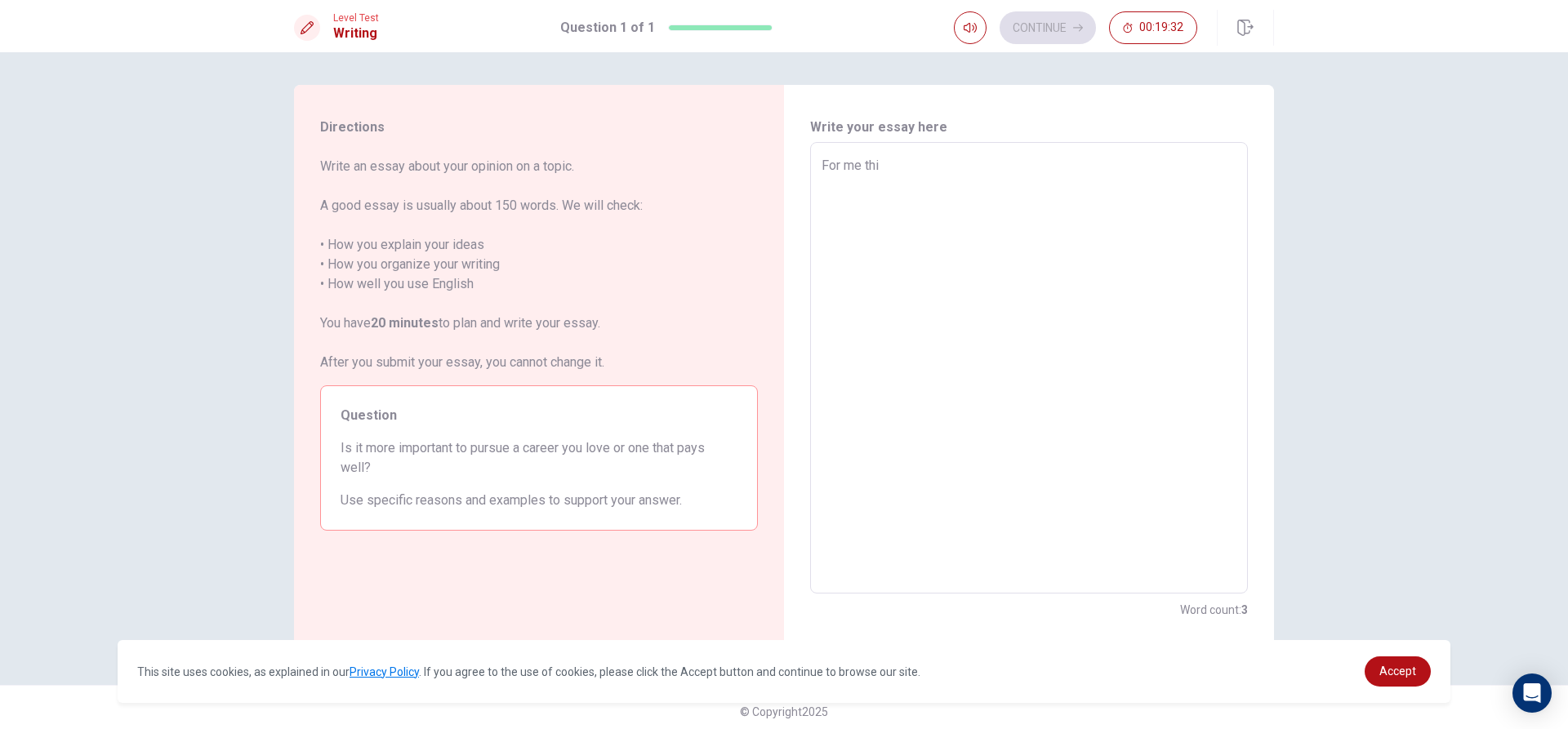
type textarea "x"
type textarea "For me thin"
type textarea "x"
type textarea "For me think"
type textarea "x"
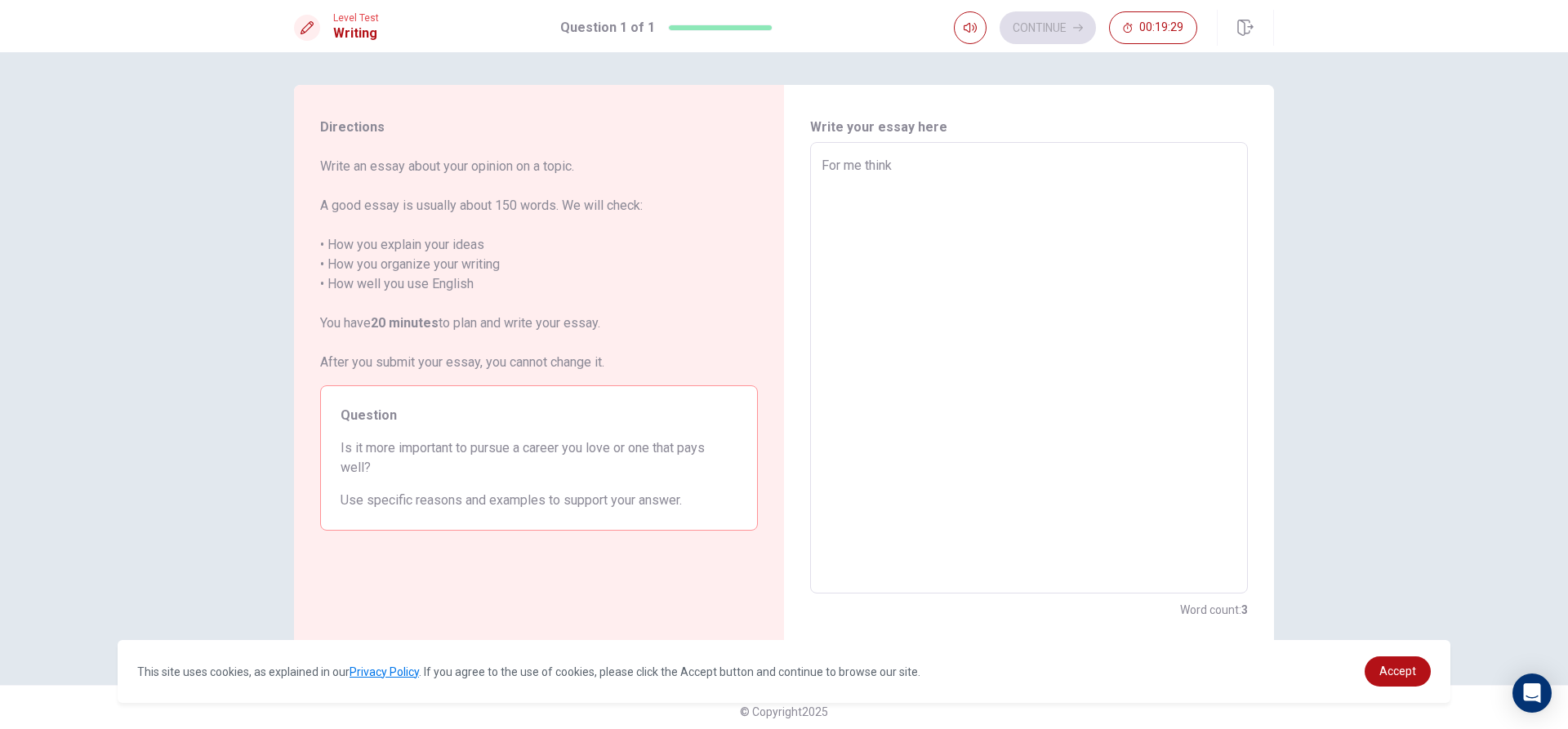
type textarea "For me think"
type textarea "x"
type textarea "For me think i"
type textarea "x"
type textarea "For me think it"
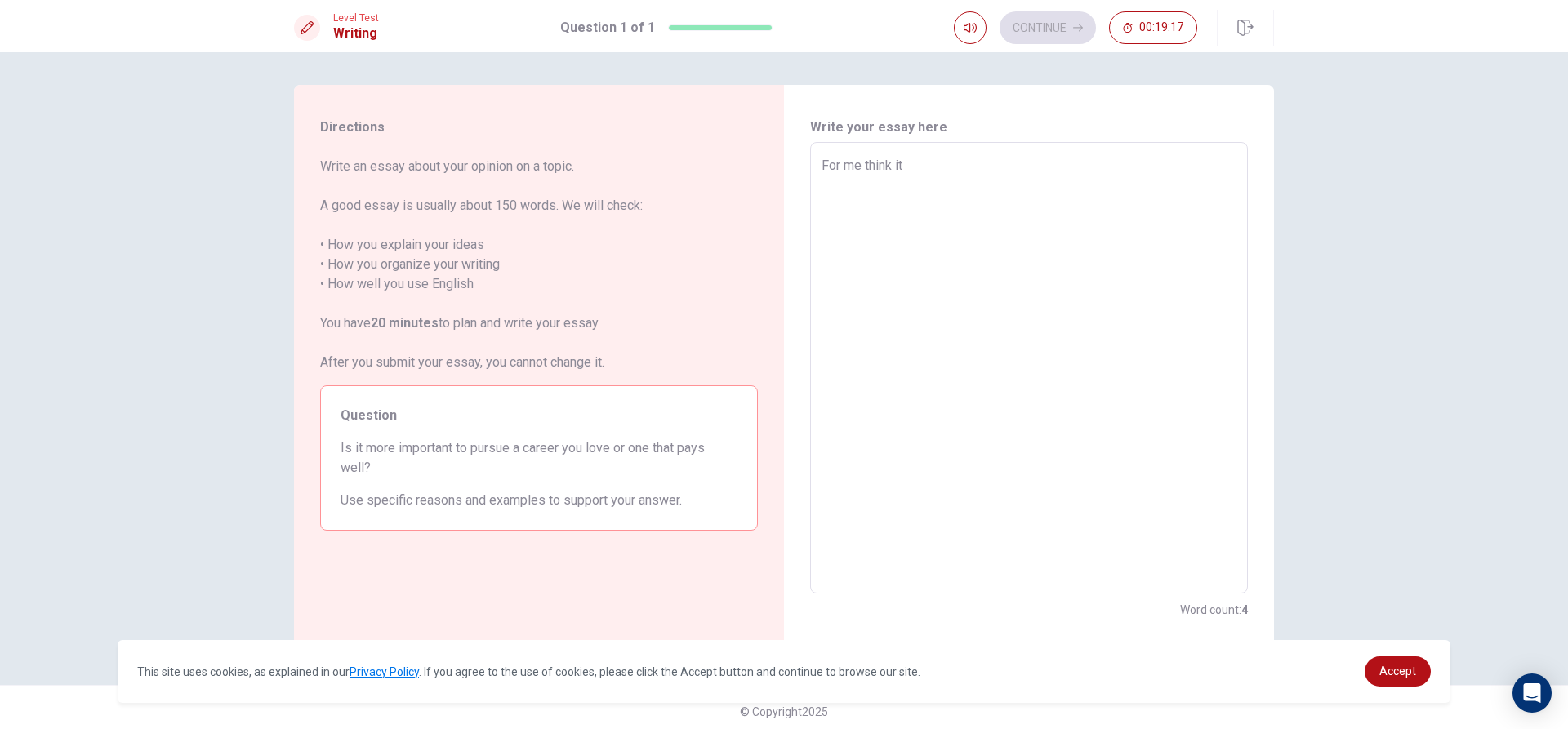
type textarea "x"
type textarea "For me think it"
type textarea "x"
type textarea "For me think it n"
type textarea "x"
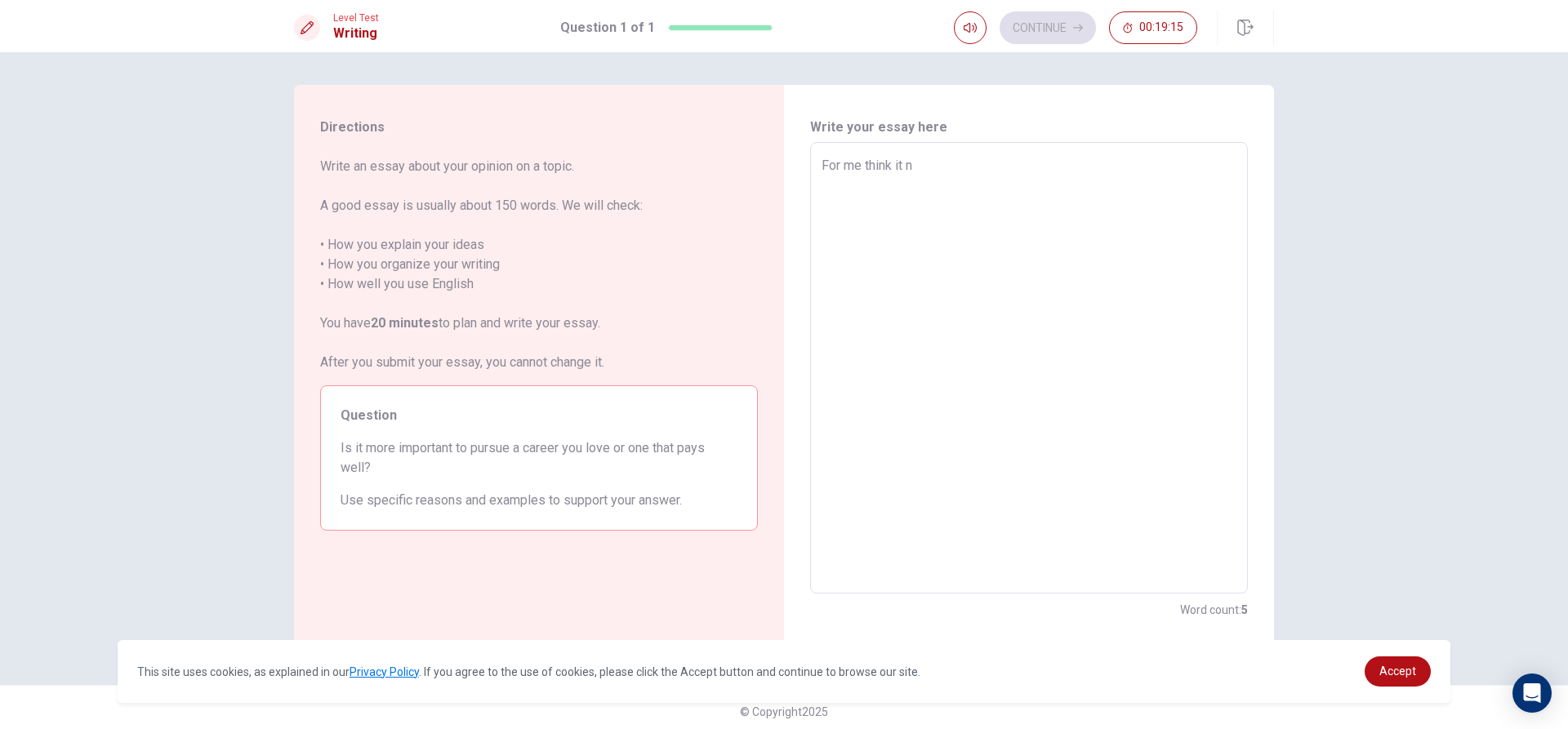
type textarea "For me think it no"
type textarea "x"
type textarea "For me think it not"
type textarea "x"
type textarea "For me think it not"
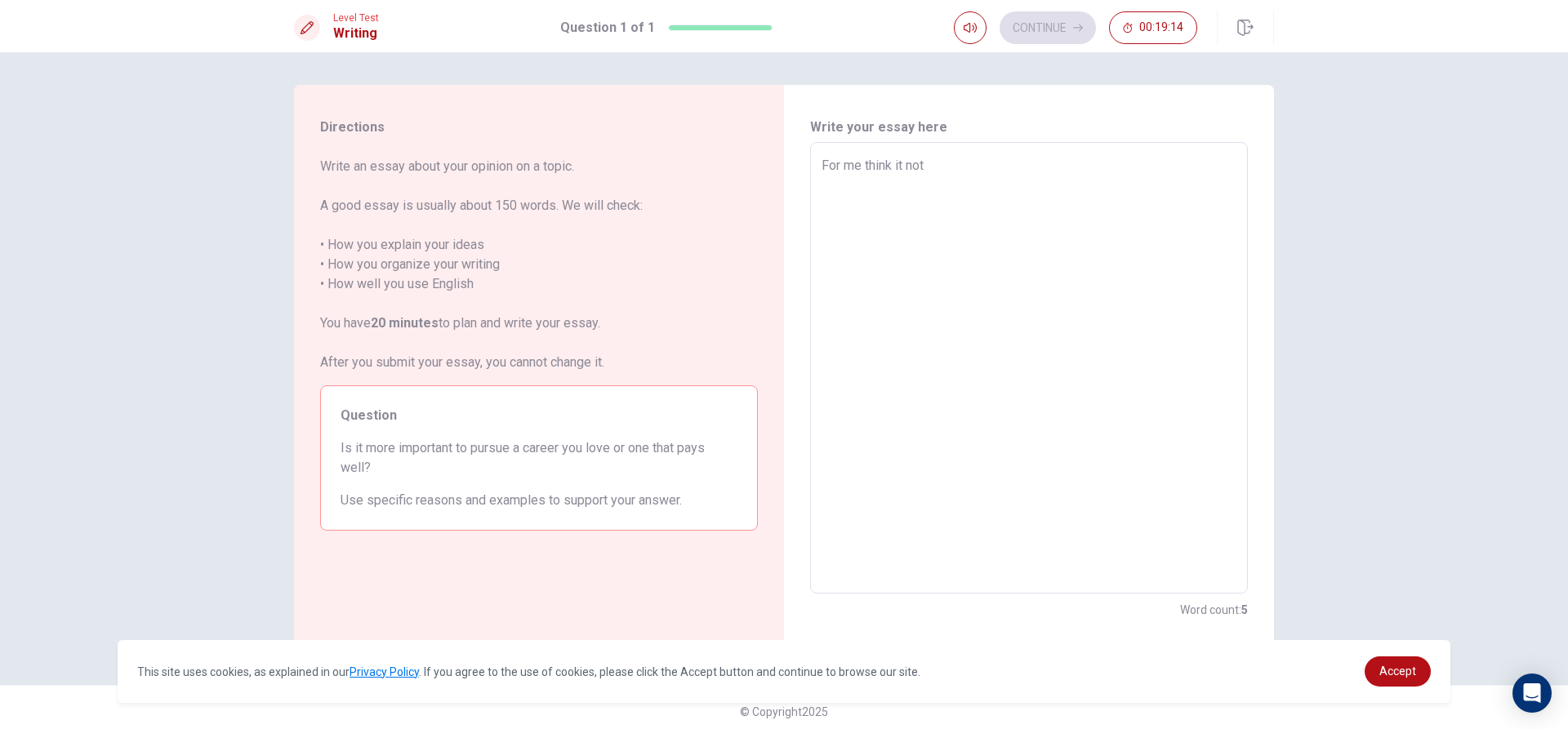
type textarea "x"
type textarea "For me think it not i"
type textarea "x"
type textarea "For me think it not im"
type textarea "x"
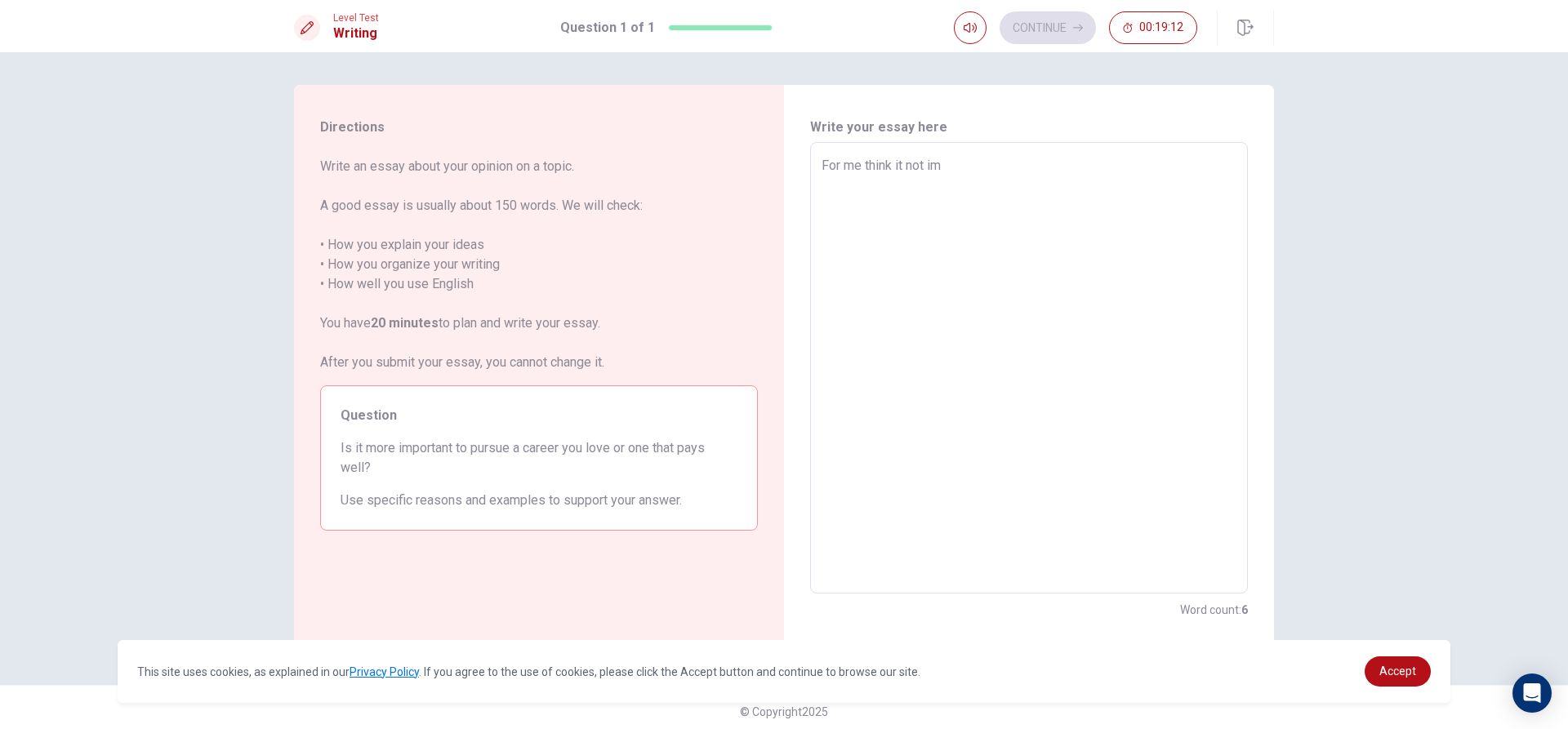
type textarea "For me think it not imp"
type textarea "x"
type textarea "For me think it not impo"
type textarea "x"
type textarea "For me think it not impoy"
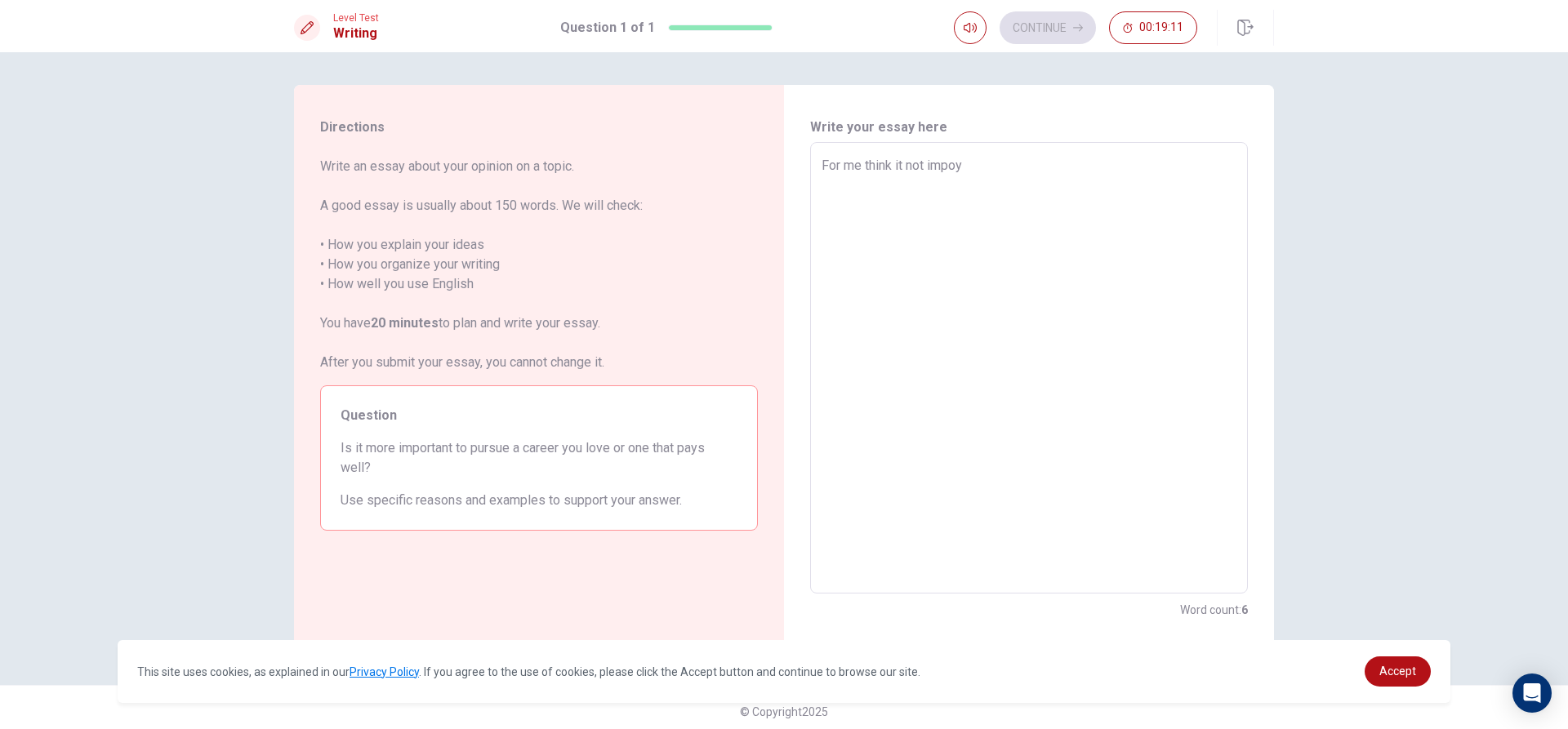
type textarea "x"
type textarea "For me think it not impo"
type textarea "x"
type textarea "For me think it not impot"
type textarea "x"
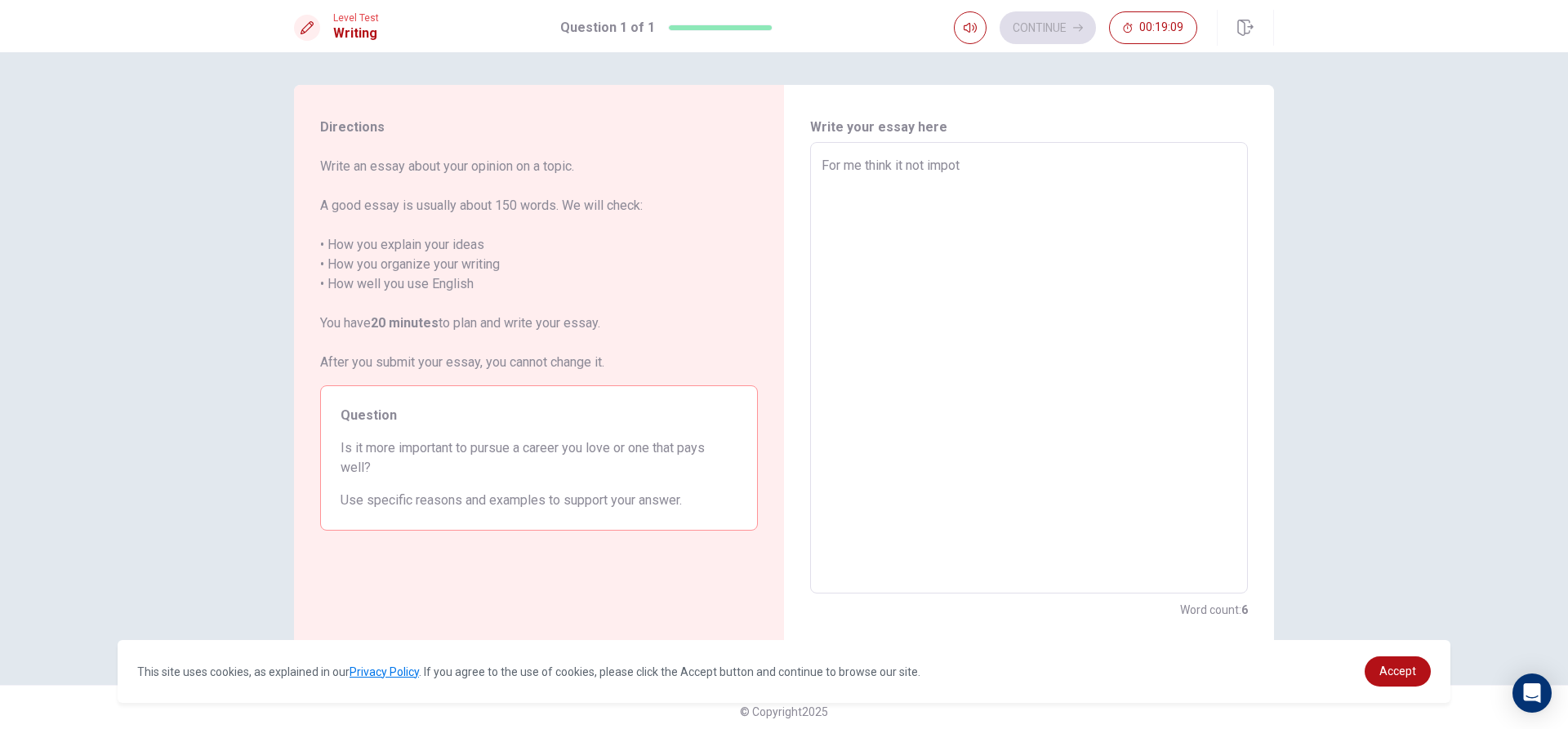
type textarea "For me think it not impoth"
type textarea "x"
type textarea "For me think it not impotha"
type textarea "x"
type textarea "For me think it not impothat"
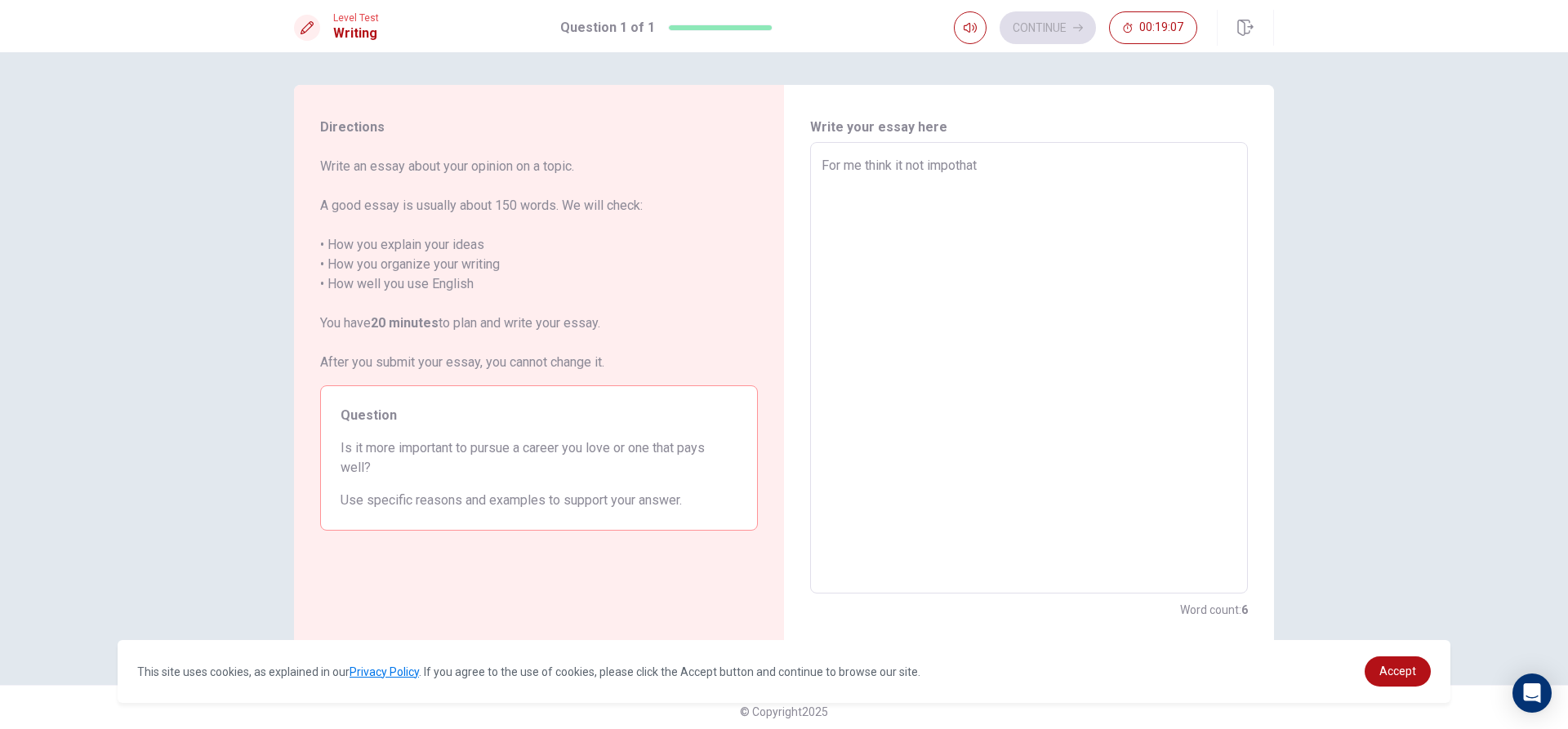
type textarea "x"
type textarea "For me think it not impotha"
type textarea "x"
type textarea "For me think it not impoth"
type textarea "x"
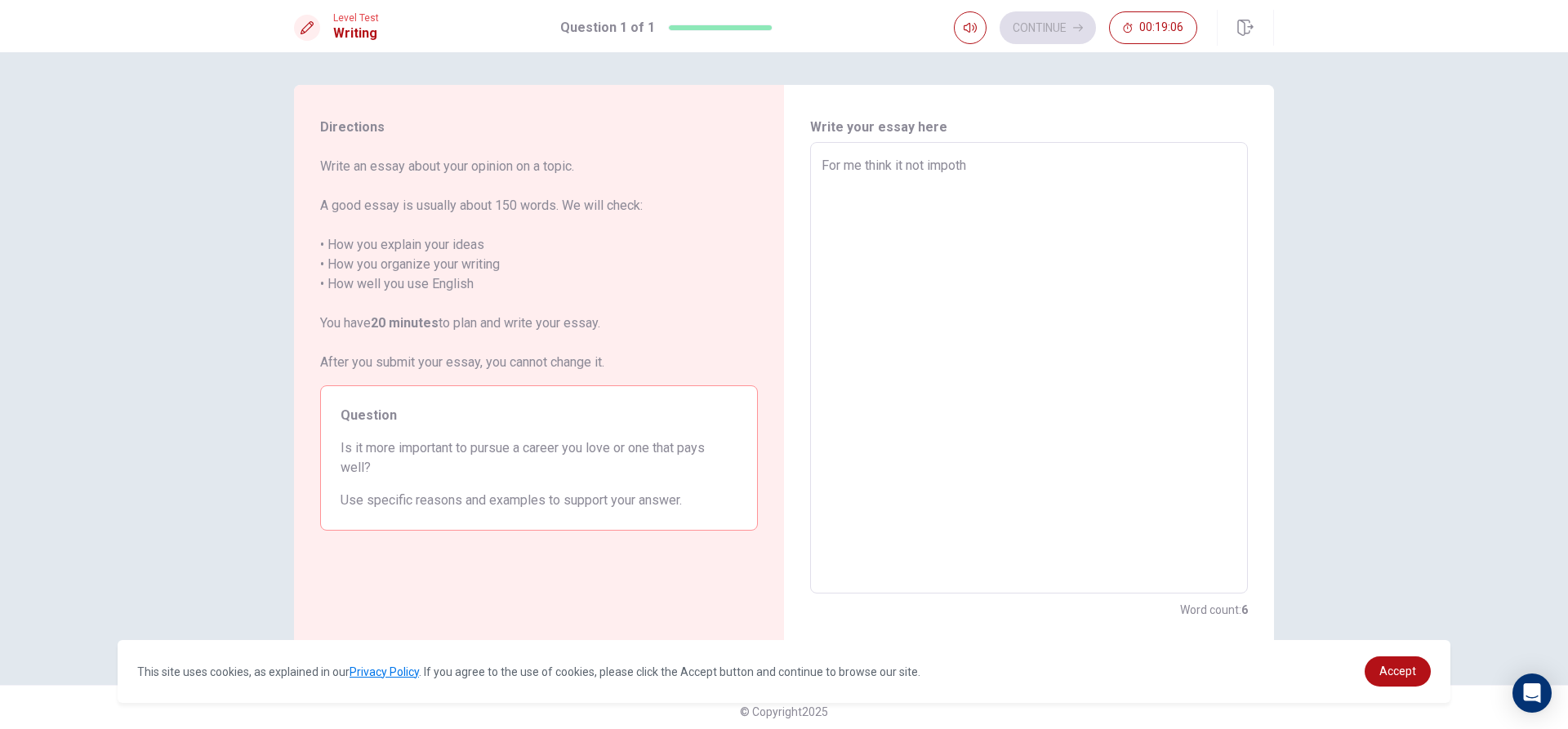
type textarea "For me think it not impot"
type textarea "x"
type textarea "For me think it not impo"
type textarea "x"
type textarea "For me think it not impot"
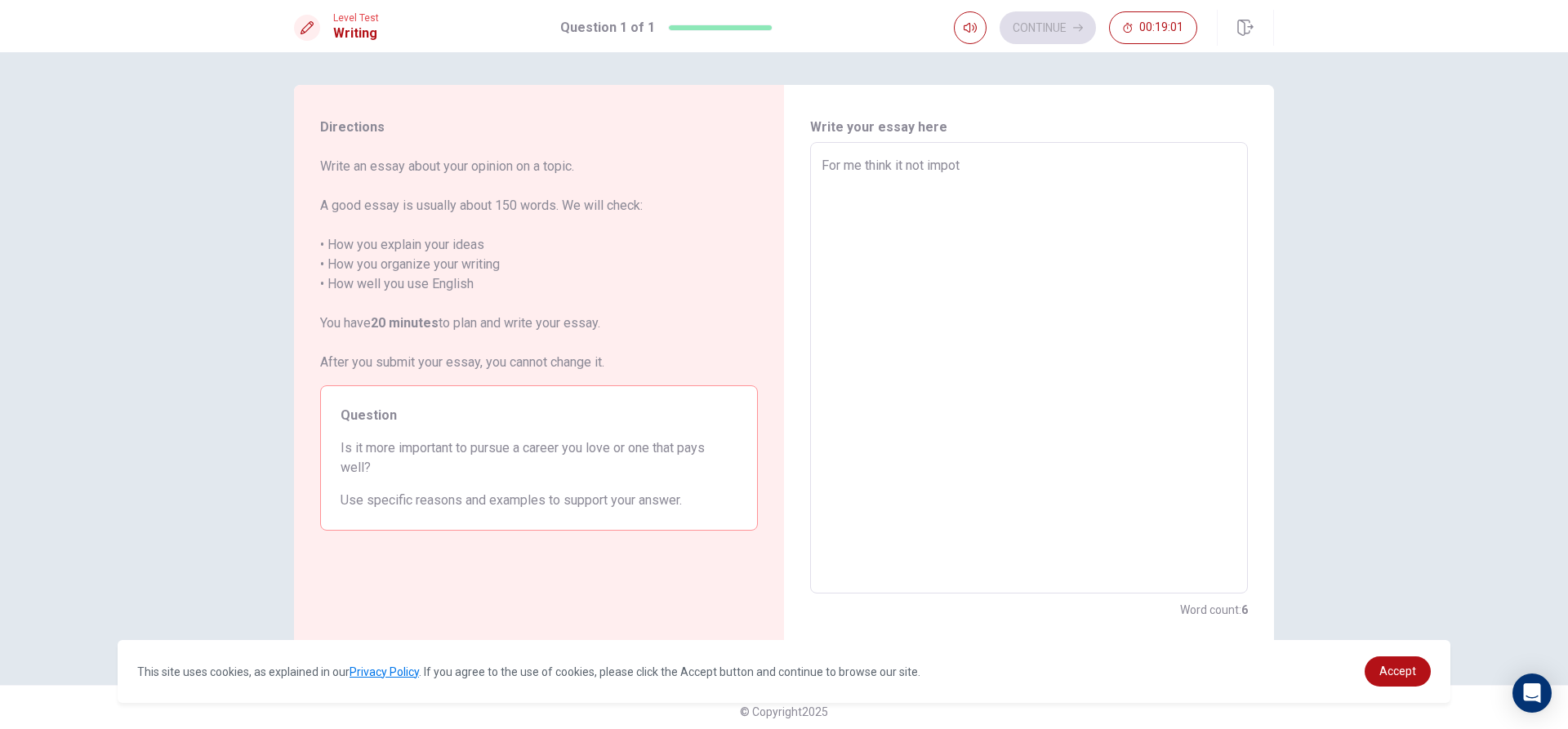
type textarea "x"
type textarea "For me think it not impo"
type textarea "x"
type textarea "For me think it not impor"
type textarea "x"
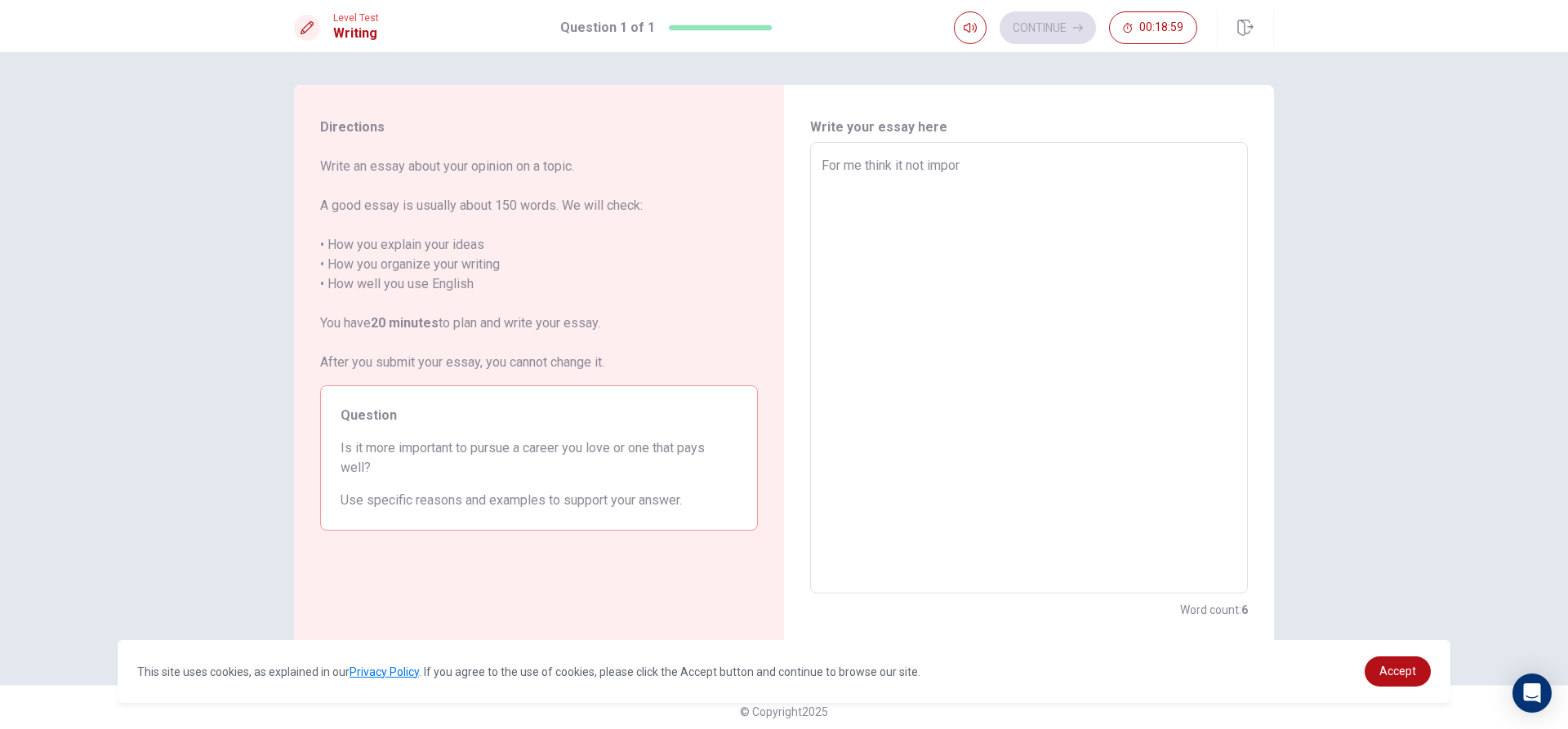
type textarea "For me think it not import"
type textarea "x"
type textarea "For me think it not importa"
type textarea "x"
type textarea "For me think it not importan"
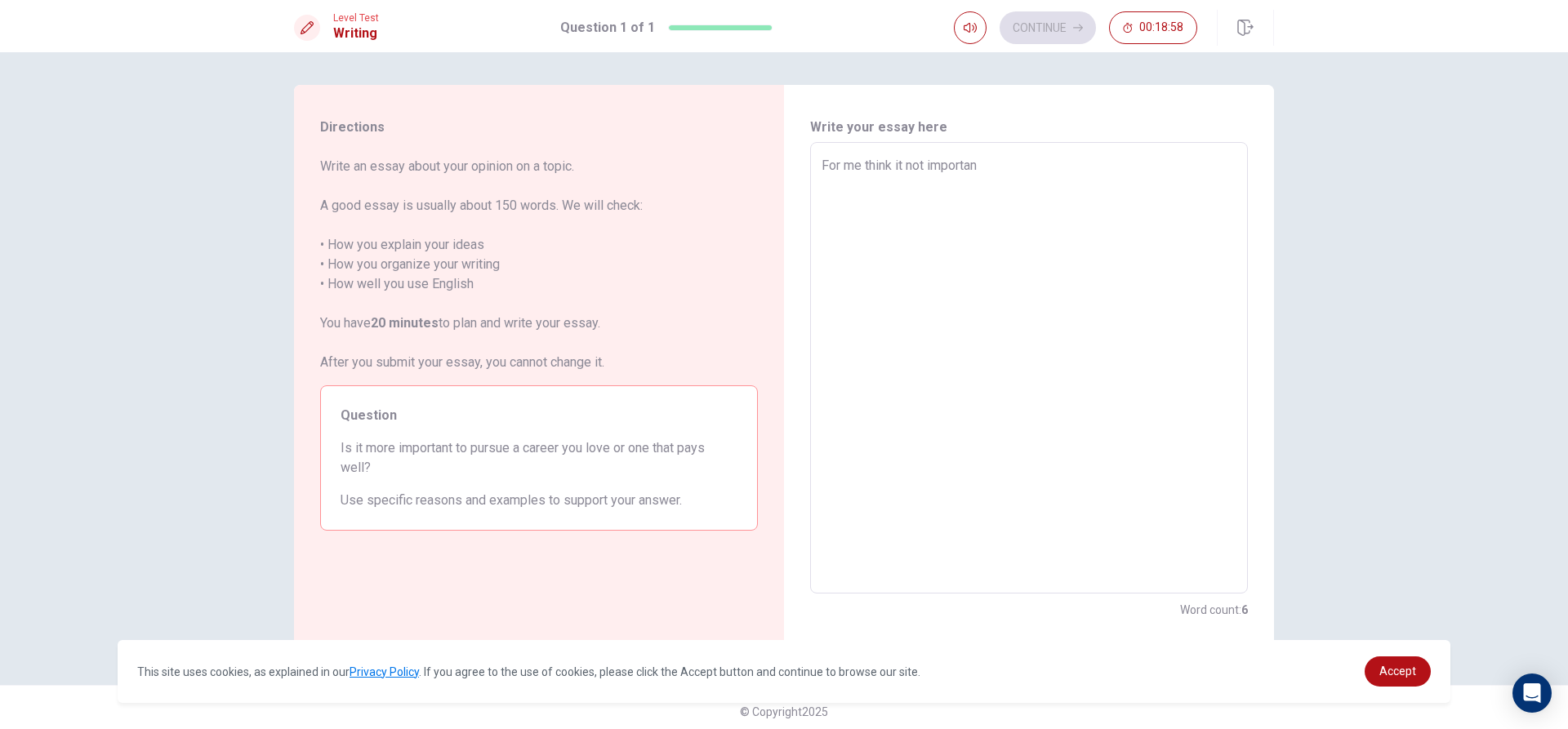
type textarea "x"
type textarea "For me think it not important"
type textarea "x"
type textarea "For me think it not important"
click at [925, 169] on textarea "For me think it not important" at bounding box center [1029, 368] width 415 height 425
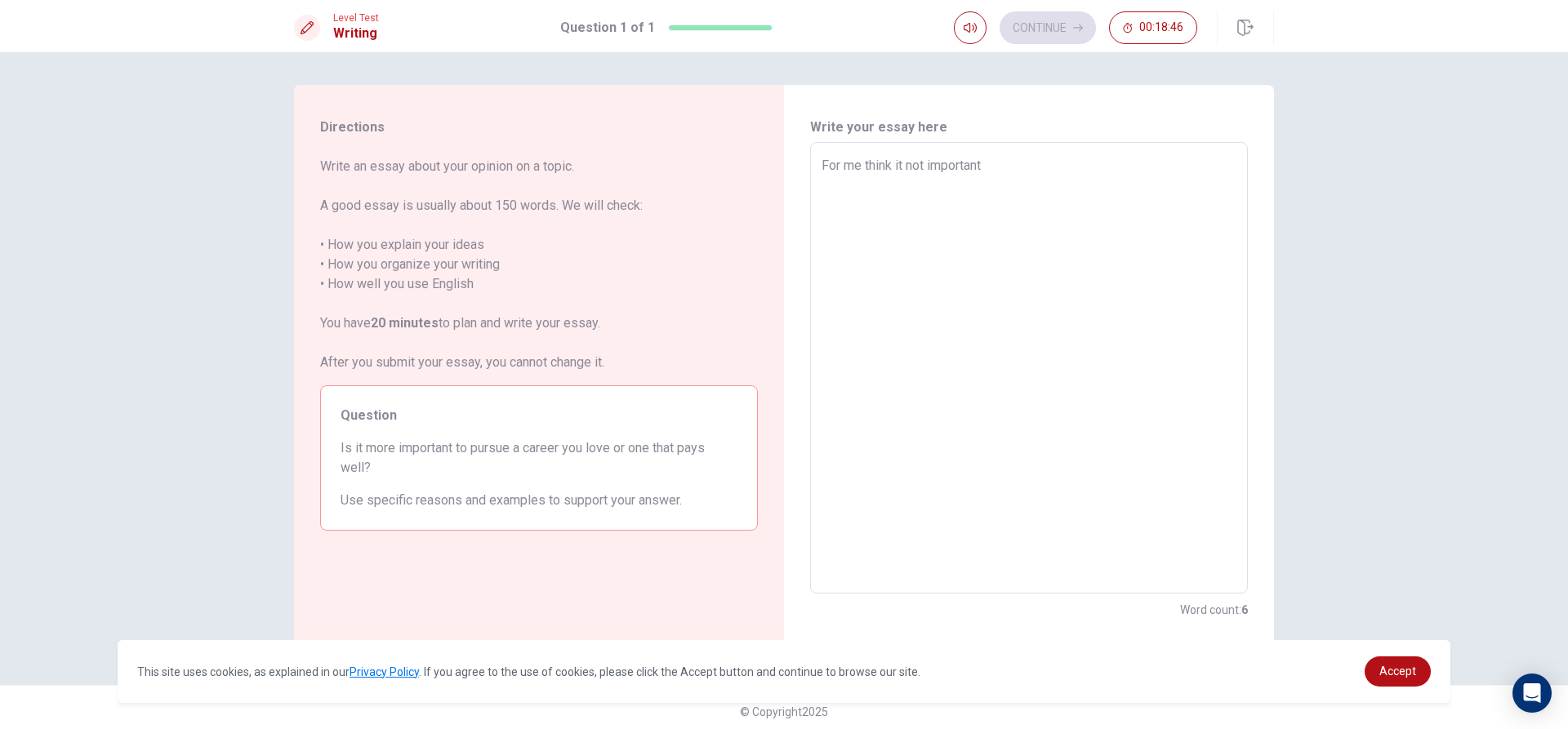
type textarea "x"
type textarea "For me think it not rimportant"
type textarea "x"
type textarea "For me think it not raimportant"
type textarea "x"
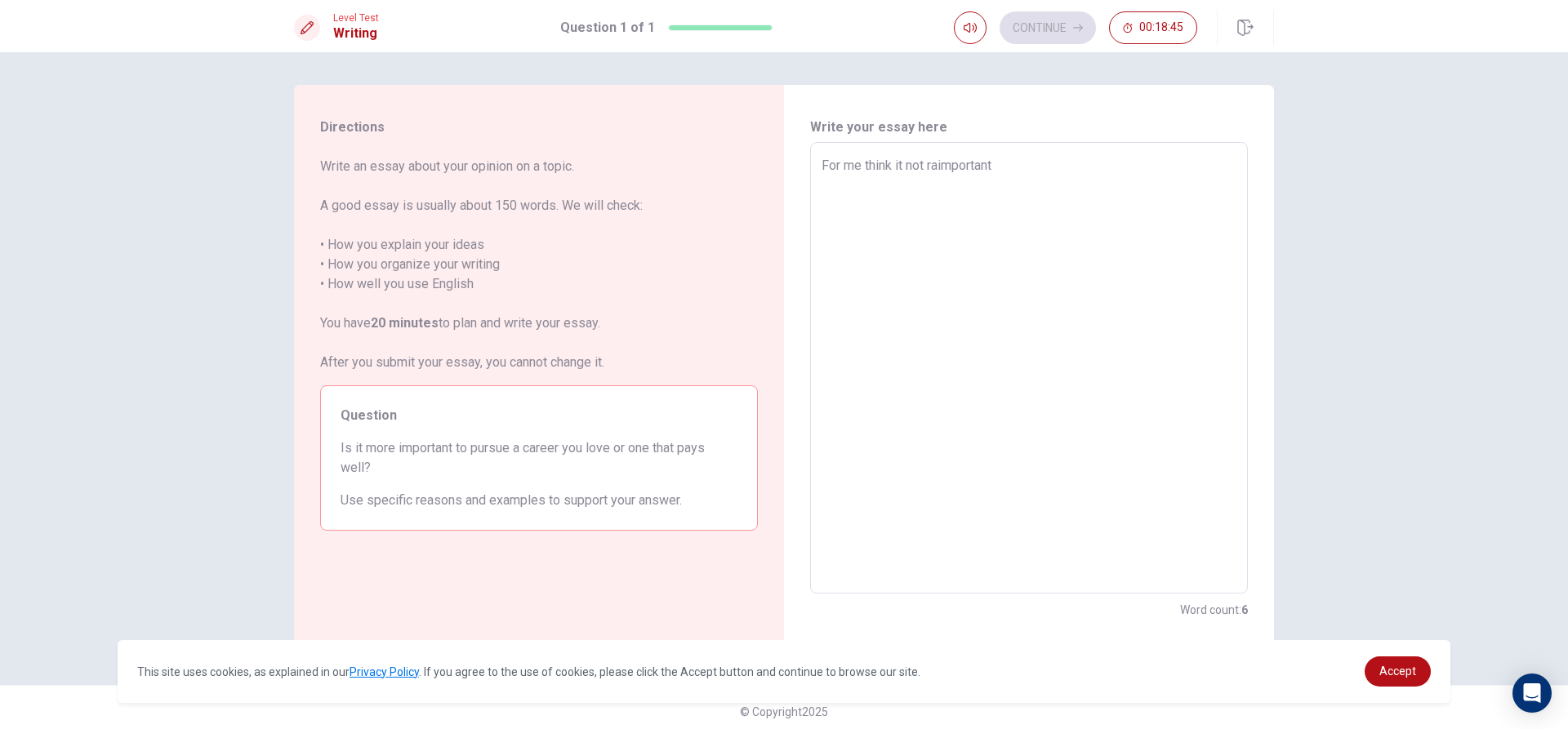
type textarea "For me think it not raeimportant"
type textarea "x"
type textarea "For me think it not raelimportant"
type textarea "x"
type textarea "For me think it not raellimportant"
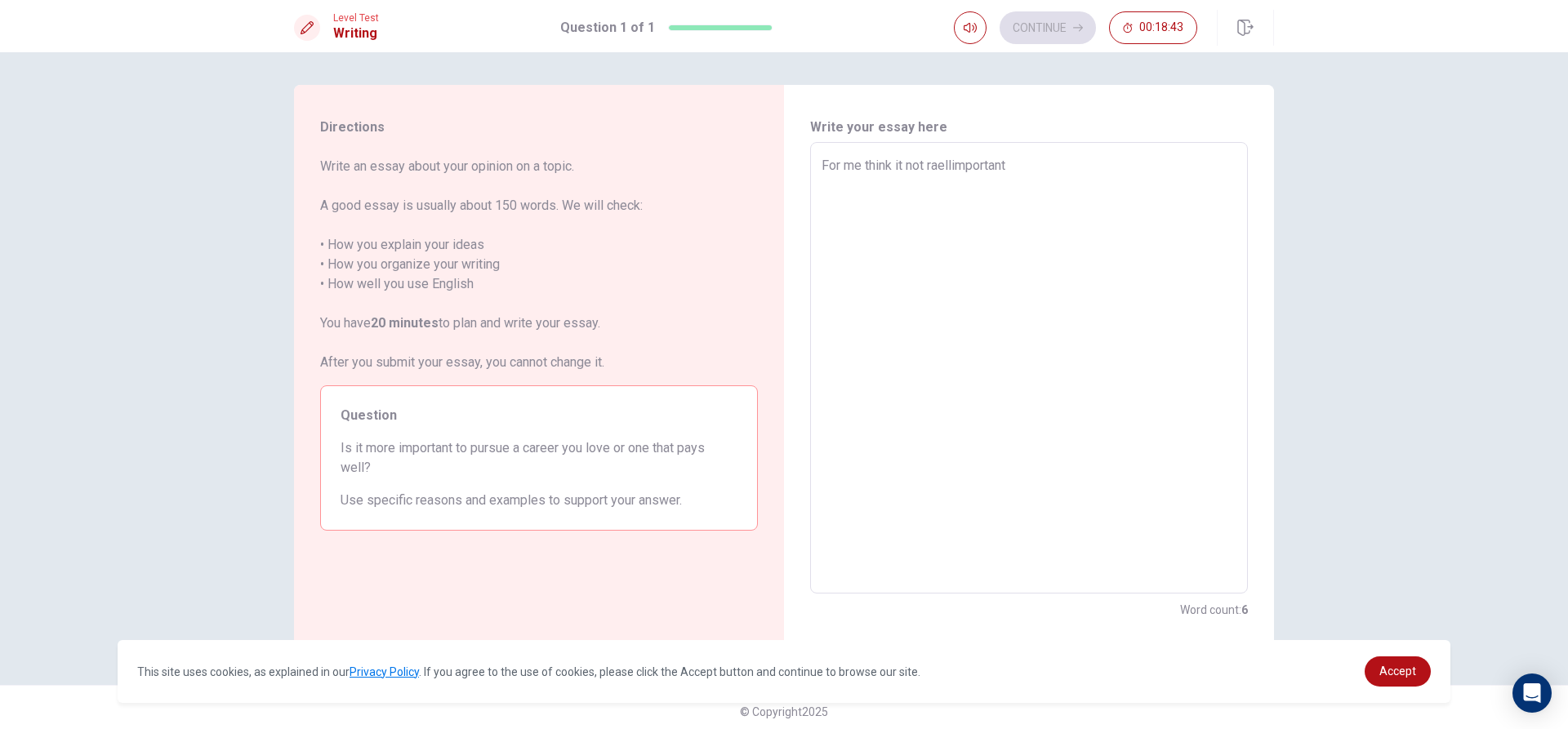
type textarea "x"
type textarea "For me think it not raelimportant"
type textarea "x"
type textarea "For me think it not raeimportant"
type textarea "x"
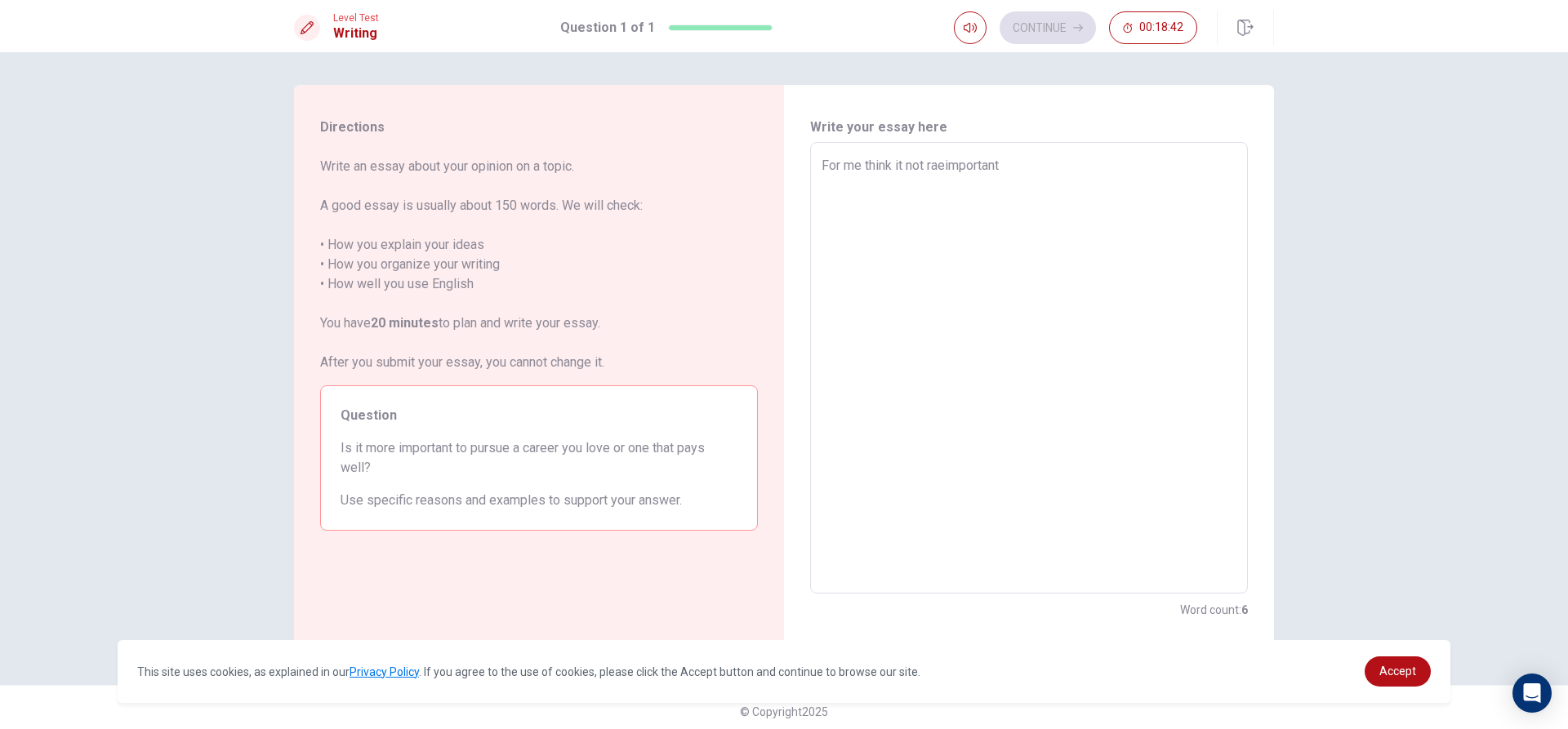
type textarea "For me think it not raimportant"
type textarea "x"
type textarea "For me think it not rimportant"
type textarea "x"
type textarea "For me think it not reimportant"
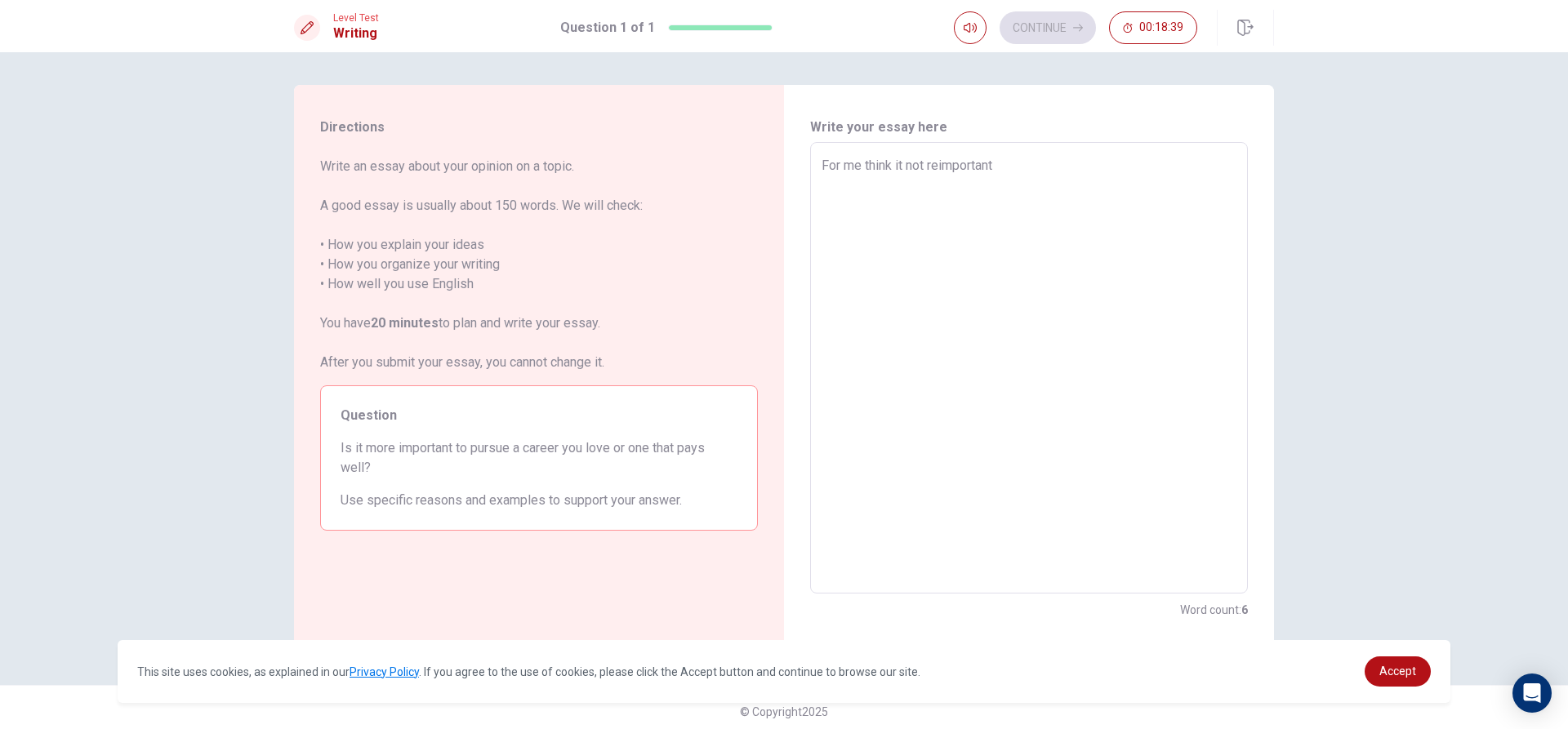
type textarea "x"
type textarea "For me think it not reaimportant"
type textarea "x"
type textarea "For me think it not realimportant"
type textarea "x"
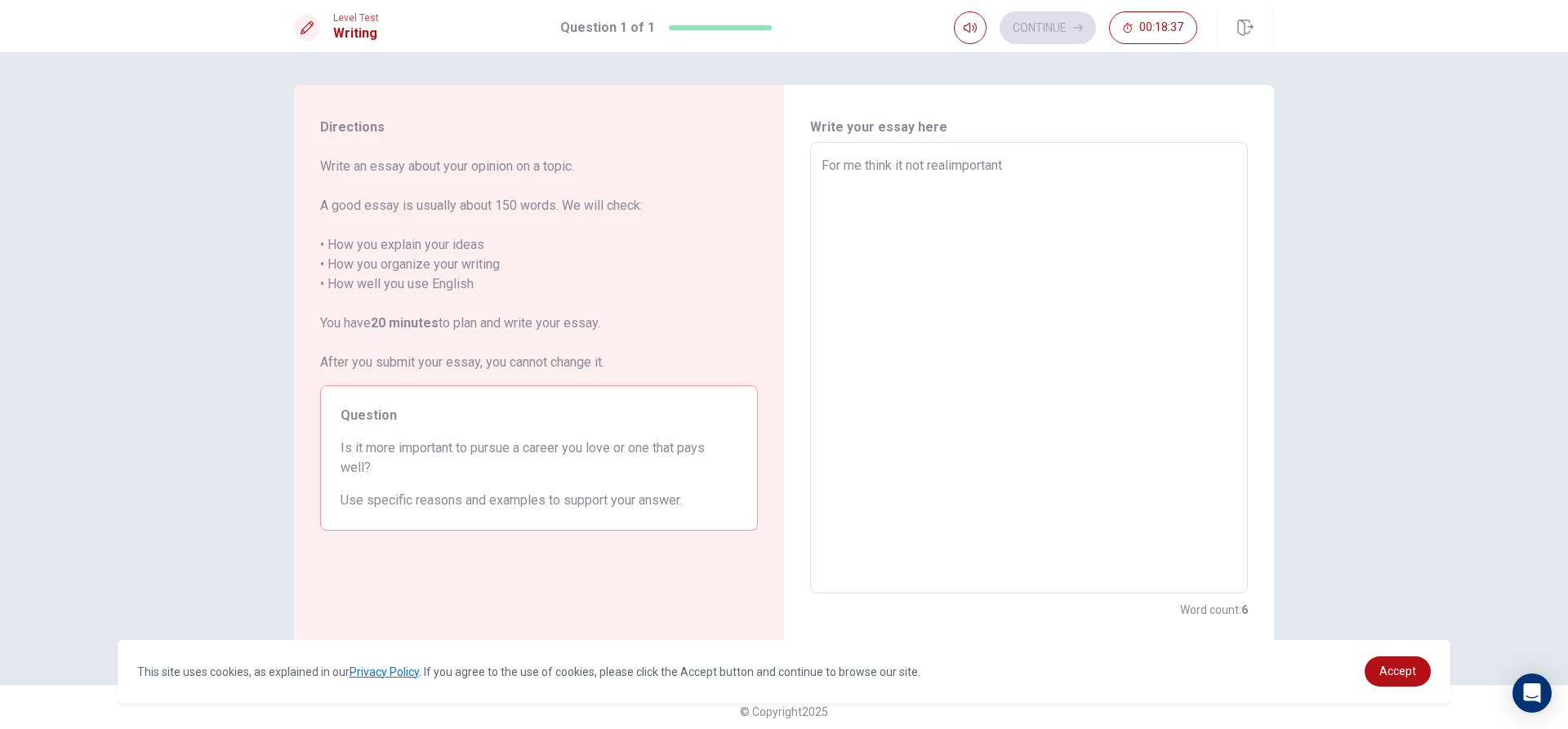
type textarea "For me think it not reallimportant"
type textarea "x"
type textarea "For me think it not reallyimportant"
type textarea "x"
type textarea "For me think it not really important"
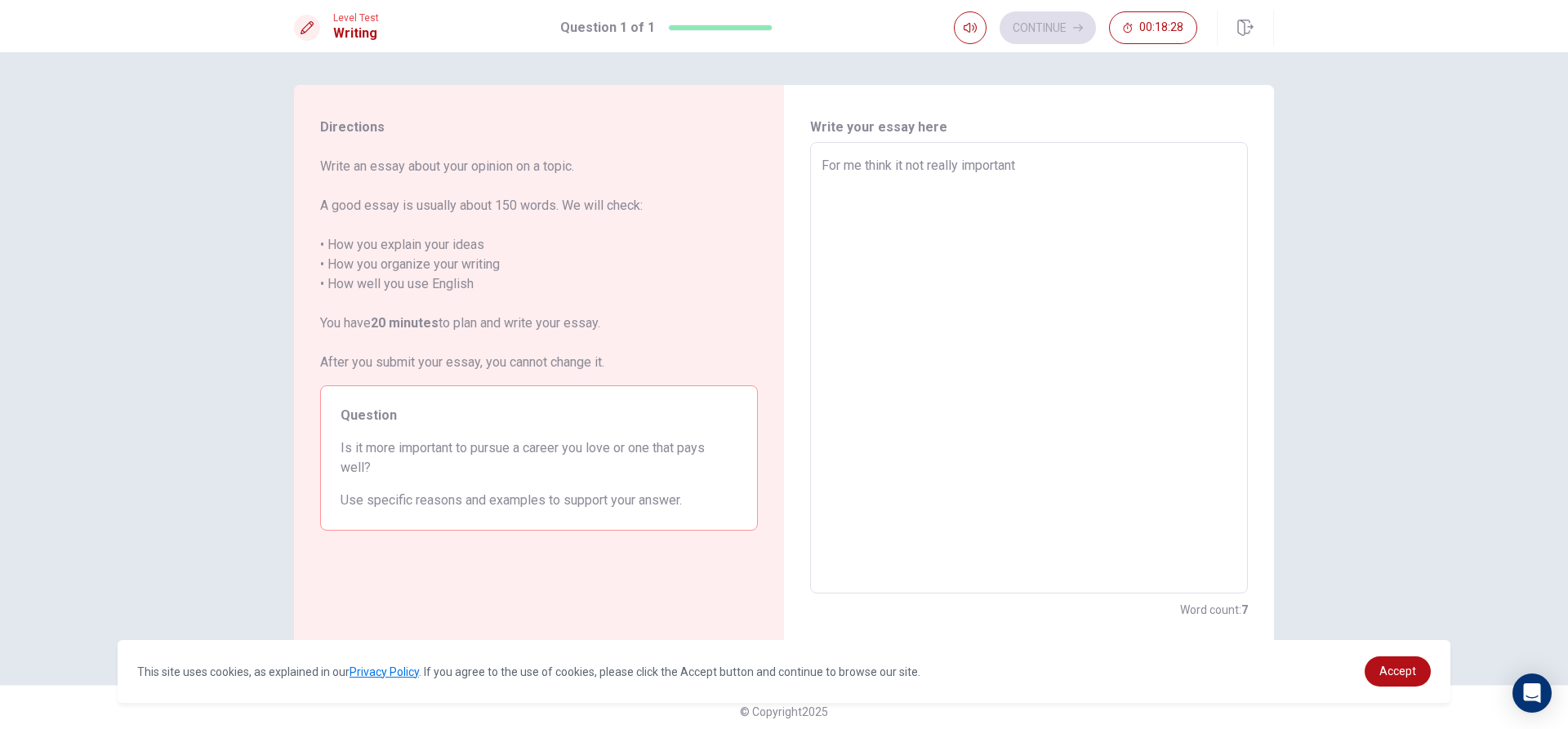
click at [903, 165] on textarea "For me think it not really important" at bounding box center [1029, 368] width 415 height 425
type textarea "x"
type textarea "For me think it inot really important"
type textarea "x"
type textarea "For me think it idnot really important"
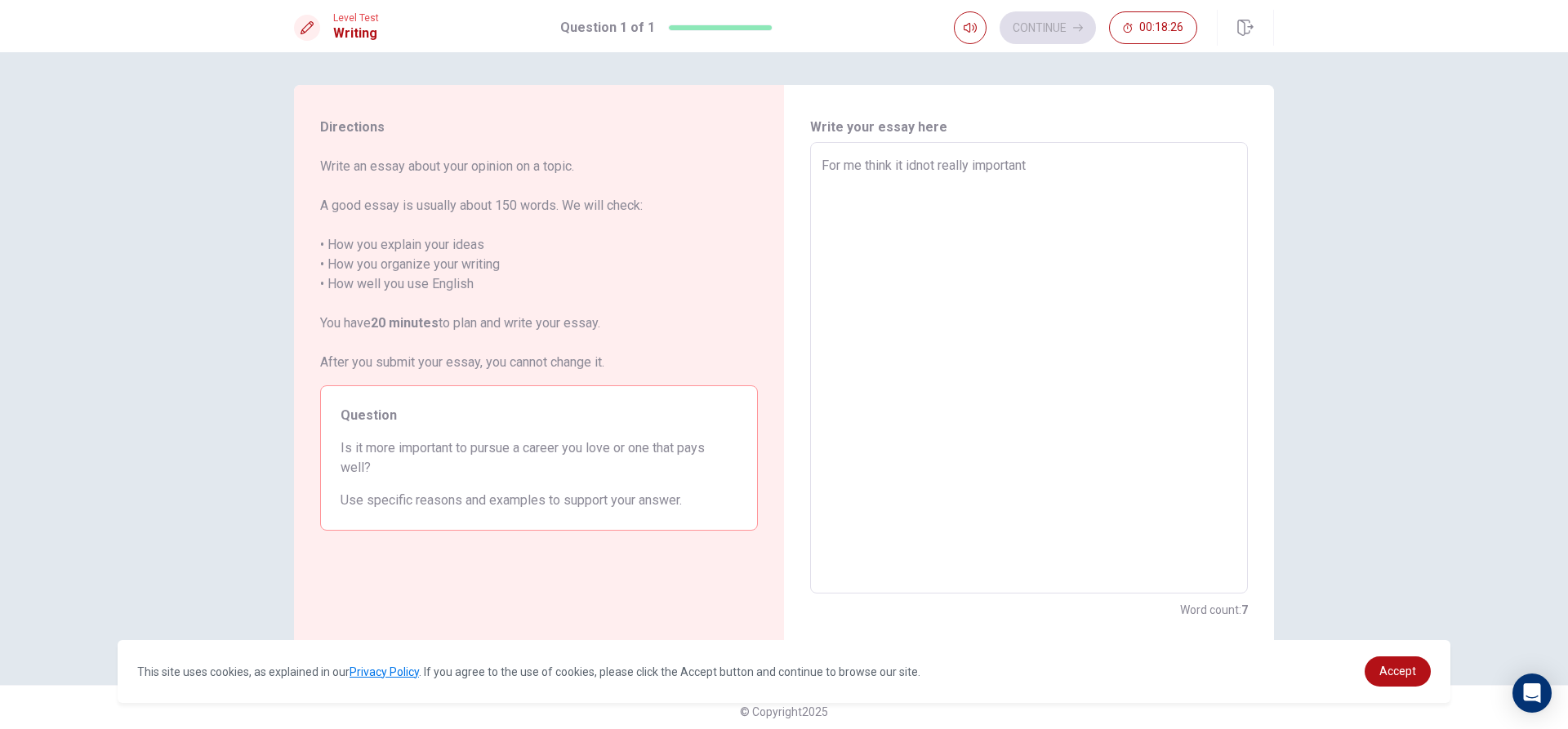
type textarea "x"
type textarea "For me think it inot really important"
type textarea "x"
type textarea "For me think it isnot really important"
type textarea "x"
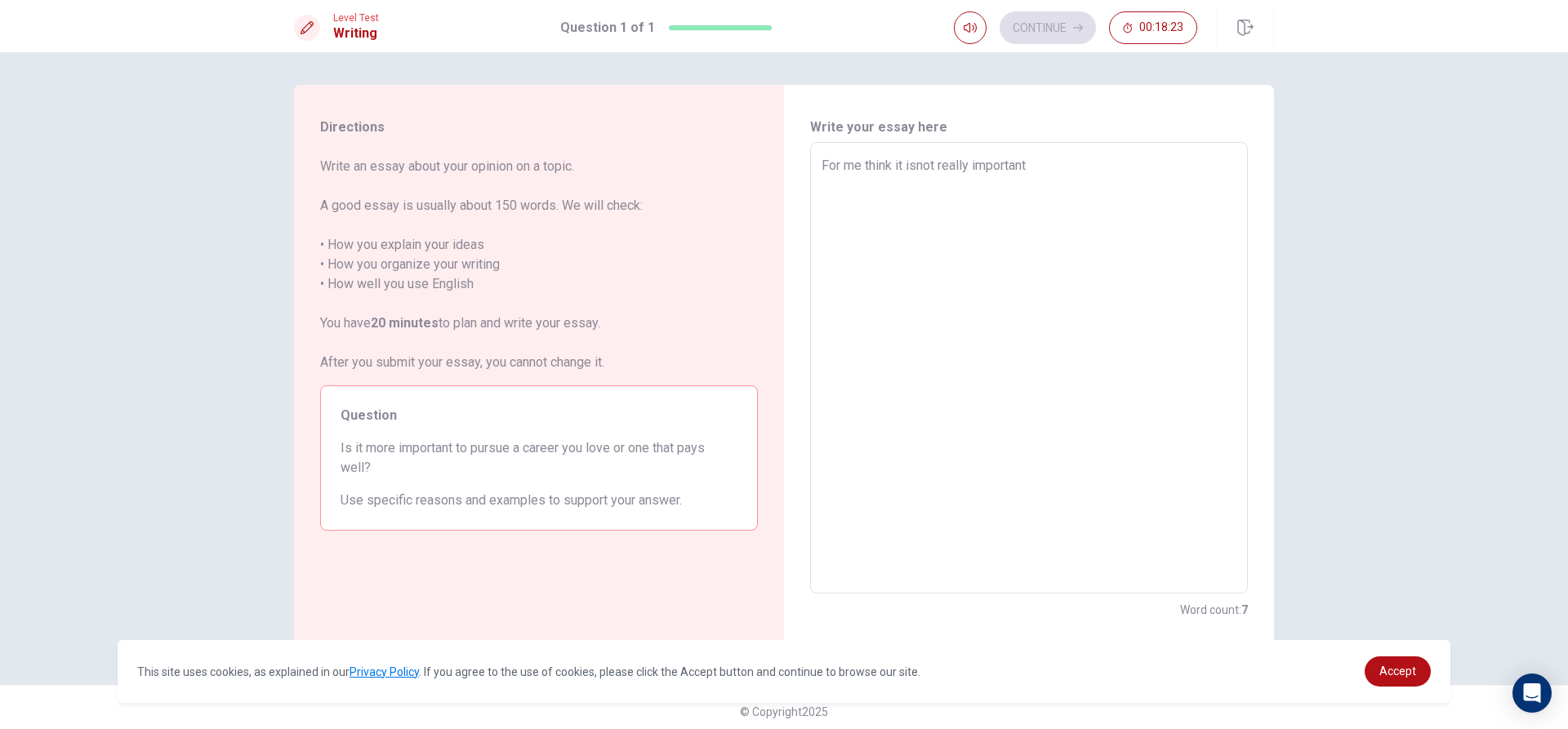
type textarea "For me think it is not really important"
click at [1079, 168] on textarea "For me think it is not really important" at bounding box center [1029, 368] width 415 height 425
type textarea "x"
type textarea "For me think it is not really important t"
type textarea "x"
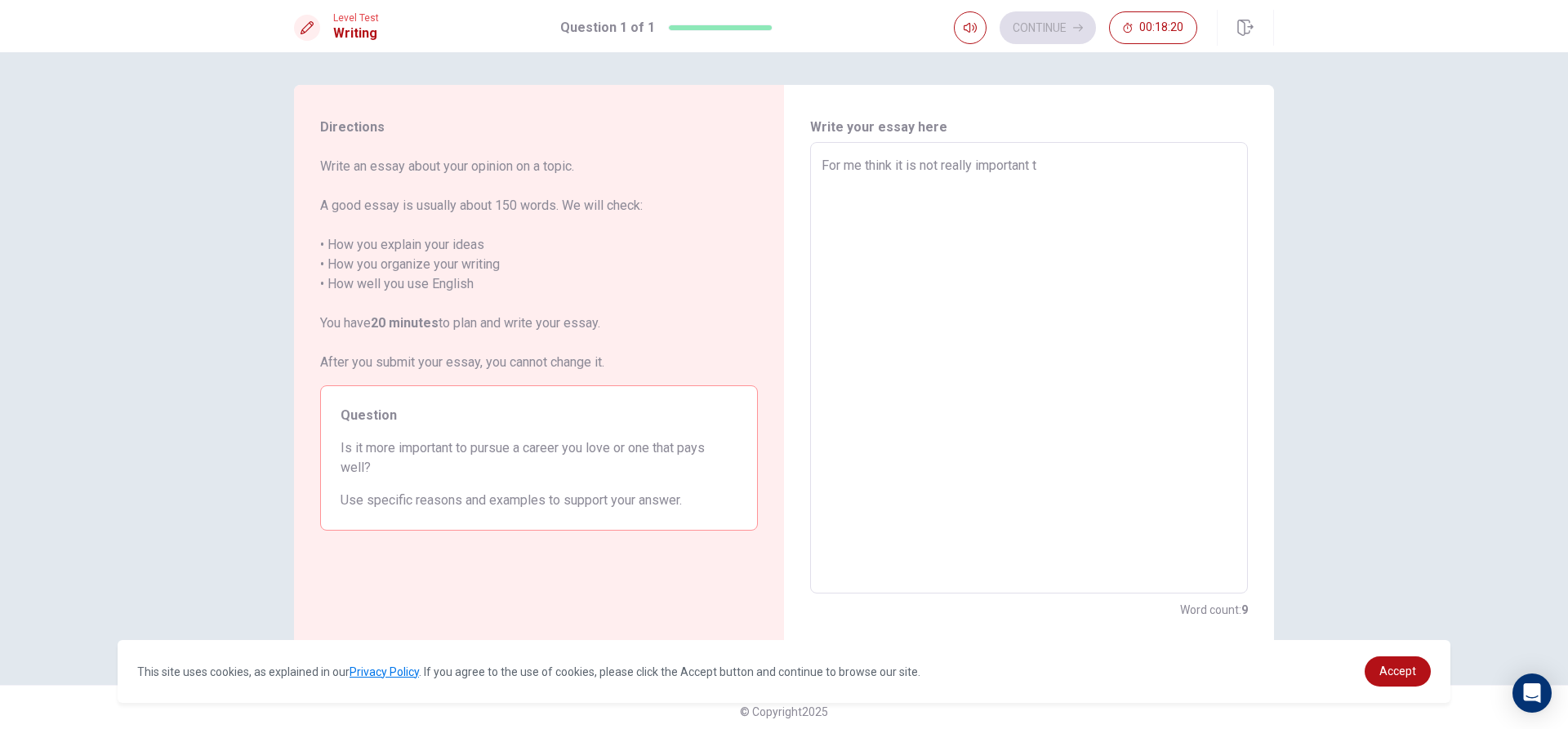
type textarea "For me think it is not really important to"
type textarea "x"
type textarea "For me think it is not really important to"
type textarea "x"
type textarea "For me think it is not really important to c"
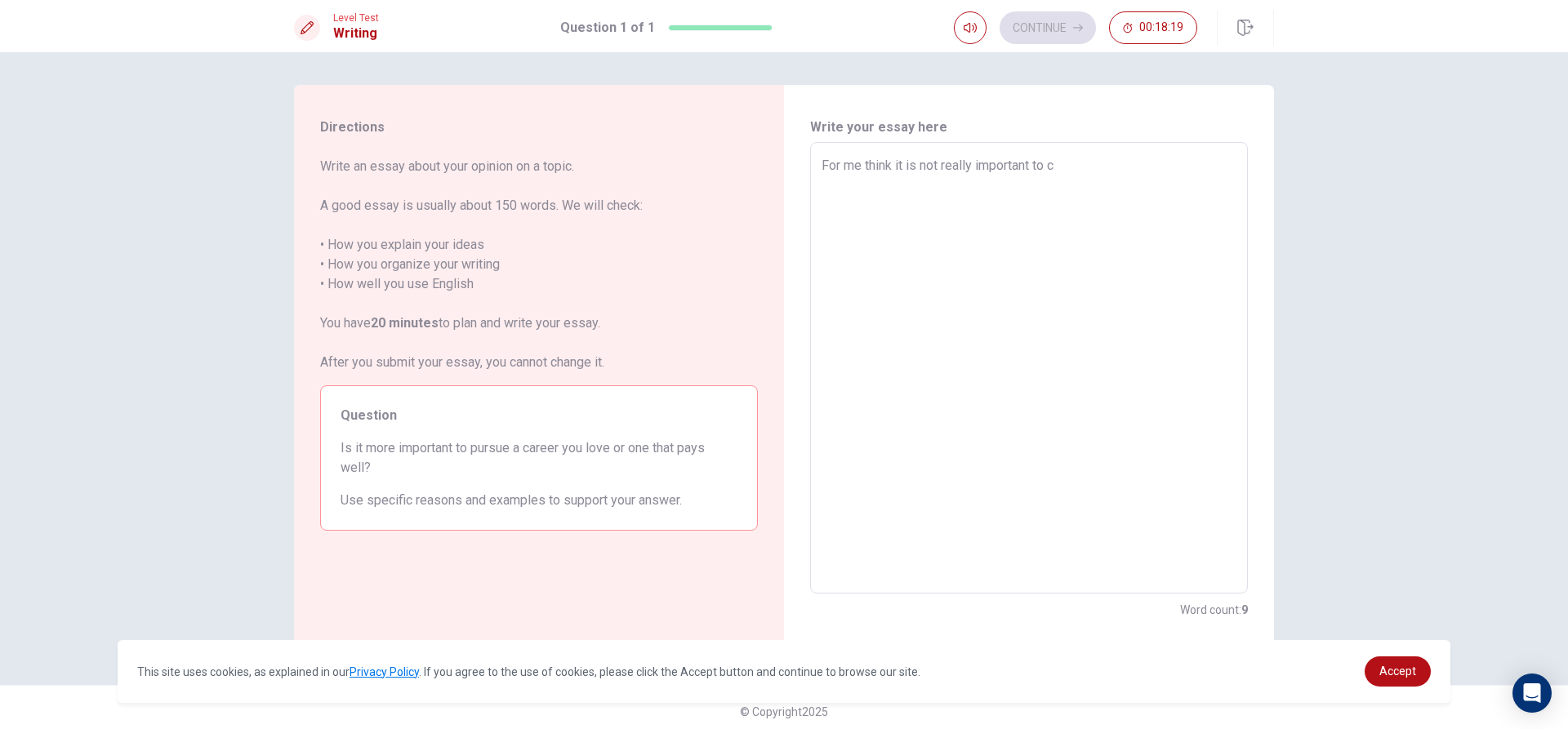
type textarea "x"
type textarea "For me think it is not really important to ch"
type textarea "x"
type textarea "For me think it is not really important to cho"
type textarea "x"
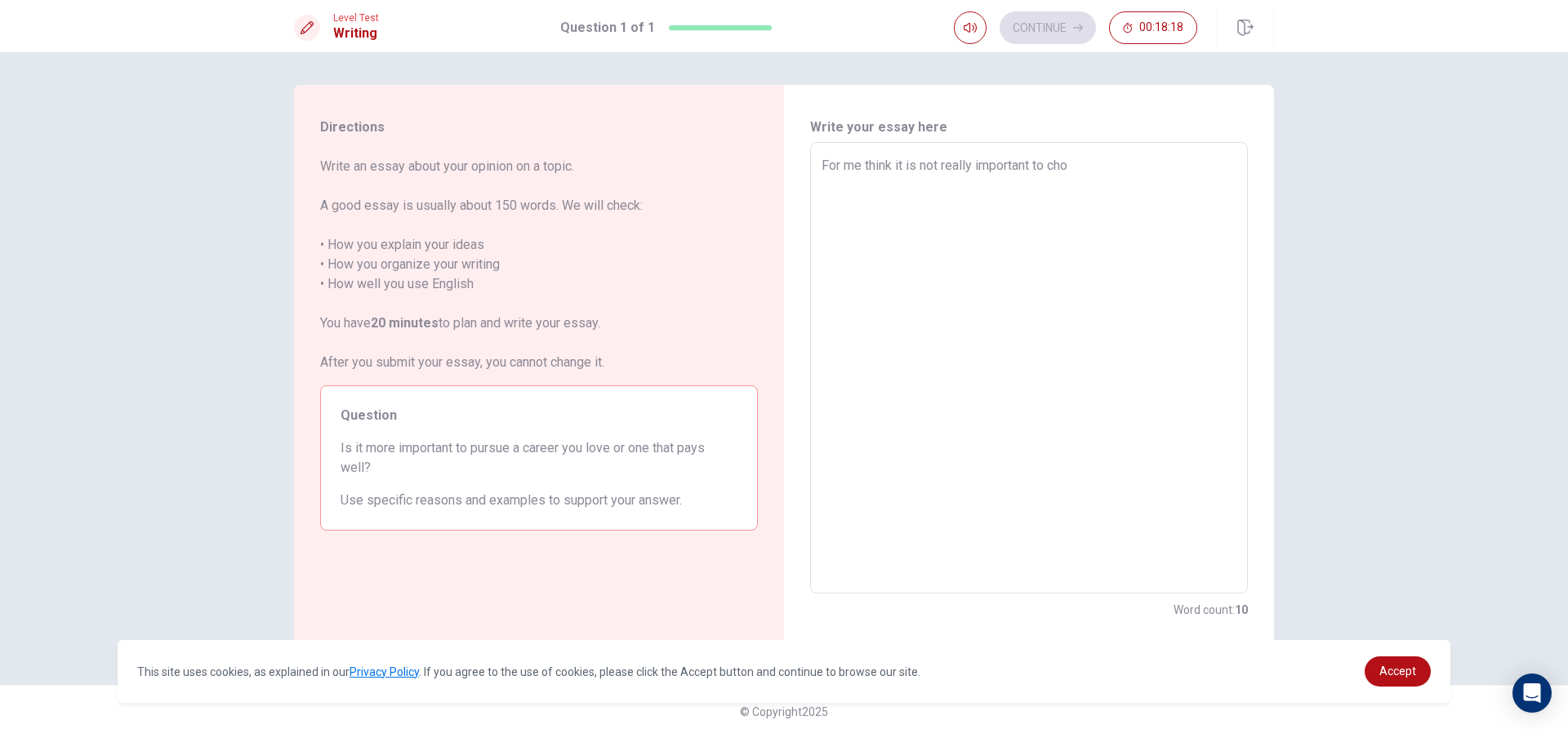
type textarea "For me think it is not really important to choo"
type textarea "x"
type textarea "For me think it is not really important to choos"
type textarea "x"
type textarea "For me think it is not really important to choose"
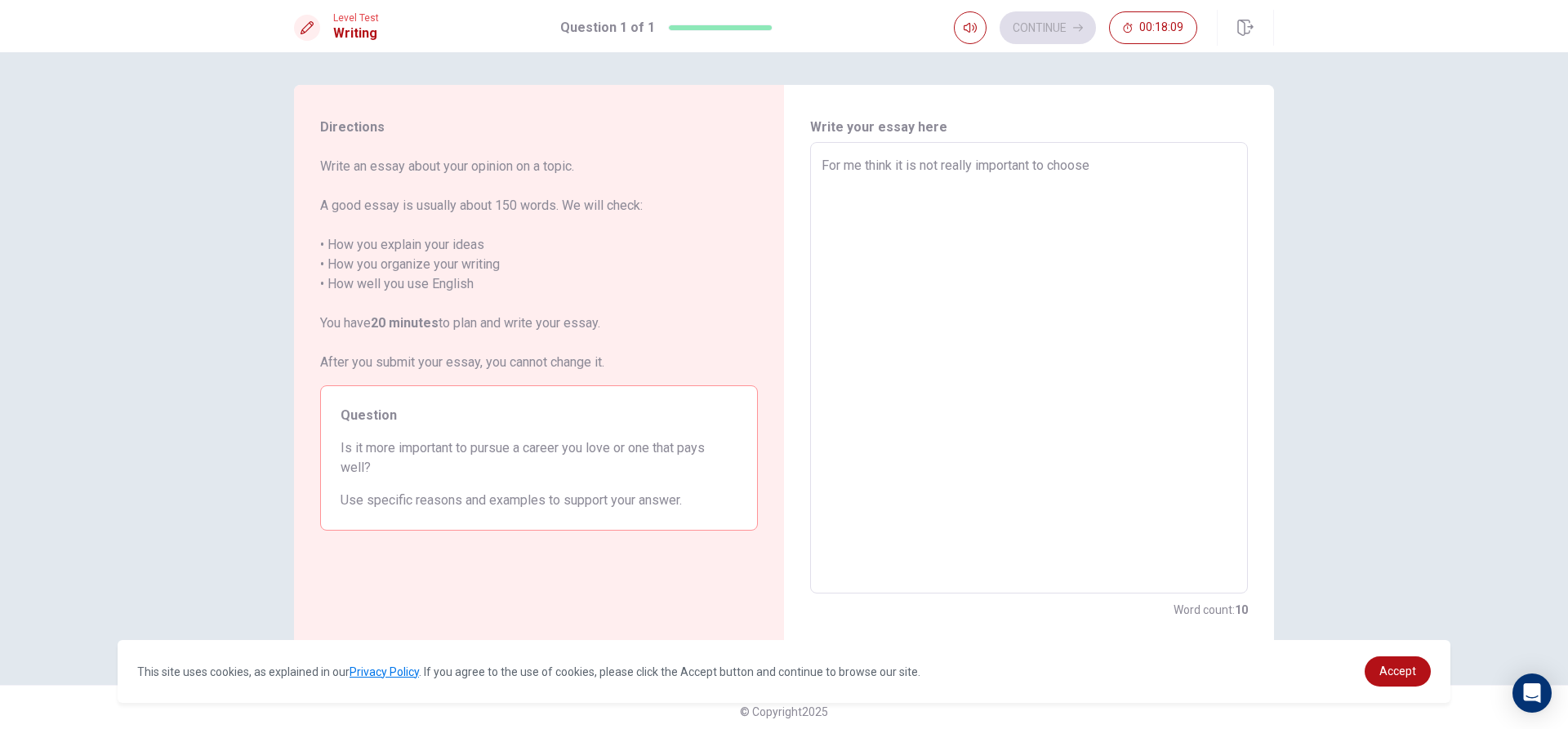
type textarea "x"
type textarea "For me think it is not really important to choose"
type textarea "x"
type textarea "For me think it is not really important to choose c"
type textarea "x"
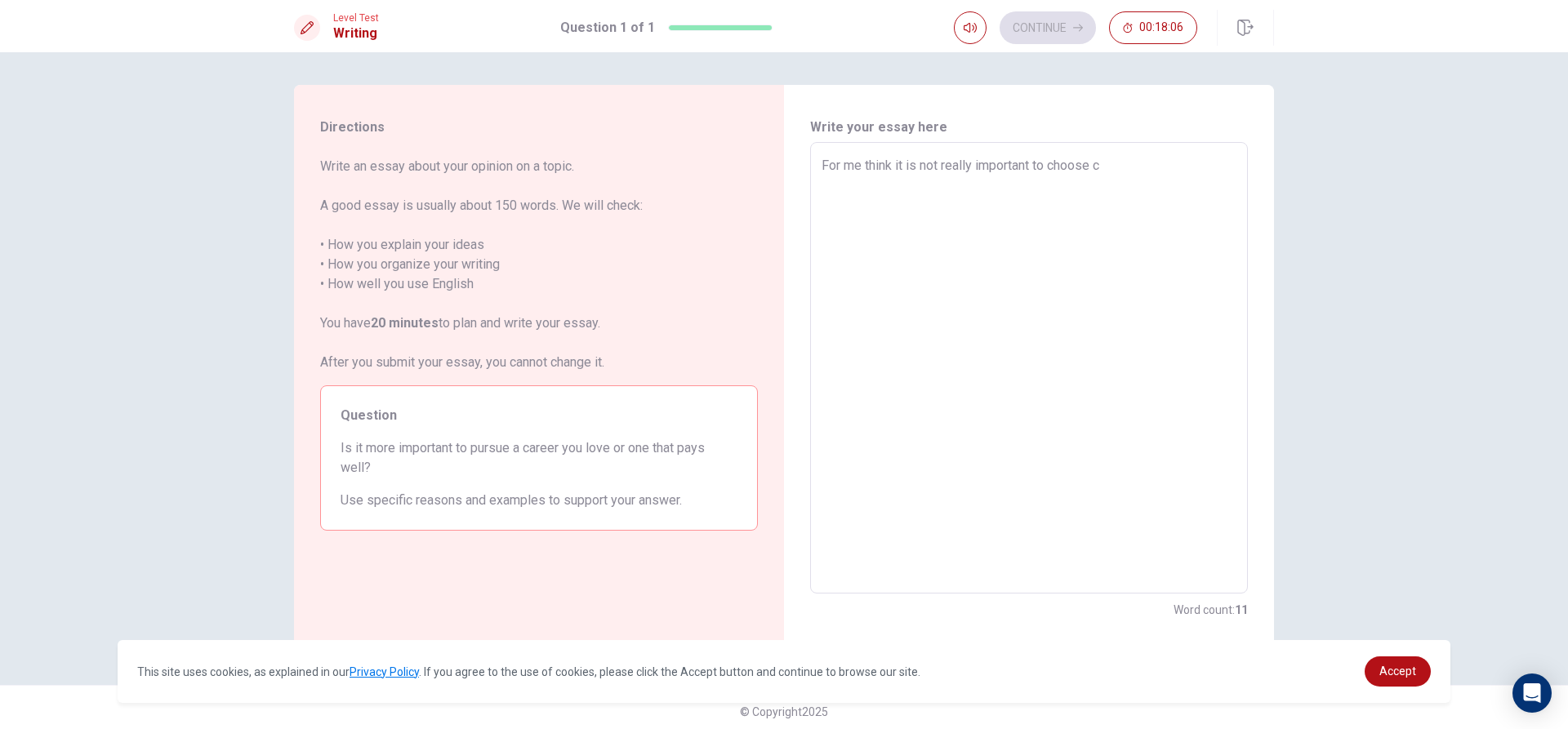
type textarea "For me think it is not really important to choose ca"
type textarea "x"
type textarea "For me think it is not really important to choose car"
type textarea "x"
type textarea "For me think it is not really important to choose care"
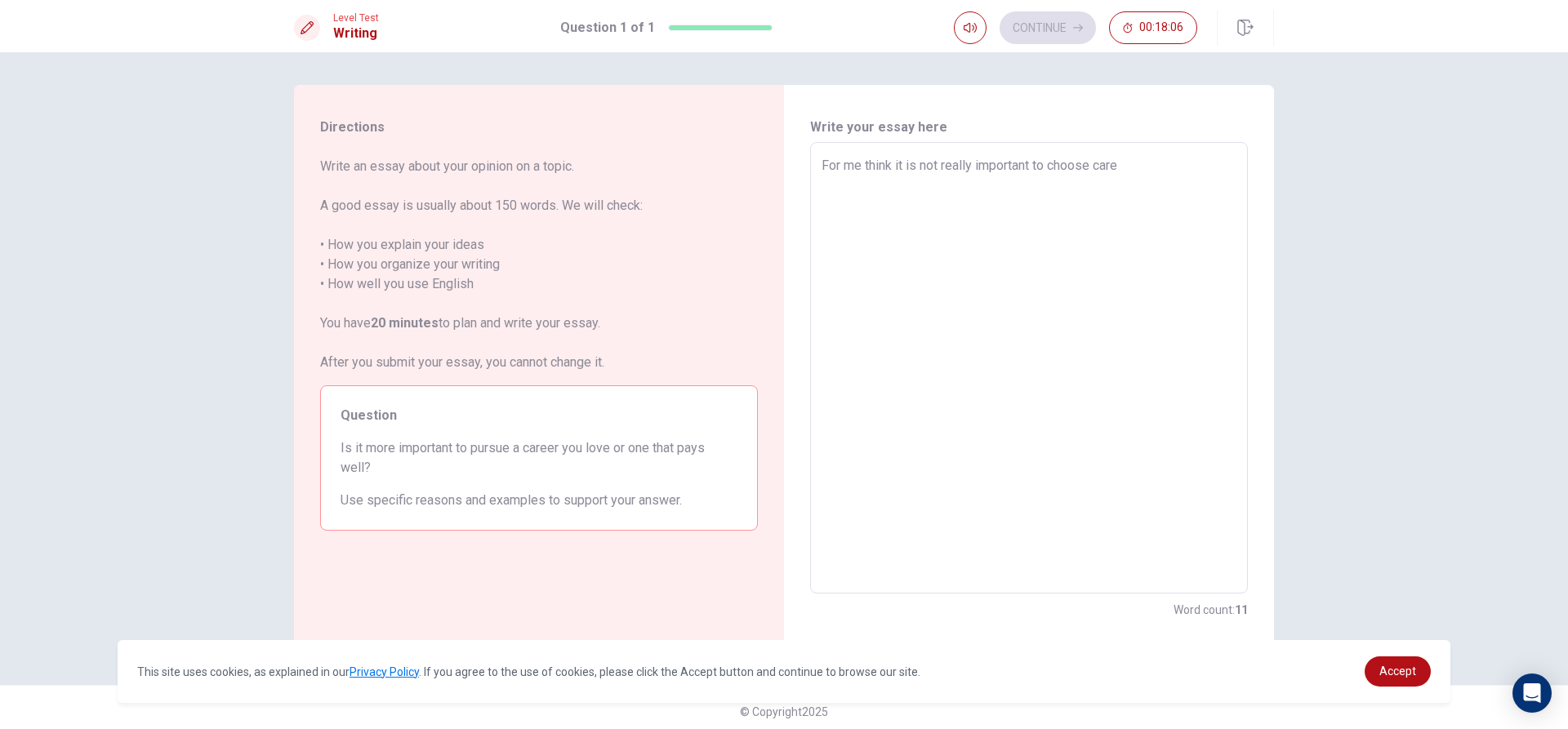
type textarea "x"
type textarea "For me think it is not really important to choose caree"
type textarea "x"
type textarea "For me think it is not really important to choose career"
type textarea "x"
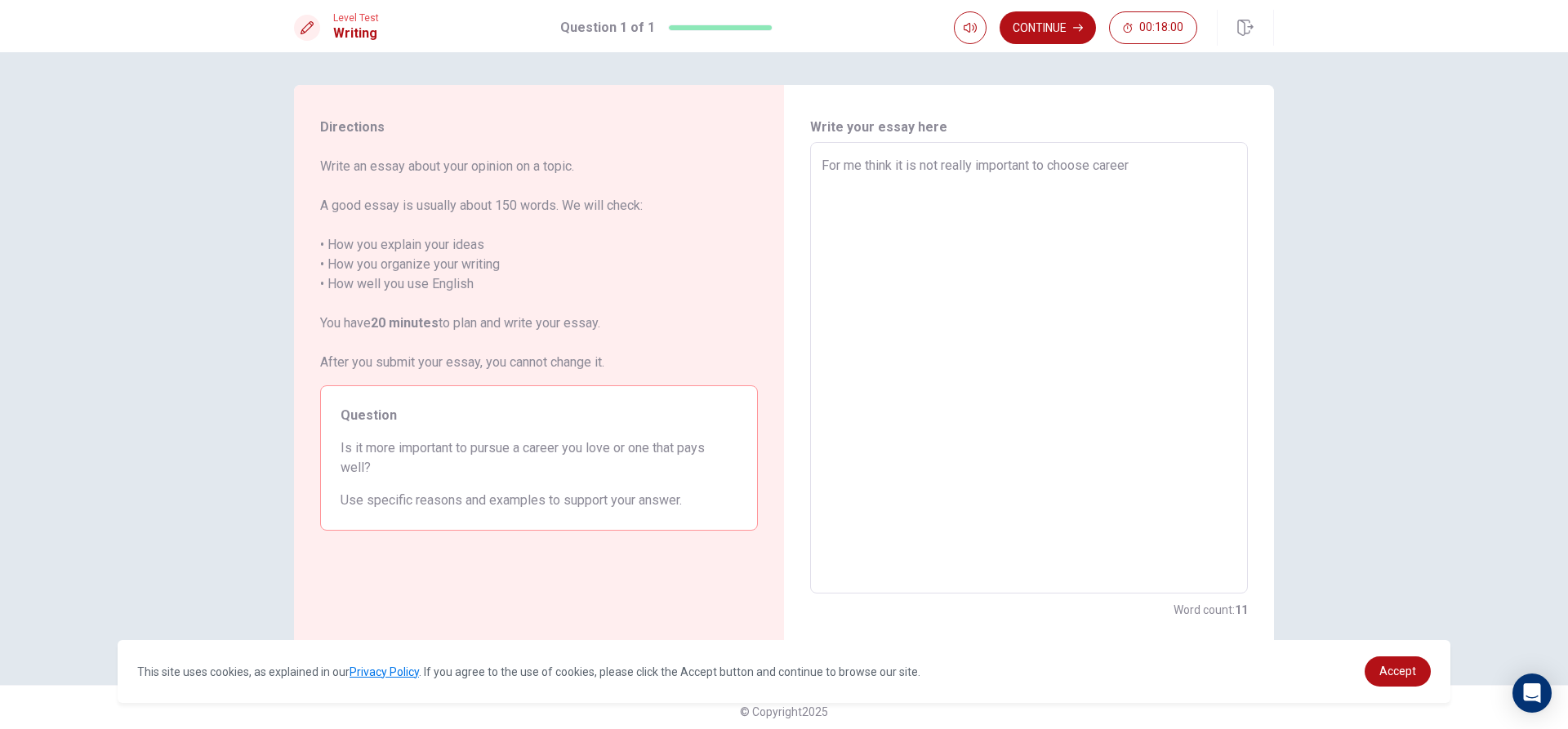
type textarea "For me think it is not really important to choose career"
type textarea "x"
type textarea "For me think it is not really important to choose career y"
type textarea "x"
type textarea "For me think it is not really important to choose career yo"
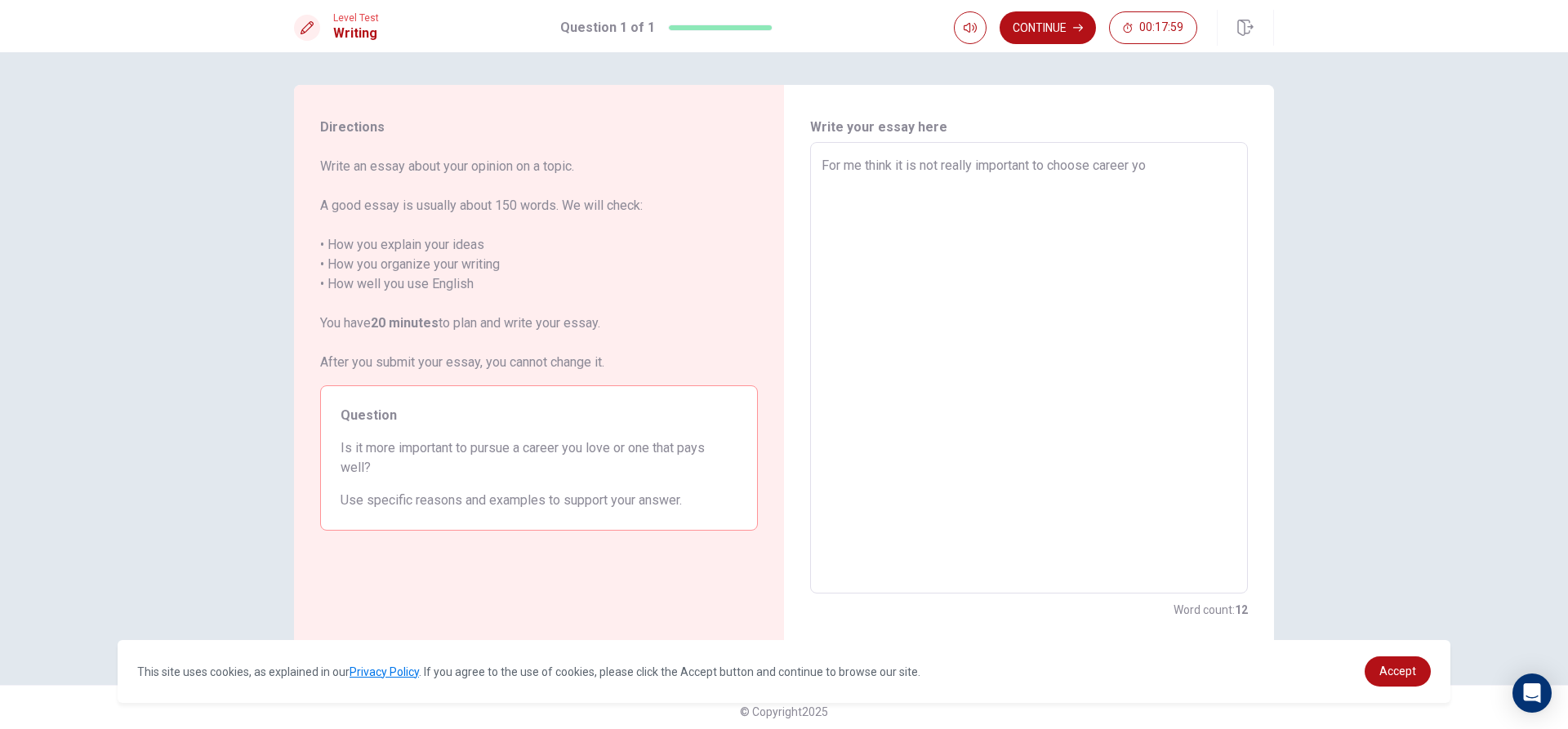
type textarea "x"
type textarea "For me think it is not really important to choose career you"
type textarea "x"
type textarea "For me think it is not really important to choose career you"
type textarea "x"
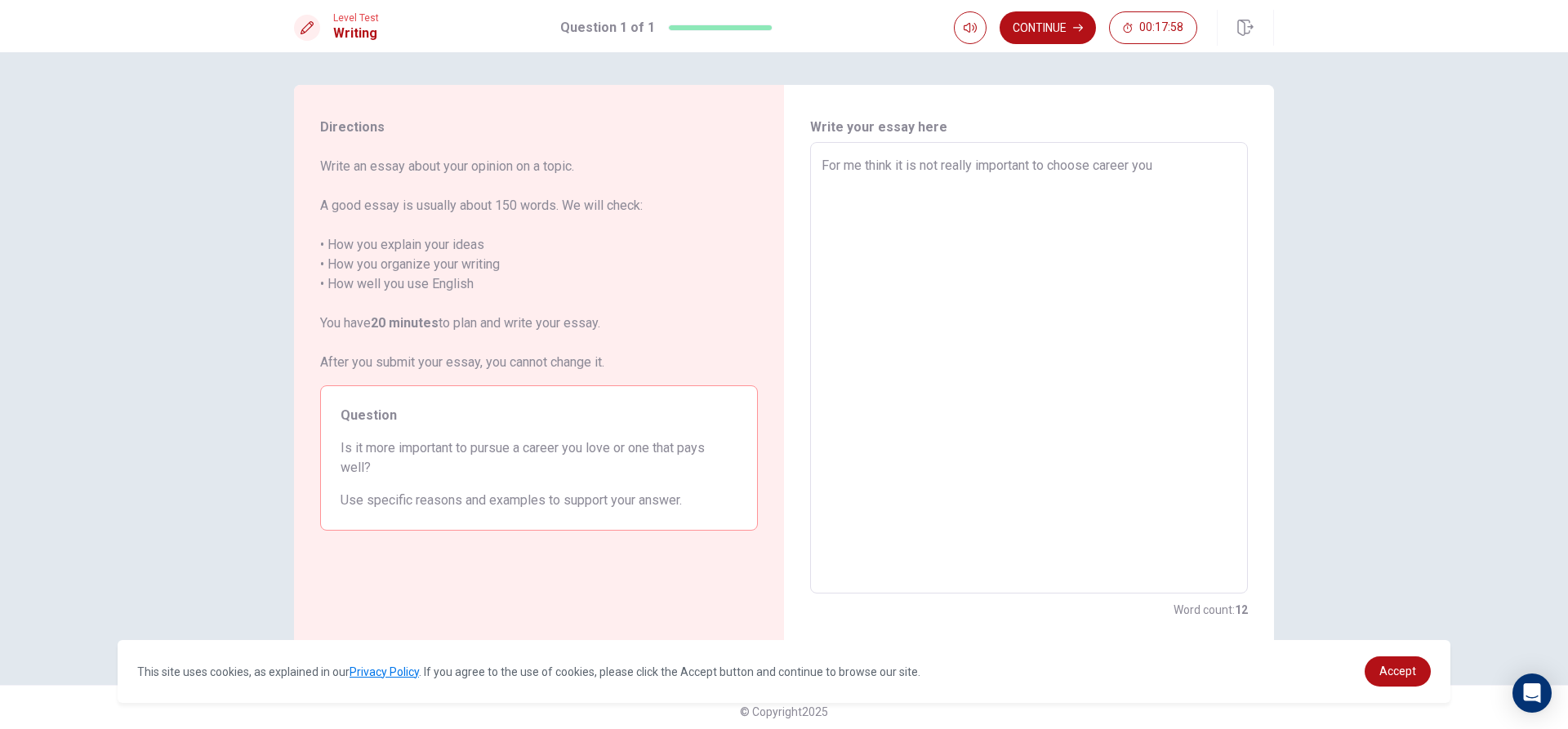
type textarea "For me think it is not really important to choose career you l"
type textarea "x"
type textarea "For me think it is not really important to choose career you lo"
type textarea "x"
type textarea "For me think it is not really important to choose career you lov"
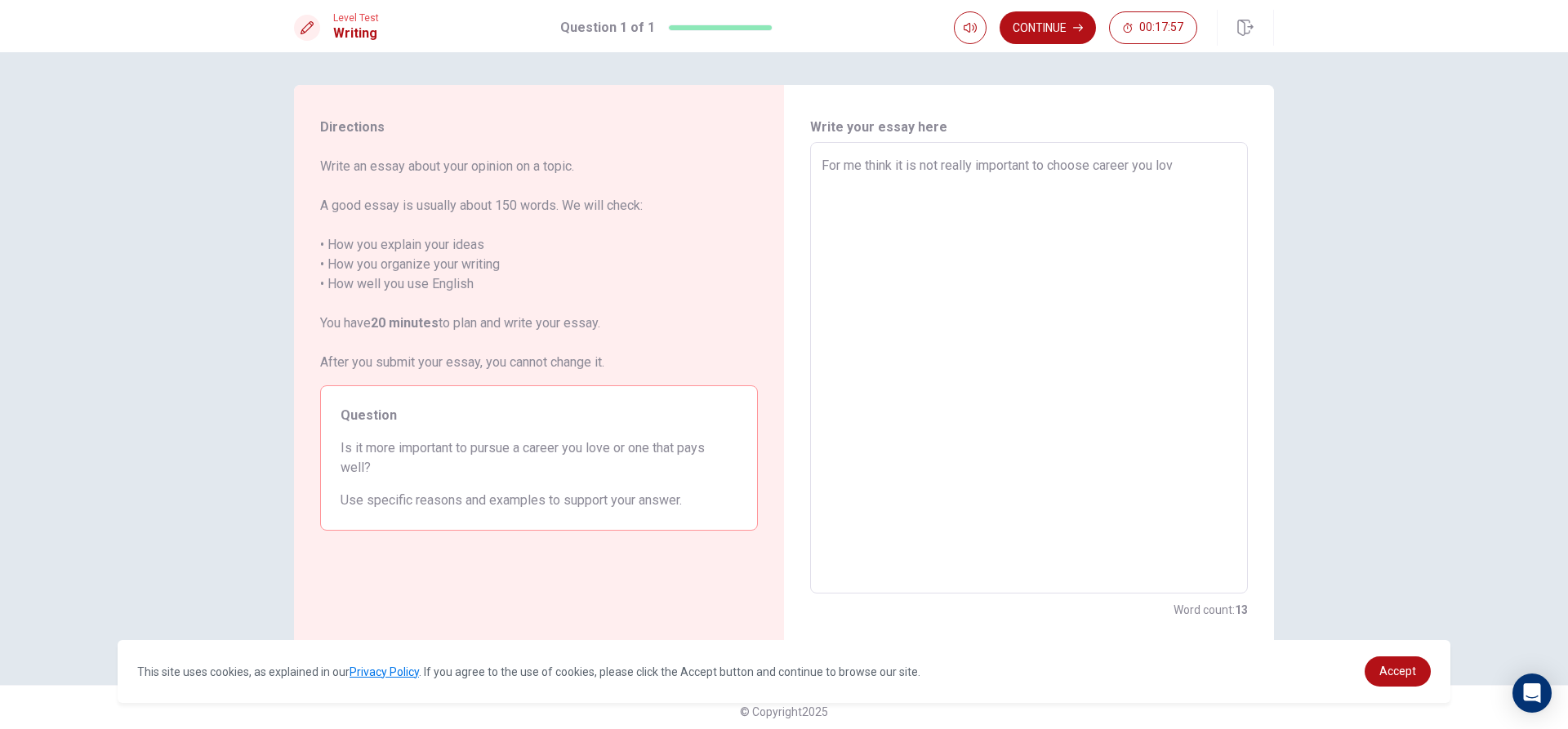
type textarea "x"
type textarea "For me think it is not really important to choose career you love"
type textarea "x"
type textarea "For me think it is not really important to choose career you love"
type textarea "x"
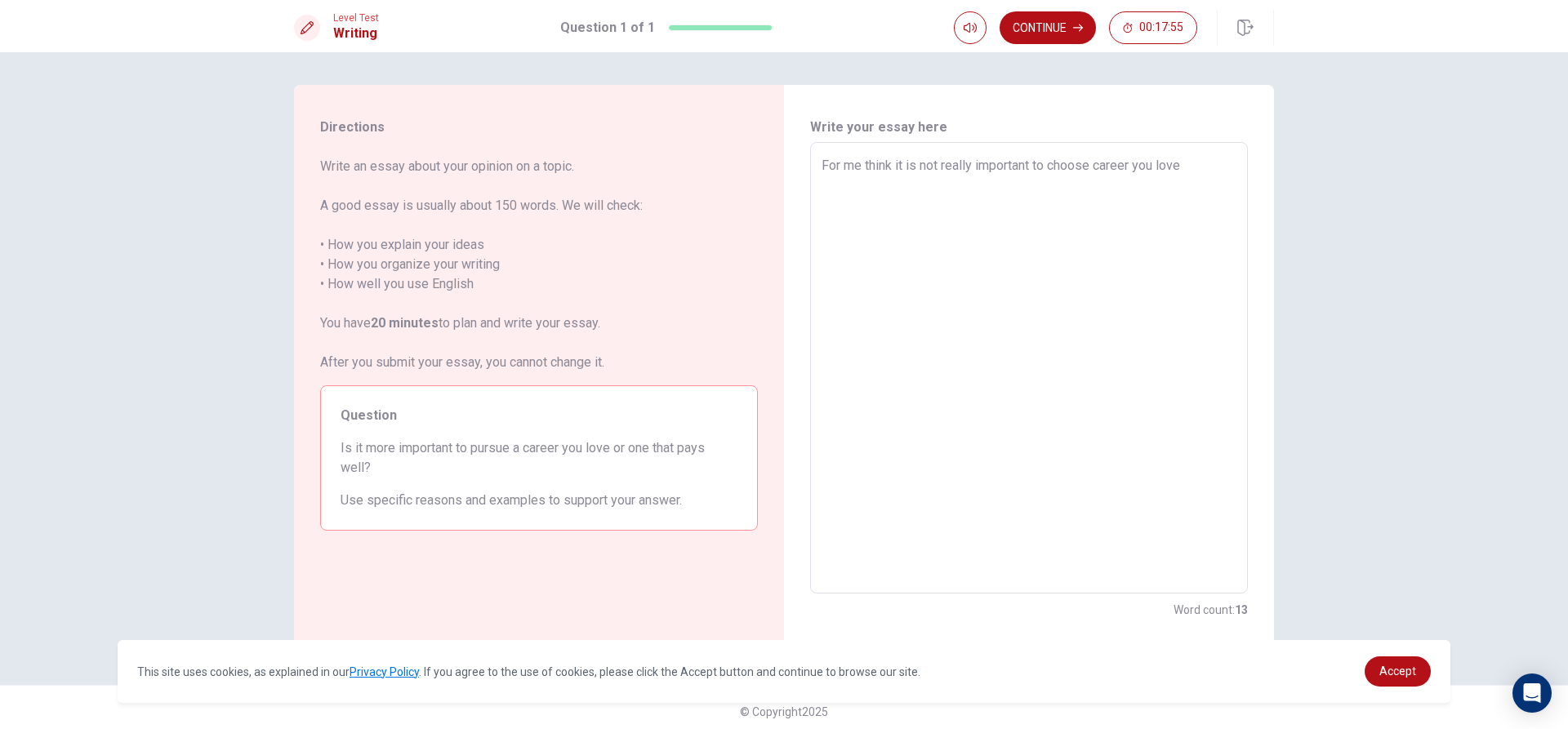
type textarea "For me think it is not really important to choose career you love o"
type textarea "x"
type textarea "For me think it is not really important to choose career you love or"
type textarea "x"
type textarea "For me think it is not really important to choose career you love or"
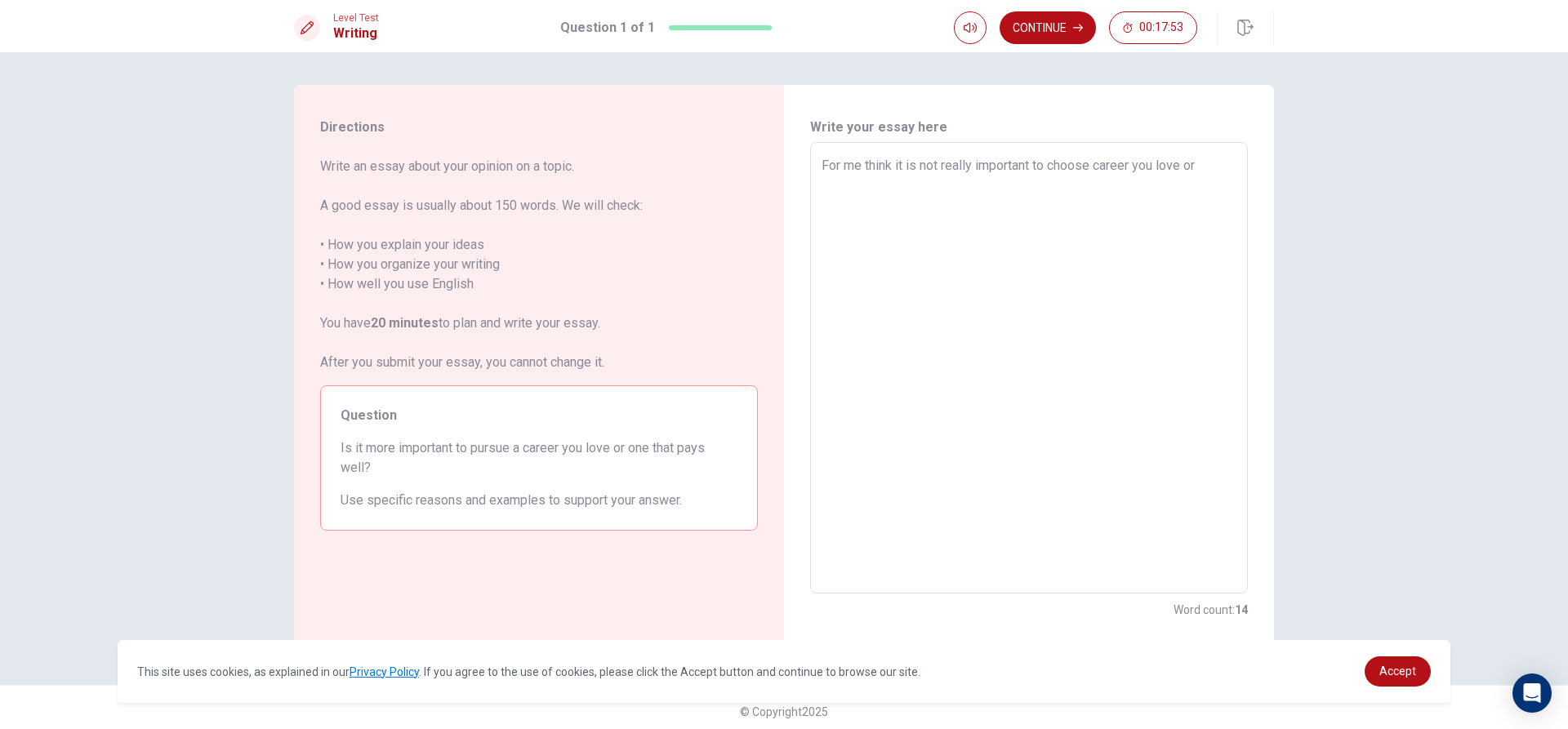
type textarea "x"
type textarea "For me think it is not really important to choose career you love or o"
type textarea "x"
type textarea "For me think it is not really important to choose career you love or on"
type textarea "x"
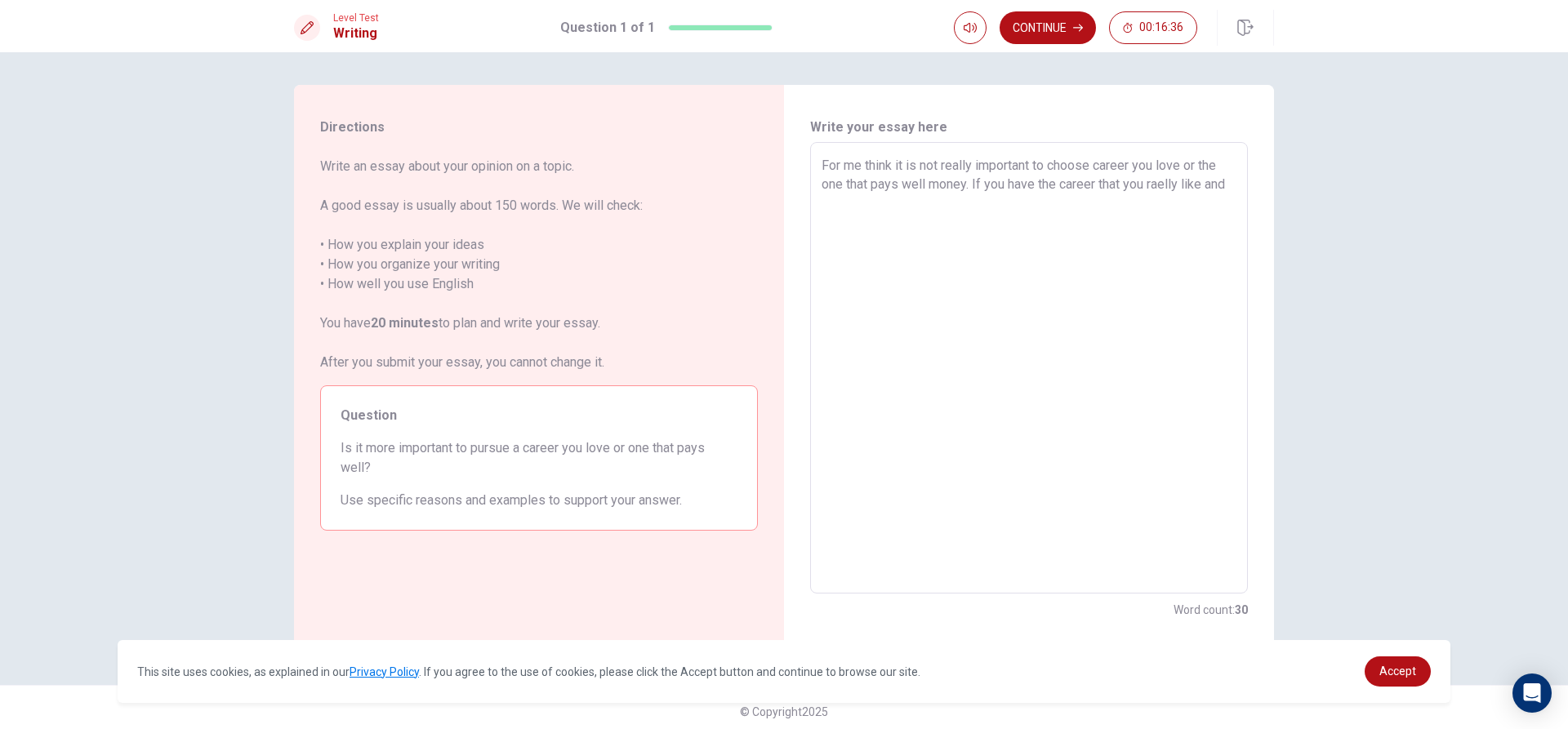
click at [1158, 188] on textarea "For me think it is not really important to choose career you love or the one th…" at bounding box center [1029, 368] width 415 height 425
click at [1163, 184] on textarea "For me think it is not really important to choose career you love or the one th…" at bounding box center [1029, 368] width 415 height 425
click at [846, 201] on textarea "For me think it is not really important to choose career you love or the one th…" at bounding box center [1029, 368] width 415 height 425
click at [949, 202] on textarea "For me think it is not really important to choose career you love or the one th…" at bounding box center [1029, 368] width 415 height 425
click at [1212, 211] on textarea "For me think it is not really important to choose career you love or the one th…" at bounding box center [1029, 368] width 415 height 425
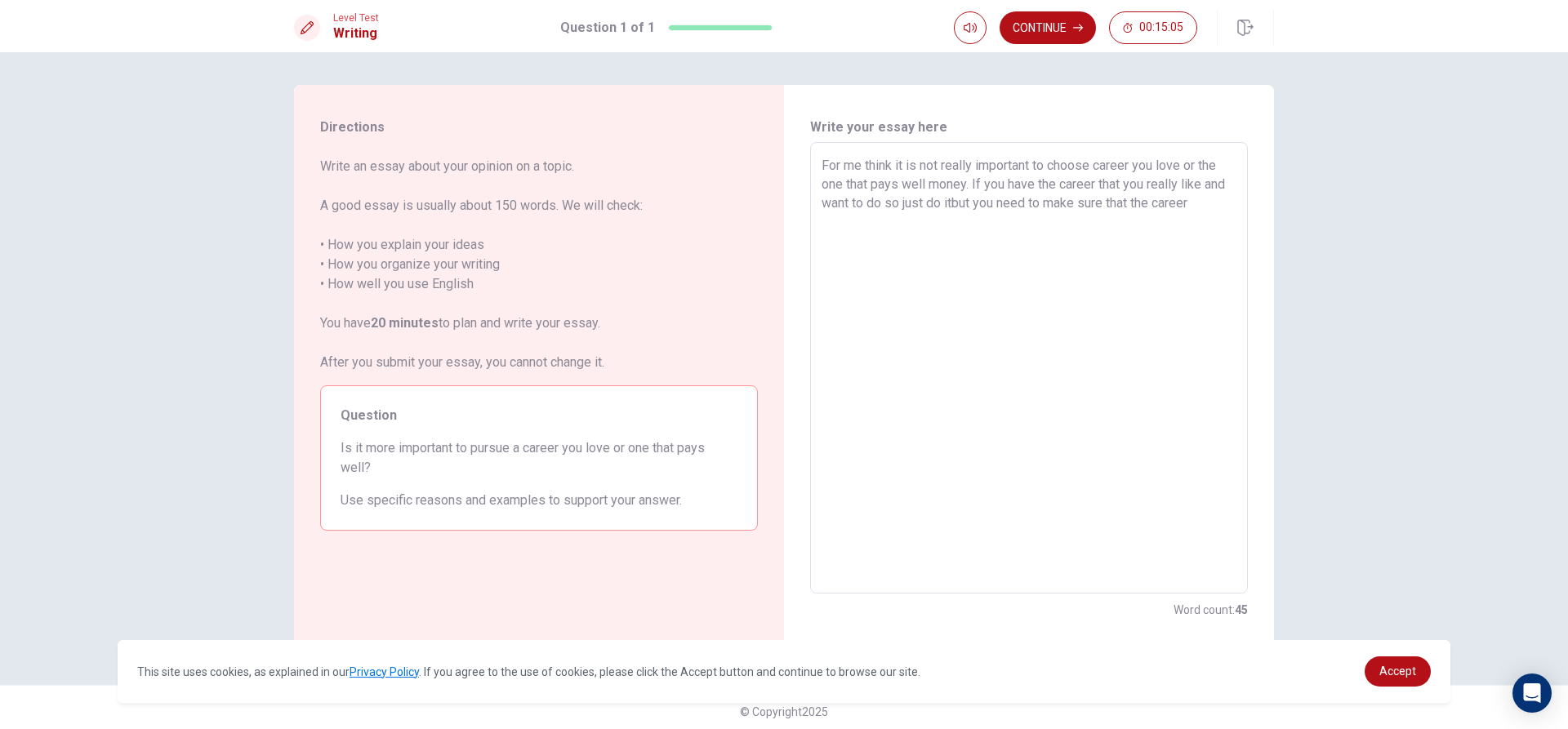
click at [973, 207] on textarea "For me think it is not really important to choose career you love or the one th…" at bounding box center [1029, 368] width 415 height 425
click at [1219, 197] on textarea "For me think it is not really important to choose career you love or the one th…" at bounding box center [1029, 368] width 415 height 425
click at [972, 203] on textarea "For me think it is not really important to choose career you love or the one th…" at bounding box center [1029, 368] width 415 height 425
click at [980, 207] on textarea "For me think it is not really important to choose career you love or the one th…" at bounding box center [1029, 368] width 415 height 425
click at [969, 205] on textarea "For me think it is not really important to choose career you love or the one th…" at bounding box center [1029, 368] width 415 height 425
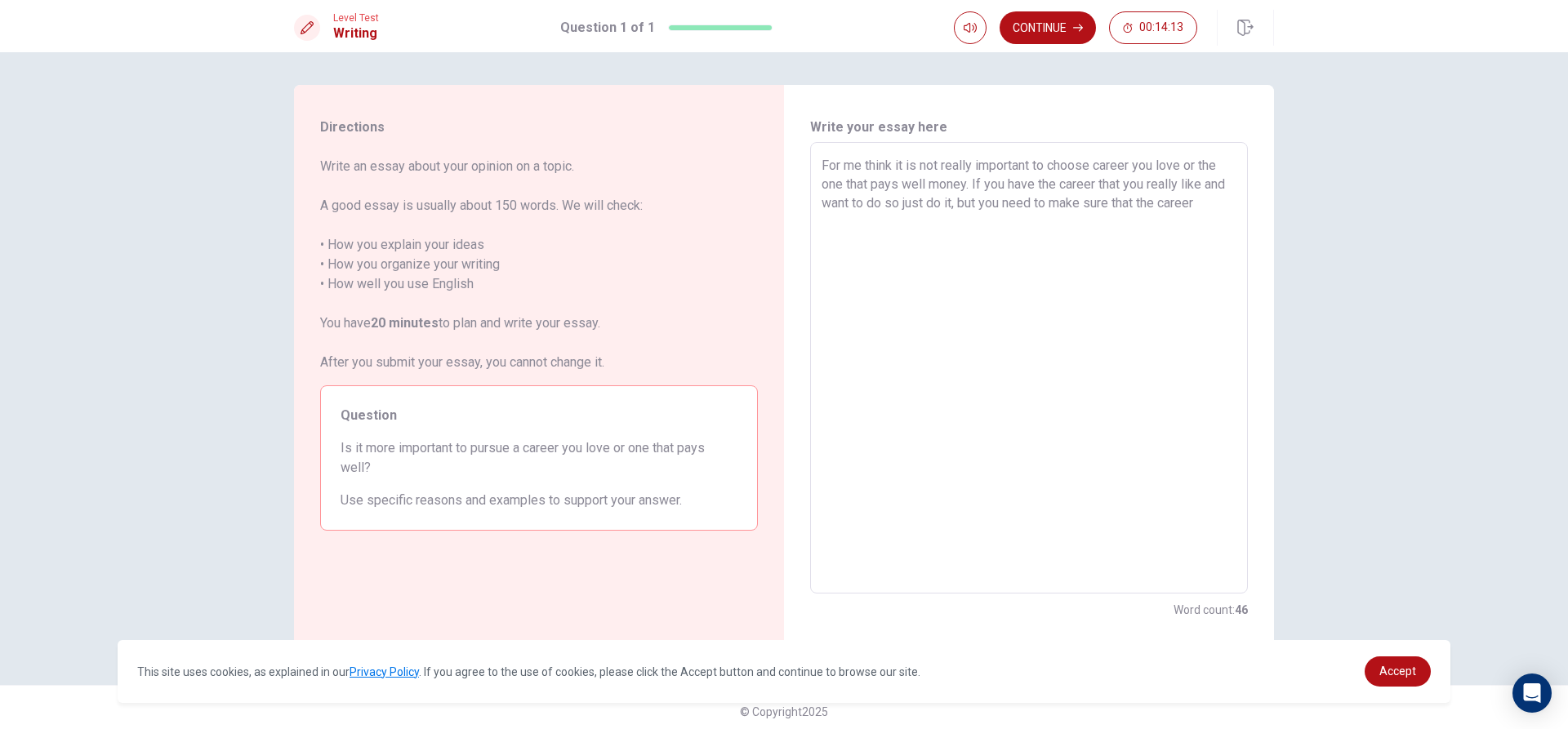
click at [1222, 203] on textarea "For me think it is not really important to choose career you love or the one th…" at bounding box center [1029, 368] width 415 height 425
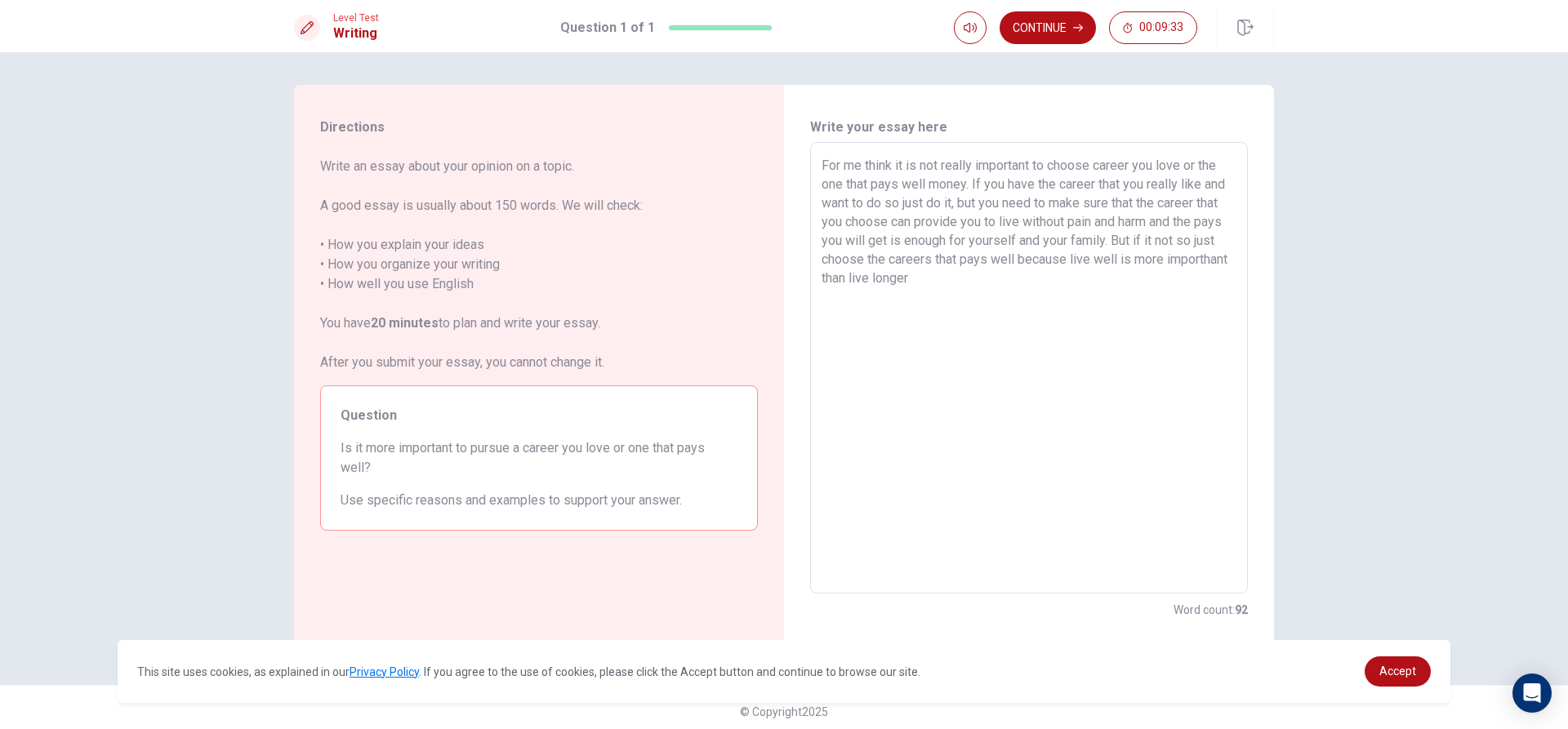
click at [858, 166] on textarea "For me think it is not really important to choose career you love or the one th…" at bounding box center [1029, 368] width 415 height 425
click at [1013, 281] on textarea "For me i think it is not really important to choose career you love or the one …" at bounding box center [1029, 368] width 415 height 425
click at [980, 283] on textarea "For me i think it is not really important to choose career you love or the one …" at bounding box center [1029, 368] width 415 height 425
click at [1079, 289] on textarea "For me i think it is not really important to choose career you love or the one …" at bounding box center [1029, 368] width 415 height 425
click at [1145, 281] on textarea "For me i think it is not really important to choose career you love or the one …" at bounding box center [1029, 368] width 415 height 425
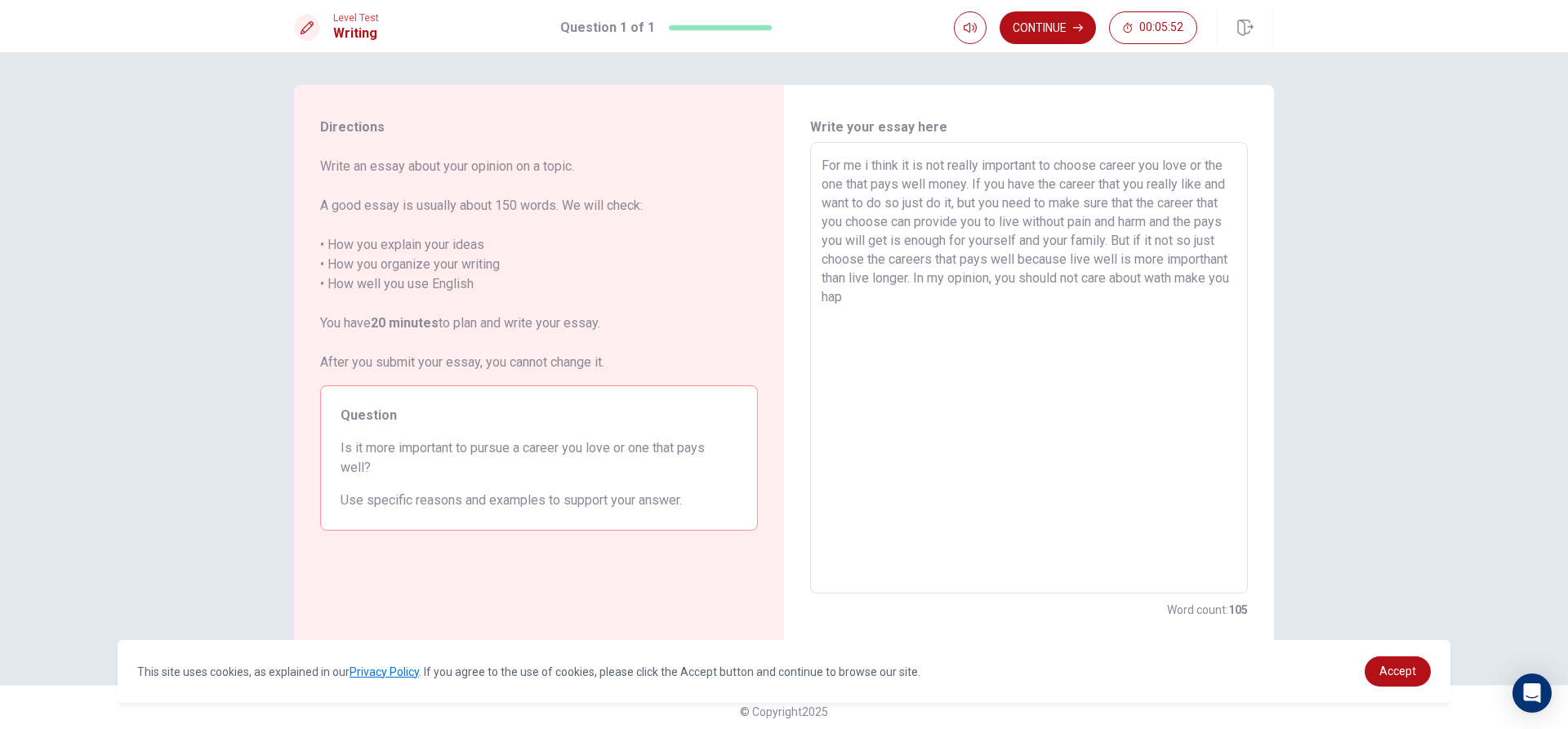
click at [1150, 282] on textarea "For me i think it is not really important to choose career you love or the one …" at bounding box center [1029, 368] width 415 height 425
click at [965, 297] on textarea "For me i think it is not really important to choose career you love or the one …" at bounding box center [1029, 368] width 415 height 425
click at [937, 318] on textarea "For me i think it is not really important to choose career you love or the one …" at bounding box center [1029, 368] width 415 height 425
click at [1190, 324] on textarea "For me i think it is not really important to choose career you love or the one …" at bounding box center [1029, 368] width 415 height 425
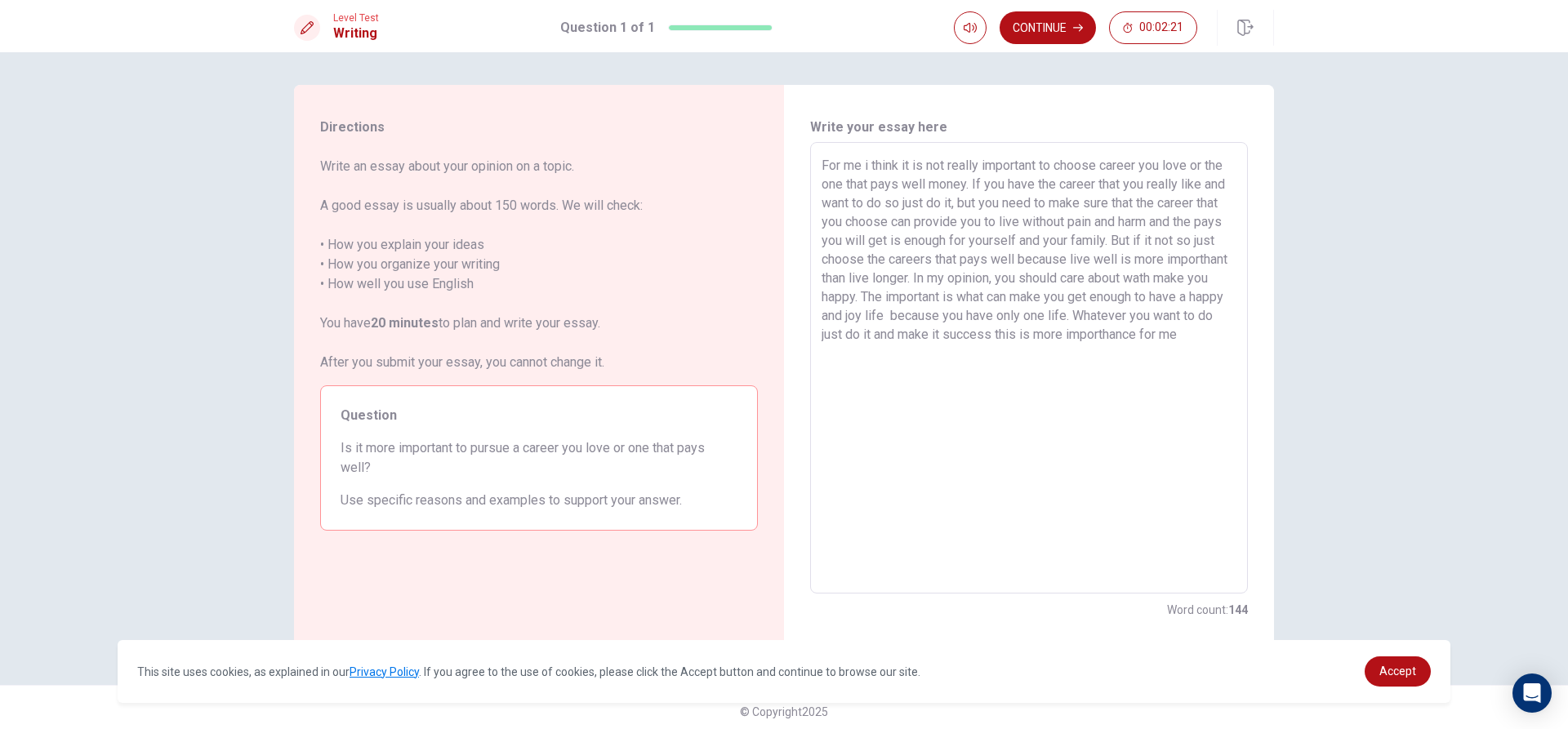
click at [1220, 282] on textarea "For me i think it is not really important to choose career you love or the one …" at bounding box center [1029, 368] width 415 height 425
click at [910, 296] on textarea "For me i think it is not really important to choose career you love or the one …" at bounding box center [1029, 368] width 415 height 425
click at [1213, 297] on textarea "For me i think it is not really important to choose career you love or the one …" at bounding box center [1029, 368] width 415 height 425
click at [877, 316] on textarea "For me i think it is not really important to choose career you love or the one …" at bounding box center [1029, 368] width 415 height 425
click at [1043, 12] on button "Continue" at bounding box center [1048, 28] width 97 height 33
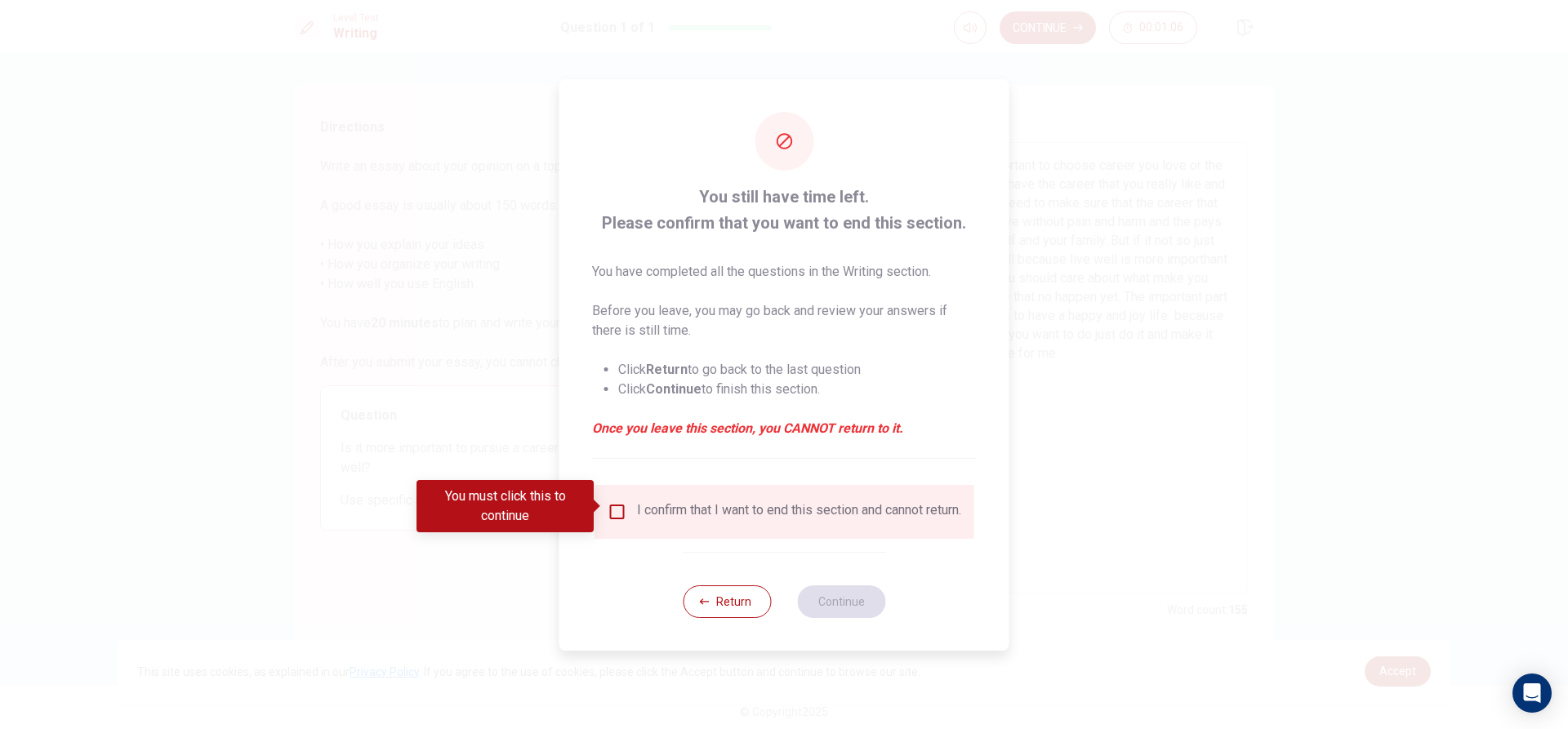
click at [608, 506] on input "You must click this to continue" at bounding box center [617, 511] width 19 height 19
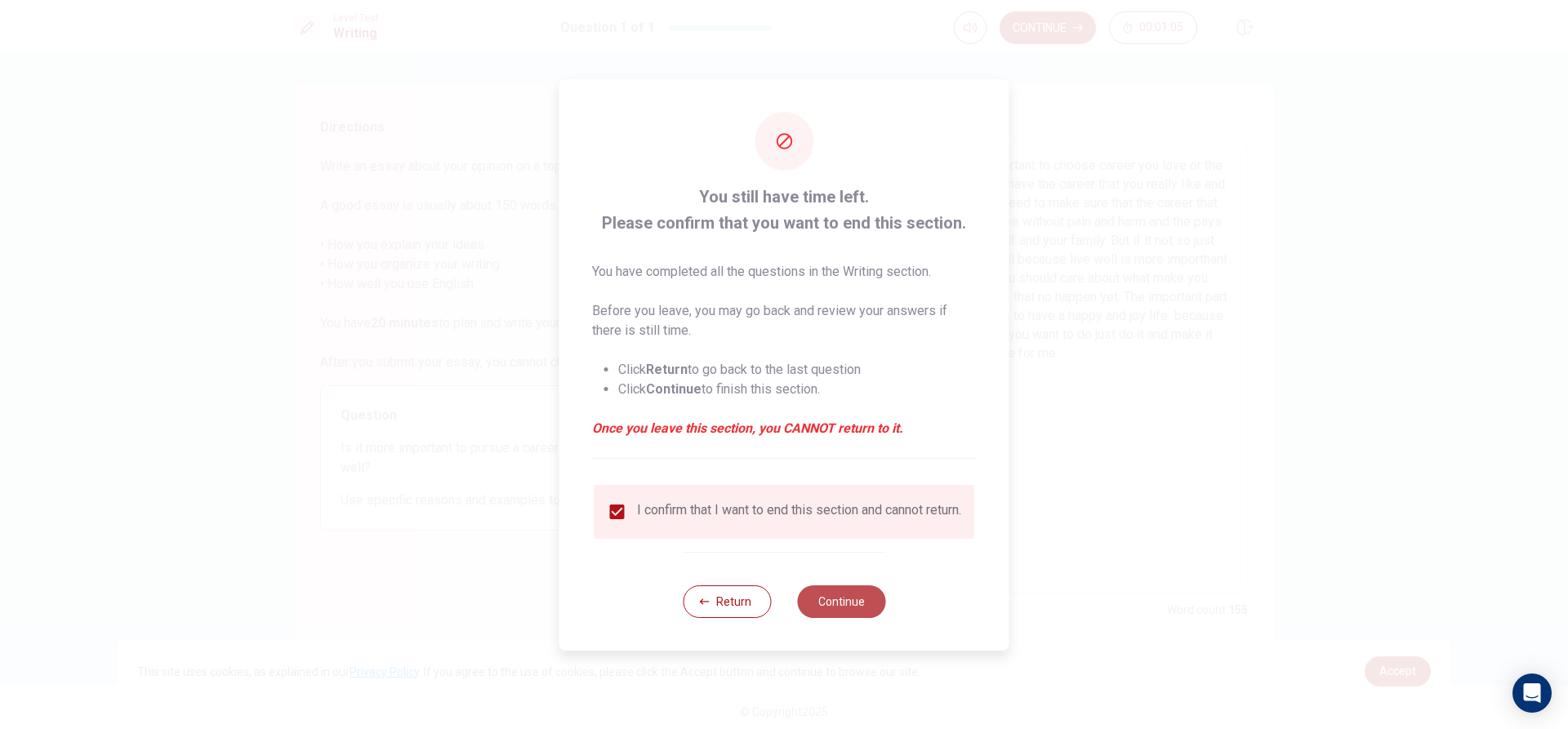
click at [836, 618] on button "Continue" at bounding box center [841, 602] width 88 height 33
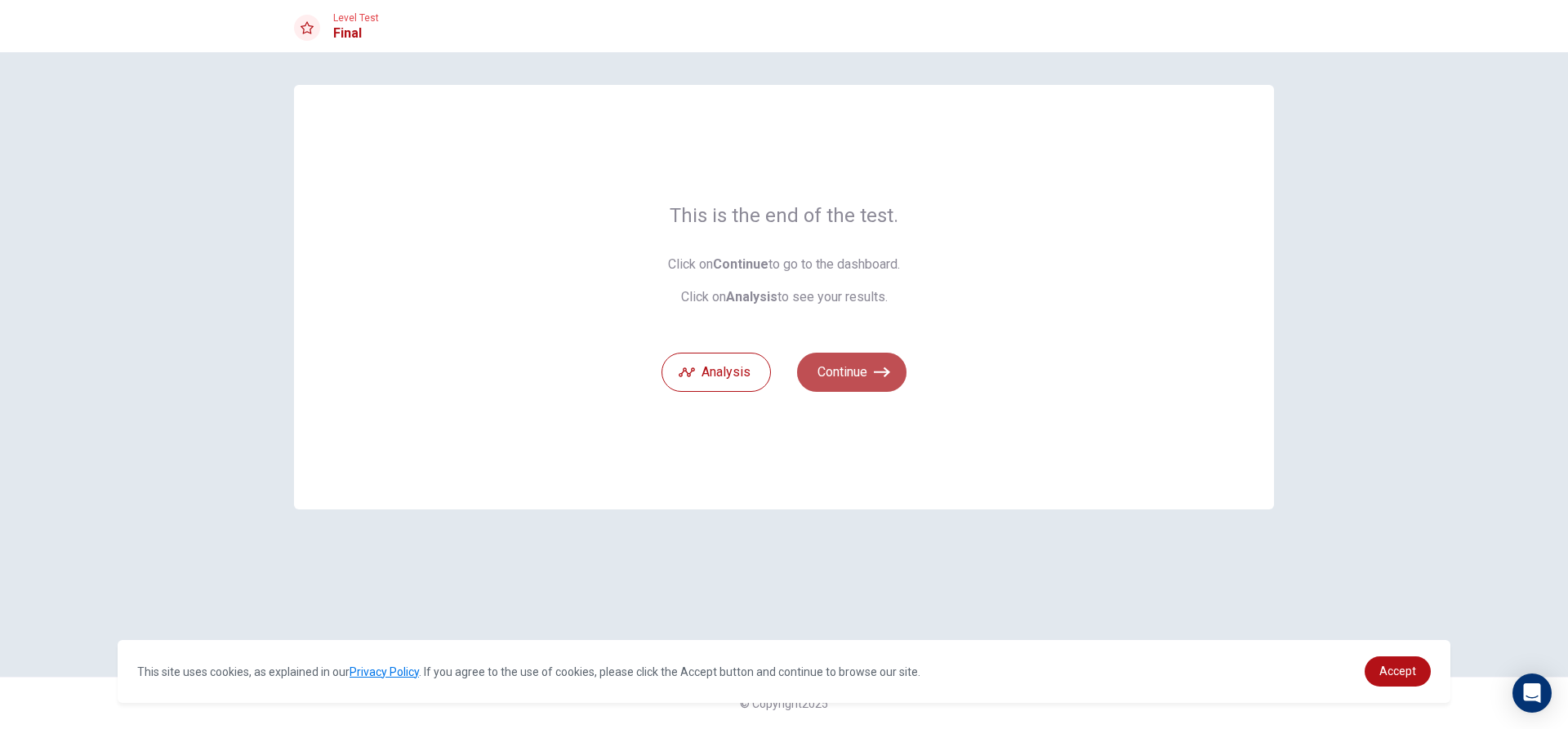
click at [871, 382] on button "Continue" at bounding box center [851, 373] width 109 height 39
